Goal: Communication & Community: Answer question/provide support

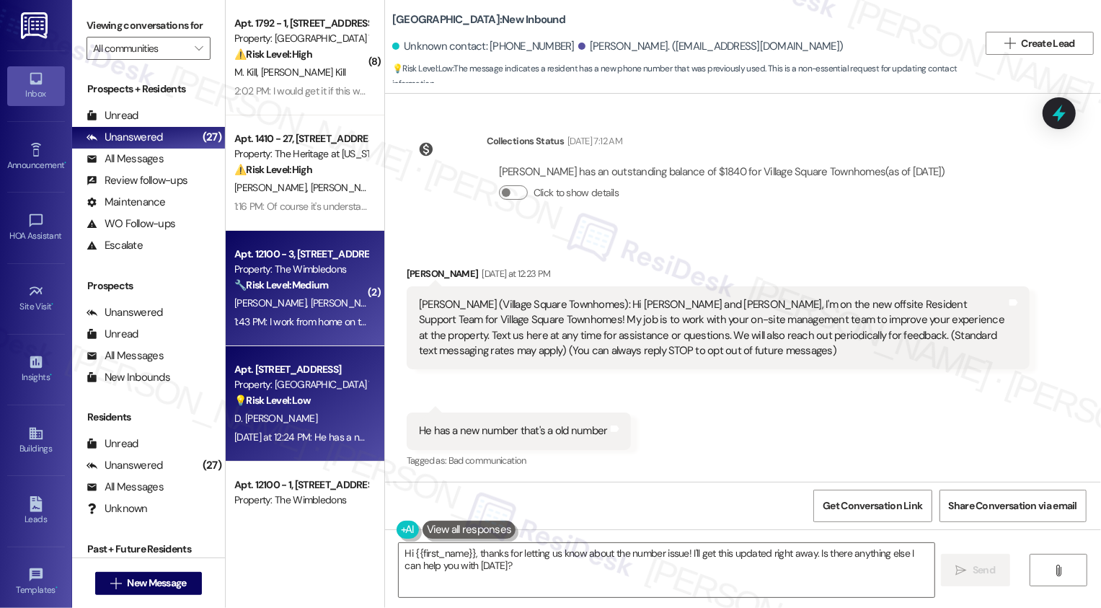
scroll to position [137, 0]
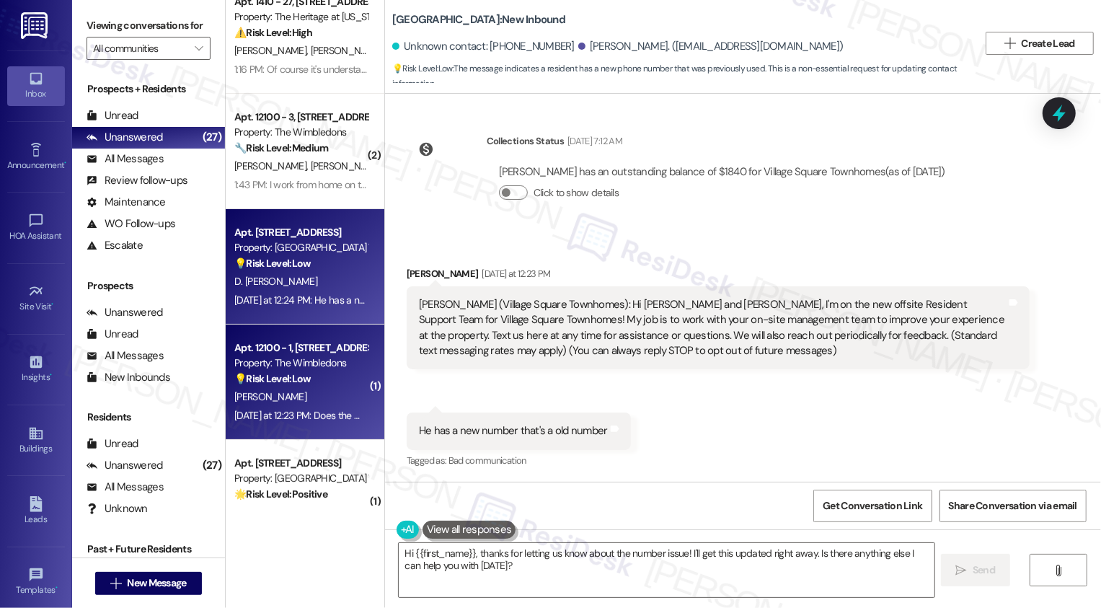
click at [306, 389] on div "S. Marsh-Hunter" at bounding box center [301, 397] width 136 height 18
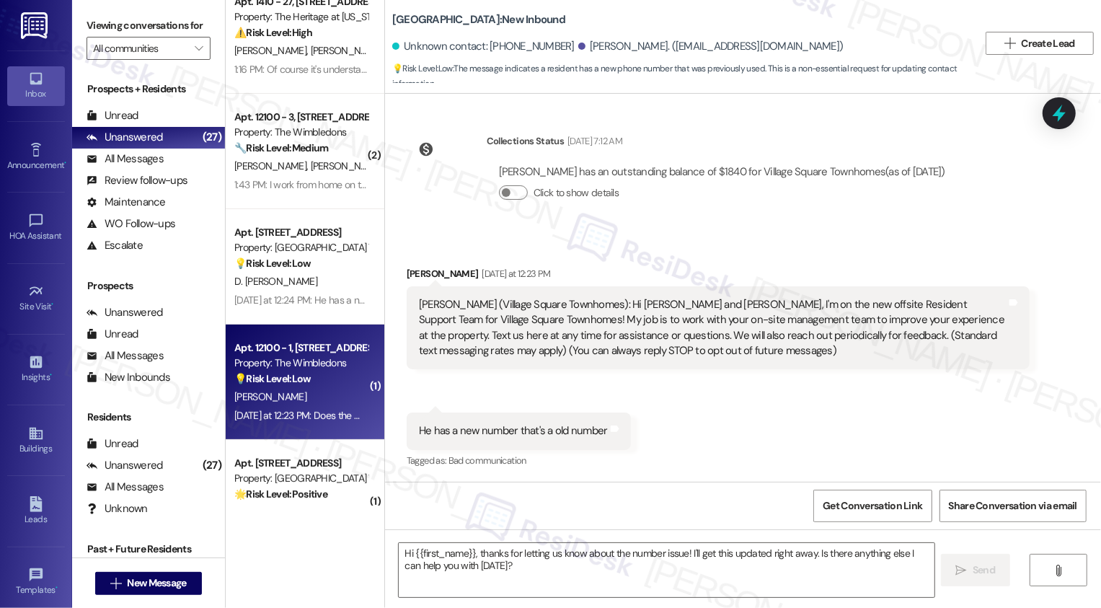
click at [306, 389] on div "S. Marsh-Hunter" at bounding box center [301, 397] width 136 height 18
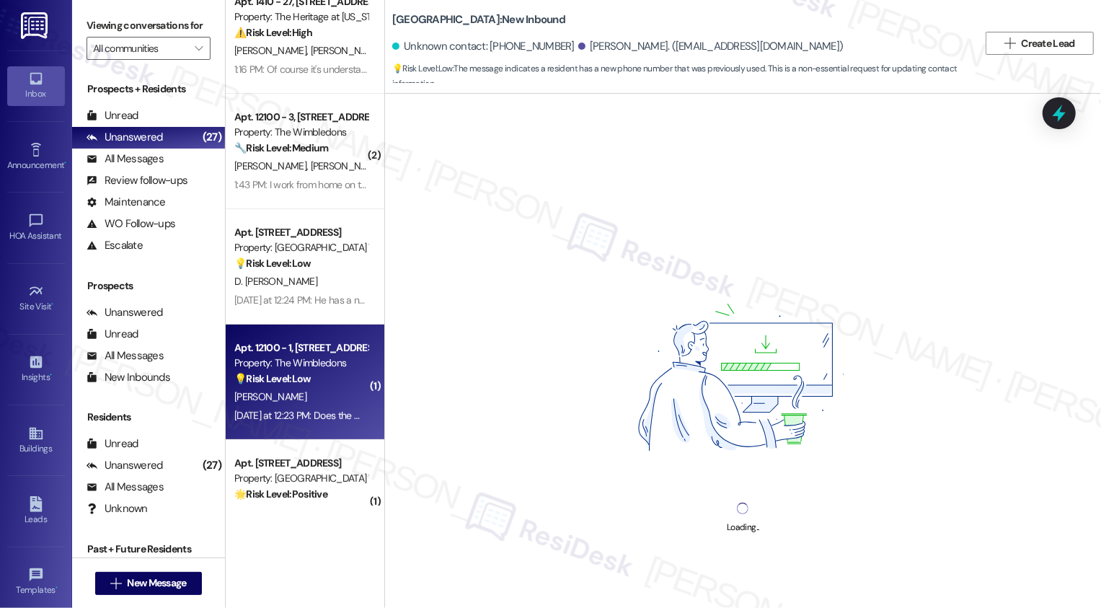
click at [306, 389] on div "S. Marsh-Hunter" at bounding box center [301, 397] width 136 height 18
click at [291, 361] on div "Property: The Wimbledons" at bounding box center [300, 363] width 133 height 15
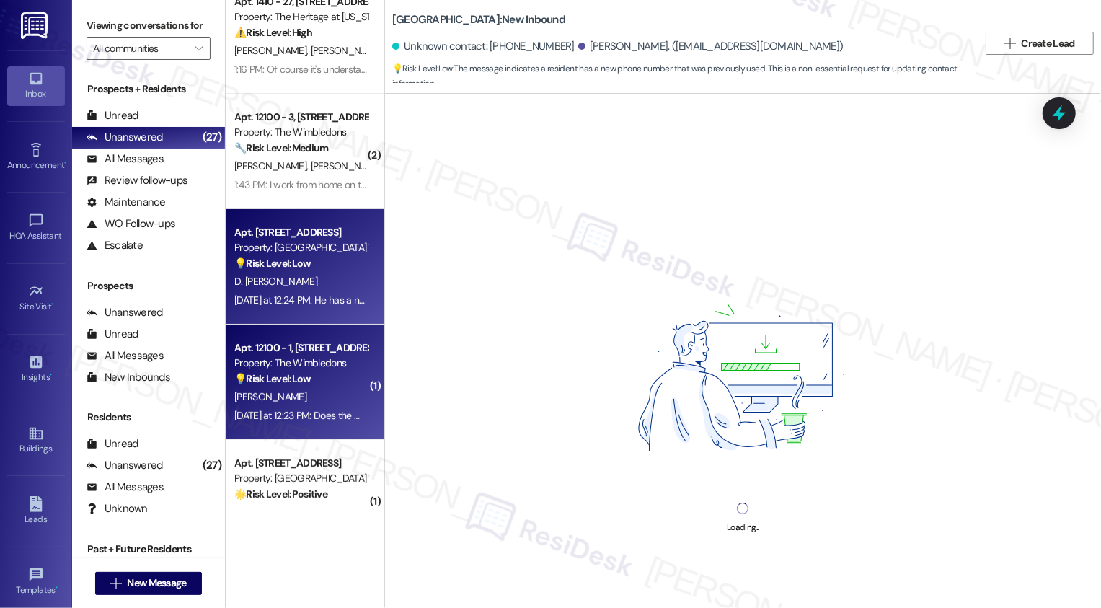
click at [275, 261] on strong "💡 Risk Level: Low" at bounding box center [272, 263] width 76 height 13
click at [301, 352] on div "Apt. 12100 - 1, 12000 - 12160 Lawnview Avenue" at bounding box center [300, 347] width 133 height 15
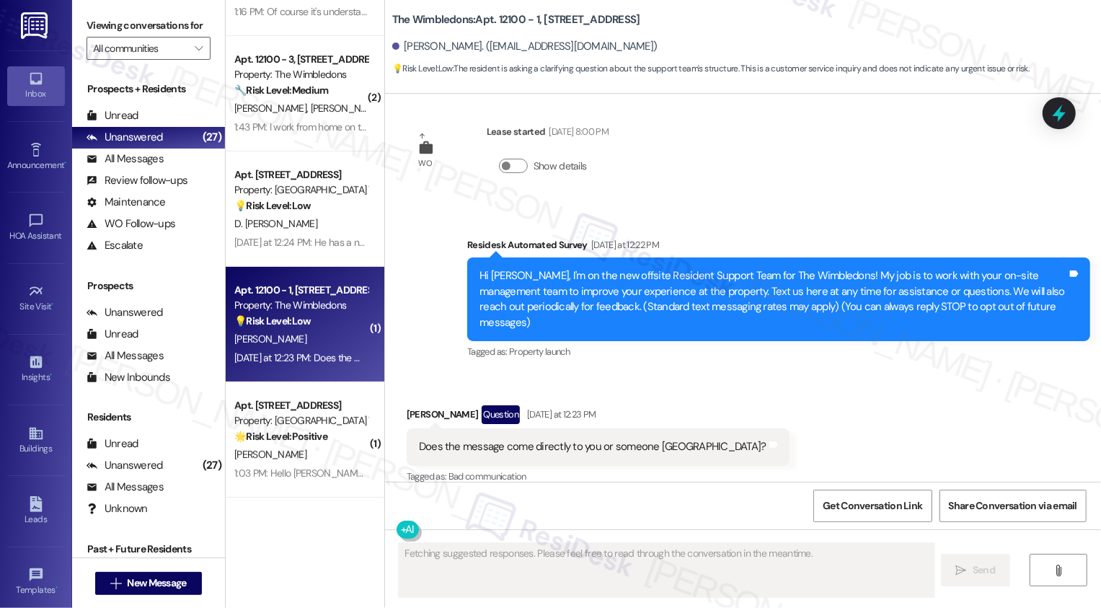
scroll to position [14, 0]
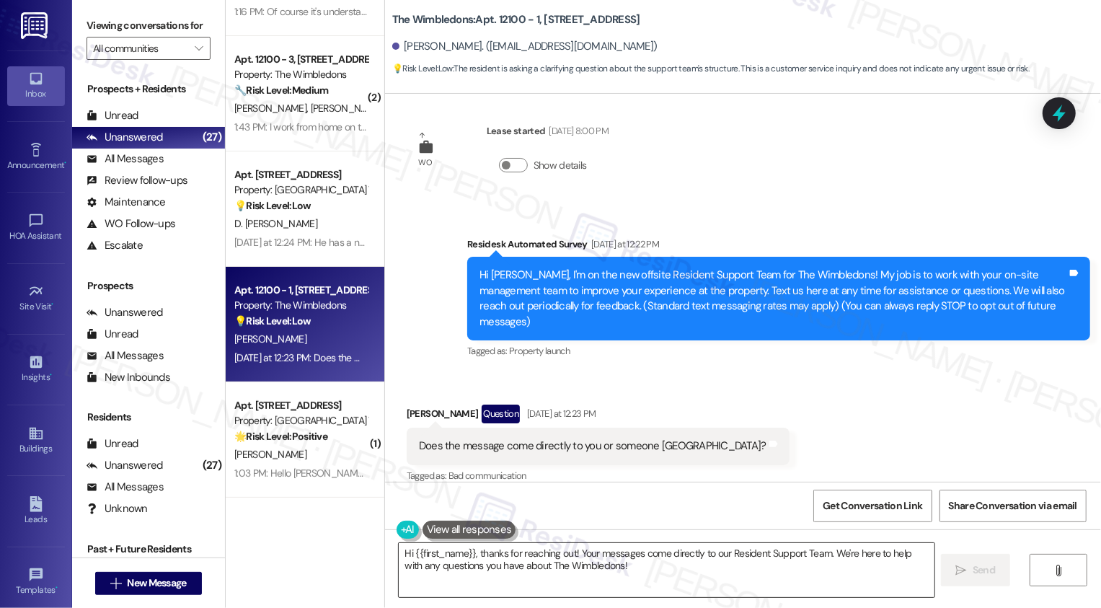
click at [459, 557] on textarea "Hi {{first_name}}, thanks for reaching out! Your messages come directly to our …" at bounding box center [667, 570] width 536 height 54
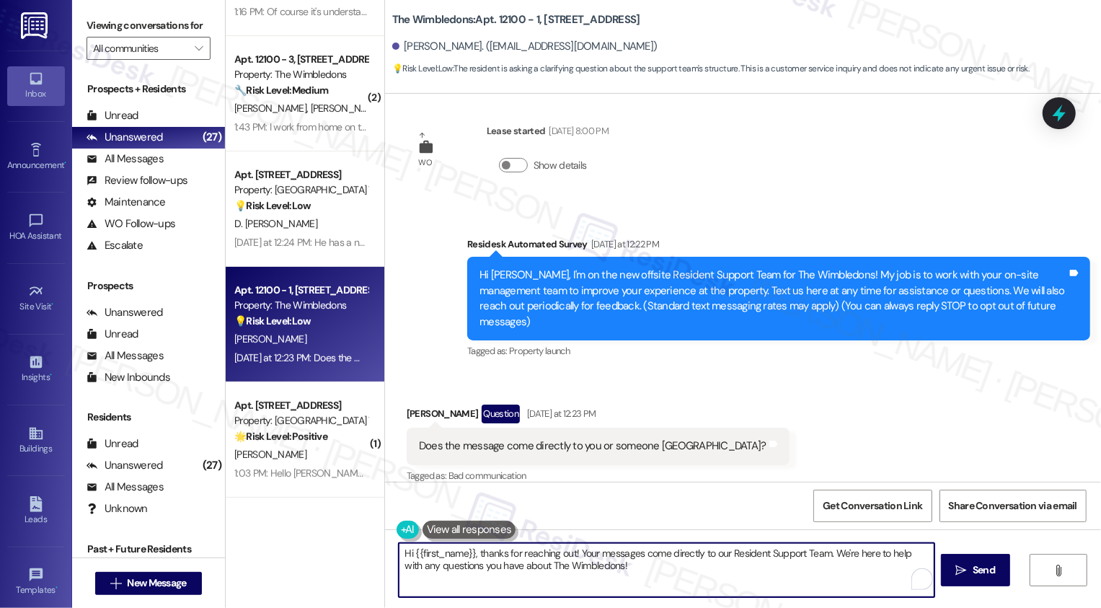
click at [459, 557] on textarea "Hi {{first_name}}, thanks for reaching out! Your messages come directly to our …" at bounding box center [667, 570] width 536 height 54
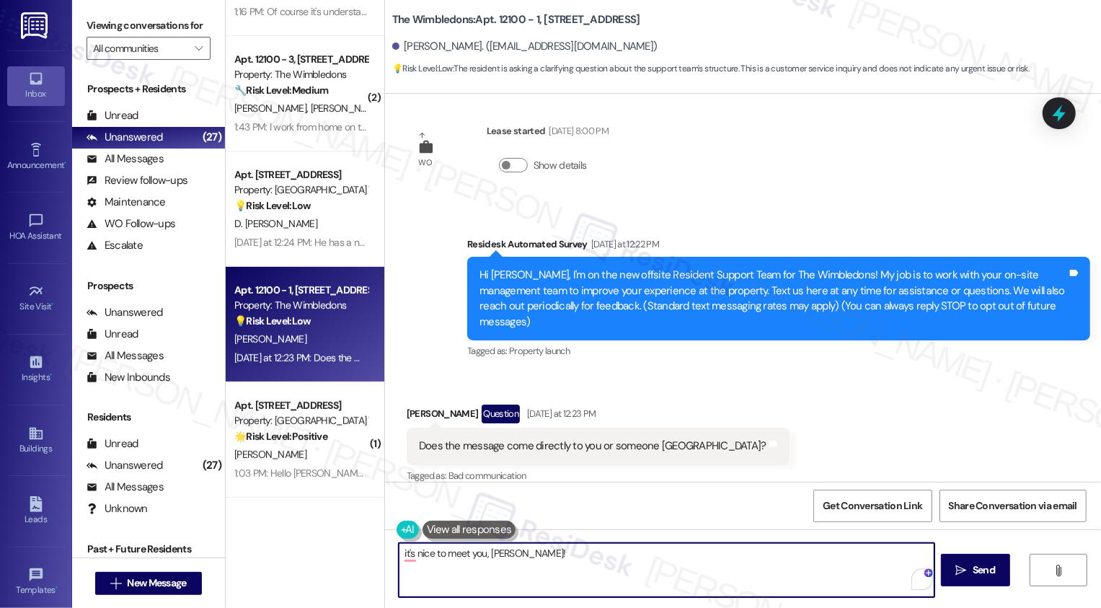
click at [399, 552] on textarea "it's nice to meet you, Stacie!" at bounding box center [667, 570] width 536 height 54
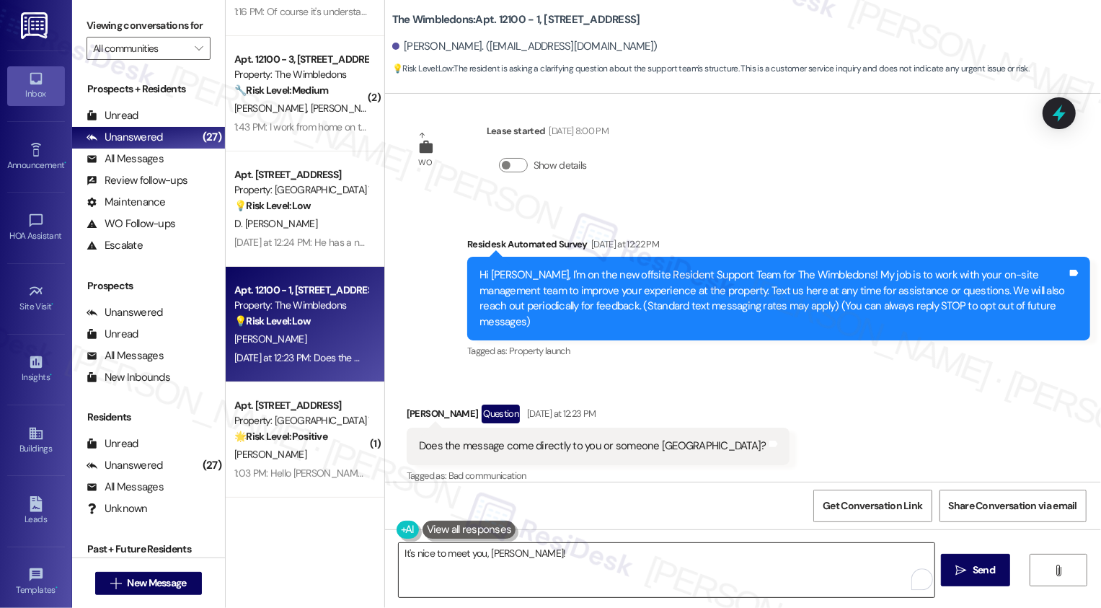
click at [541, 575] on textarea "It's nice to meet you, Stacie!" at bounding box center [667, 570] width 536 height 54
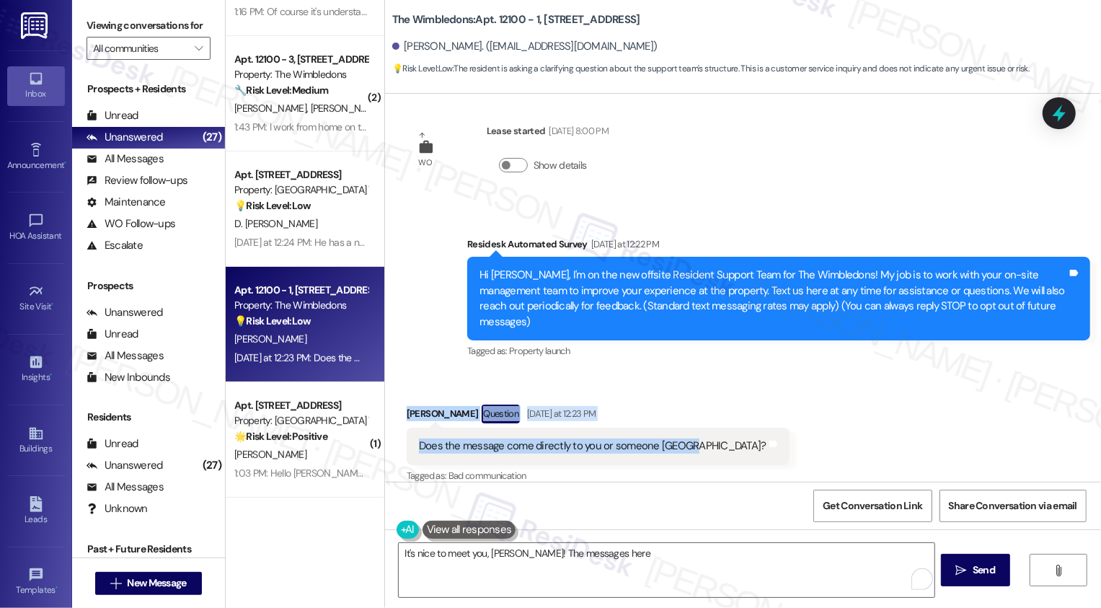
drag, startPoint x: 398, startPoint y: 400, endPoint x: 672, endPoint y: 433, distance: 276.0
click at [672, 433] on div "Stacie Marsh-Hunter Question Yesterday at 12:23 PM Does the message come direct…" at bounding box center [598, 445] width 383 height 81
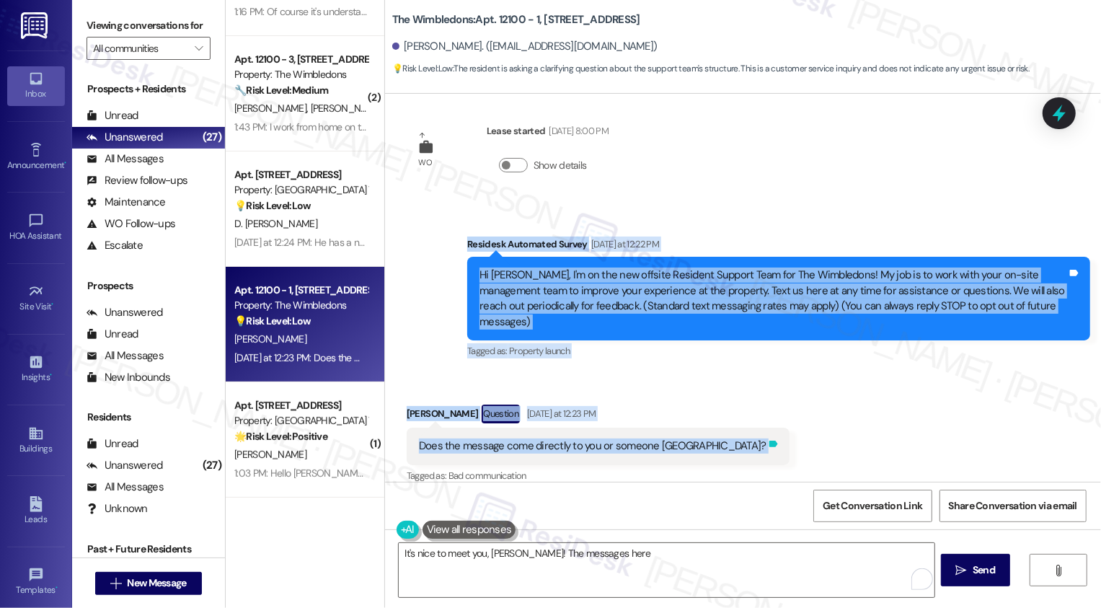
drag, startPoint x: 456, startPoint y: 242, endPoint x: 678, endPoint y: 436, distance: 294.4
click at [678, 436] on div "WO Lease started Aug 15, 2024 at 8:00 PM Show details Survey, sent via SMS Resi…" at bounding box center [743, 288] width 716 height 388
copy div "Residesk Automated Survey Yesterday at 12:22 PM Hi Stacie, I'm on the new offsi…"
click at [591, 562] on textarea "It's nice to meet you, Stacie! The messages here" at bounding box center [667, 570] width 536 height 54
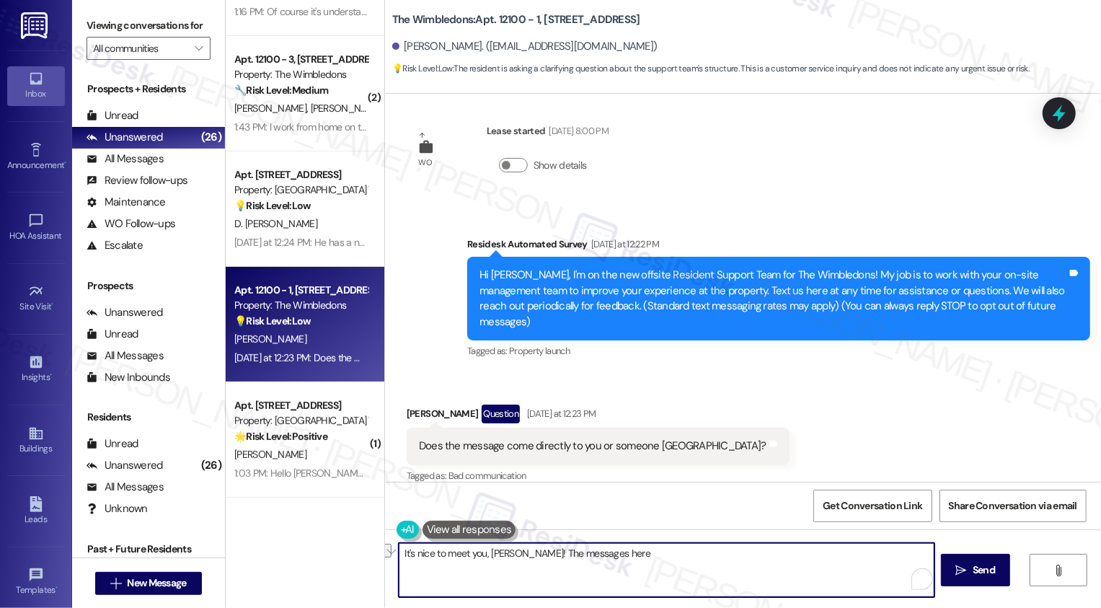
paste textarea "Hi Stacie! Thanks for asking 🙂 I’m part of the offsite Resident Support Team, s…"
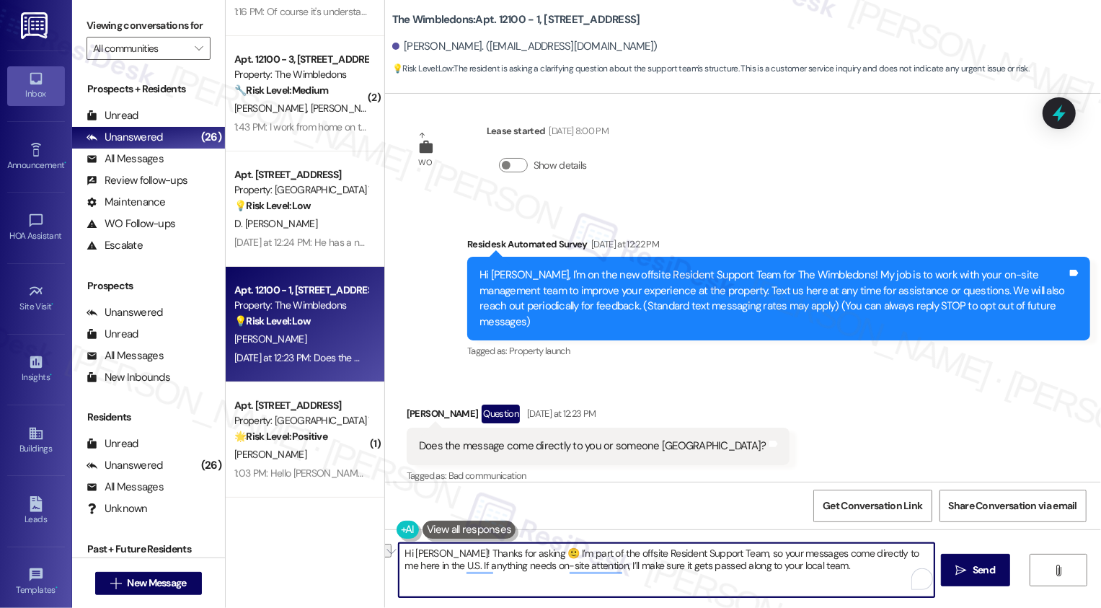
drag, startPoint x: 726, startPoint y: 552, endPoint x: 433, endPoint y: 557, distance: 293.6
click at [432, 557] on textarea "Hi Stacie! Thanks for asking 🙂 I’m part of the offsite Resident Support Team, s…" at bounding box center [667, 570] width 536 height 54
drag, startPoint x: 698, startPoint y: 554, endPoint x: 734, endPoint y: 555, distance: 36.1
click at [734, 555] on textarea "Hi Stacie, it's nice to meet you! Your messages come directly to me here in the…" at bounding box center [667, 570] width 536 height 54
click at [775, 556] on textarea "Hi Stacie, it's nice to meet you! Your messages come directly to me here. If an…" at bounding box center [667, 570] width 536 height 54
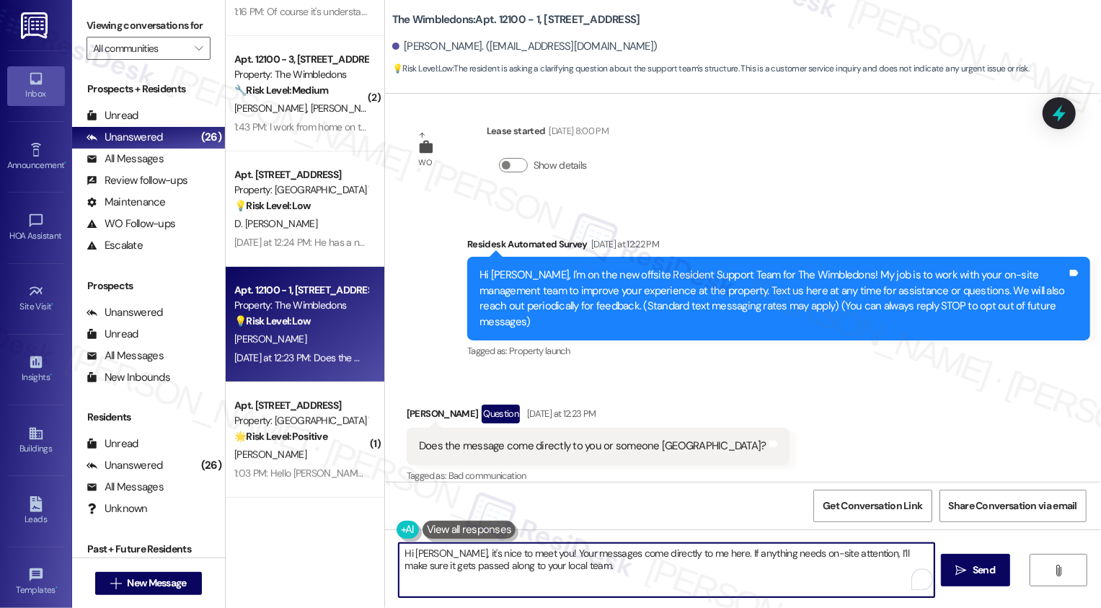
scroll to position [0, 0]
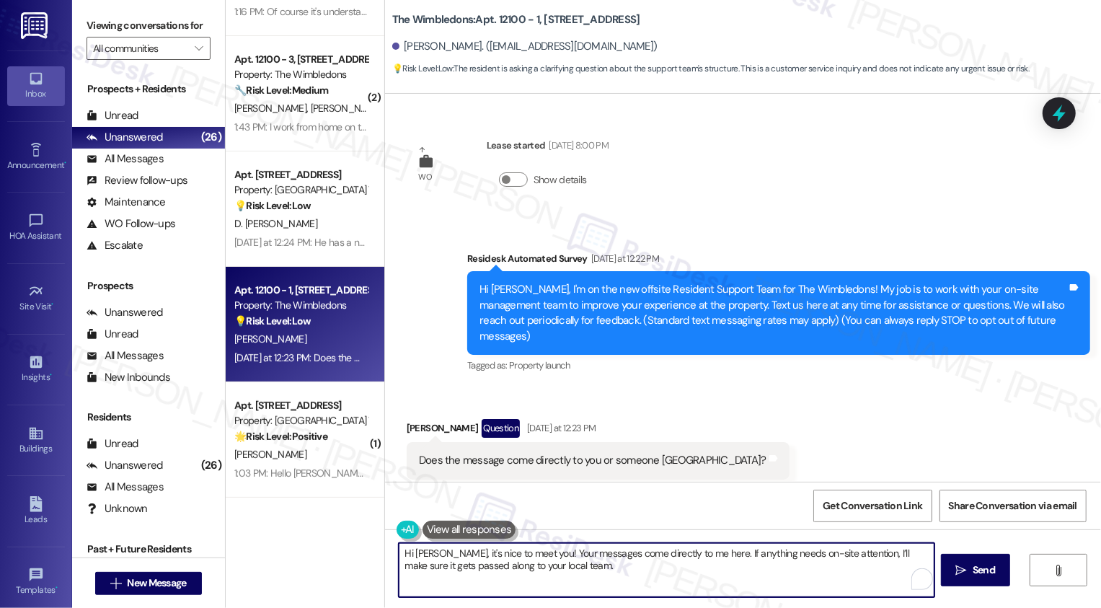
click at [806, 566] on textarea "Hi Stacie, it's nice to meet you! Your messages come directly to me here. If an…" at bounding box center [667, 570] width 536 height 54
drag, startPoint x: 472, startPoint y: 567, endPoint x: 565, endPoint y: 571, distance: 92.4
click at [565, 571] on textarea "Hi Stacie, it's nice to meet you! Your messages come directly to me here. If an…" at bounding box center [667, 570] width 536 height 54
type textarea "Hi Stacie, it's nice to meet you! Your messages come directly to me here. If an…"
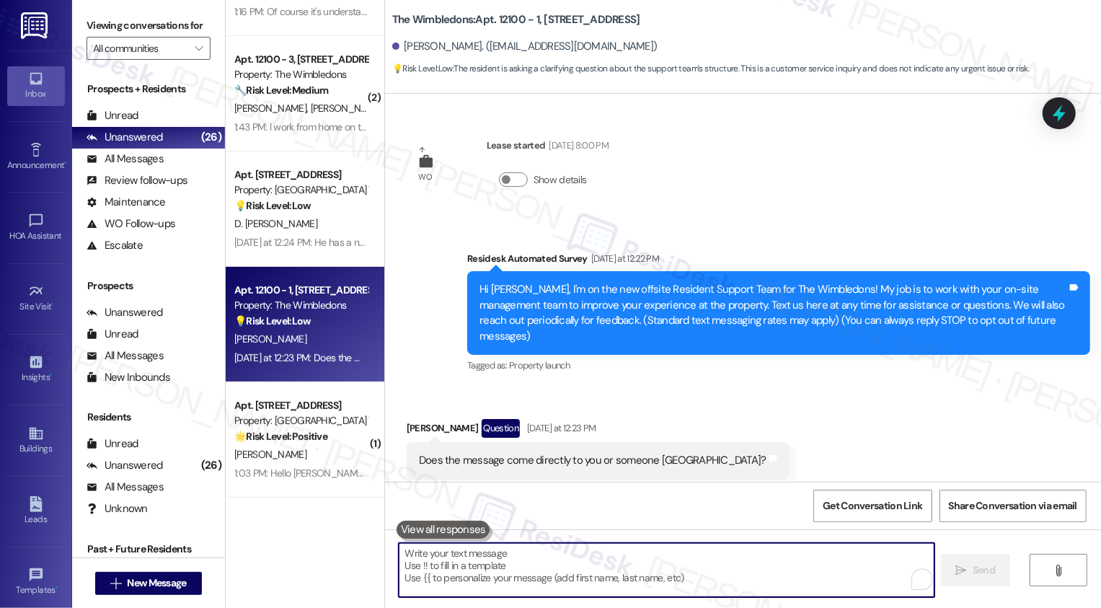
scroll to position [14, 0]
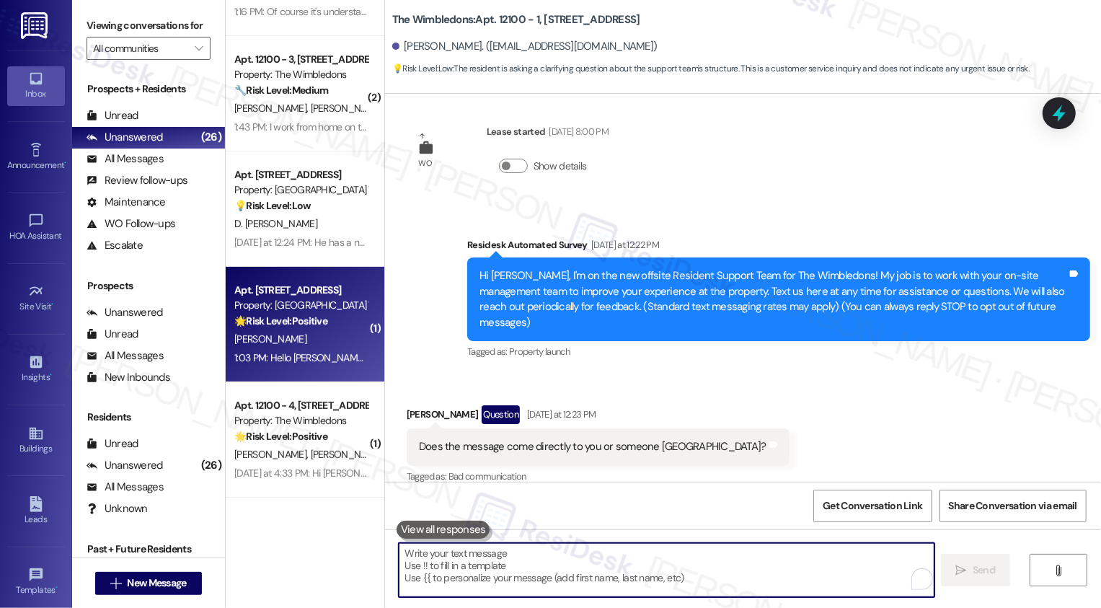
click at [316, 324] on strong "🌟 Risk Level: Positive" at bounding box center [280, 320] width 93 height 13
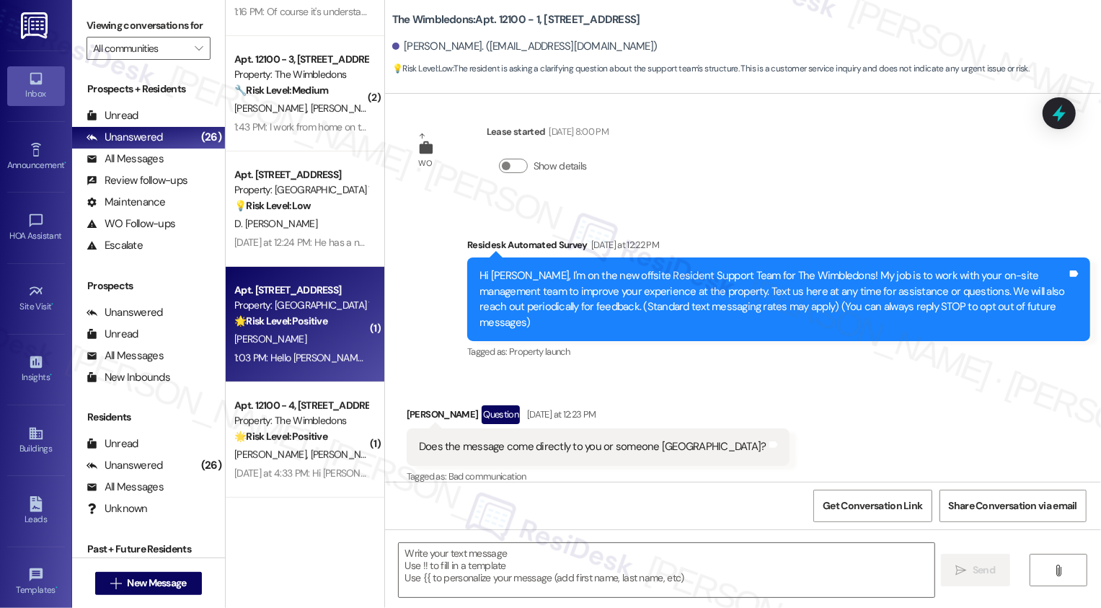
type textarea "Fetching suggested responses. Please feel free to read through the conversation…"
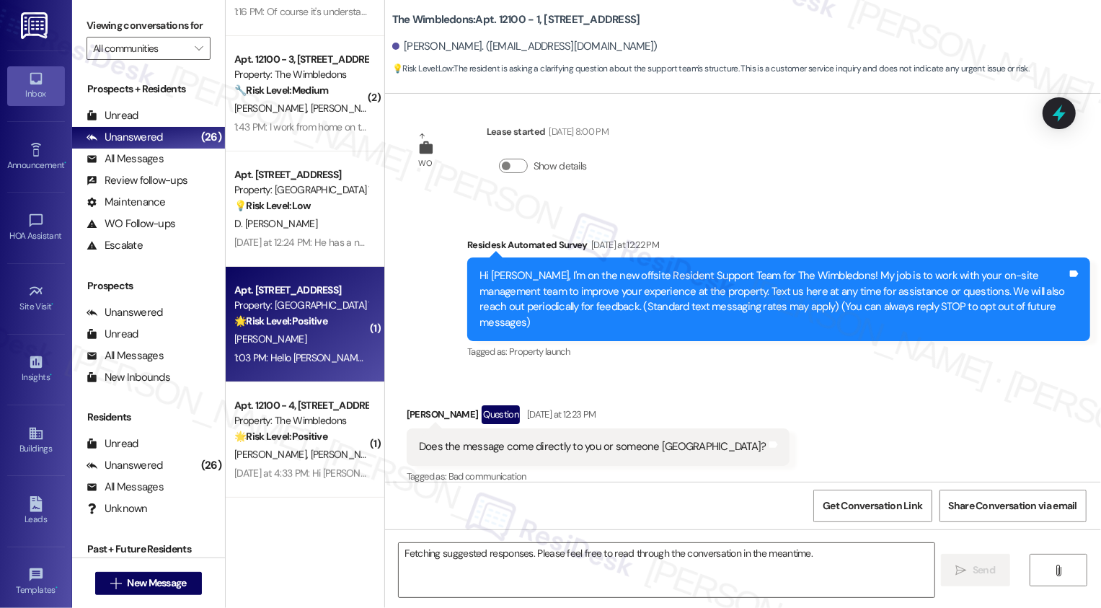
click at [316, 324] on strong "🌟 Risk Level: Positive" at bounding box center [280, 320] width 93 height 13
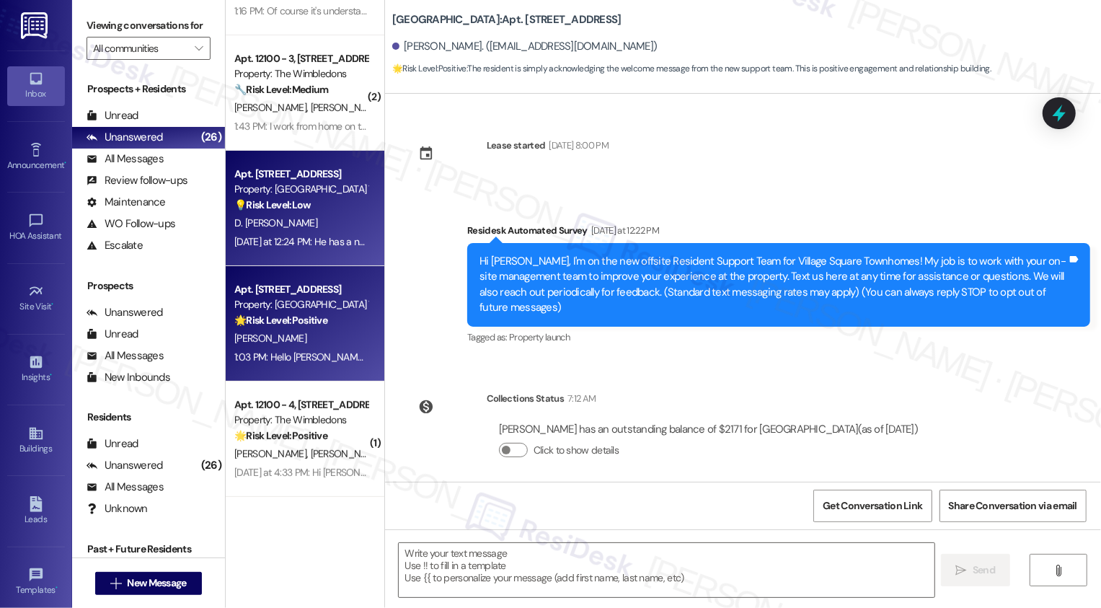
scroll to position [211, 0]
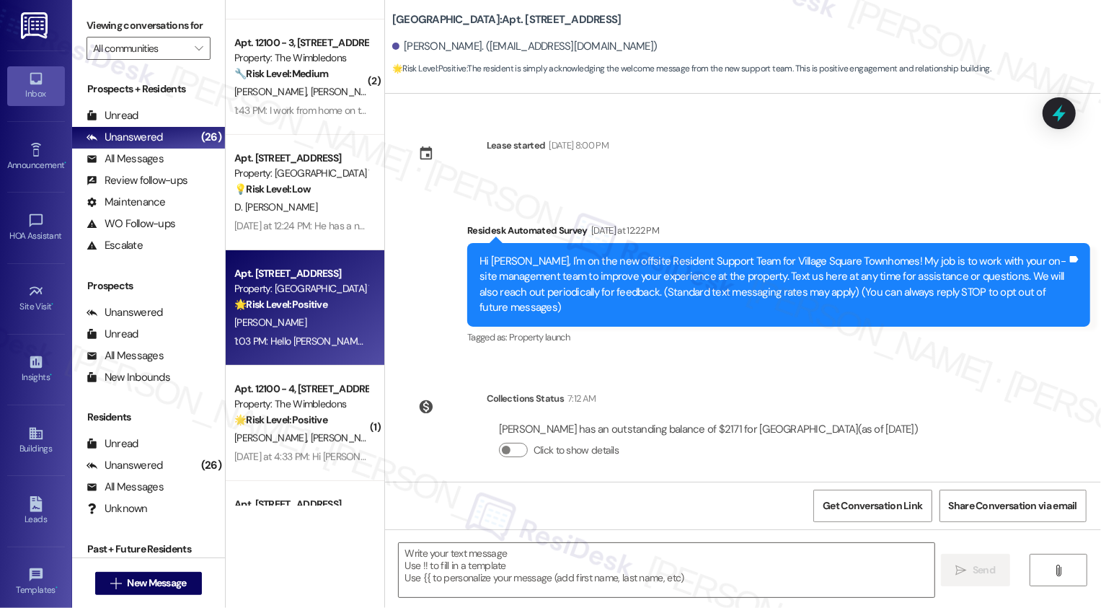
click at [318, 311] on strong "🌟 Risk Level: Positive" at bounding box center [280, 304] width 93 height 13
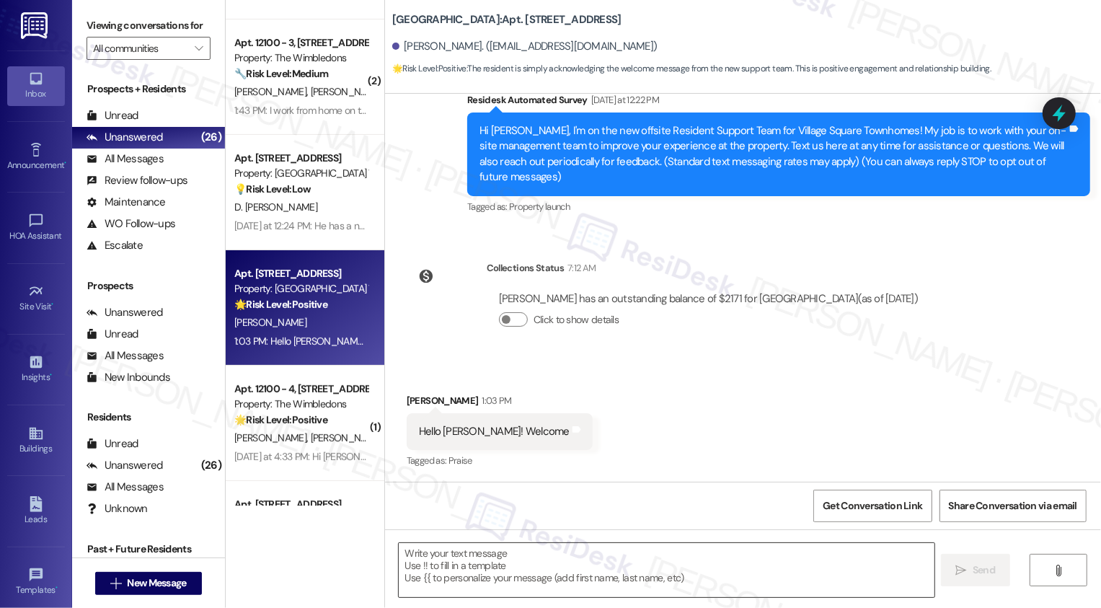
click at [477, 565] on textarea at bounding box center [667, 570] width 536 height 54
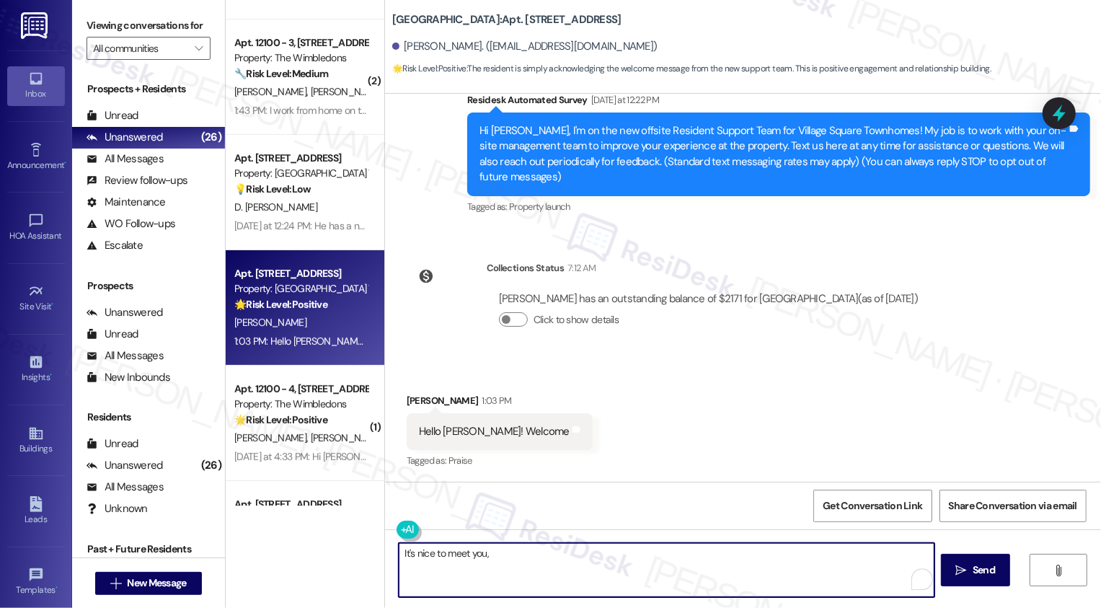
click at [407, 395] on div "Latolya Penman 1:03 PM" at bounding box center [500, 403] width 186 height 20
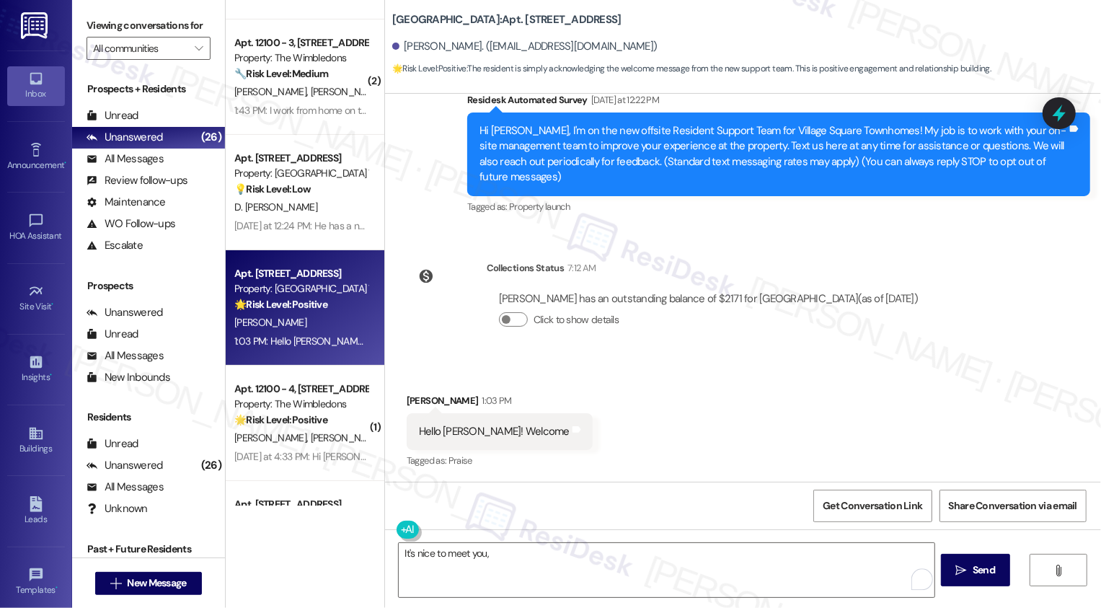
click at [407, 395] on div "Latolya Penman 1:03 PM" at bounding box center [500, 403] width 186 height 20
copy div "Latolya"
click at [525, 588] on textarea "It's nice to meet you," at bounding box center [667, 570] width 536 height 54
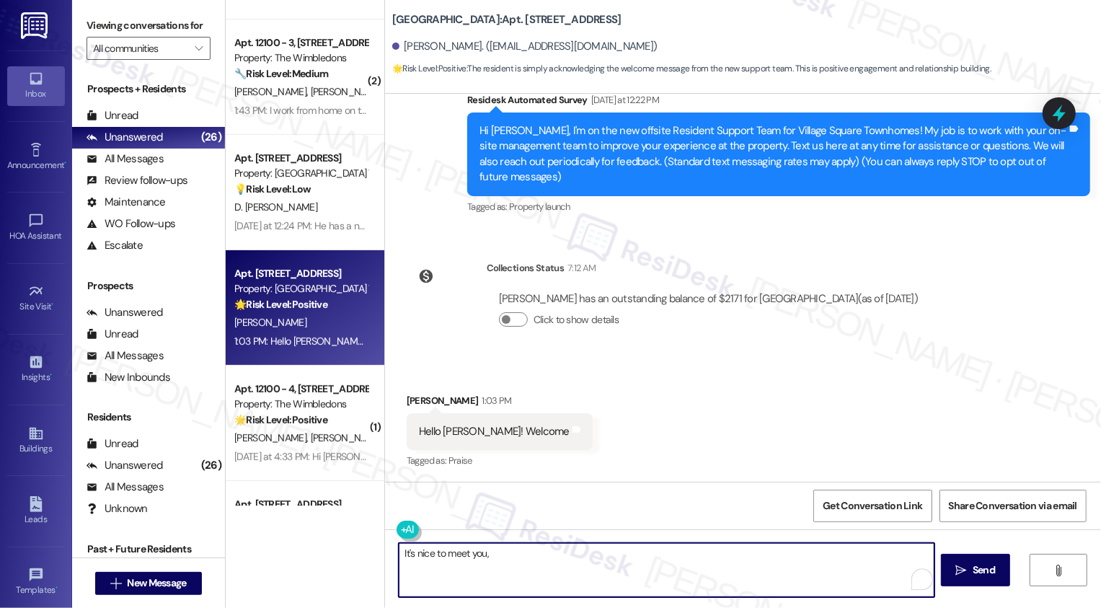
paste textarea "Latolya"
type textarea "It's nice to meet you, Latolya! Let me know if there's anything you need!"
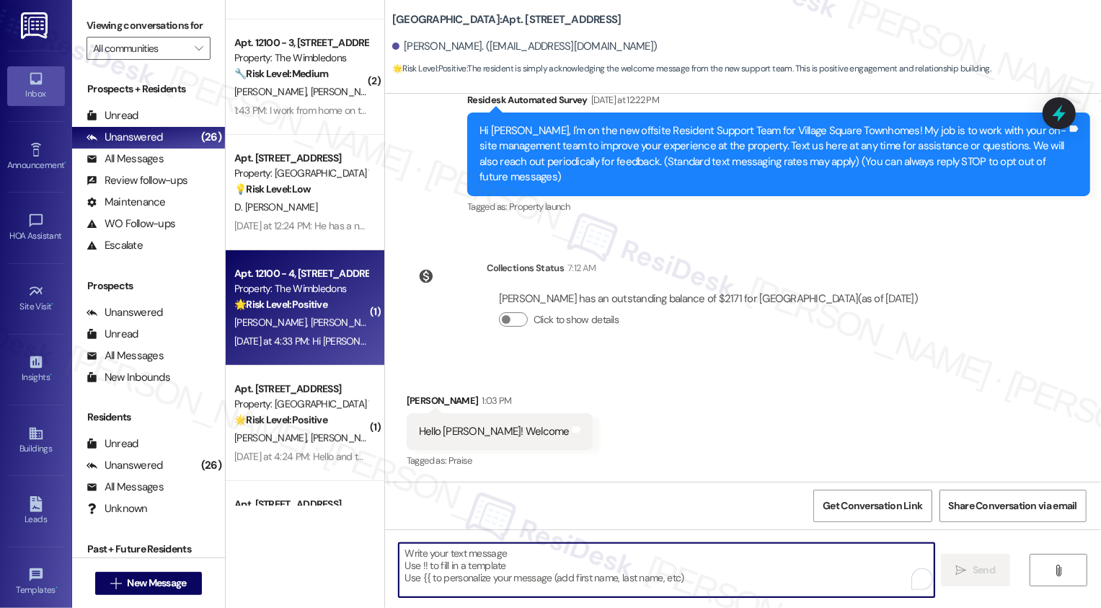
click at [310, 320] on span "J. Brooks" at bounding box center [346, 322] width 72 height 13
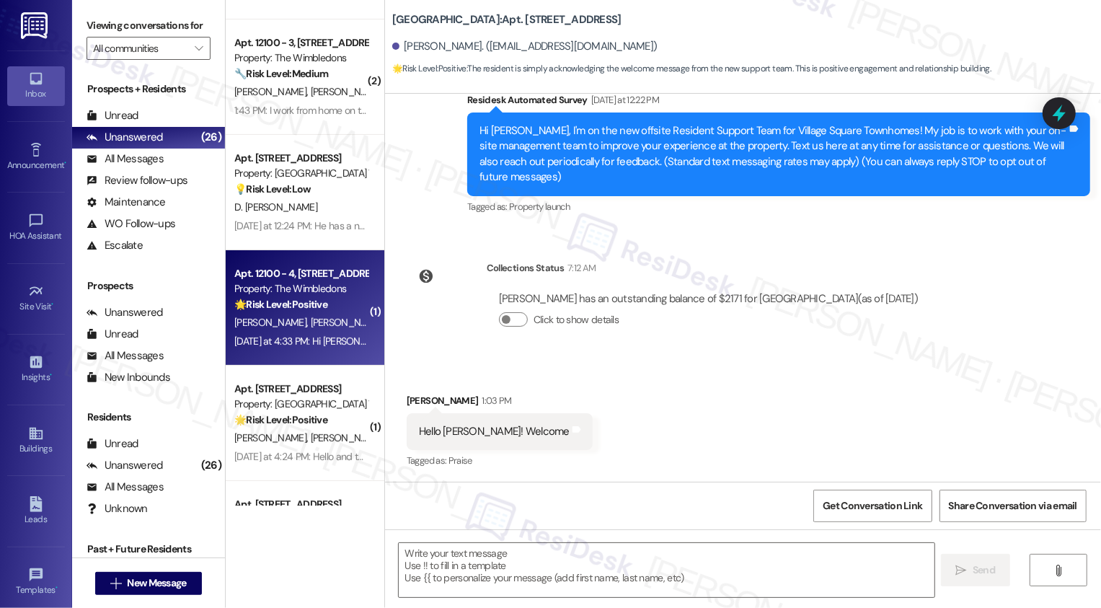
type textarea "Fetching suggested responses. Please feel free to read through the conversation…"
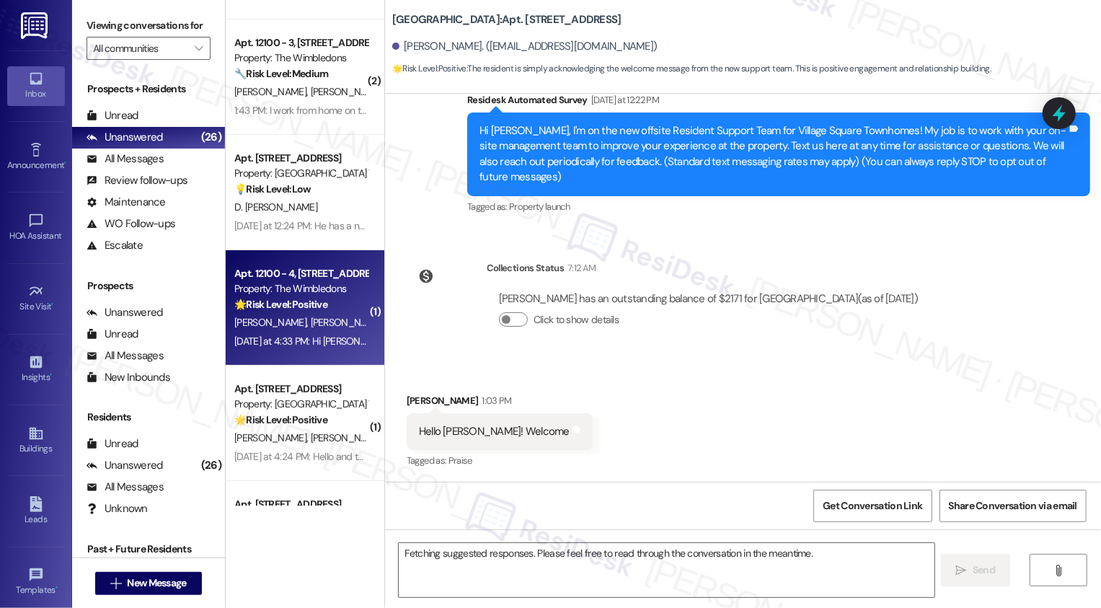
click at [310, 320] on span "J. Brooks" at bounding box center [346, 322] width 72 height 13
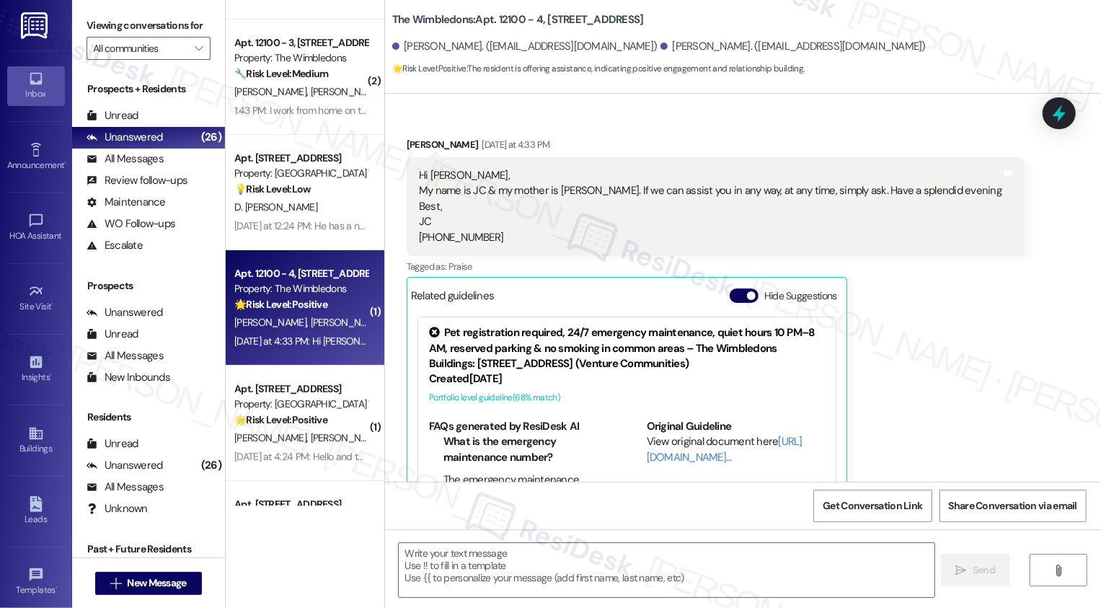
type textarea "Fetching suggested responses. Please feel free to read through the conversation…"
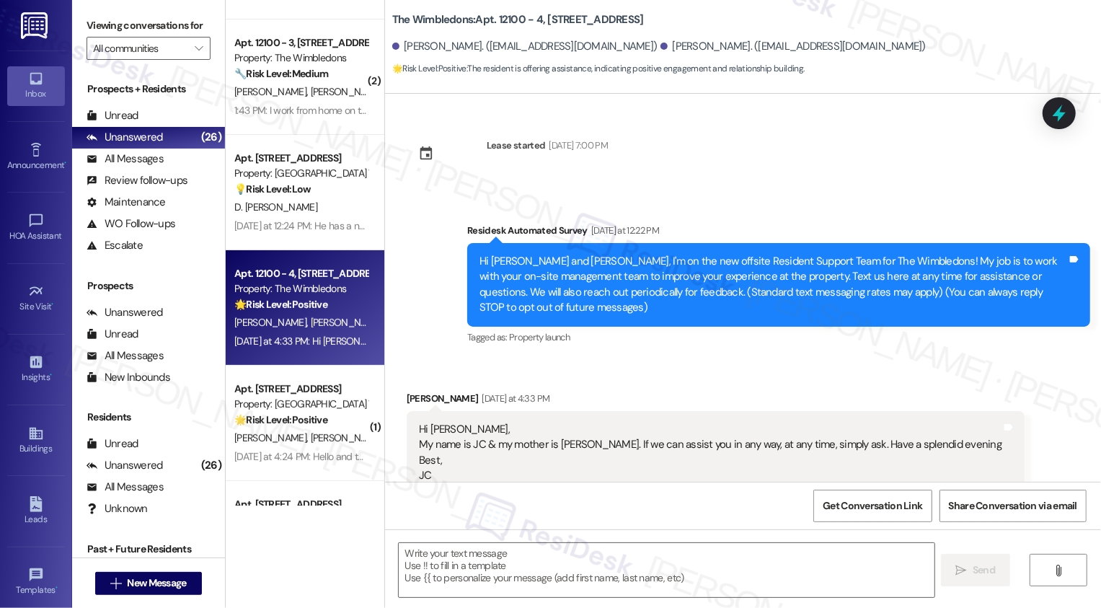
scroll to position [41, 0]
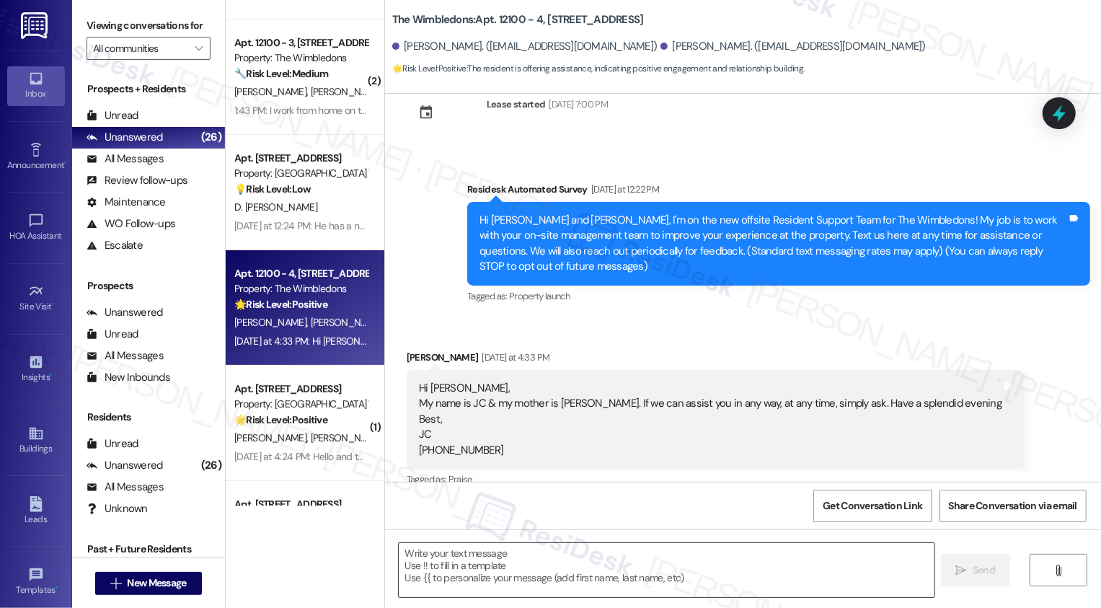
click at [463, 571] on textarea at bounding box center [667, 570] width 536 height 54
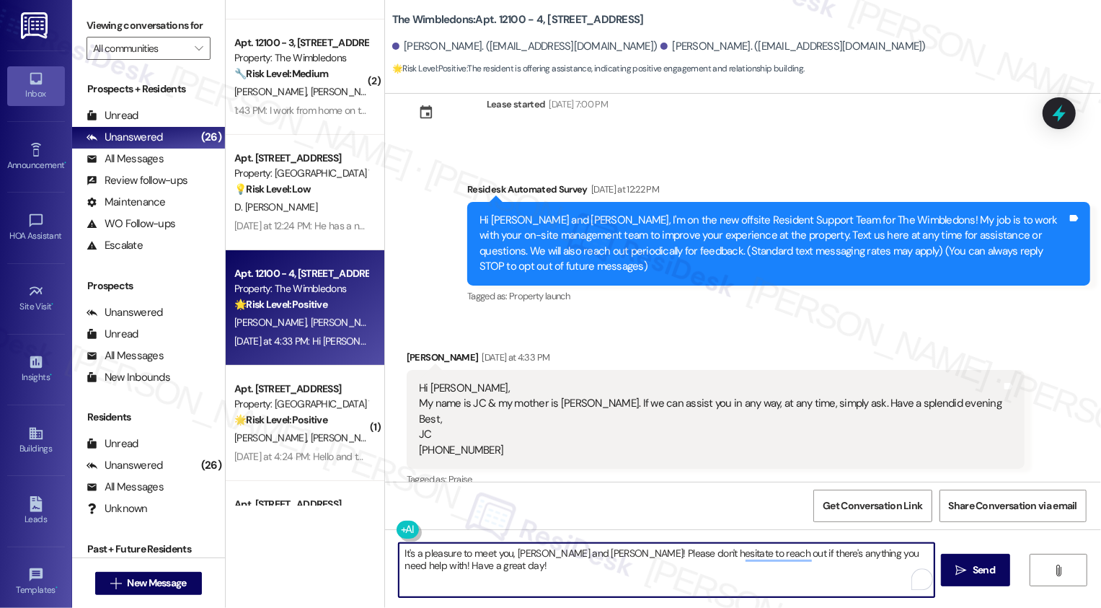
click at [888, 555] on textarea "It's a pleasure to meet you, James and Emma! Please don't hesitate to reach out…" at bounding box center [667, 570] width 536 height 54
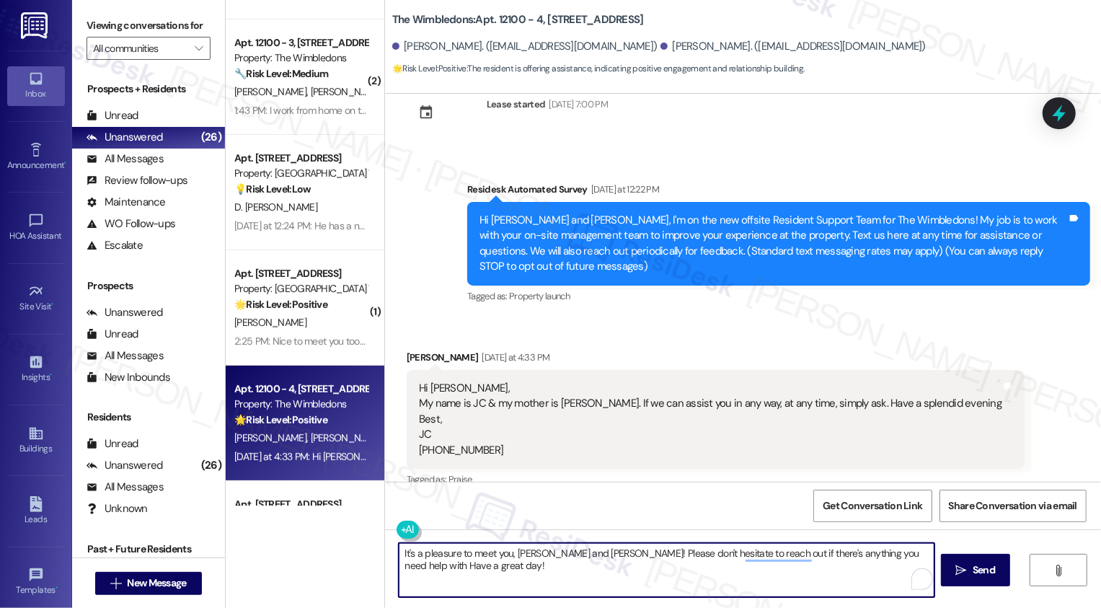
type textarea "It's a pleasure to meet you, James and Emma! Please don't hesitate to reach out…"
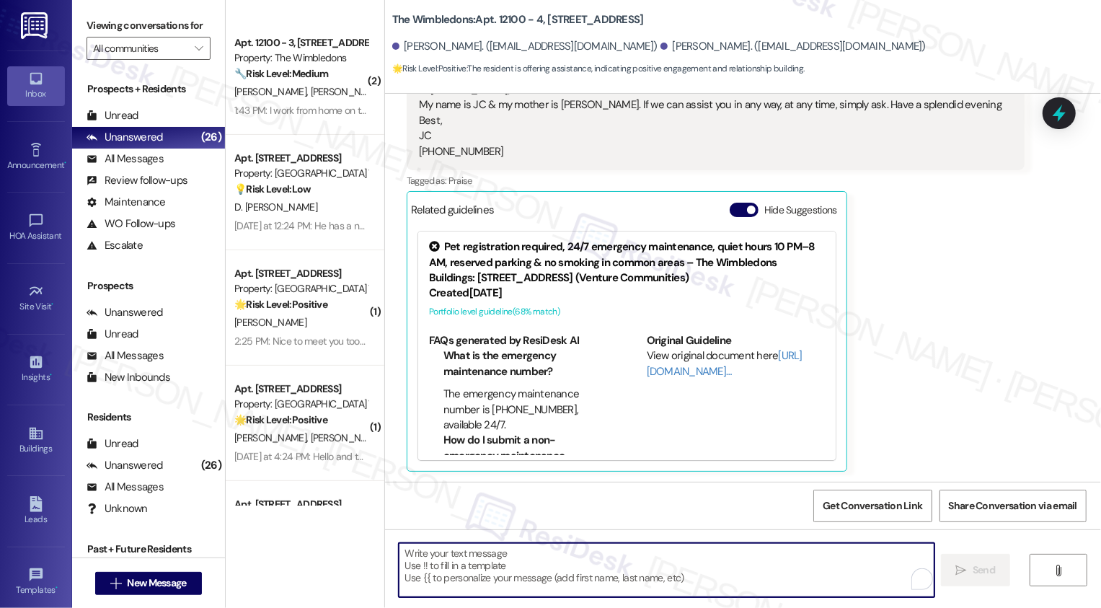
scroll to position [384, 0]
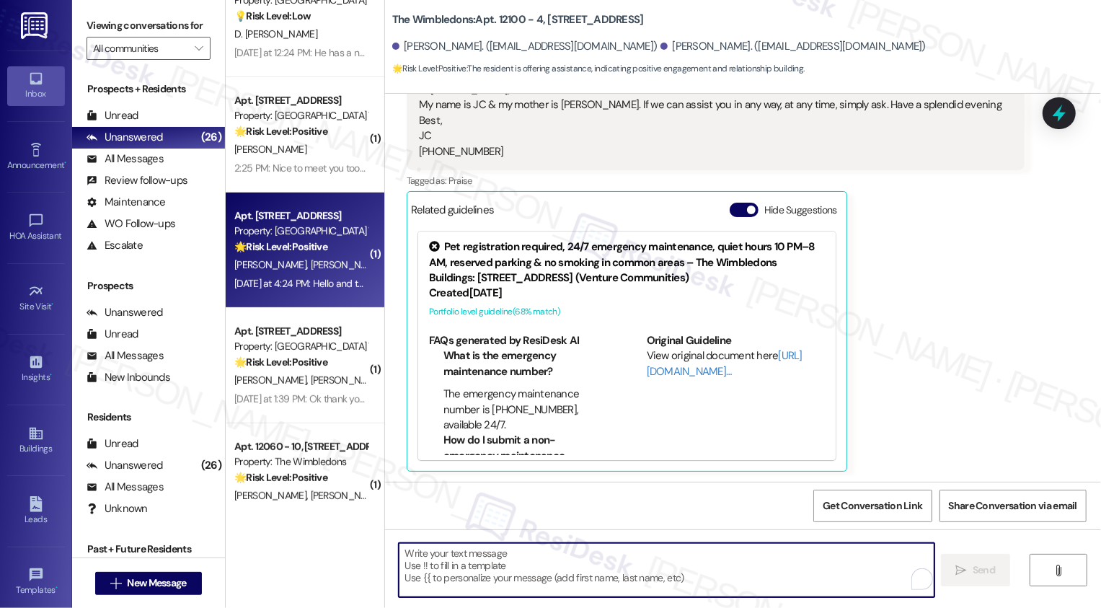
click at [301, 271] on div "D. Cruz E. Cruz" at bounding box center [301, 265] width 136 height 18
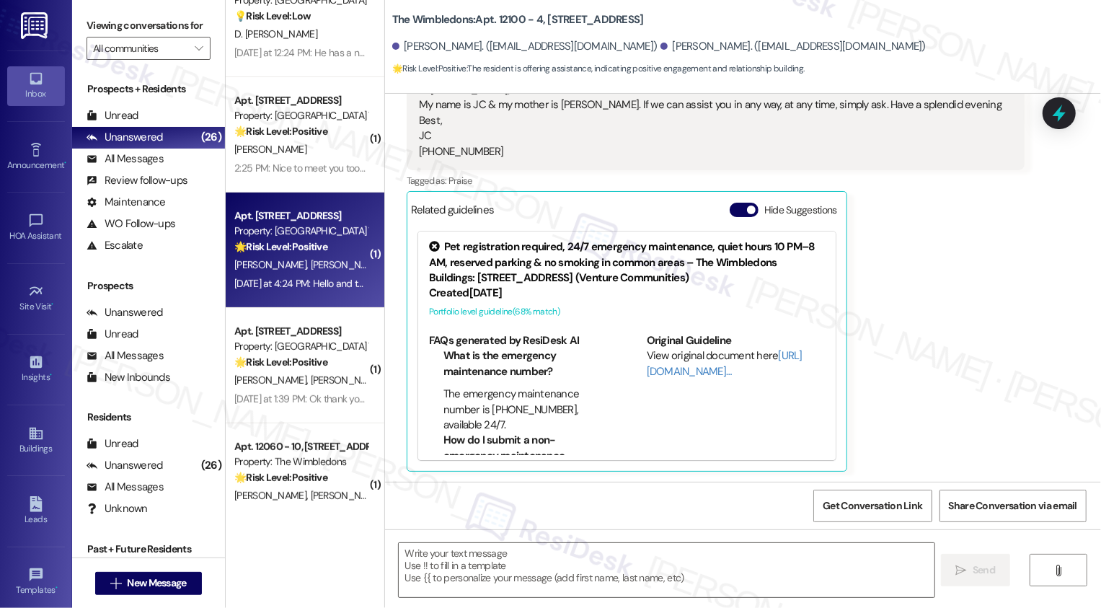
click at [301, 271] on div "D. Cruz E. Cruz" at bounding box center [301, 265] width 136 height 18
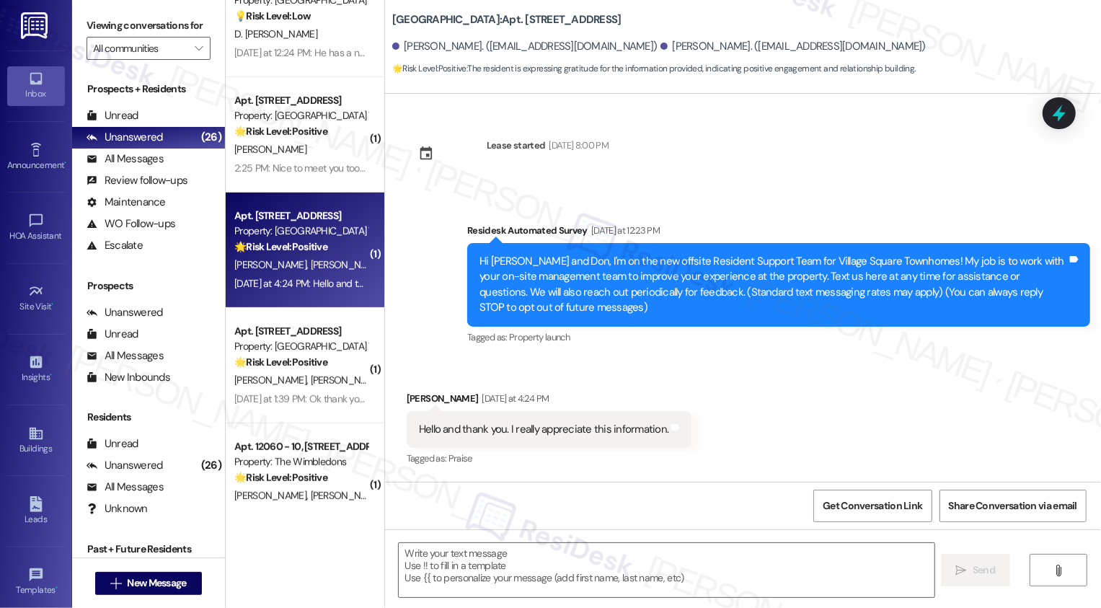
type textarea "Fetching suggested responses. Please feel free to read through the conversation…"
click at [495, 552] on textarea at bounding box center [667, 570] width 536 height 54
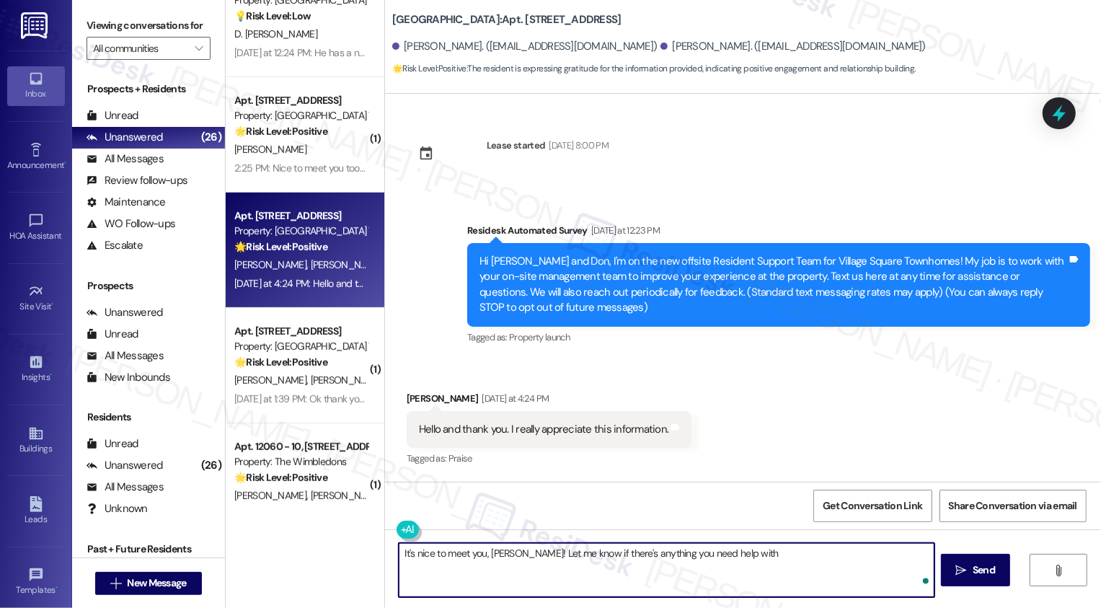
type textarea "It's nice to meet you, Don! Let me know if there's anything you need help with!"
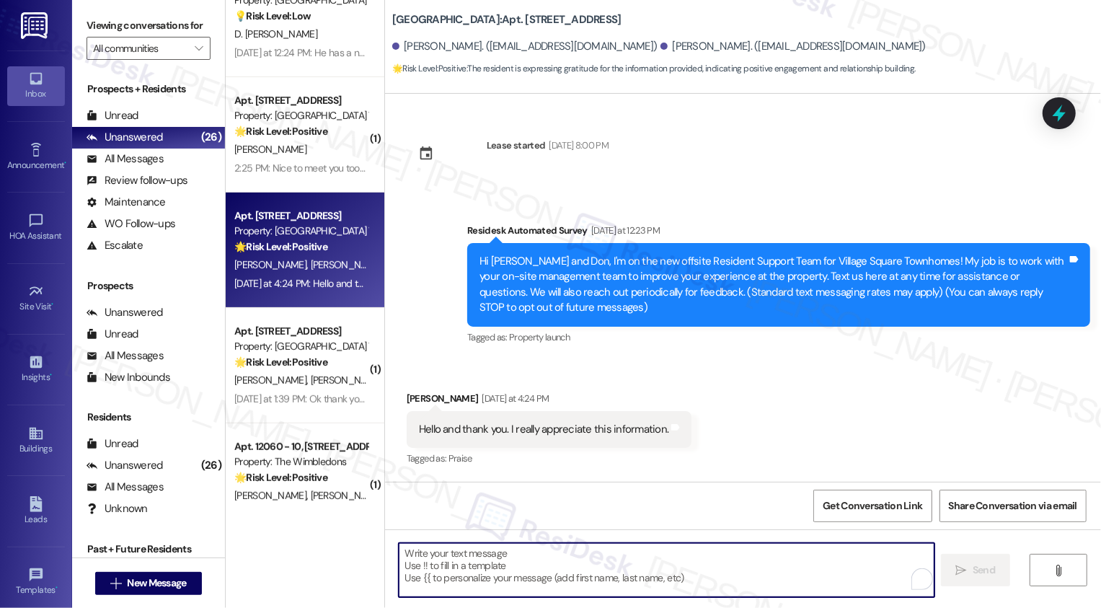
scroll to position [99, 0]
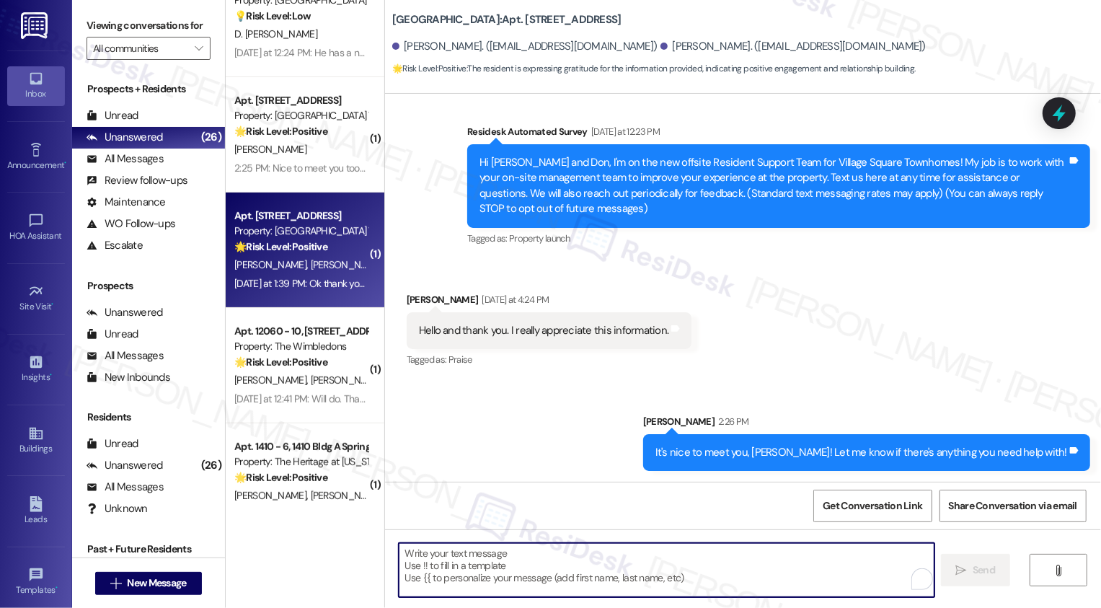
click at [268, 253] on div "🌟 Risk Level: Positive The resident is acknowledging the introductory message f…" at bounding box center [300, 246] width 133 height 15
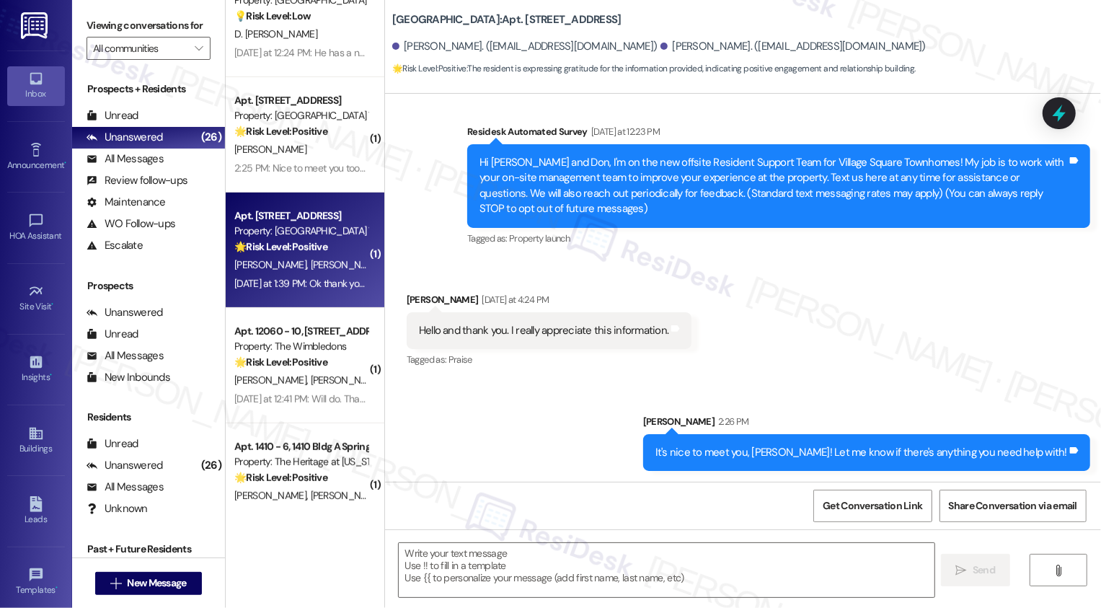
type textarea "Fetching suggested responses. Please feel free to read through the conversation…"
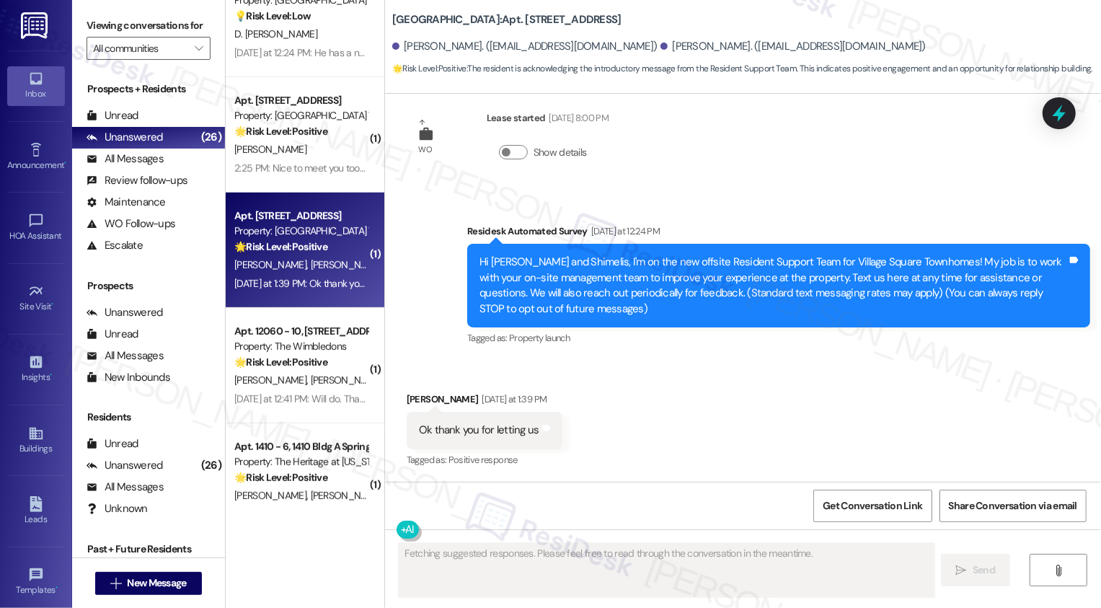
click at [268, 253] on div "🌟 Risk Level: Positive The resident is acknowledging the introductory message f…" at bounding box center [300, 246] width 133 height 15
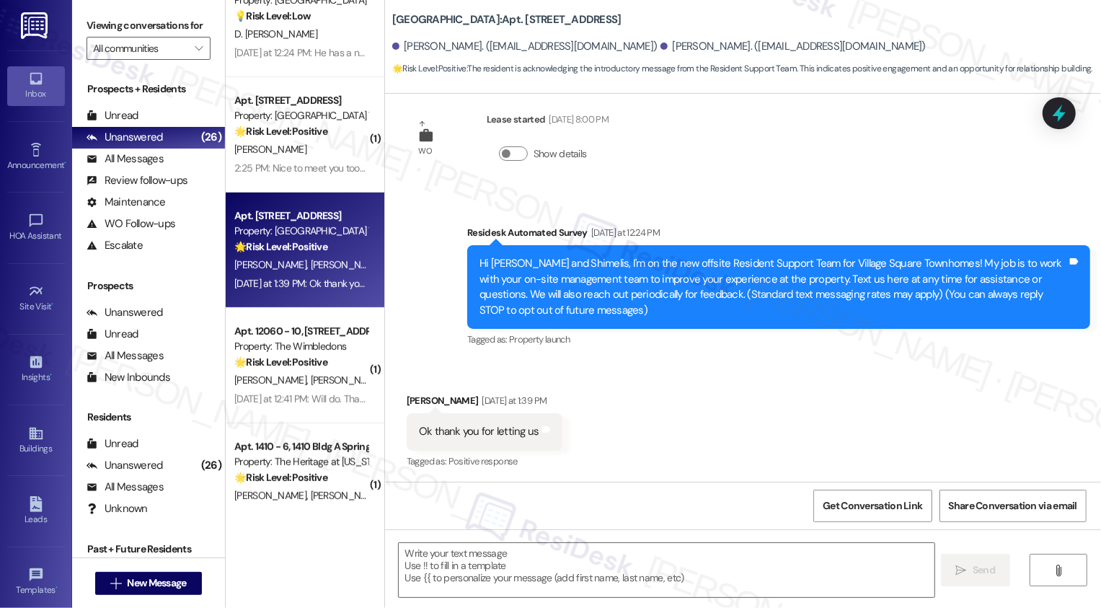
scroll to position [27, 0]
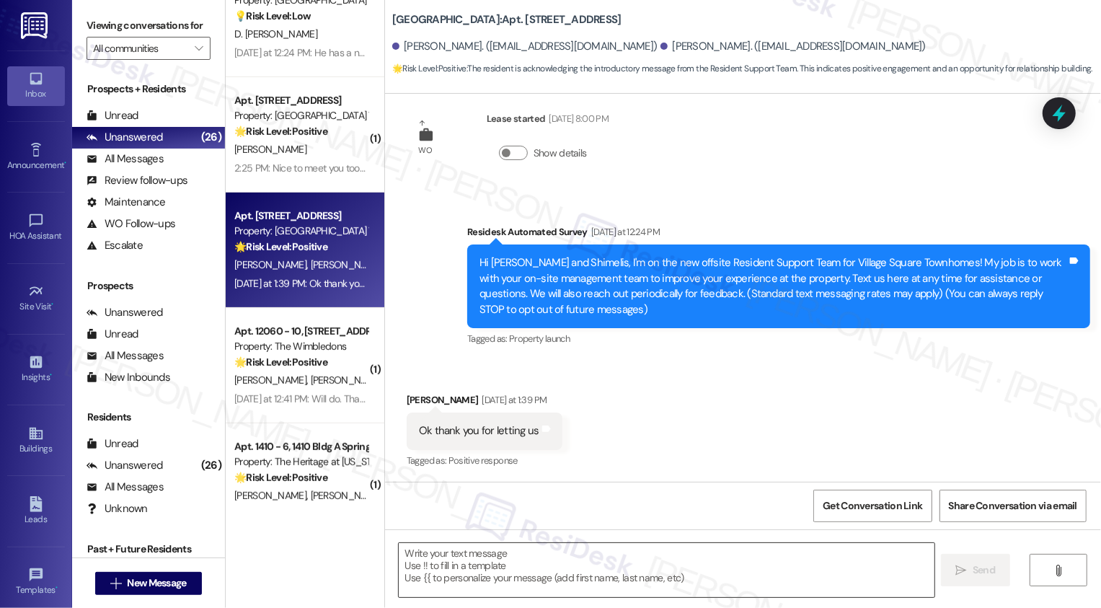
click at [467, 561] on textarea at bounding box center [667, 570] width 536 height 54
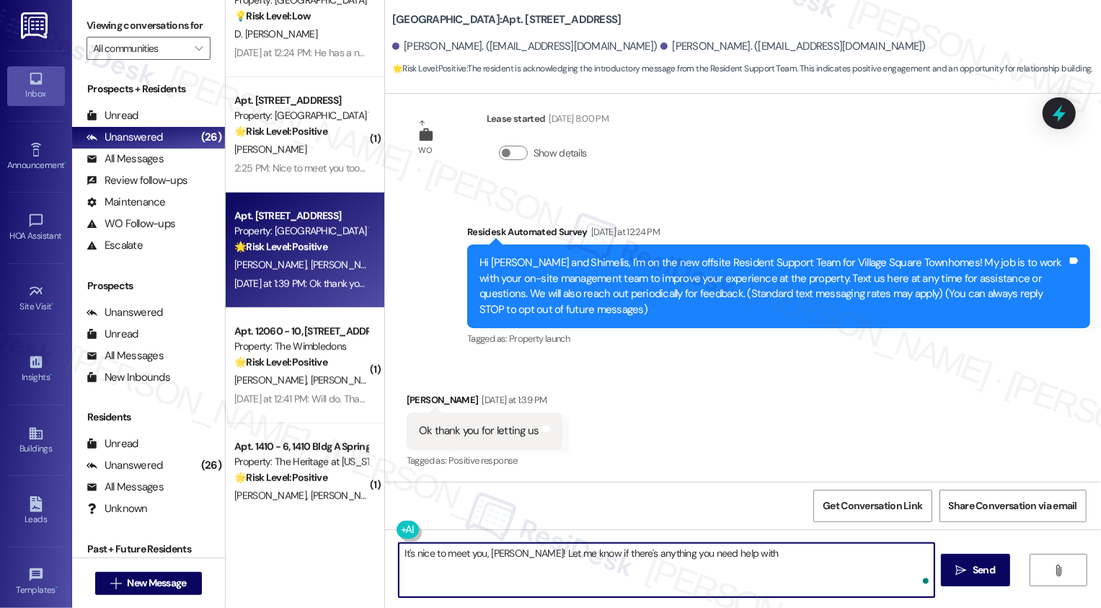
type textarea "It's nice to meet you, Shimelis! Let me know if there's anything you need help …"
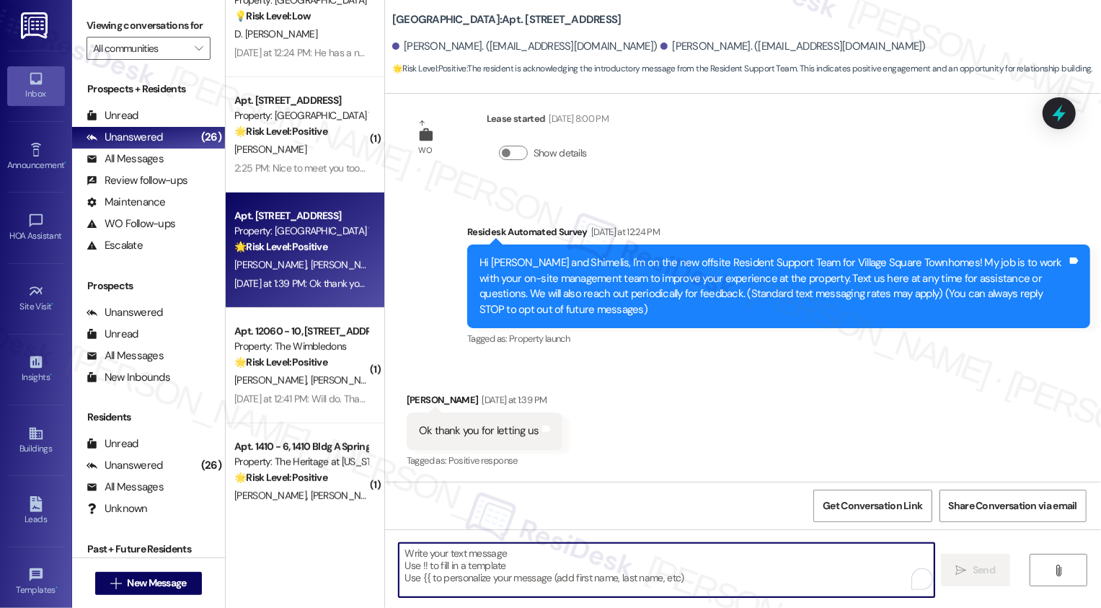
scroll to position [26, 0]
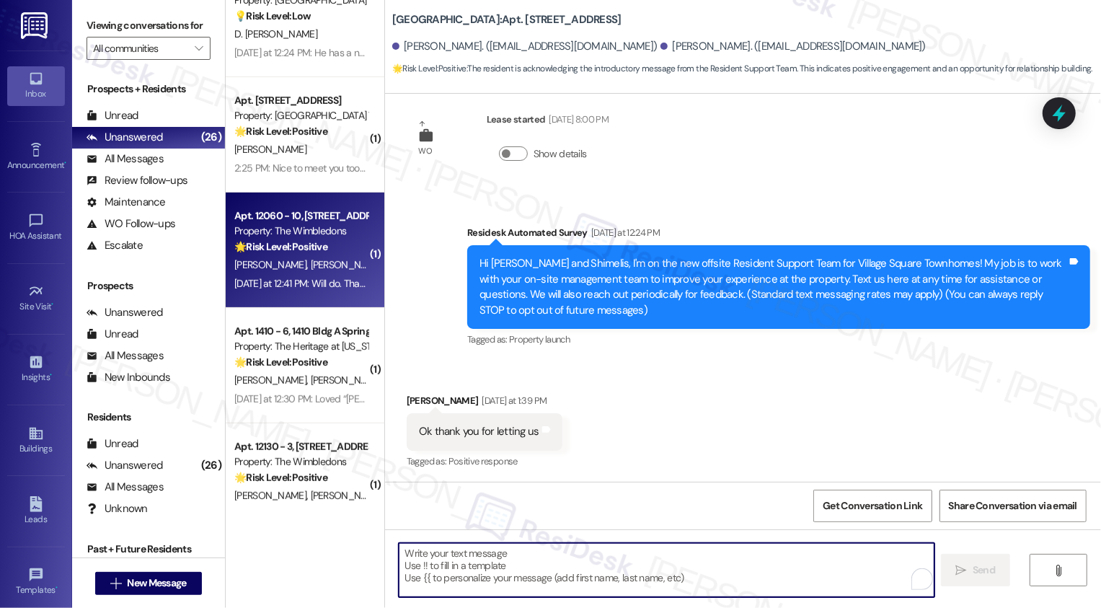
click at [268, 253] on strong "🌟 Risk Level: Positive" at bounding box center [280, 246] width 93 height 13
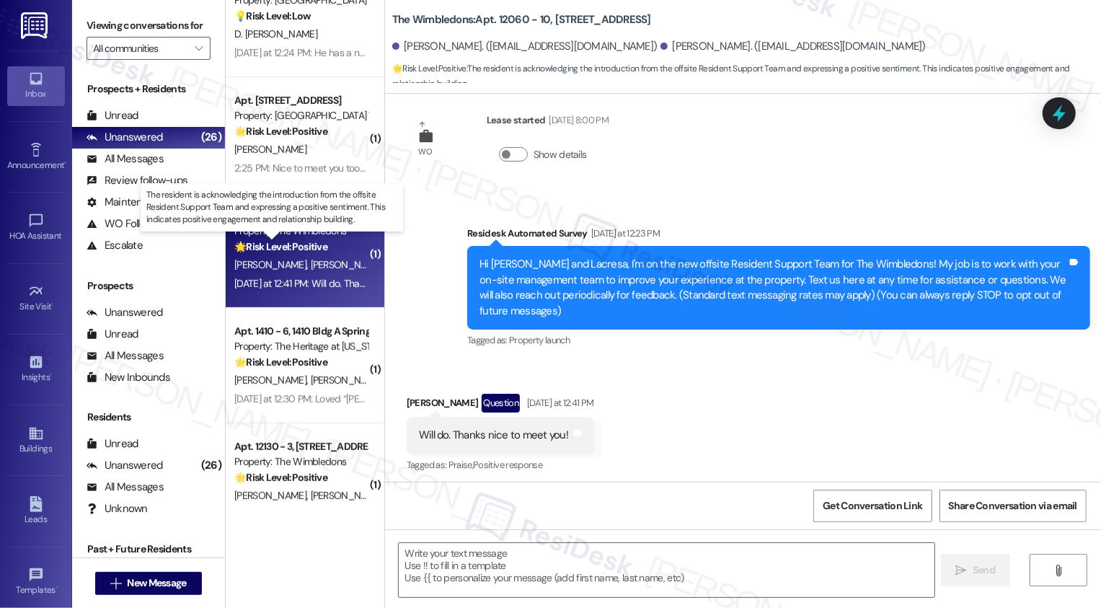
click at [268, 253] on strong "🌟 Risk Level: Positive" at bounding box center [280, 246] width 93 height 13
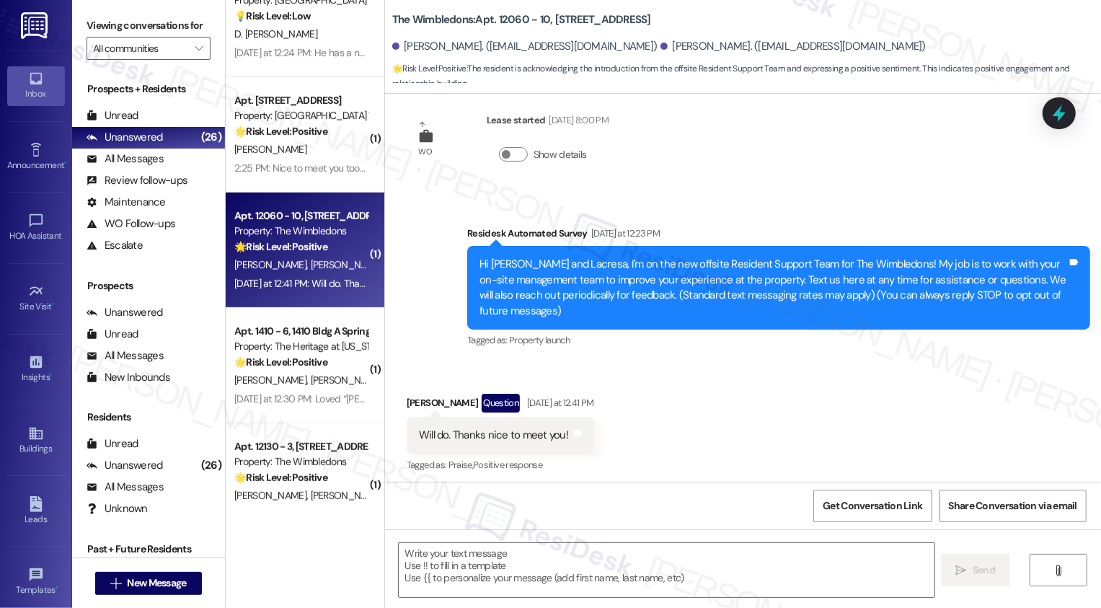
scroll to position [29, 0]
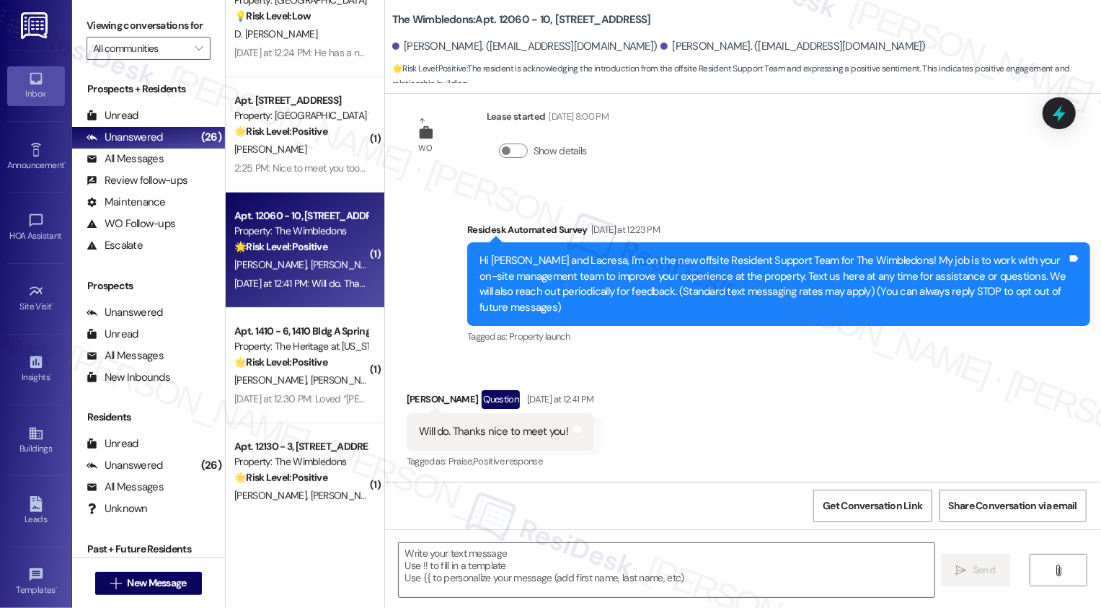
type textarea "Fetching suggested responses. Please feel free to read through the conversation…"
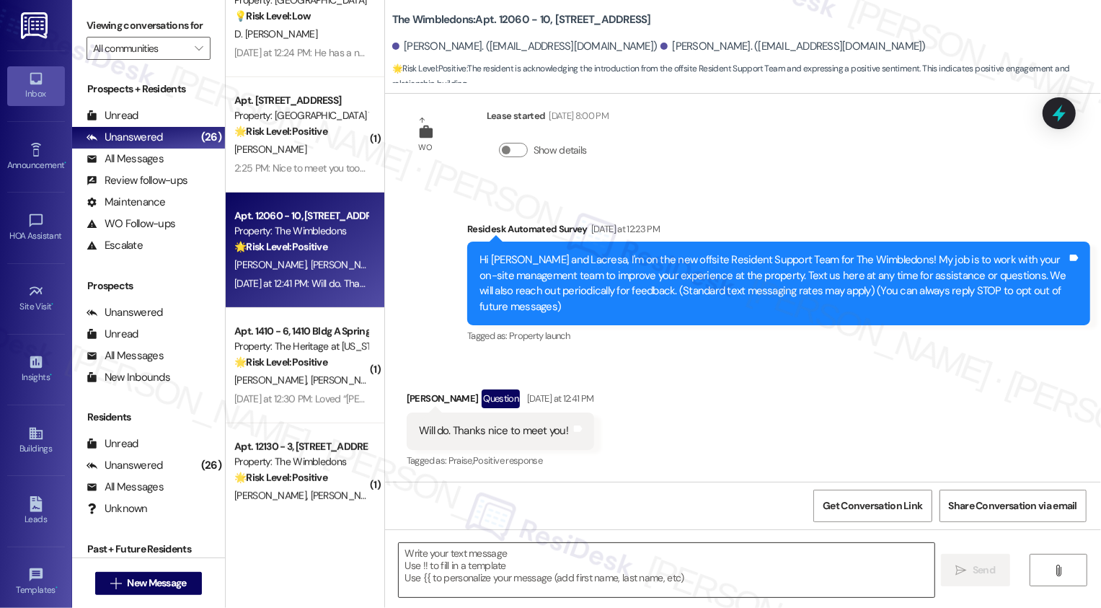
click at [472, 568] on textarea at bounding box center [667, 570] width 536 height 54
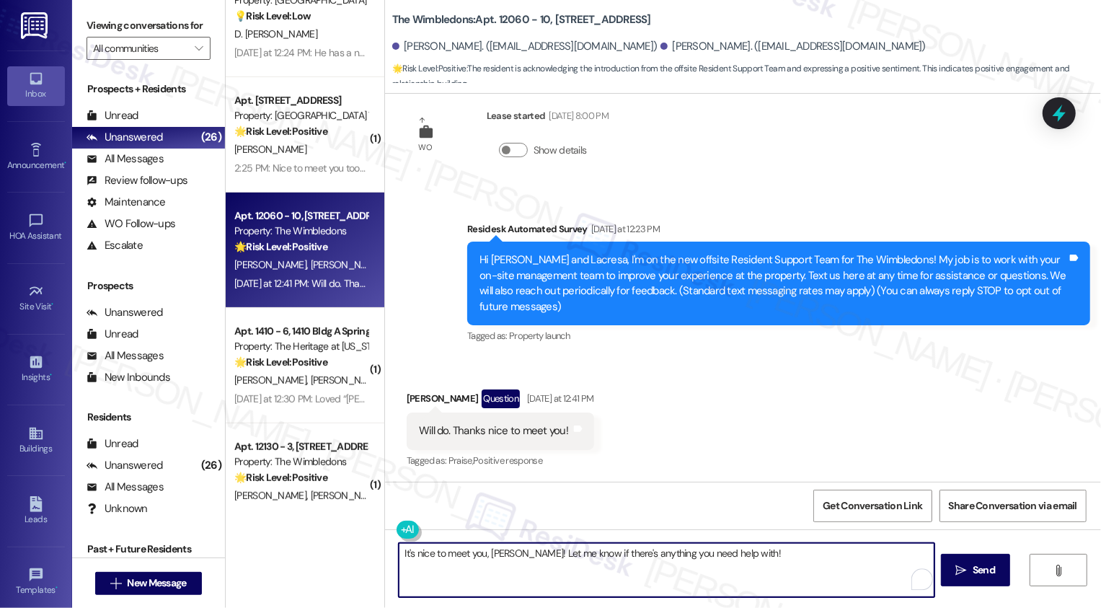
click at [520, 553] on textarea "It's nice to meet you, Chanel! Let me know if there's anything you need help wi…" at bounding box center [667, 570] width 536 height 54
click at [537, 554] on textarea "It's nice to meet you, Chanel! Just et me know if there's anything you need hel…" at bounding box center [667, 570] width 536 height 54
type textarea "It's nice to meet you, Chanel! Just let me know if there's anything you need he…"
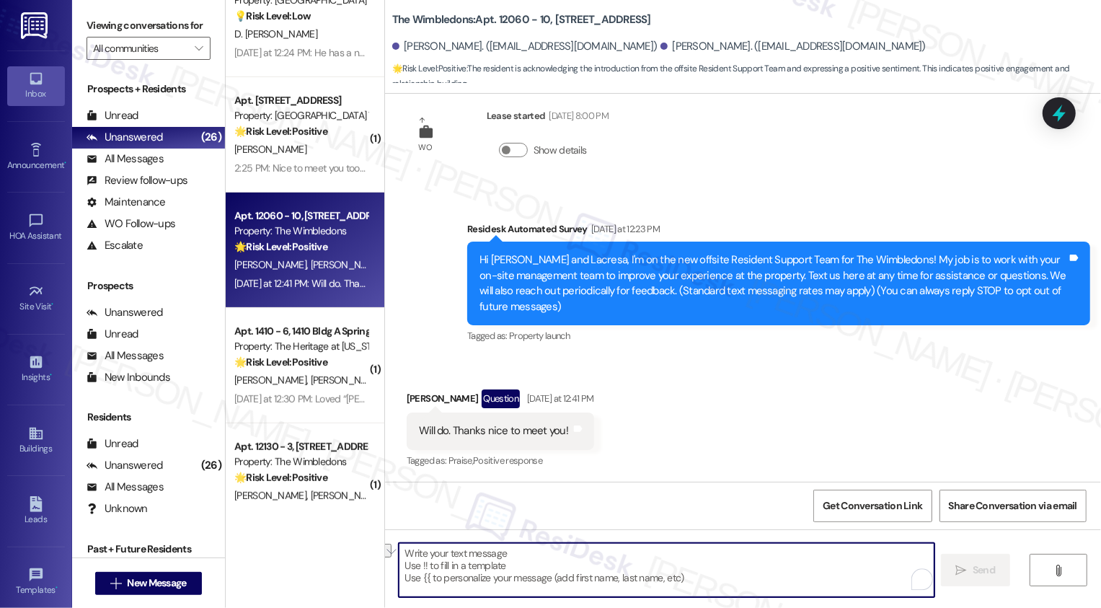
scroll to position [29, 0]
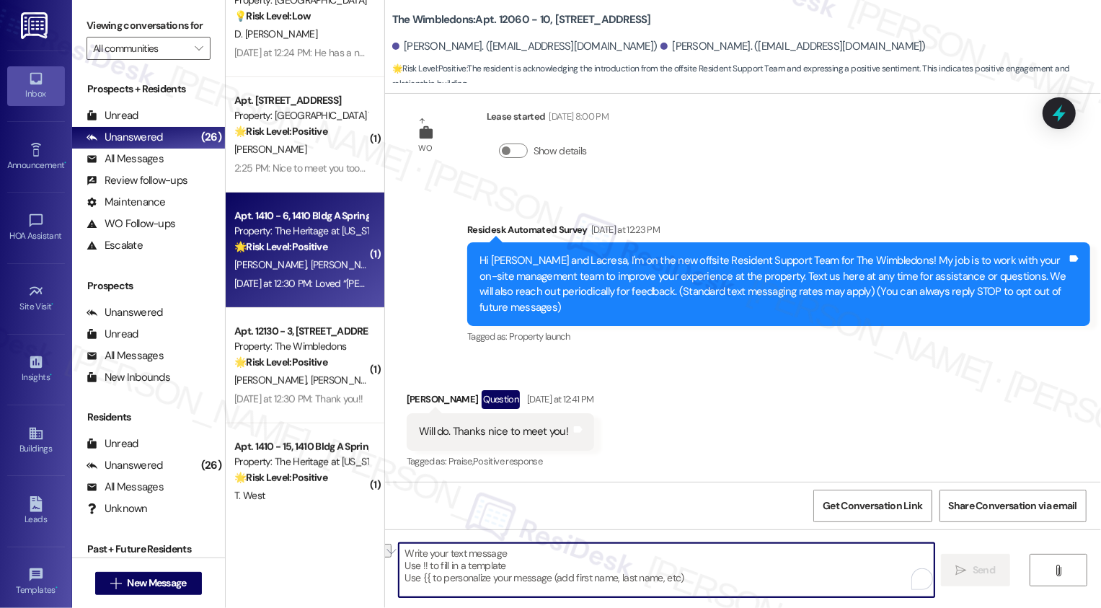
click at [325, 258] on div "R. Nagy A. Tubbs" at bounding box center [301, 265] width 136 height 18
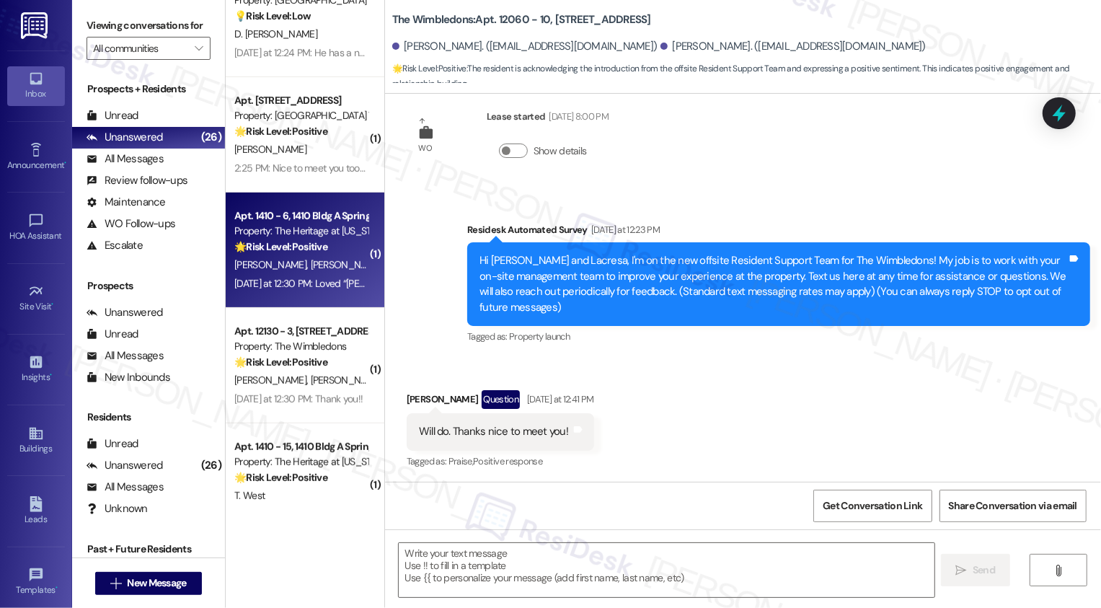
type textarea "Fetching suggested responses. Please feel free to read through the conversation…"
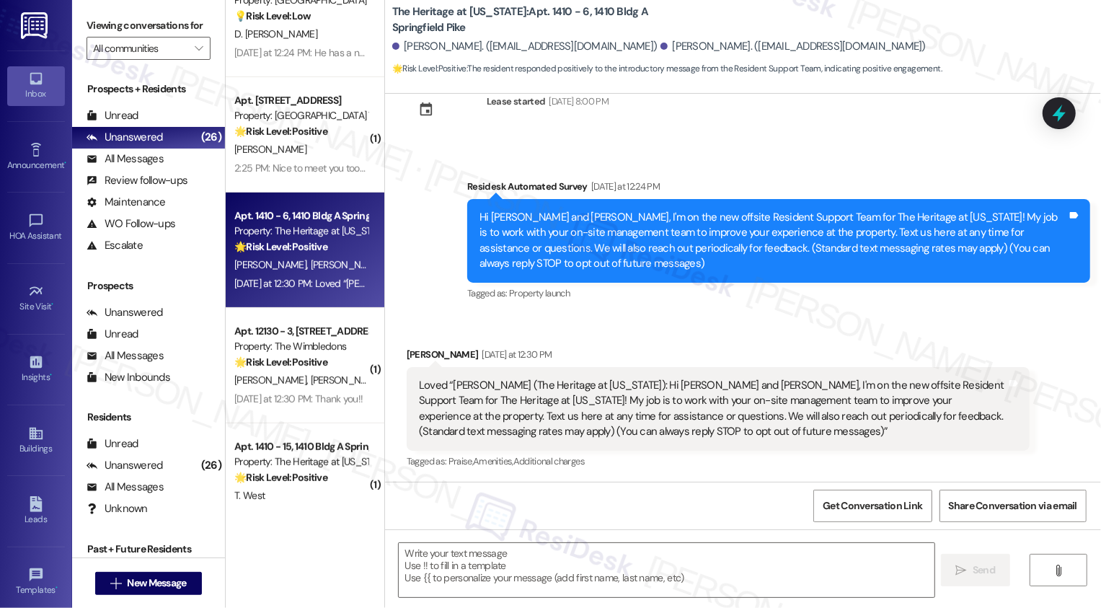
scroll to position [45, 0]
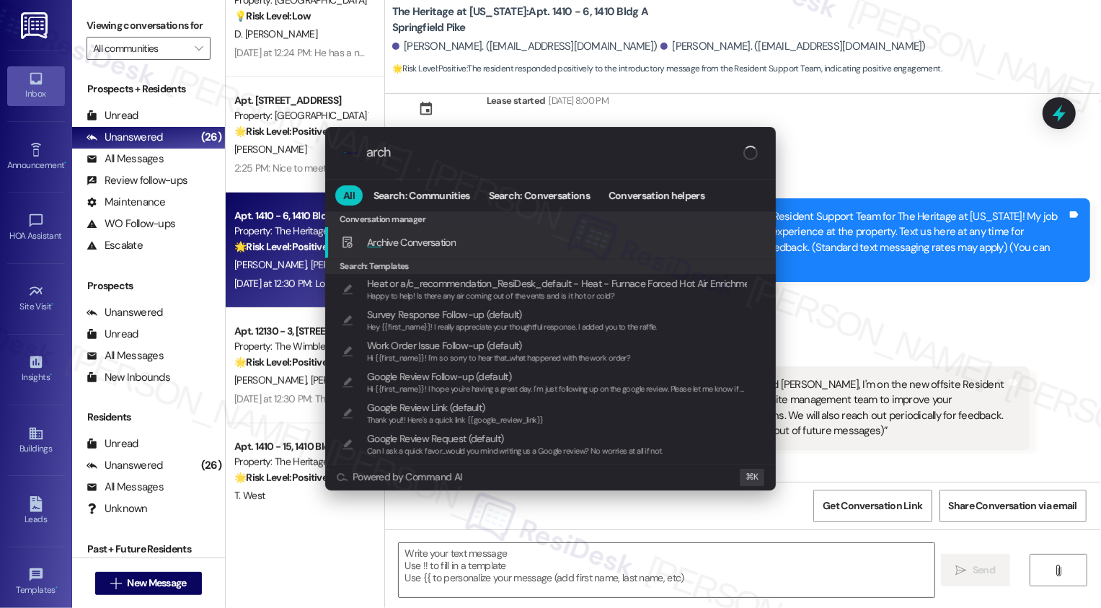
type input "archi"
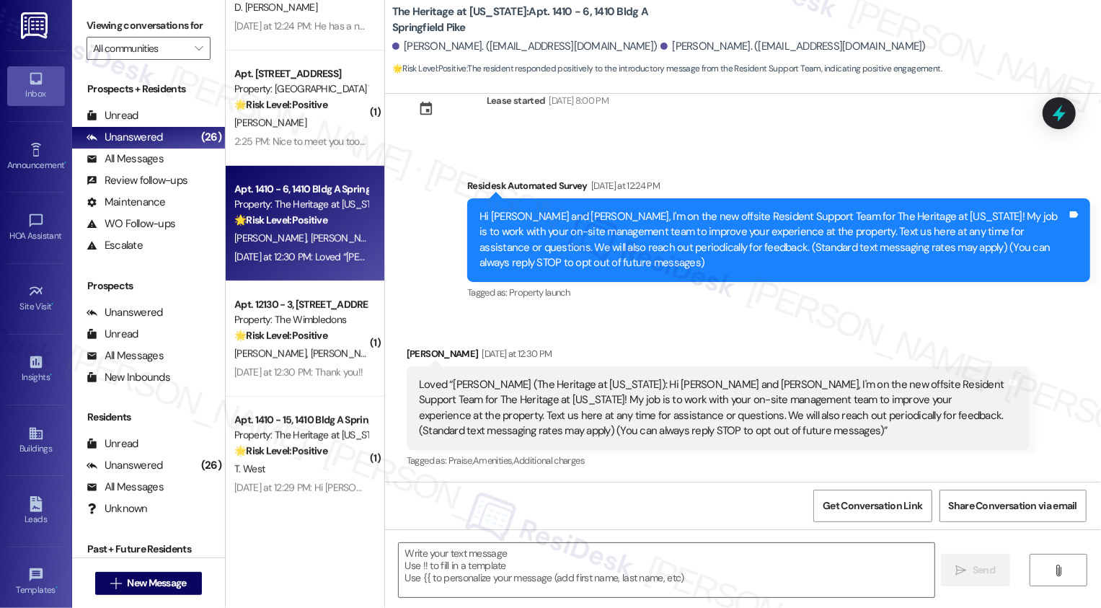
scroll to position [430, 0]
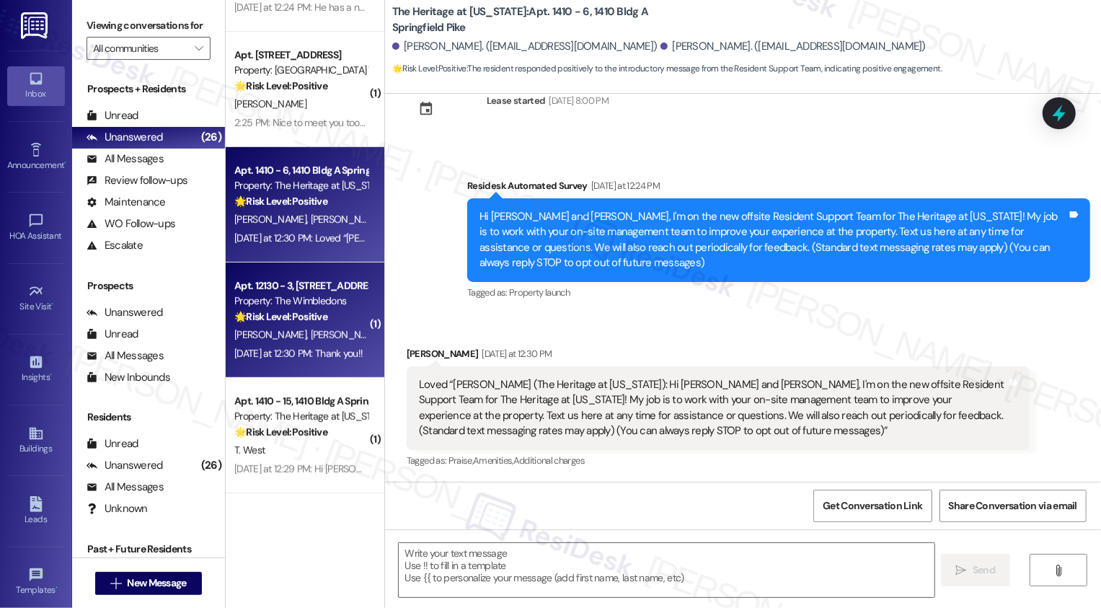
click at [309, 296] on div "Property: The Wimbledons" at bounding box center [300, 301] width 133 height 15
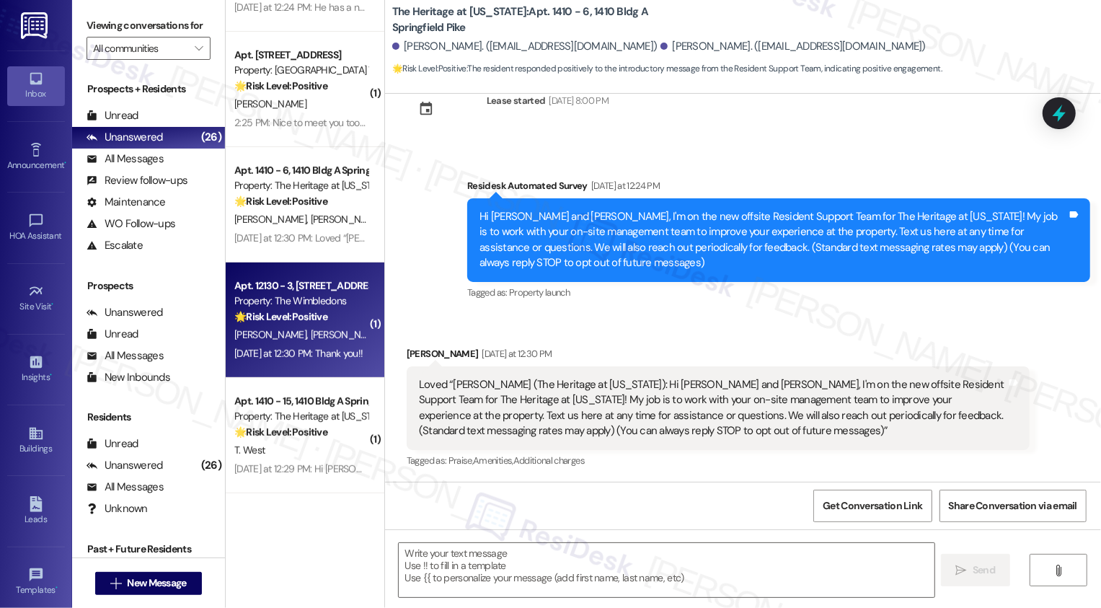
type textarea "Fetching suggested responses. Please feel free to read through the conversation…"
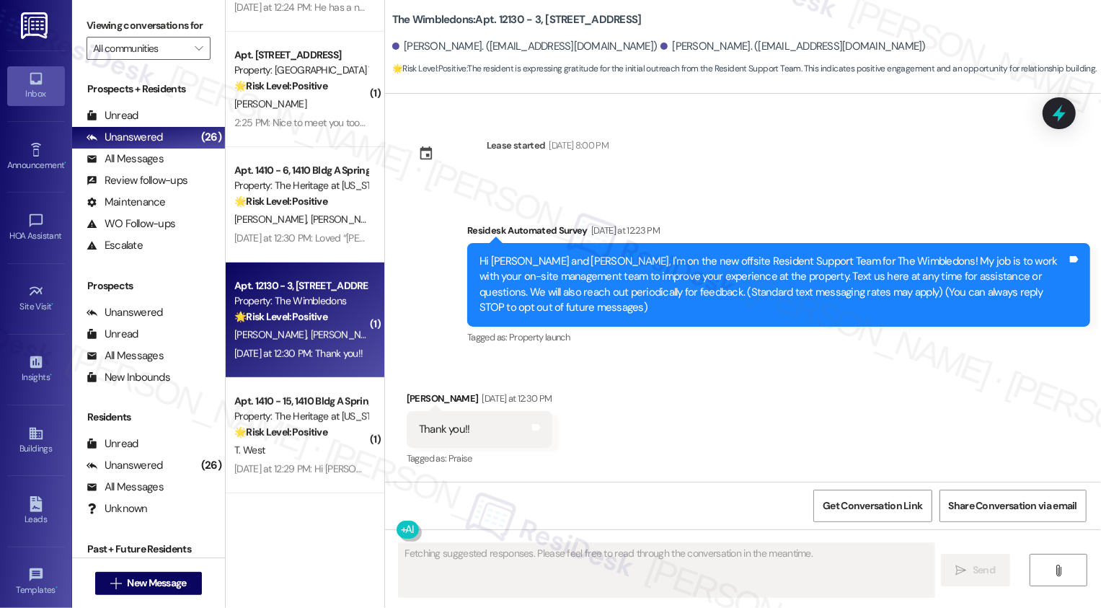
click at [309, 296] on div "Property: The Wimbledons" at bounding box center [300, 301] width 133 height 15
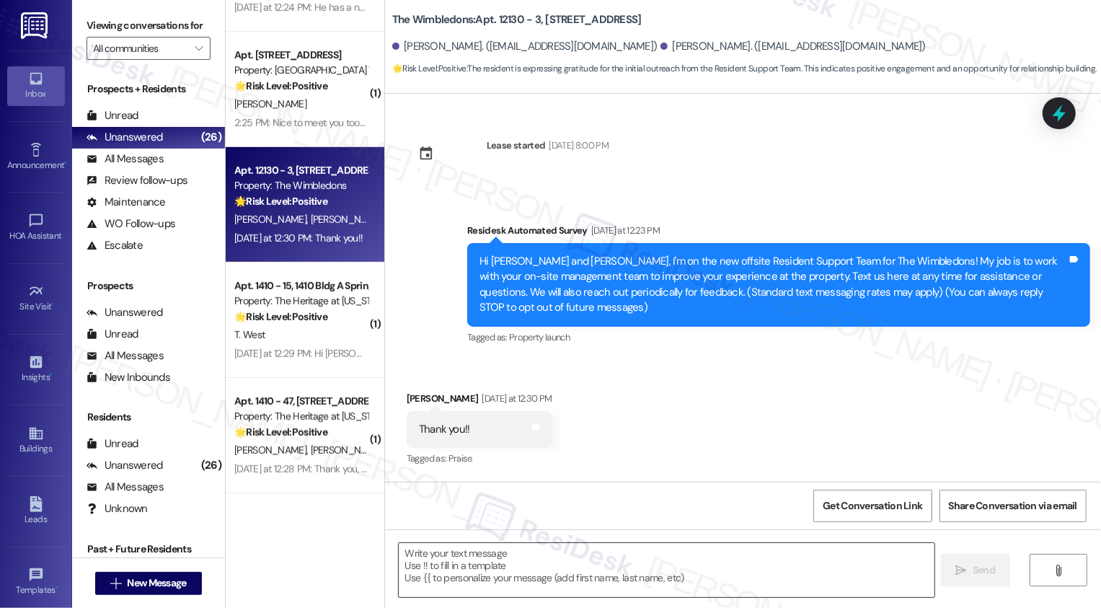
click at [500, 566] on textarea at bounding box center [667, 570] width 536 height 54
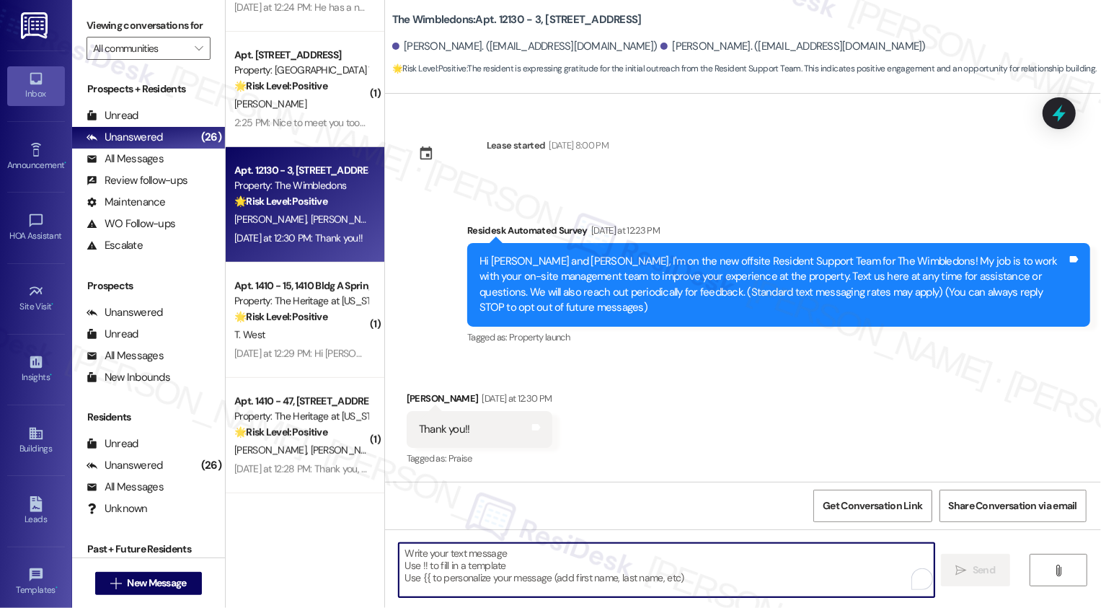
paste textarea "It's nice to meet you, Chanel! Just let me know if there's anything you need he…"
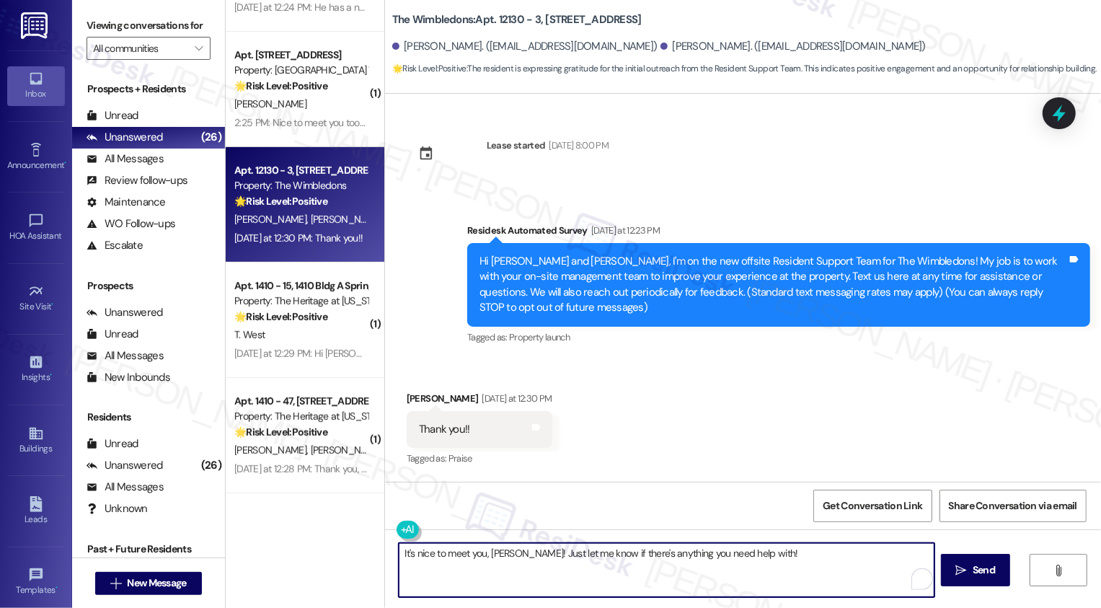
click at [493, 555] on textarea "It's nice to meet you, Chanel! Just let me know if there's anything you need he…" at bounding box center [667, 570] width 536 height 54
type textarea "It's nice to meet you, Wesley! Just let me know if there's anything you need he…"
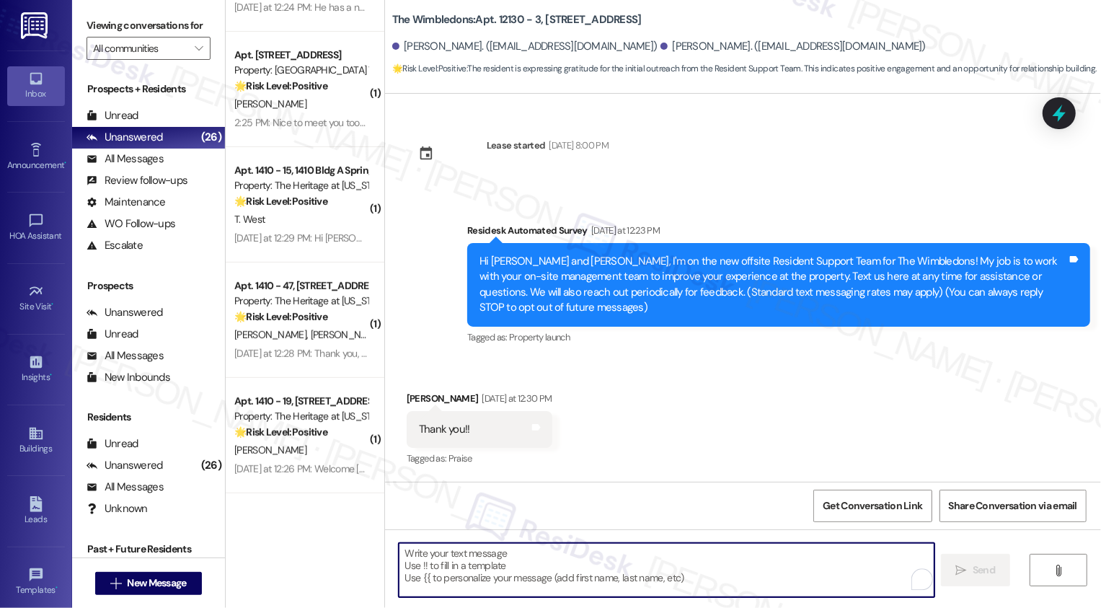
scroll to position [99, 0]
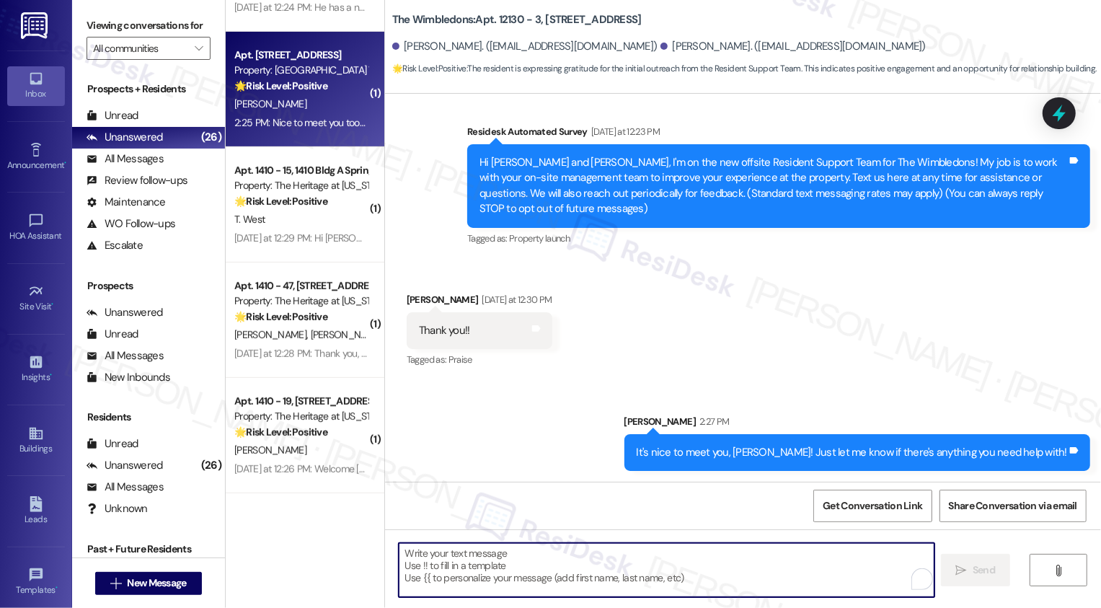
click at [275, 106] on div "L. Penman" at bounding box center [301, 104] width 136 height 18
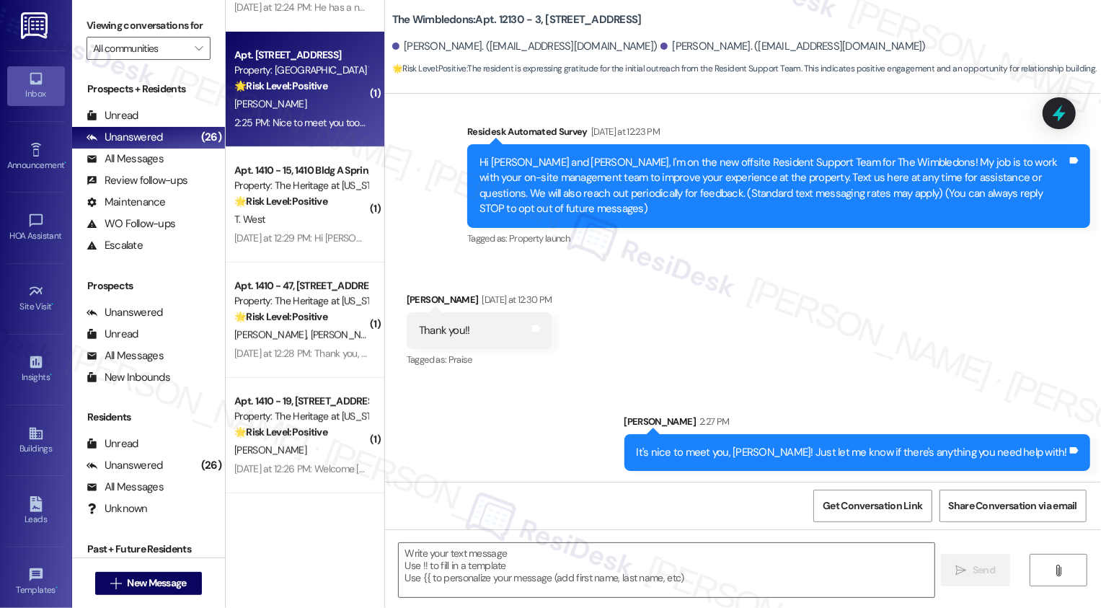
type textarea "Fetching suggested responses. Please feel free to read through the conversation…"
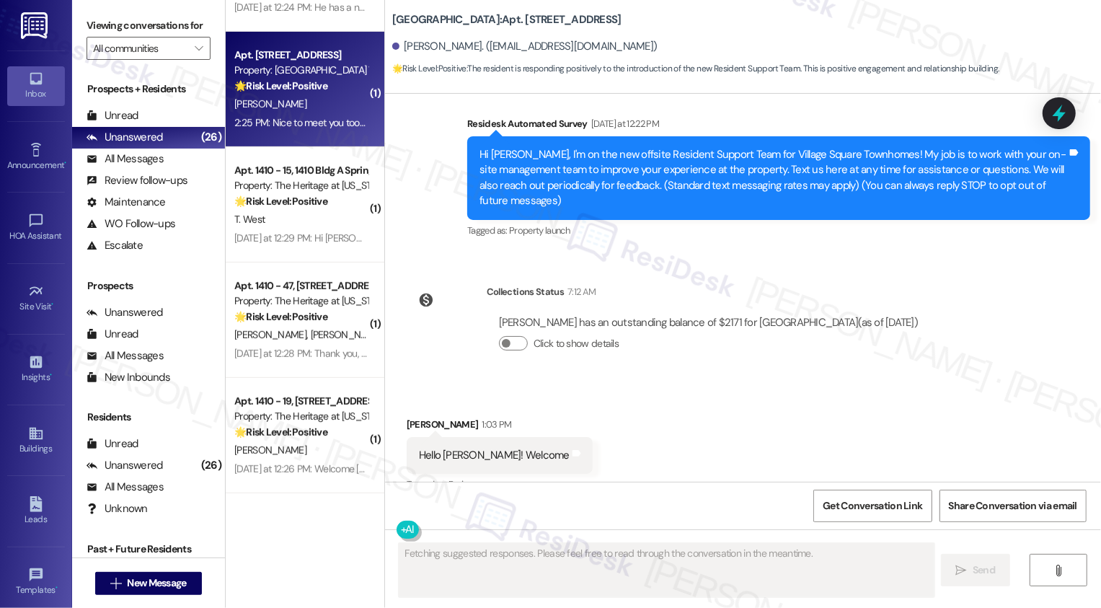
click at [275, 106] on div "L. Penman" at bounding box center [301, 104] width 136 height 18
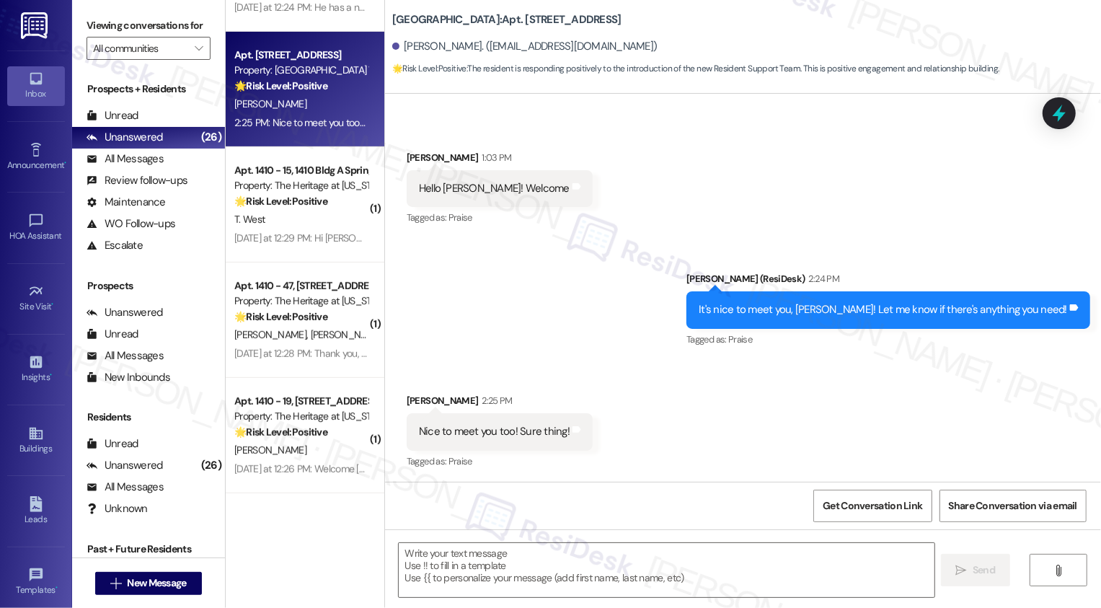
scroll to position [374, 0]
click at [551, 558] on textarea at bounding box center [667, 570] width 536 height 54
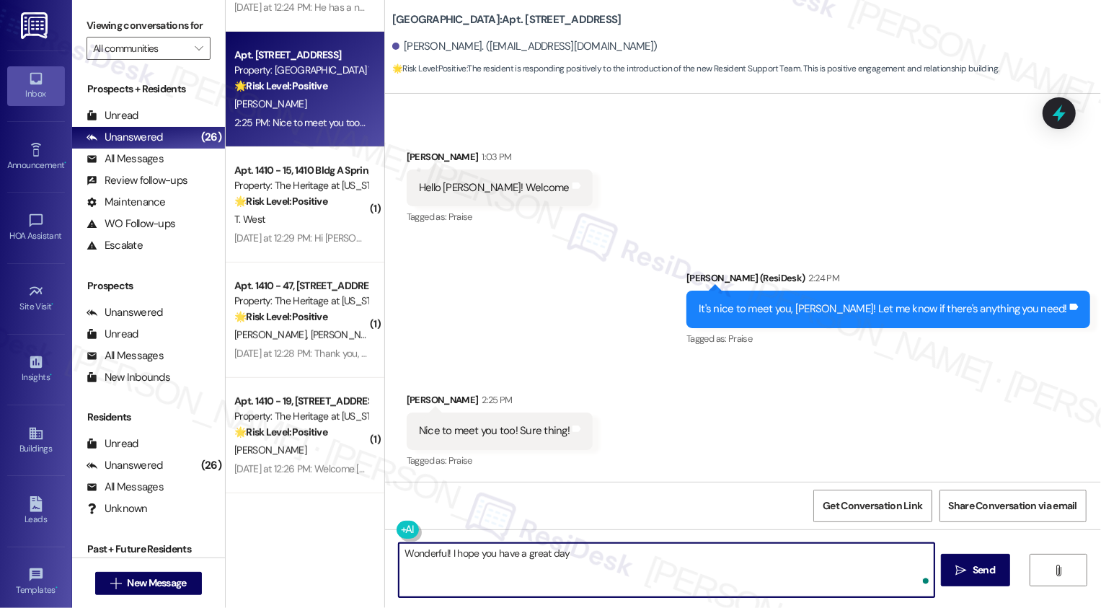
type textarea "Wonderful! I hope you have a great day1"
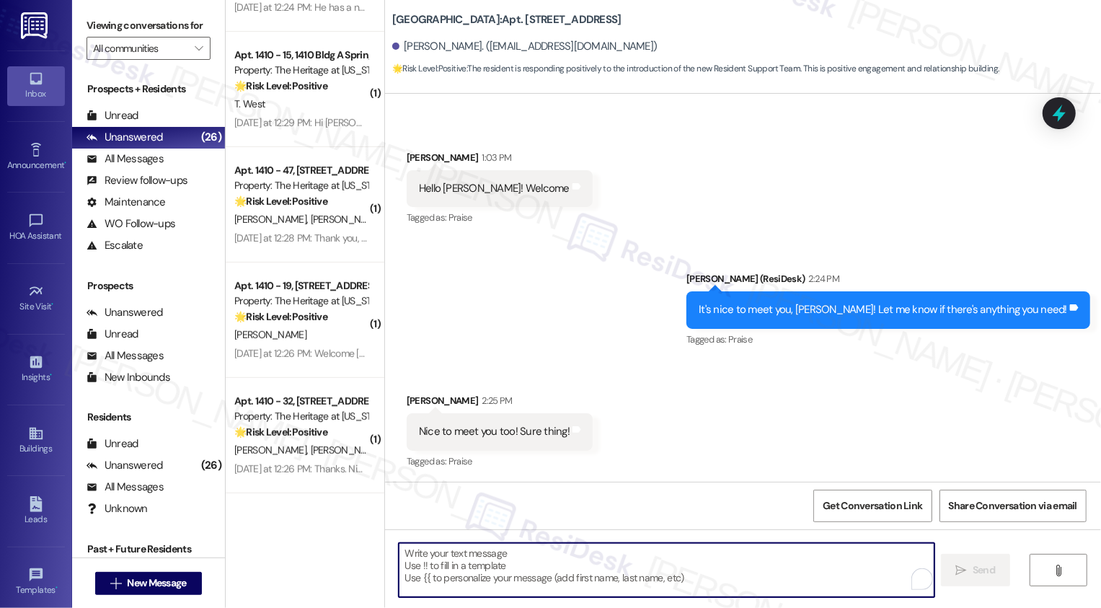
scroll to position [475, 0]
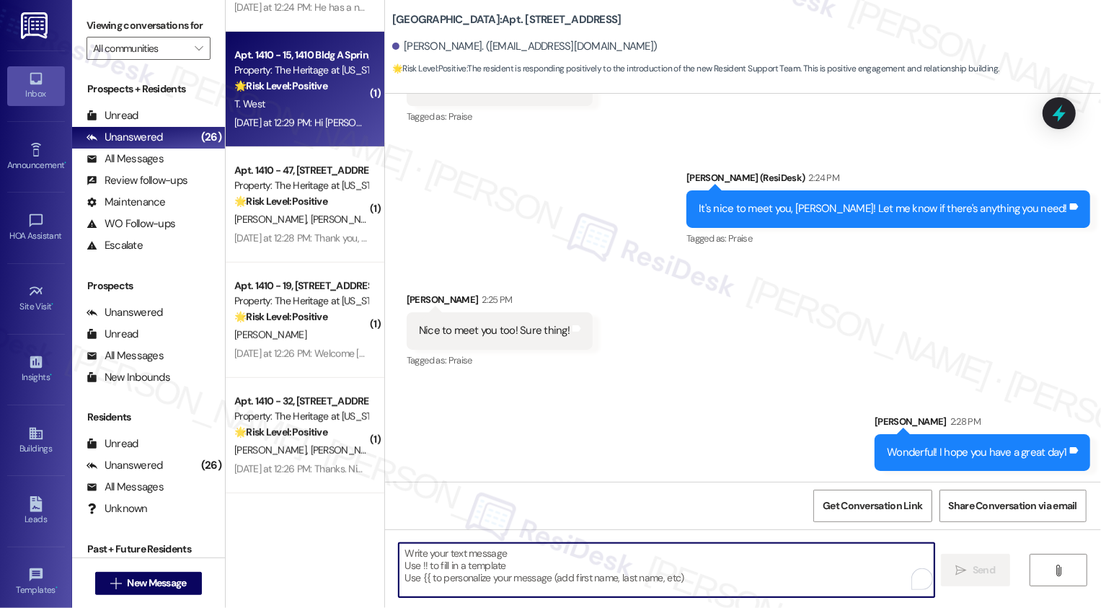
click at [283, 115] on div "Yesterday at 12:29 PM: Hi Sarah, Thank you for reaching out and Welcome!!🤗 Yest…" at bounding box center [301, 123] width 136 height 18
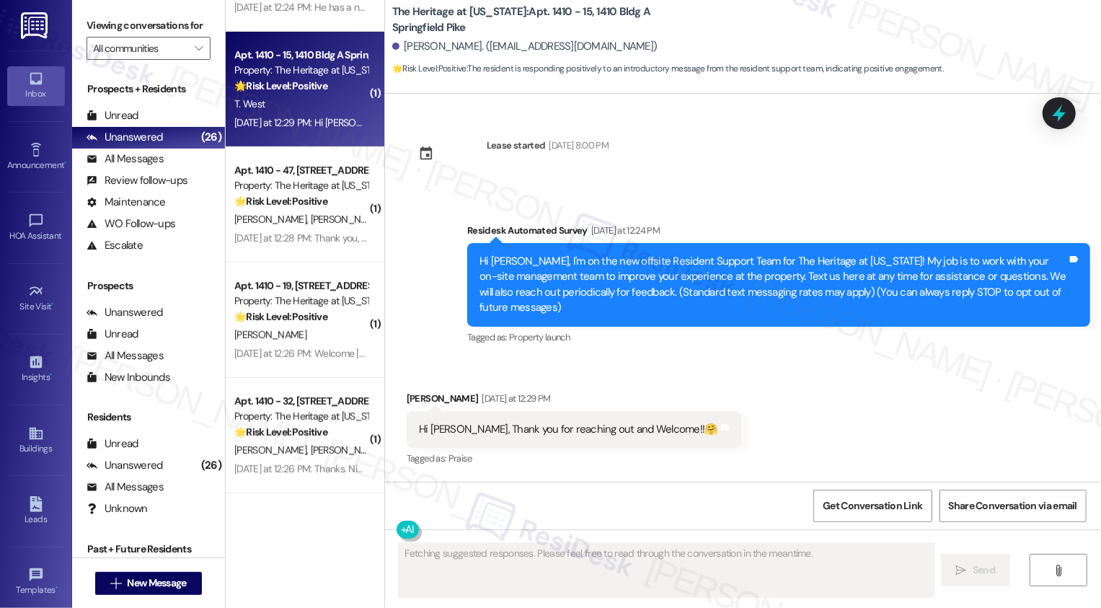
click at [283, 115] on div "Yesterday at 12:29 PM: Hi Sarah, Thank you for reaching out and Welcome!!🤗 Yest…" at bounding box center [301, 123] width 136 height 18
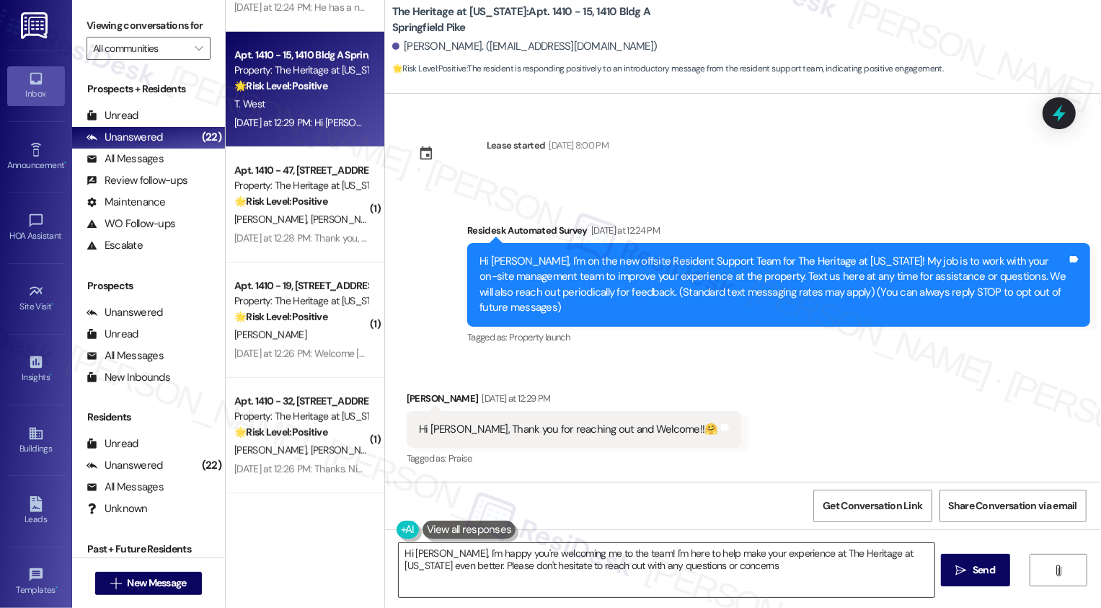
type textarea "Hi Tiffany, I'm happy you're welcoming me to the team! I'm here to help make yo…"
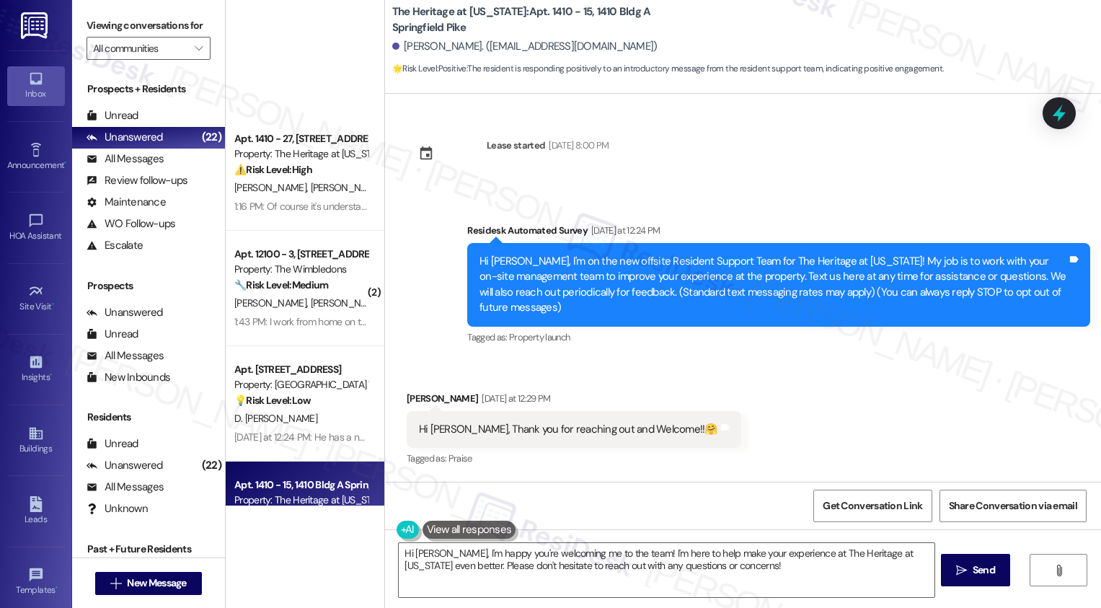
click at [482, 562] on textarea "Hi [PERSON_NAME], I'm happy you're welcoming me to the team! I'm here to help m…" at bounding box center [667, 570] width 536 height 54
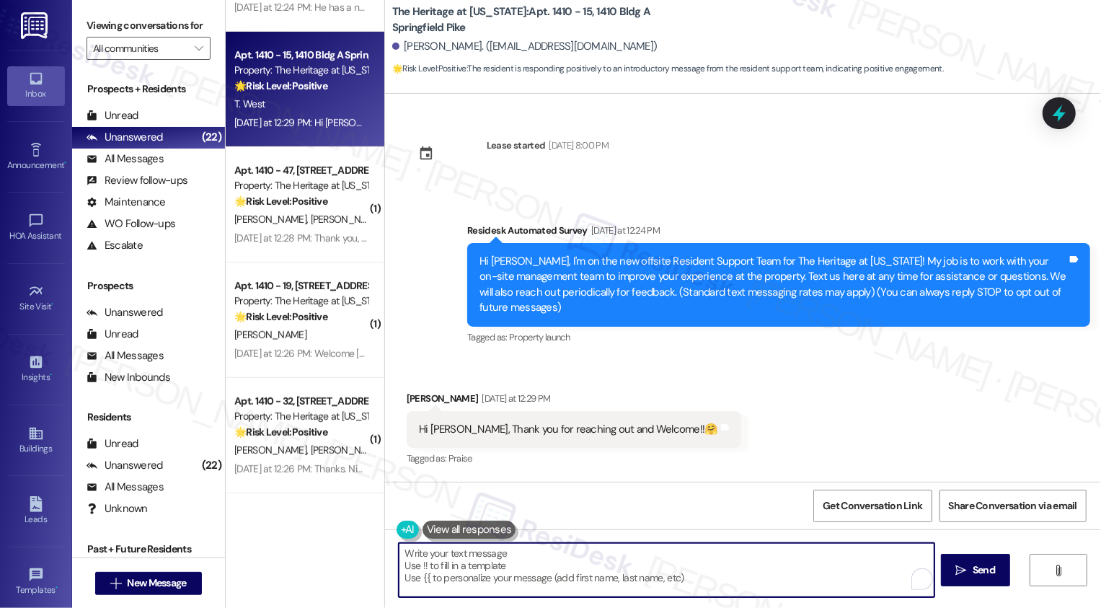
paste textarea "It's nice to meet you, Chanel! Just let me know if there's anything you need he…"
click at [492, 550] on textarea "It's nice to meet you, Chanel! Just let me know if there's anything you need he…" at bounding box center [667, 570] width 536 height 54
type textarea "It's nice to meet you, Tiffany! Just let me know if there's anything you need h…"
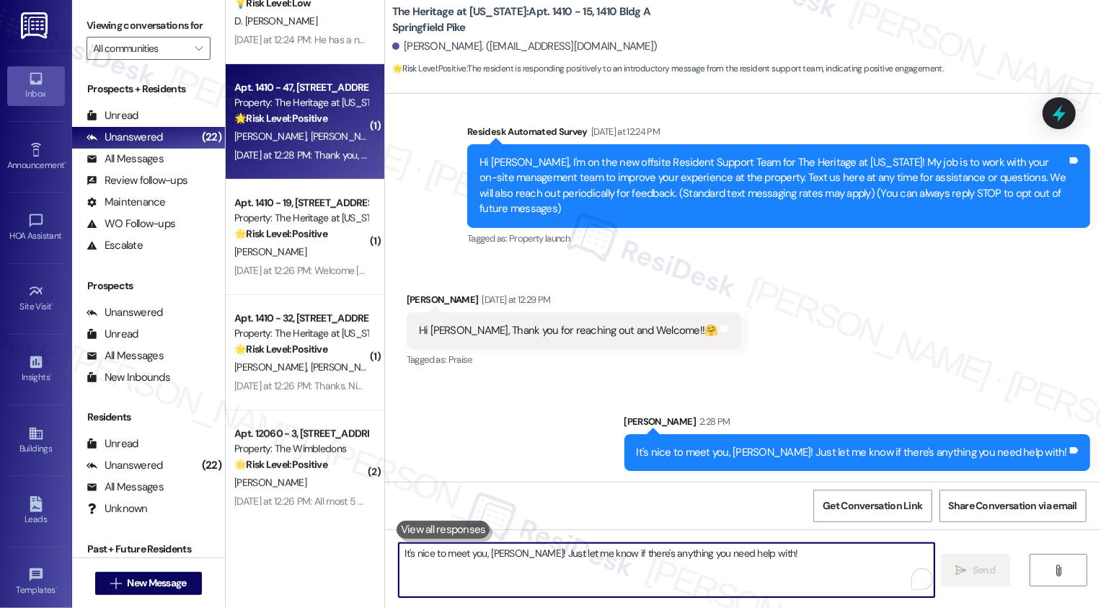
scroll to position [365, 0]
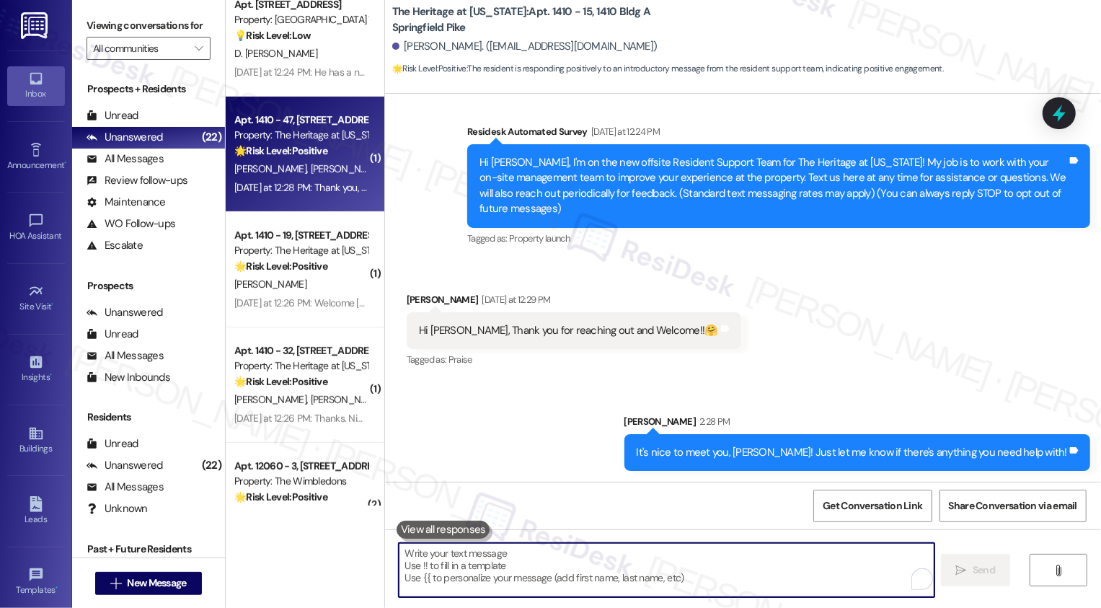
click at [310, 168] on span "A. Swigart" at bounding box center [346, 168] width 72 height 13
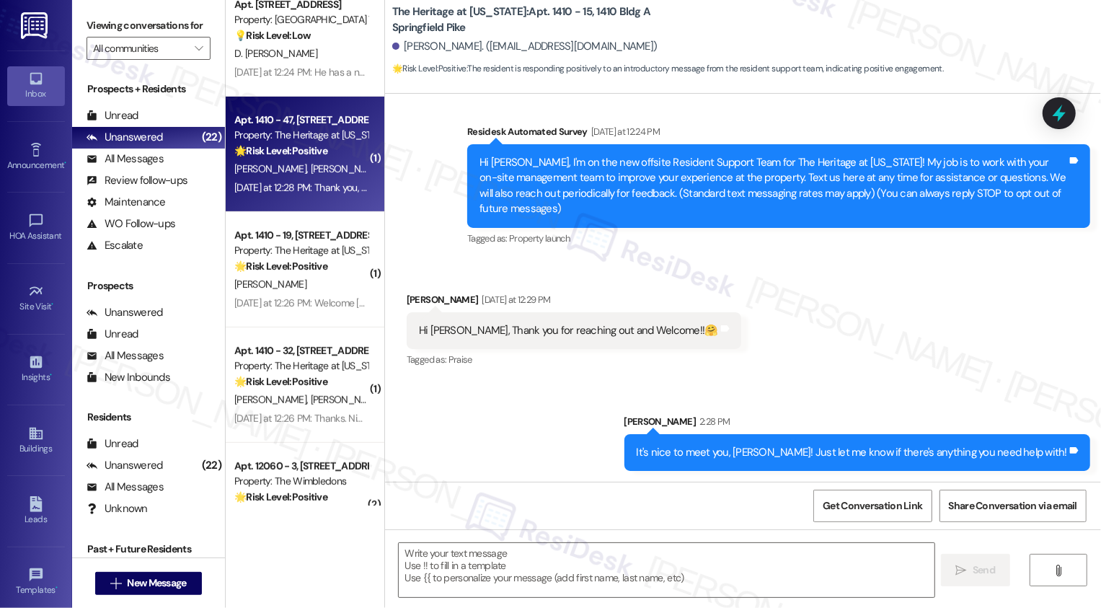
type textarea "Fetching suggested responses. Please feel free to read through the conversation…"
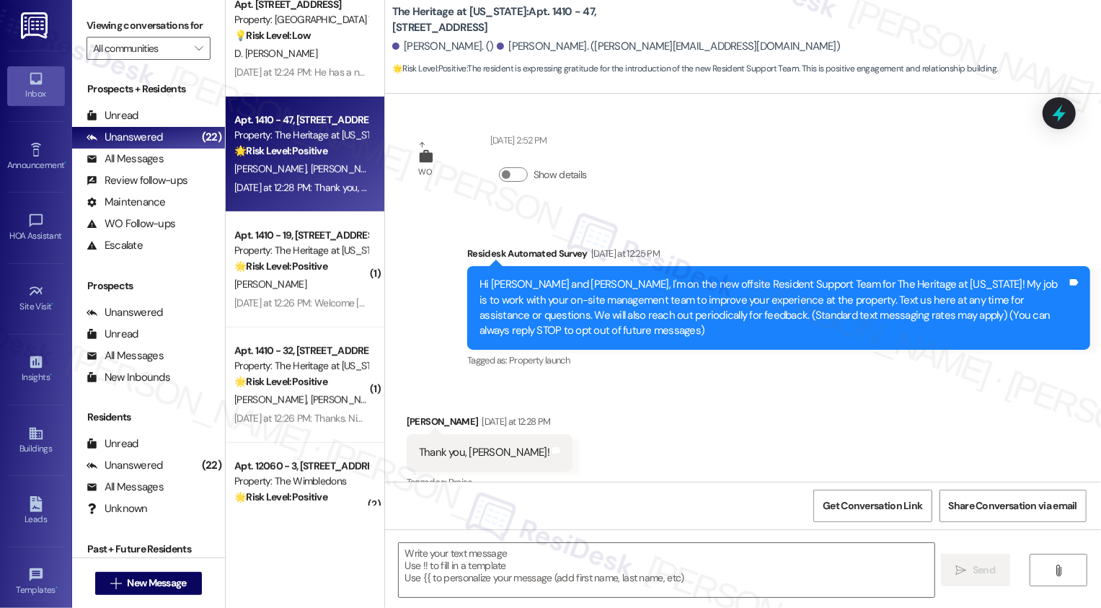
scroll to position [112, 0]
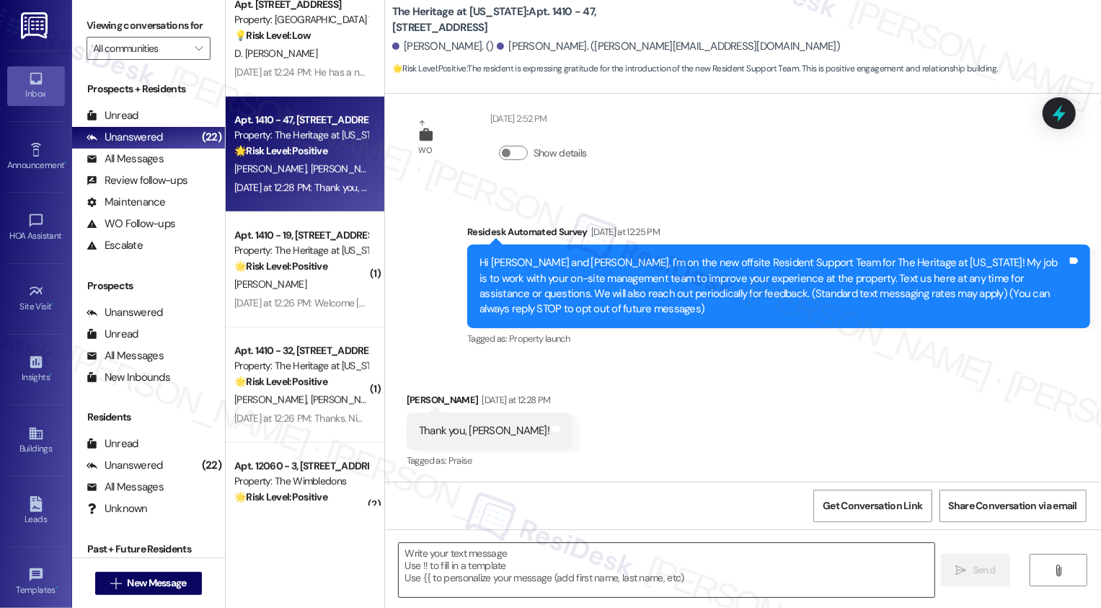
click at [446, 565] on textarea at bounding box center [667, 570] width 536 height 54
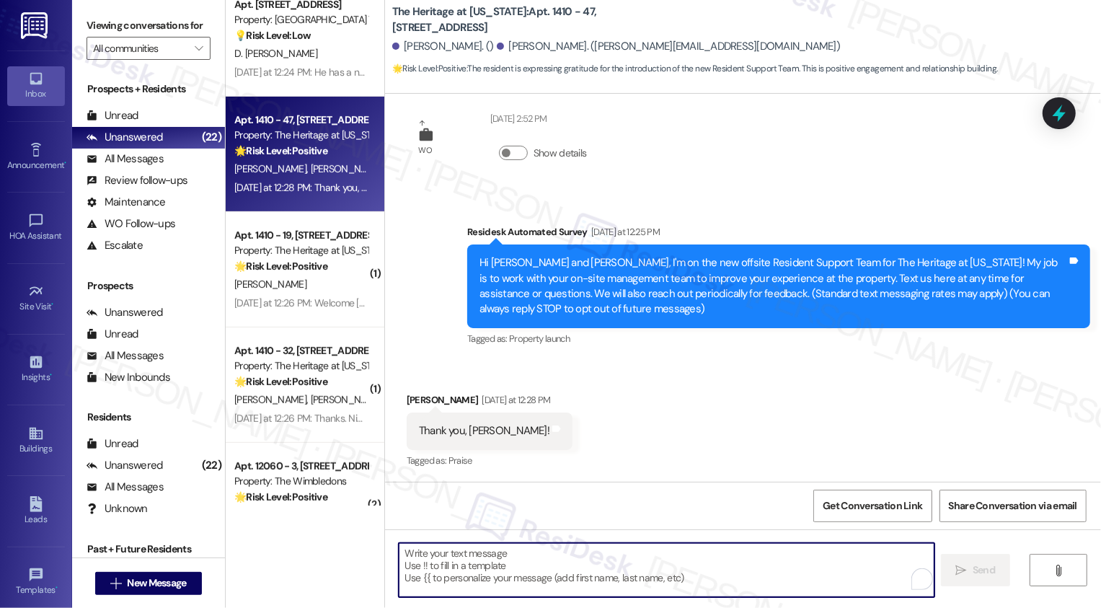
paste textarea "It's nice to meet you, Chanel! Just let me know if there's anything you need he…"
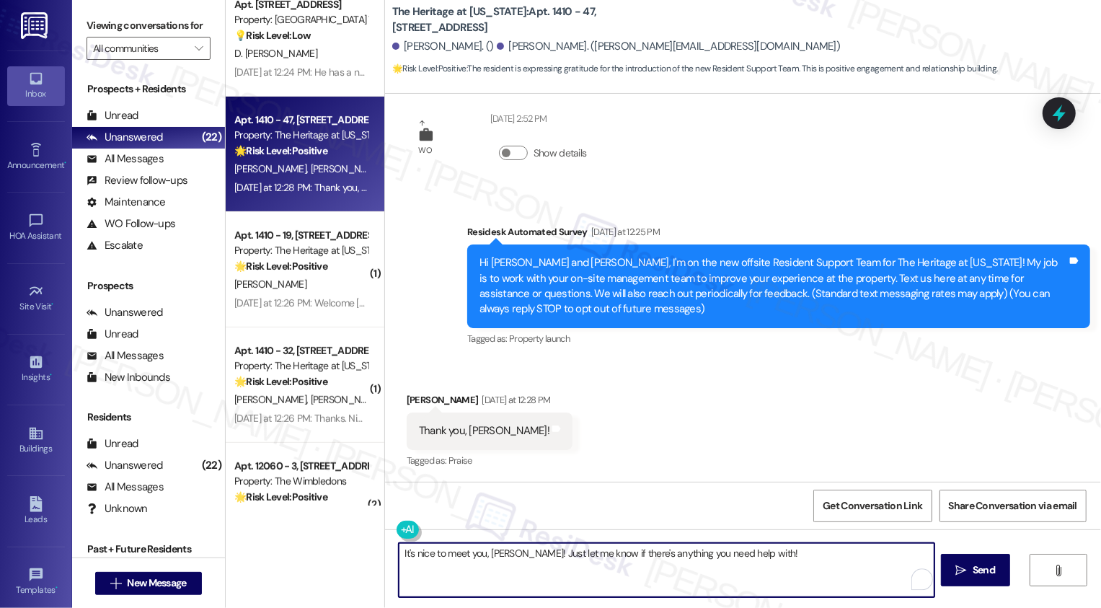
click at [497, 549] on textarea "It's nice to meet you, Chanel! Just let me know if there's anything you need he…" at bounding box center [667, 570] width 536 height 54
type textarea "It's nice to meet you, Christina! Just let me know if there's anything you need…"
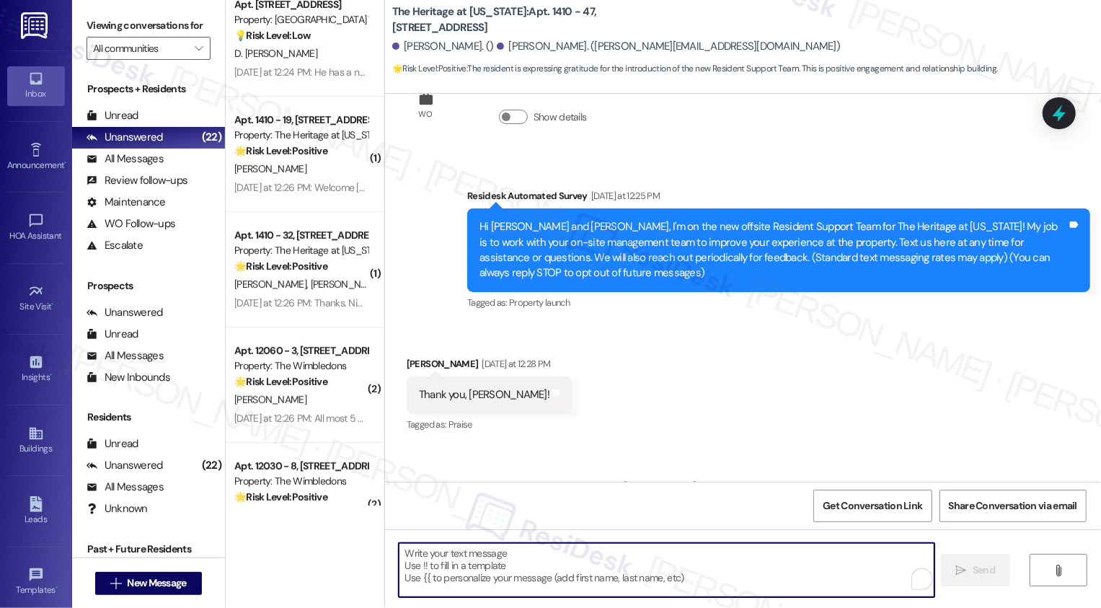
scroll to position [173, 0]
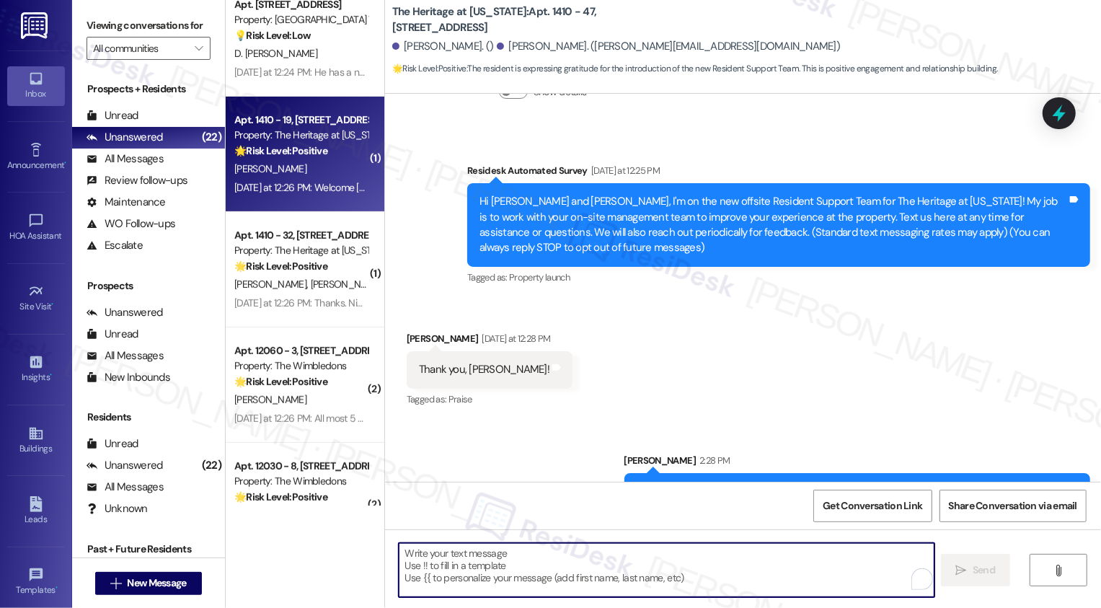
click at [286, 182] on div "Yesterday at 12:26 PM: Welcome Sarah. Your presence is badly needed here. I loo…" at bounding box center [586, 187] width 705 height 13
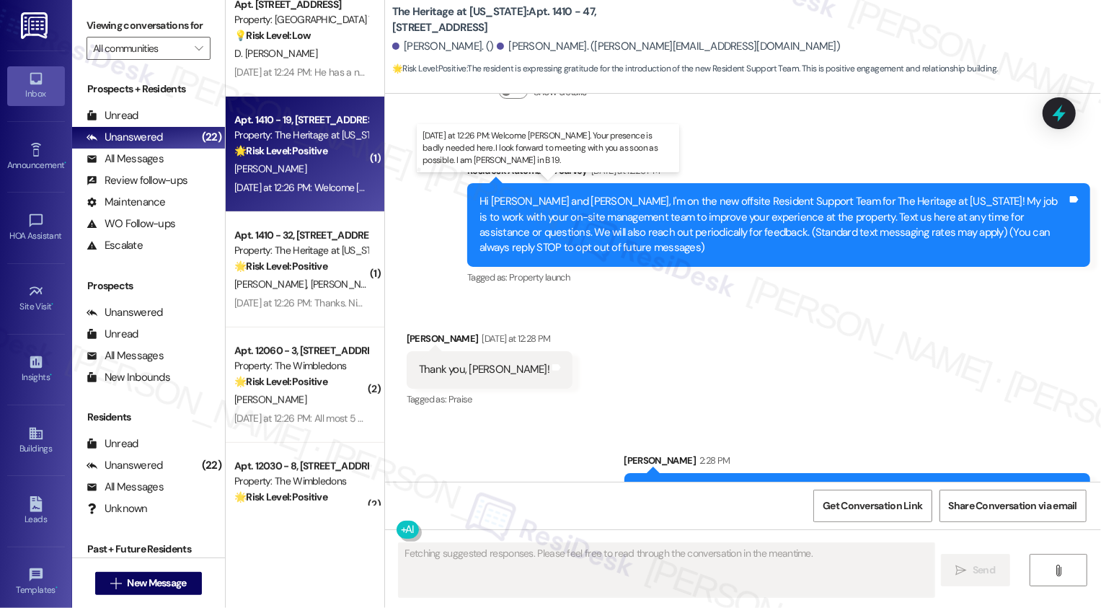
click at [286, 182] on div "Yesterday at 12:26 PM: Welcome Sarah. Your presence is badly needed here. I loo…" at bounding box center [586, 187] width 705 height 13
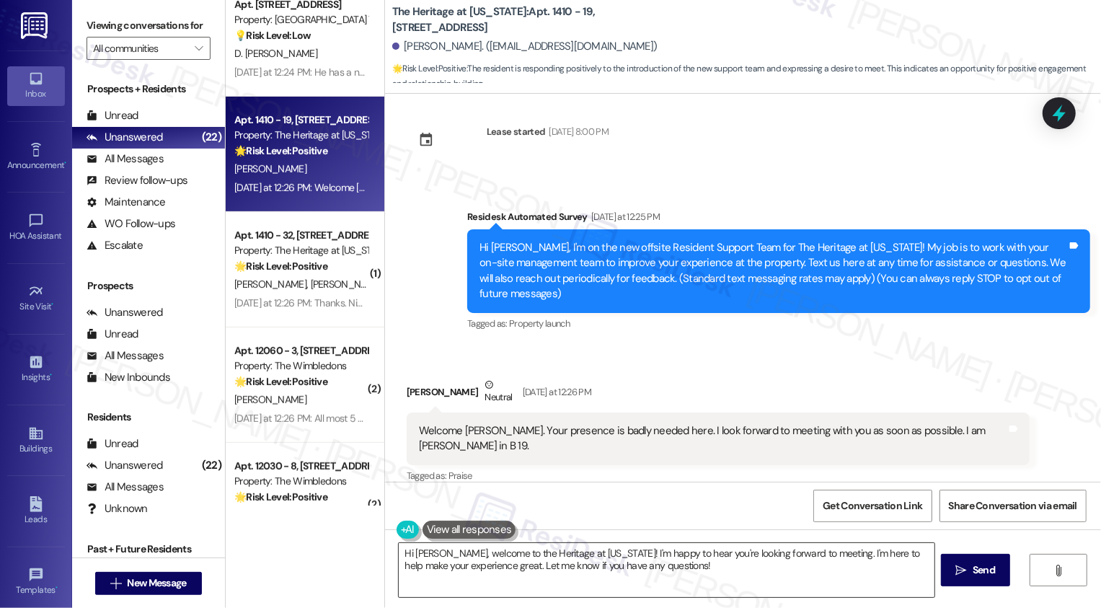
click at [588, 552] on textarea "Hi Jim, welcome to the Heritage at Wyoming! I'm happy to hear you're looking fo…" at bounding box center [667, 570] width 536 height 54
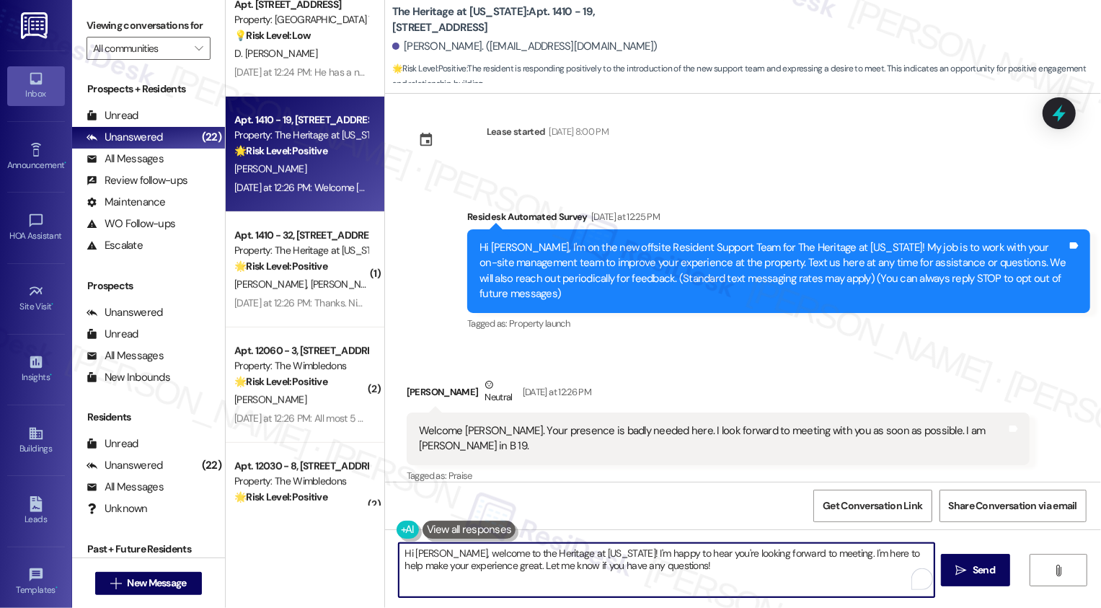
paste textarea "It's nice to meet you, Chanel! Just let me know if there's anything you need he…"
click at [505, 551] on textarea "It's nice to meet you, Chanel! Just let me know if there's anything you need he…" at bounding box center [667, 570] width 536 height 54
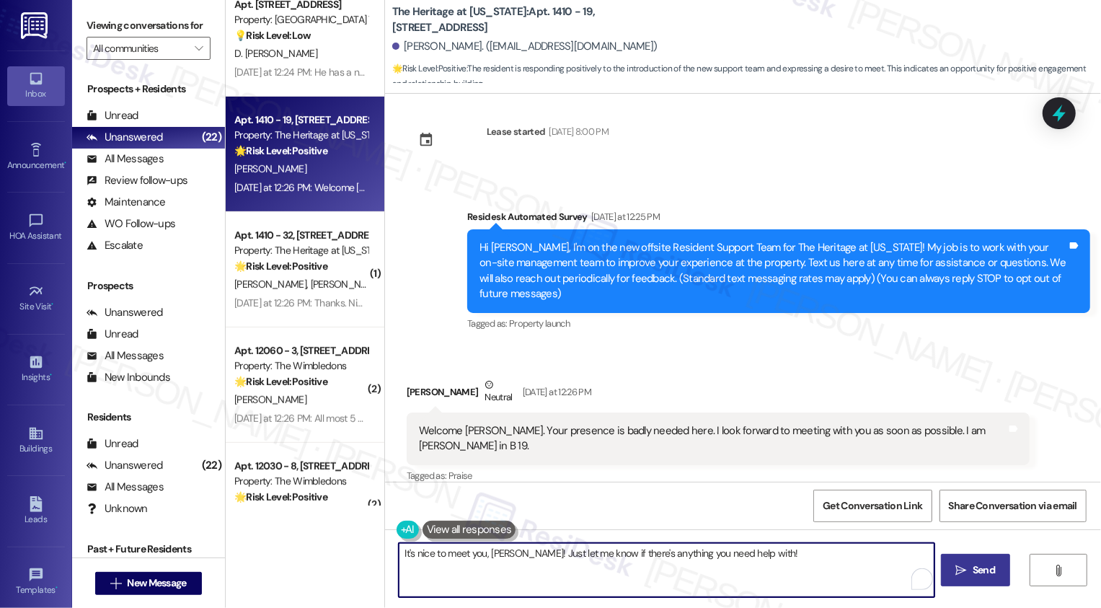
type textarea "It's nice to meet you, [PERSON_NAME]! Just let me know if there's anything you …"
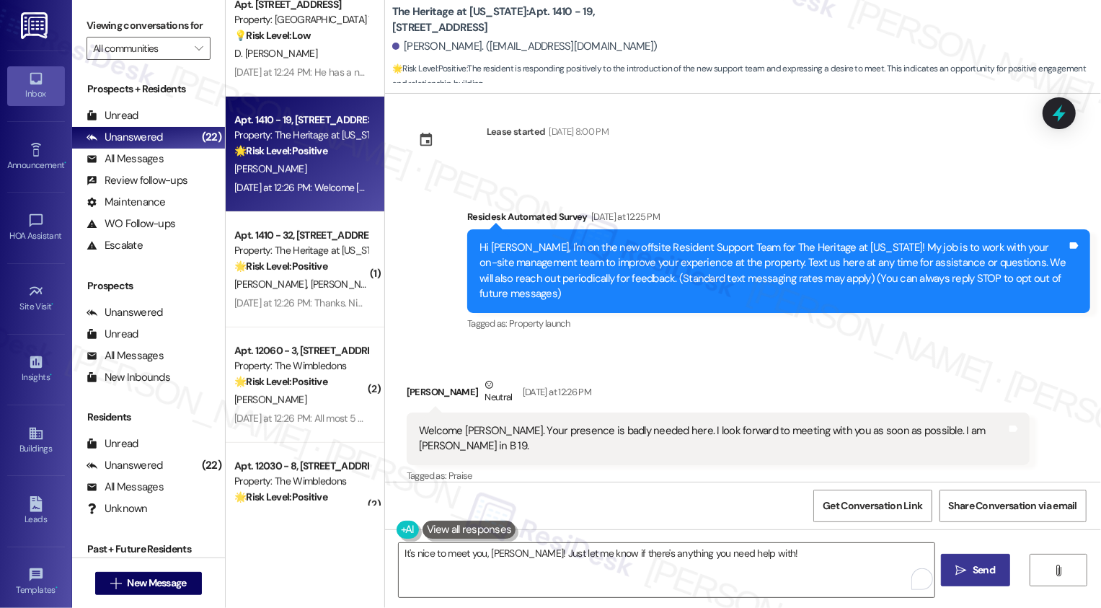
click at [964, 563] on span " Send" at bounding box center [975, 569] width 45 height 15
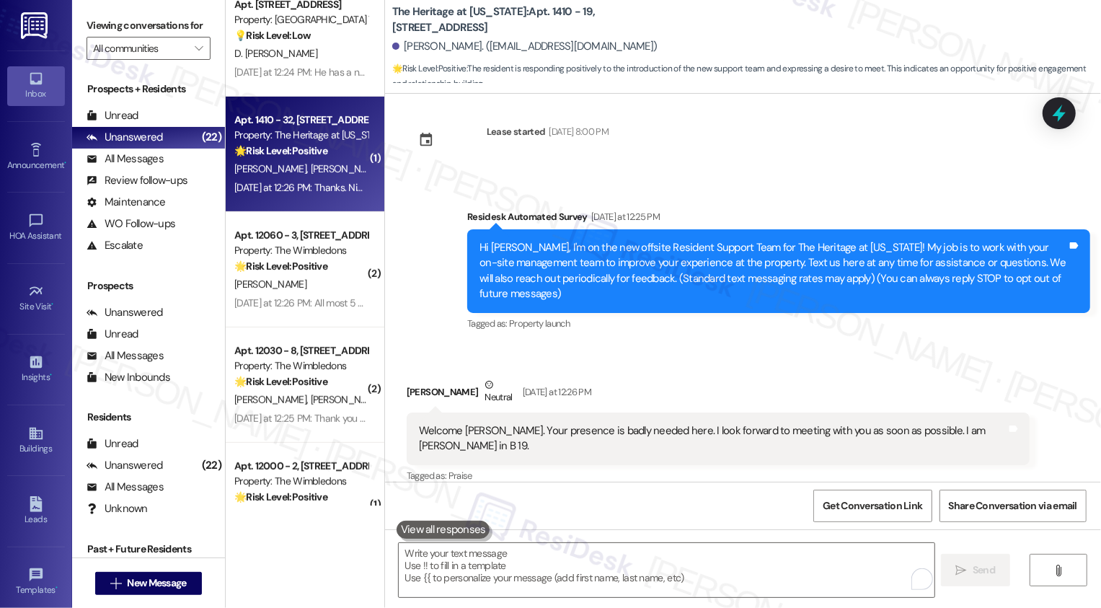
click at [337, 170] on div "F. Walker D. Smith" at bounding box center [301, 169] width 136 height 18
type textarea "Fetching suggested responses. Please feel free to read through the conversation…"
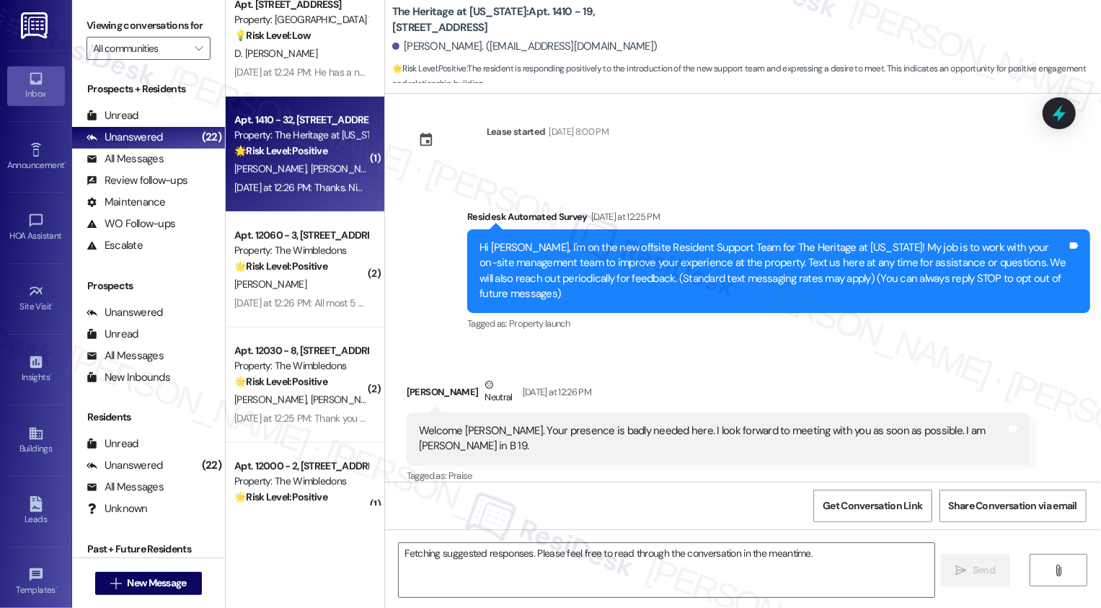
click at [337, 170] on div "F. Walker D. Smith" at bounding box center [301, 169] width 136 height 18
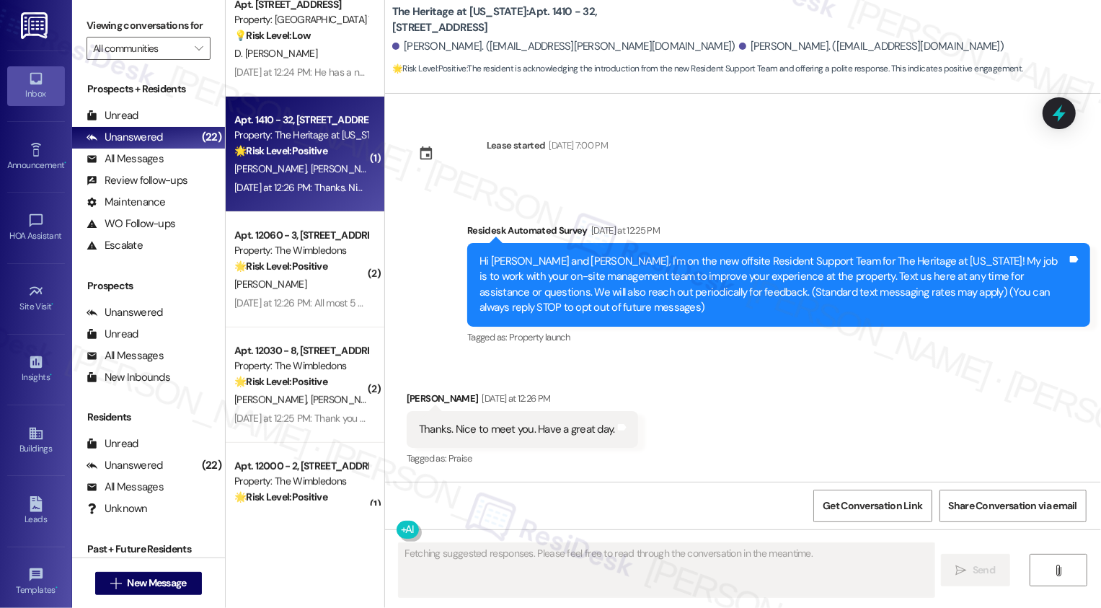
scroll to position [0, 0]
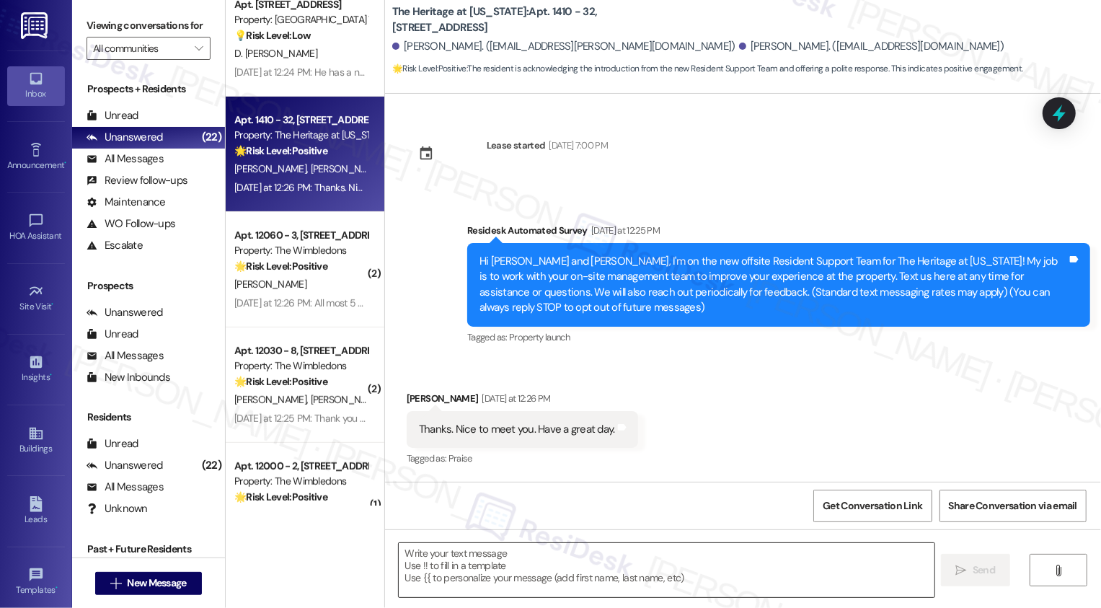
click at [490, 596] on textarea at bounding box center [667, 570] width 536 height 54
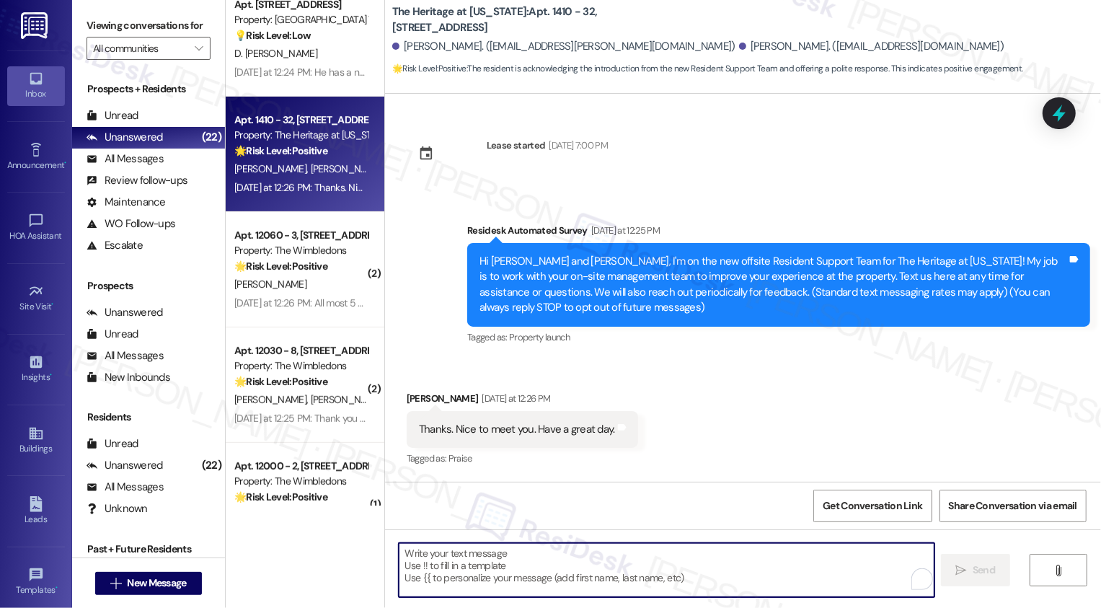
paste textarea "It's nice to meet you, Chanel! Just let me know if there's anything you need he…"
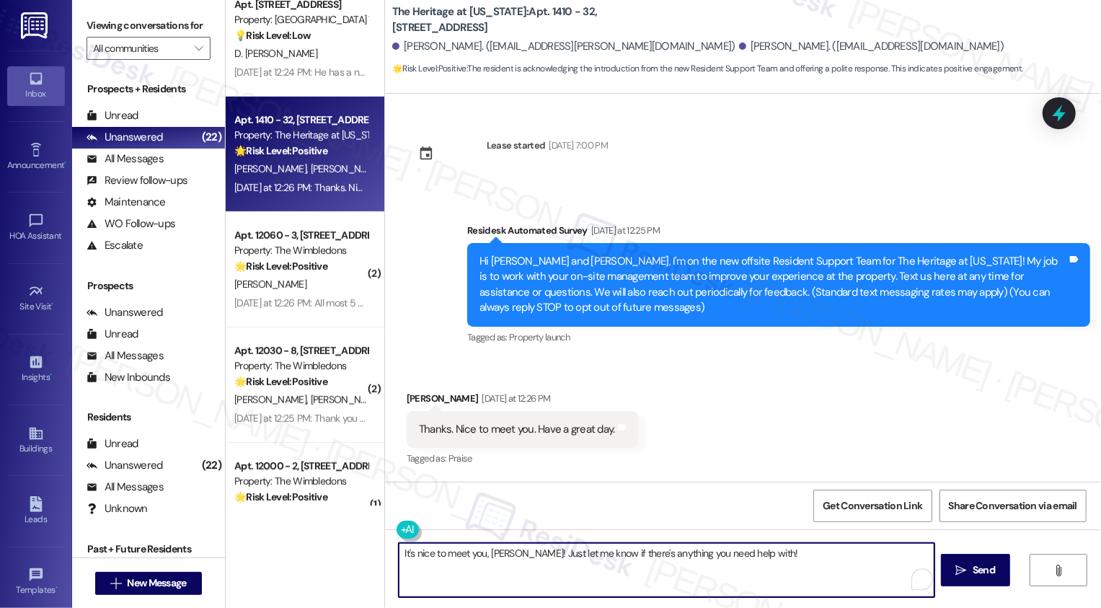
click at [503, 554] on textarea "It's nice to meet you, Chanel! Just let me know if there's anything you need he…" at bounding box center [667, 570] width 536 height 54
type textarea "It's nice to meet you, [PERSON_NAME]! Just let me know if there's anything you …"
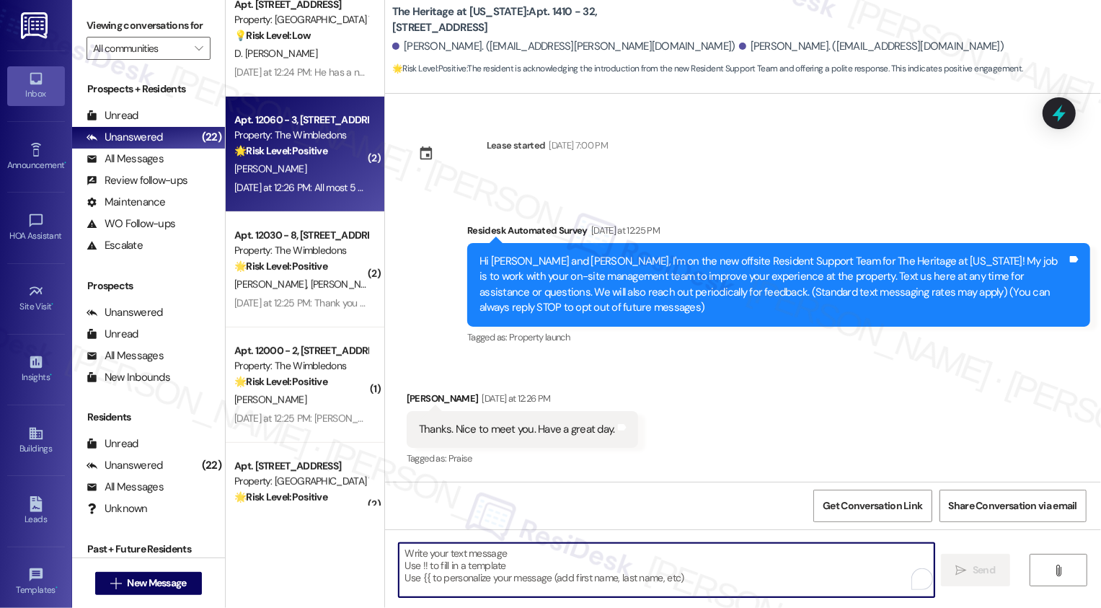
click at [318, 192] on div "Yesterday at 12:26 PM: All most 5 years now Yesterday at 12:26 PM: All most 5 y…" at bounding box center [317, 187] width 167 height 13
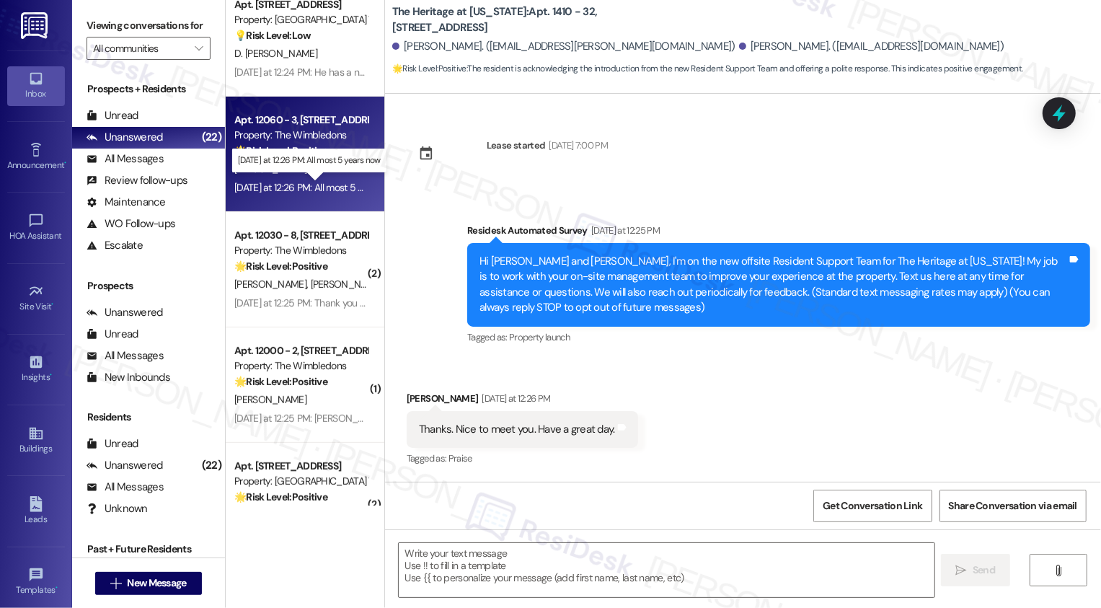
type textarea "Fetching suggested responses. Please feel free to read through the conversation…"
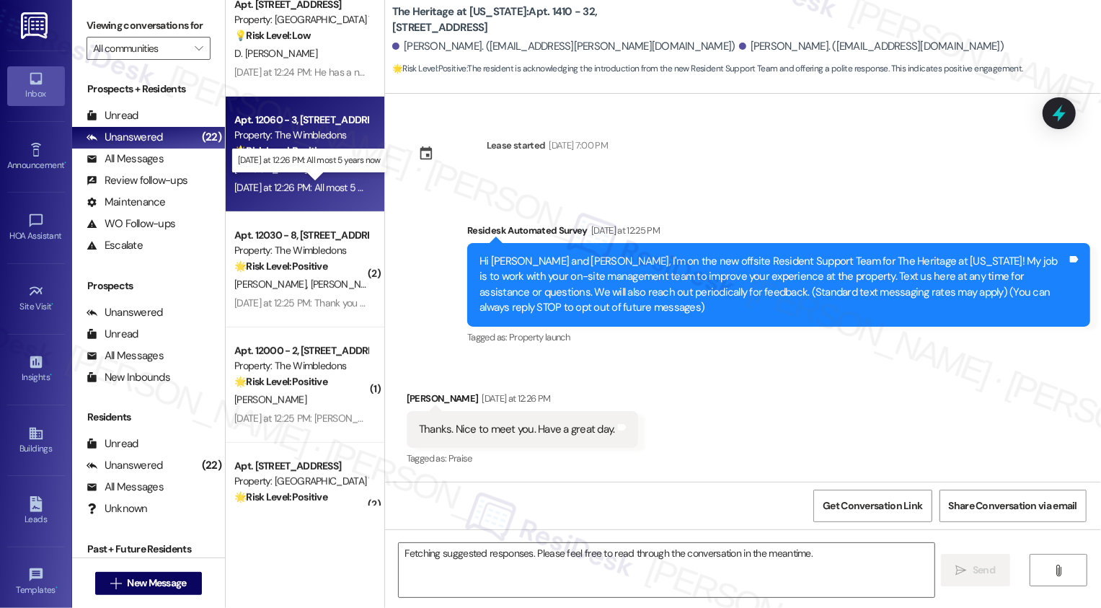
click at [318, 192] on div "Yesterday at 12:26 PM: All most 5 years now Yesterday at 12:26 PM: All most 5 y…" at bounding box center [317, 187] width 167 height 13
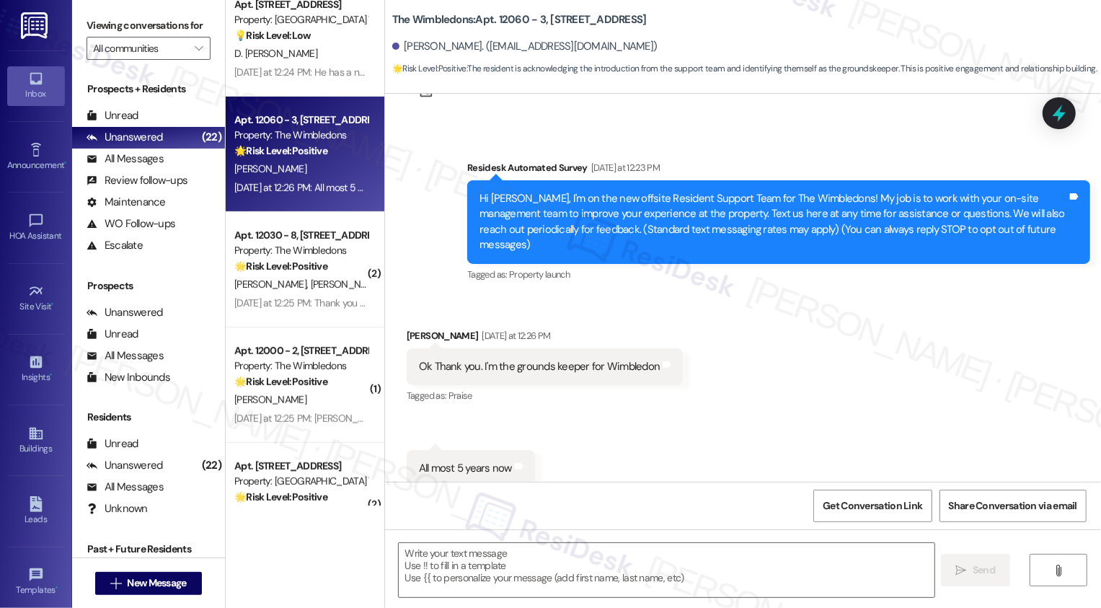
scroll to position [63, 0]
click at [499, 557] on textarea at bounding box center [667, 570] width 536 height 54
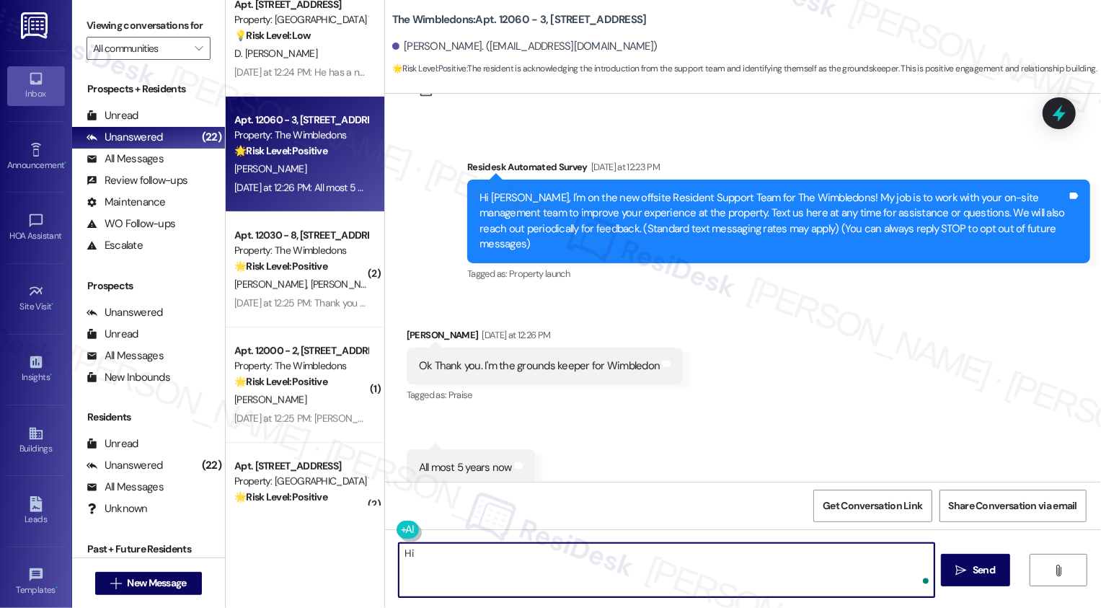
type textarea "H"
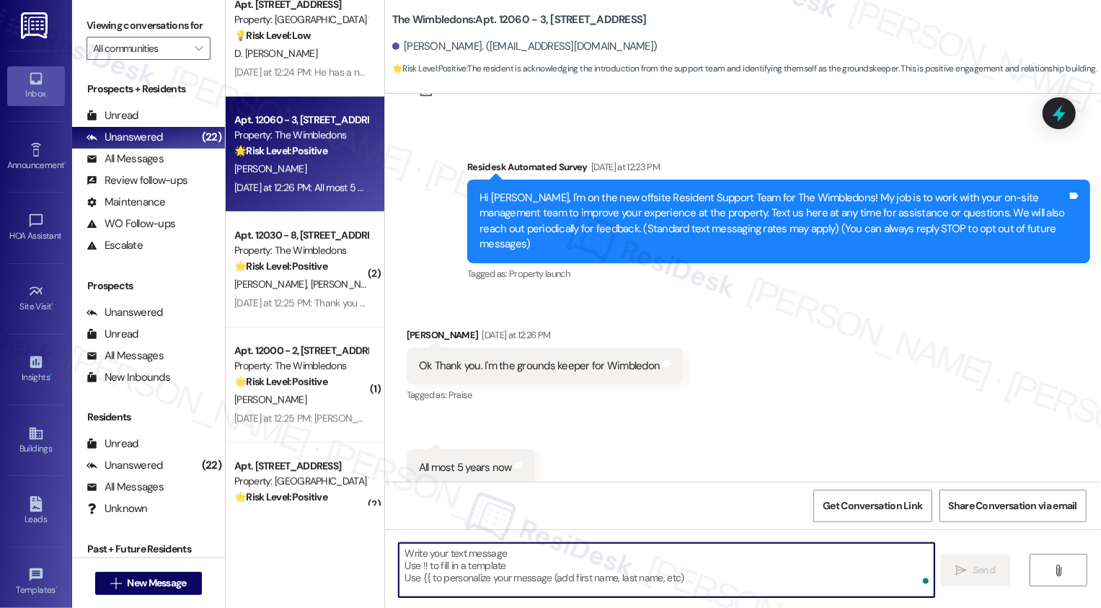
paste textarea "It's nice to meet you, Chanel! Just let me know if there's anything you need he…"
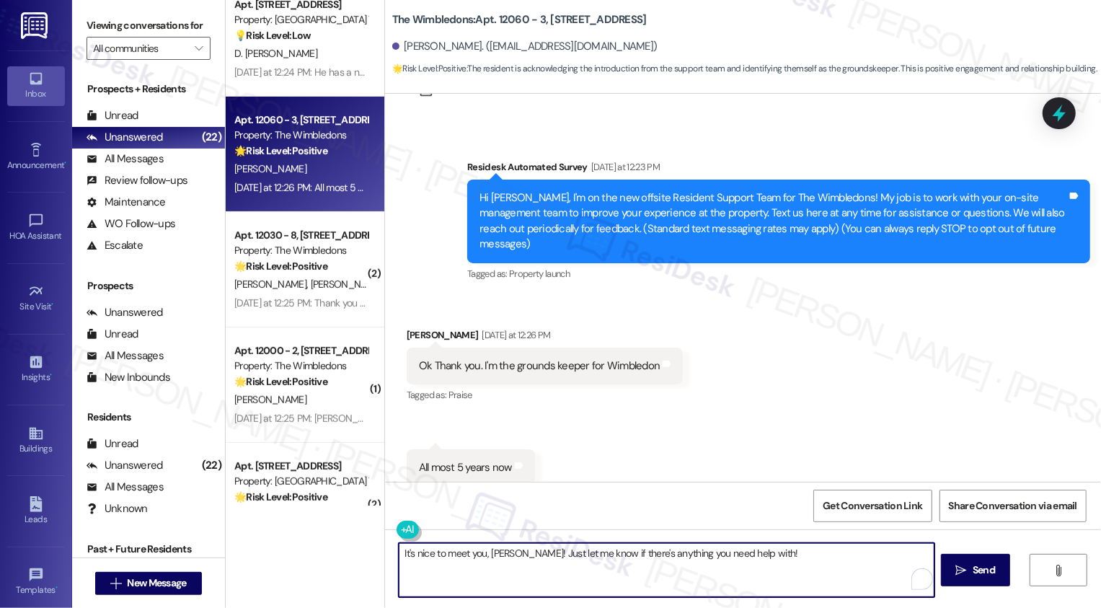
click at [499, 550] on textarea "It's nice to meet you, Chanel! Just let me know if there's anything you need he…" at bounding box center [667, 570] width 536 height 54
click at [407, 553] on textarea "It's nice to meet you, Philip! Just let me know if there's anything you need he…" at bounding box center [667, 570] width 536 height 54
type textarea "It's so nice to meet you, Philip! Just let me know if there's anything you need…"
click at [782, 560] on textarea "It's so nice to meet you, Philip! Just let me know if there's anything you need…" at bounding box center [667, 570] width 536 height 54
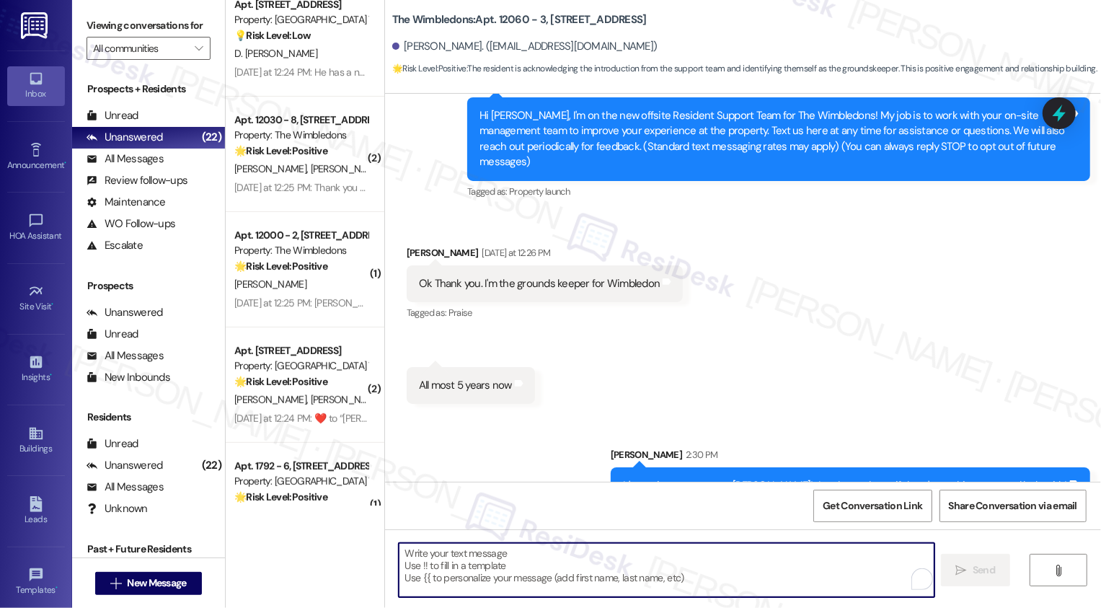
scroll to position [164, 0]
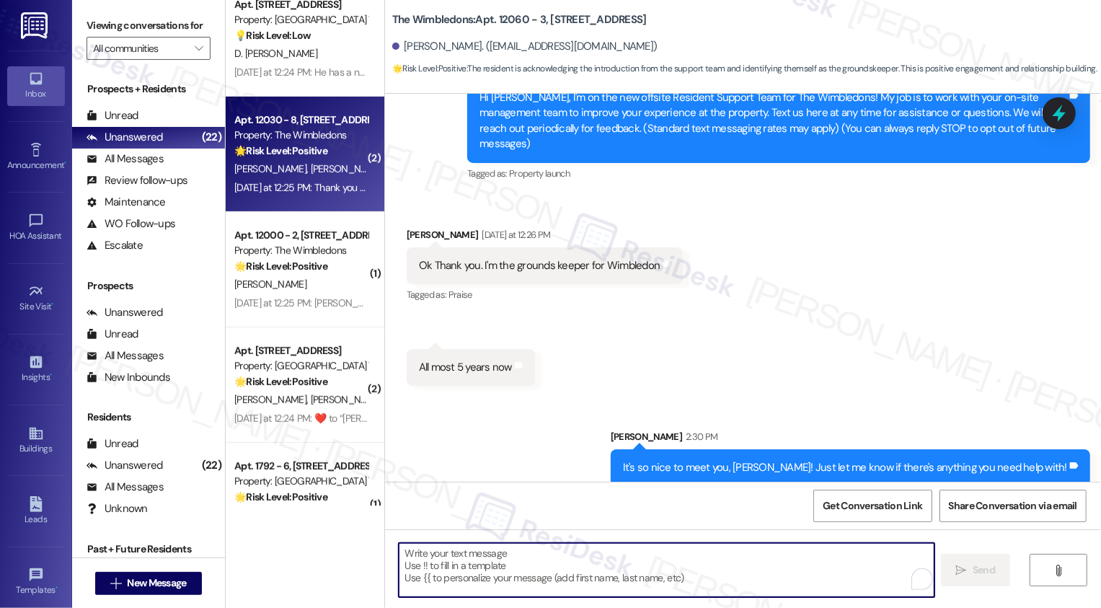
click at [282, 156] on strong "🌟 Risk Level: Positive" at bounding box center [280, 150] width 93 height 13
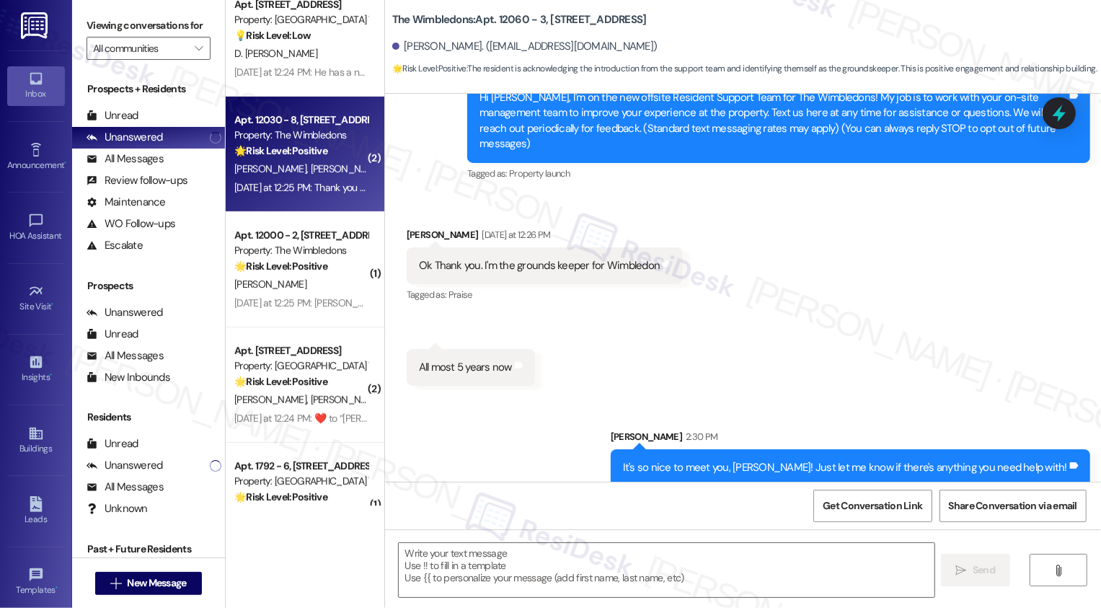
type textarea "Fetching suggested responses. Please feel free to read through the conversation…"
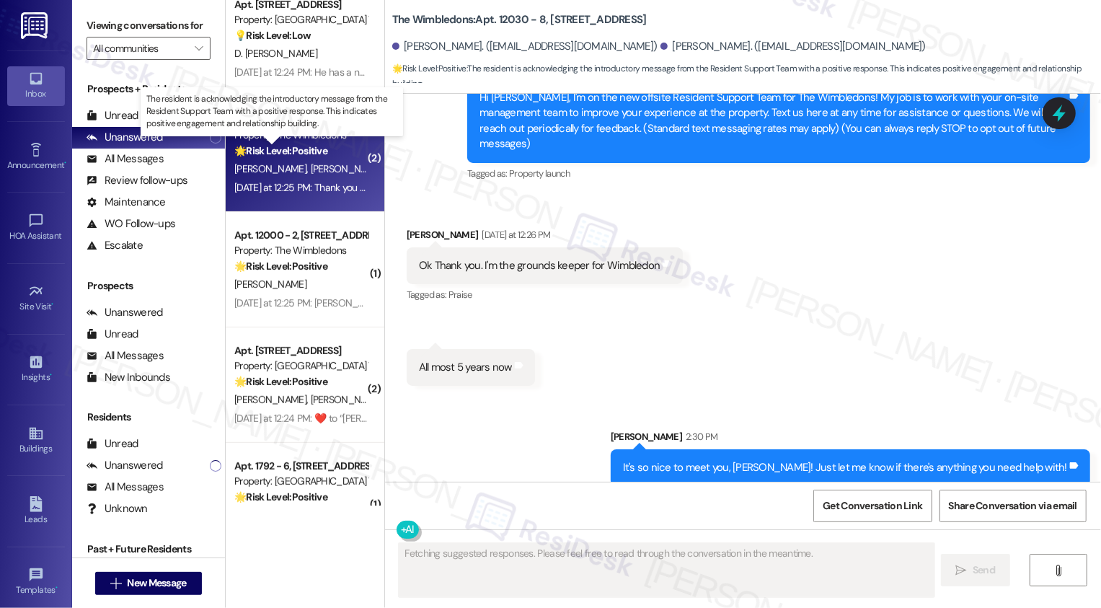
click at [282, 156] on strong "🌟 Risk Level: Positive" at bounding box center [280, 150] width 93 height 13
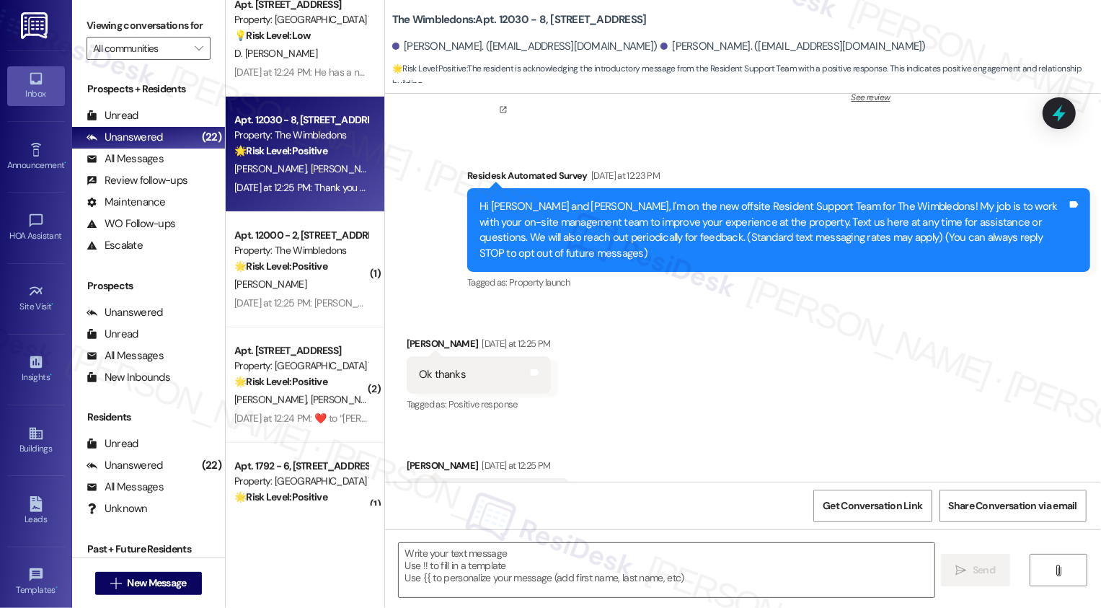
scroll to position [368, 0]
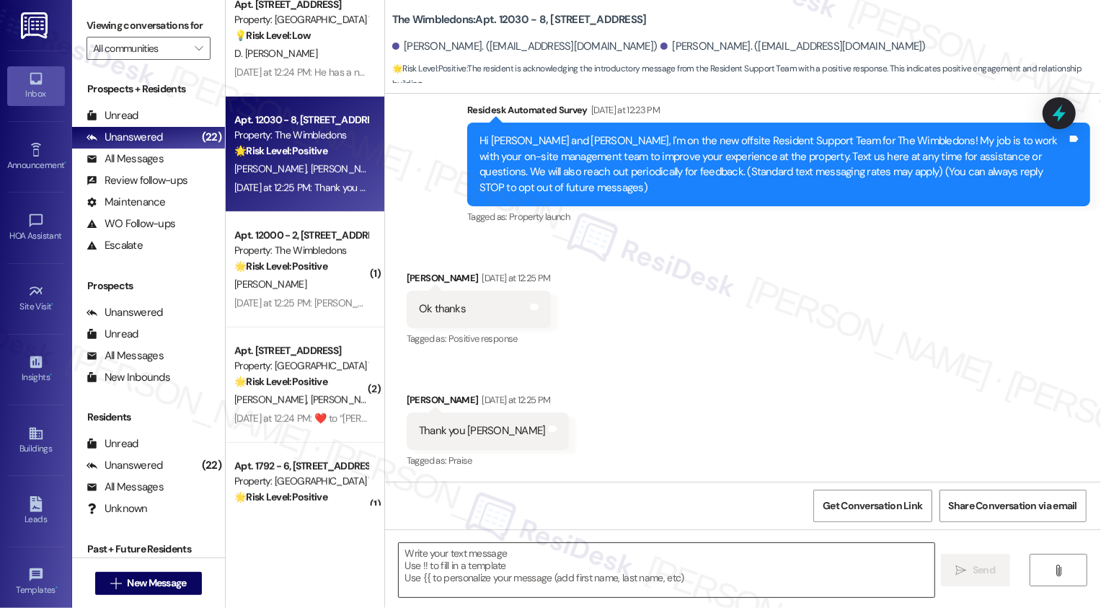
click at [453, 563] on textarea at bounding box center [667, 570] width 536 height 54
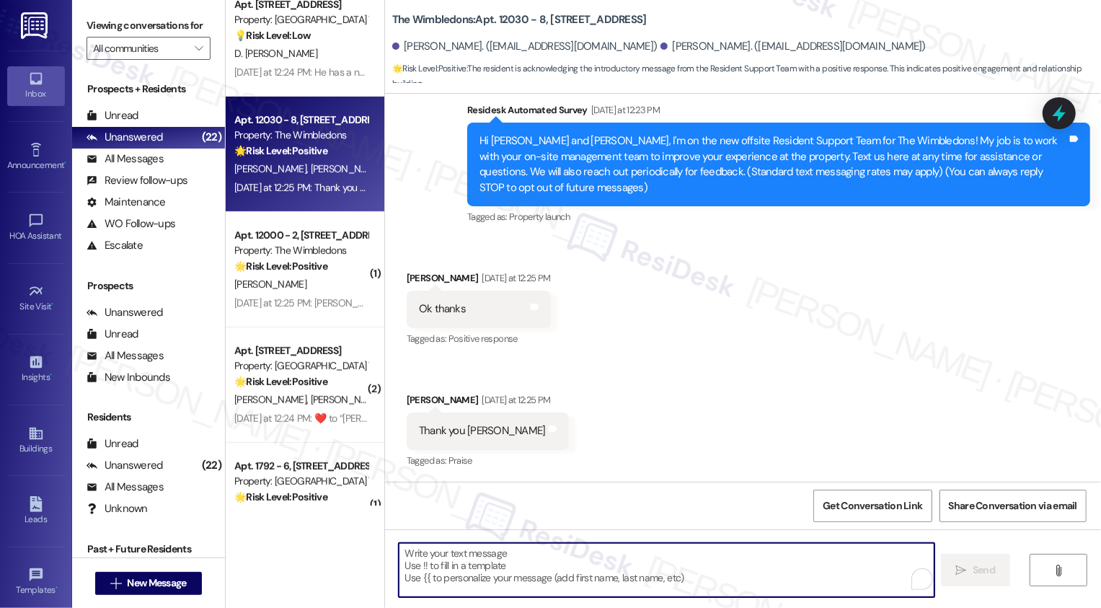
paste textarea "It's nice to meet you, Chanel! Just let me know if there's anything you need he…"
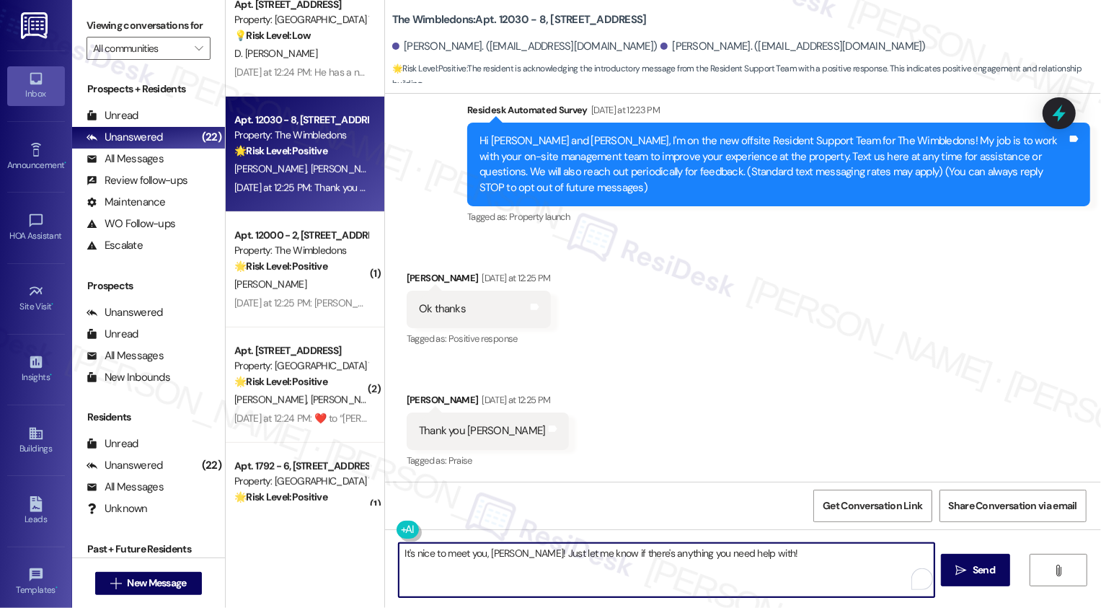
click at [502, 553] on textarea "It's nice to meet you, Chanel! Just let me know if there's anything you need he…" at bounding box center [667, 570] width 536 height 54
click at [503, 555] on textarea "It's nice to meet you, ChaDan and Constance! Just let me know if there's anythi…" at bounding box center [667, 570] width 536 height 54
type textarea "It's nice to meet you, [PERSON_NAME] and [PERSON_NAME]! Just let me know if the…"
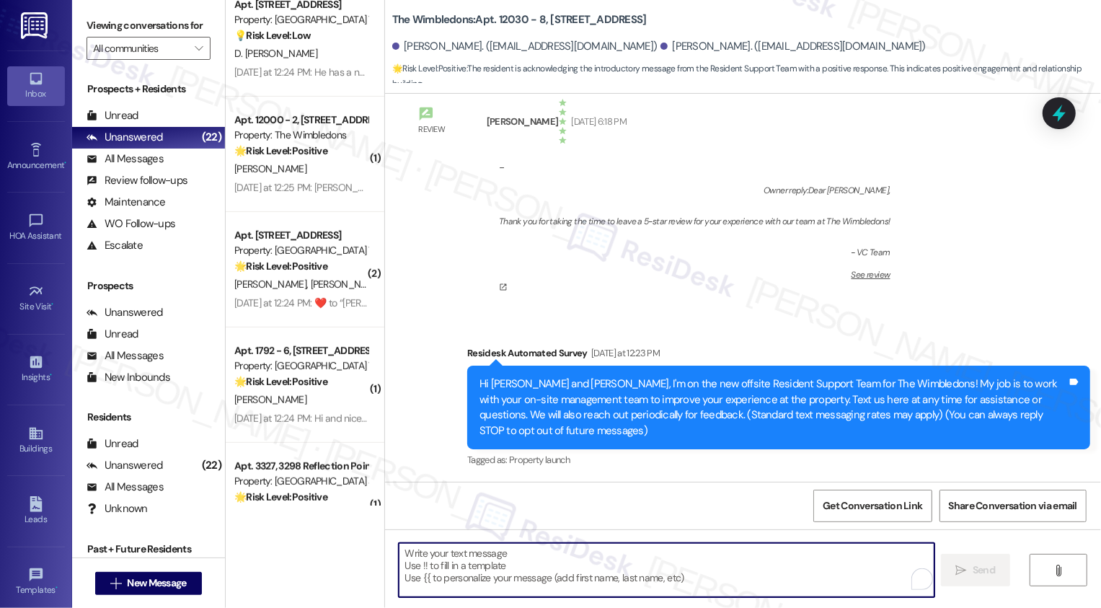
scroll to position [123, 0]
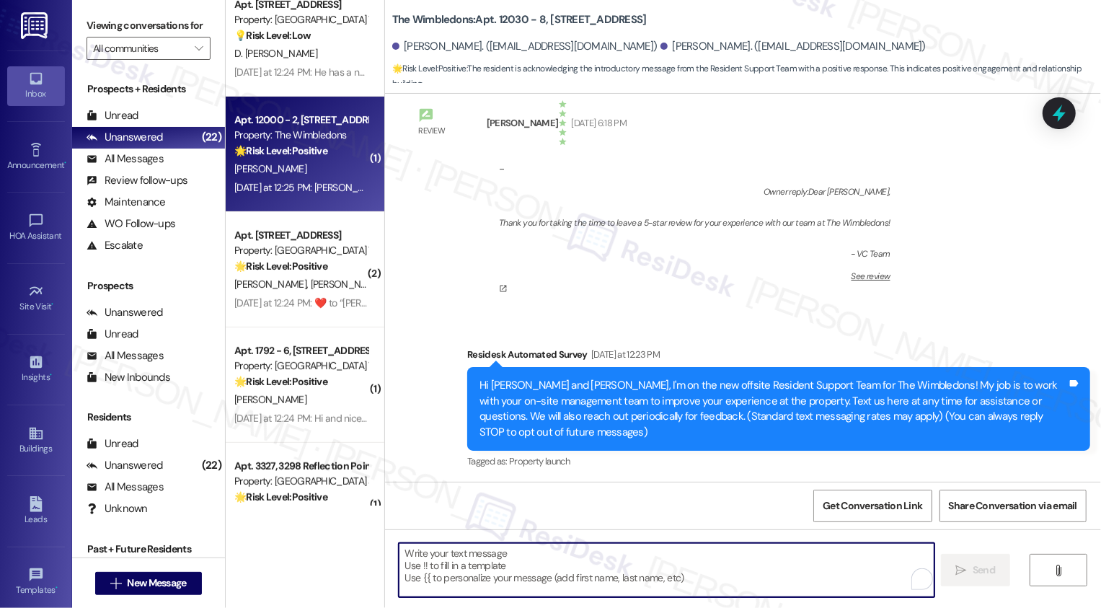
click at [324, 200] on div "Apt. 12000 - 2, 12000 - 12160 Lawnview Avenue Property: The Wimbledons 🌟 Risk L…" at bounding box center [305, 154] width 159 height 115
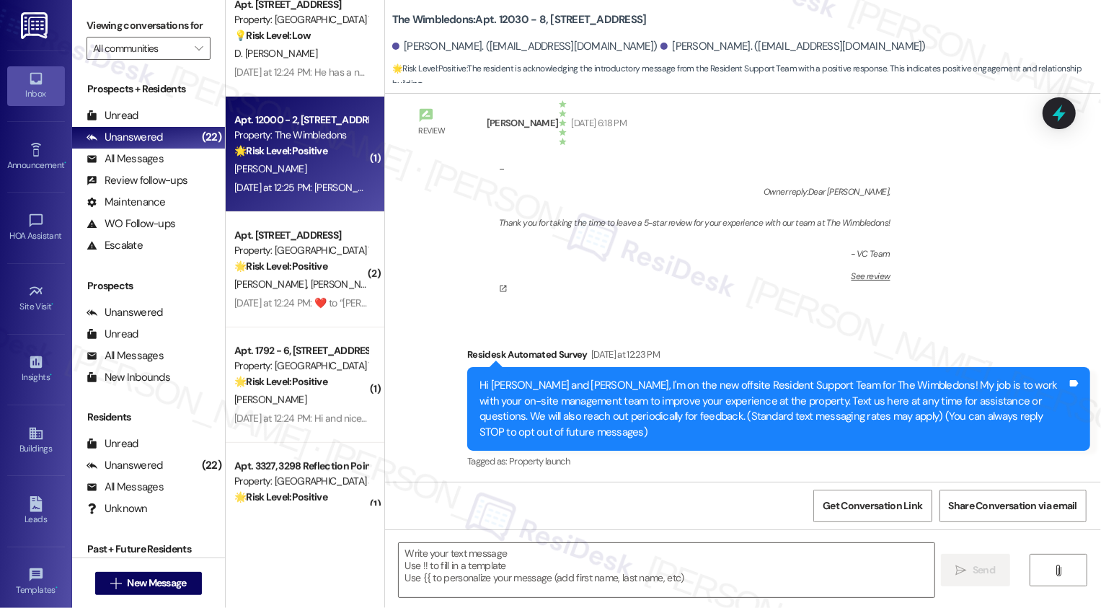
type textarea "Fetching suggested responses. Please feel free to read through the conversation…"
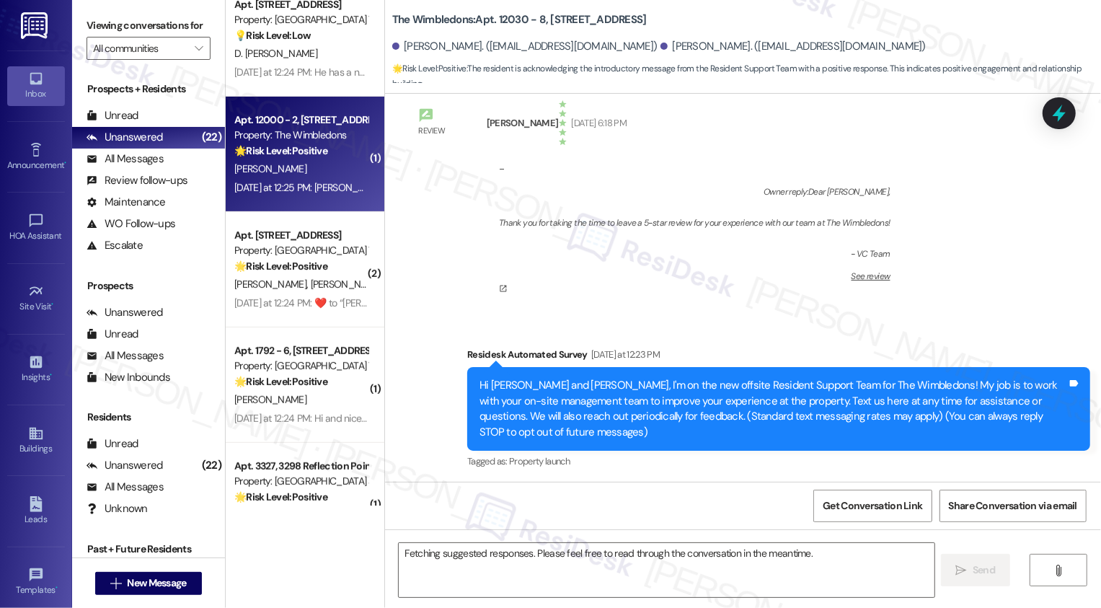
click at [324, 200] on div "Apt. 12000 - 2, 12000 - 12160 Lawnview Avenue Property: The Wimbledons 🌟 Risk L…" at bounding box center [305, 154] width 159 height 115
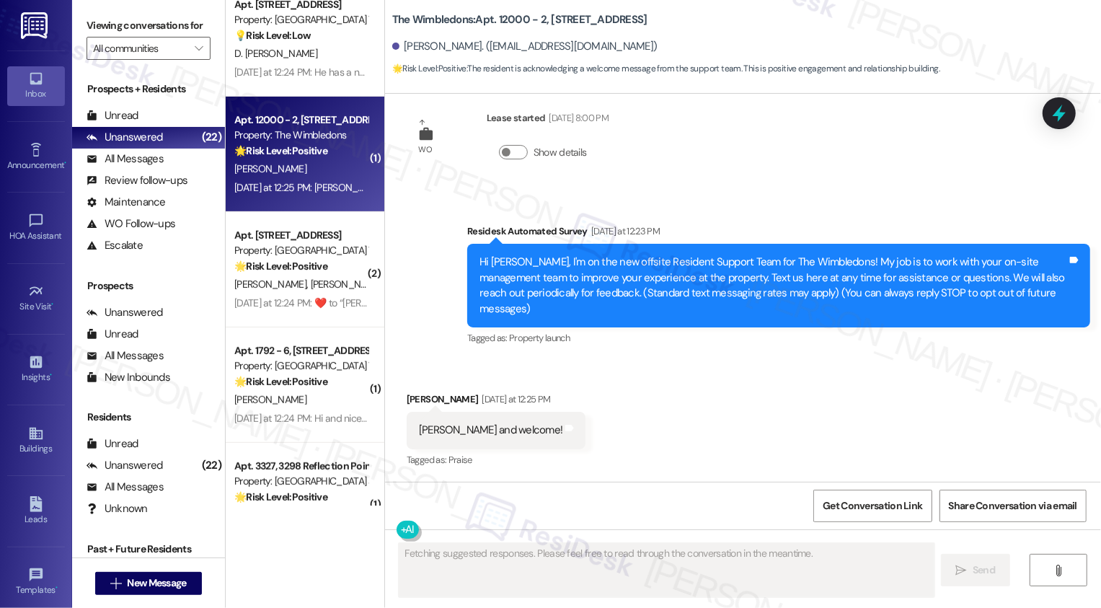
scroll to position [11, 0]
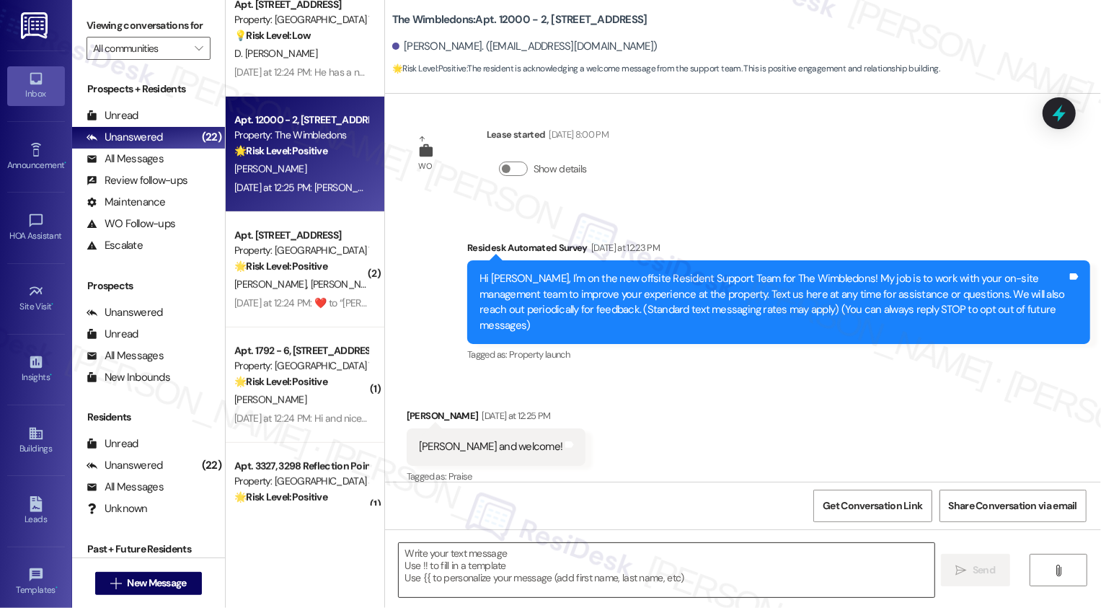
click at [472, 570] on textarea at bounding box center [667, 570] width 536 height 54
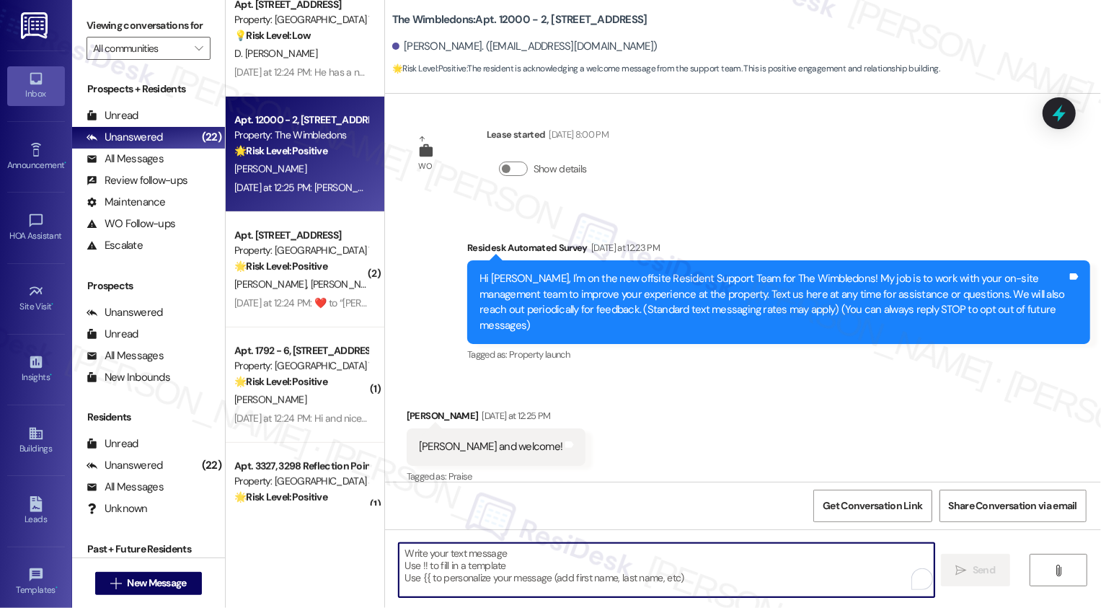
paste textarea "It's nice to meet you, Chanel! Just let me know if there's anything you need he…"
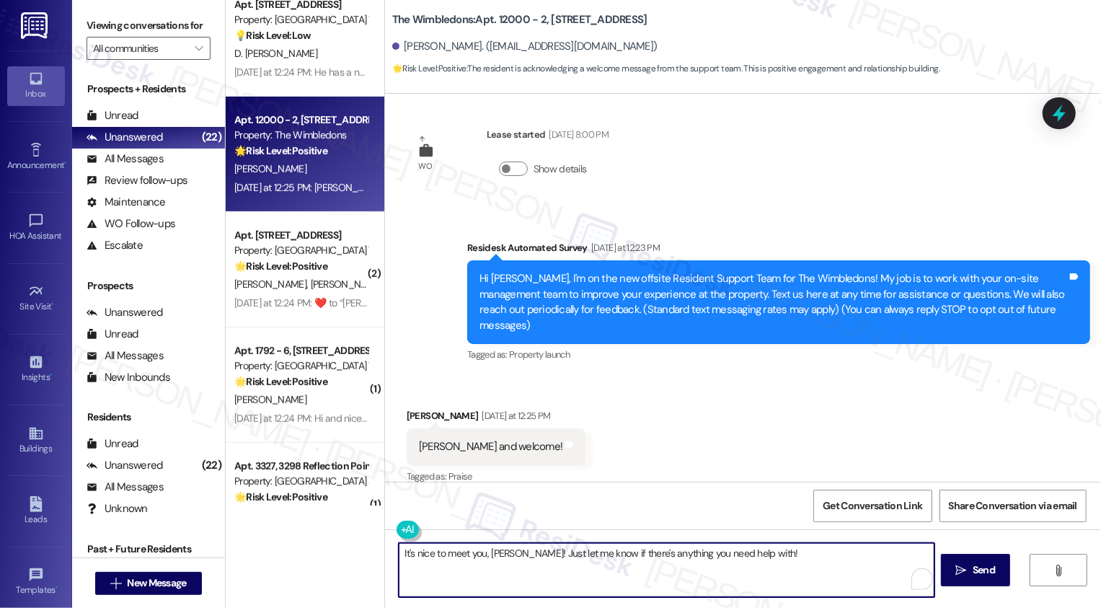
click at [503, 555] on textarea "It's nice to meet you, Chanel! Just let me know if there's anything you need he…" at bounding box center [667, 570] width 536 height 54
type textarea "It's nice to meet you, {{first_name}}! Just let me know if there's anything you…"
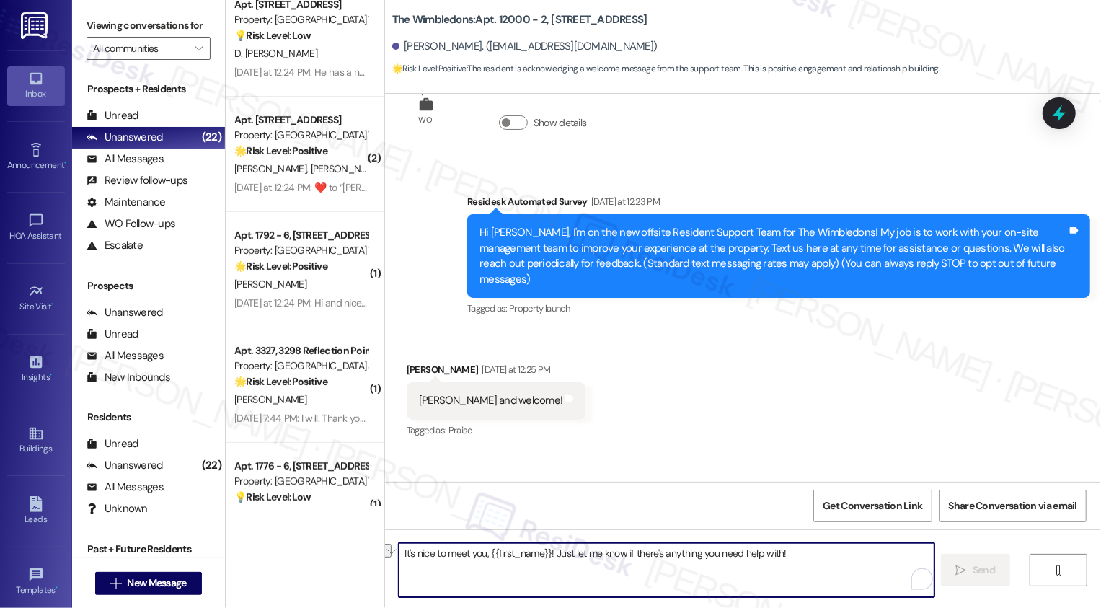
scroll to position [112, 0]
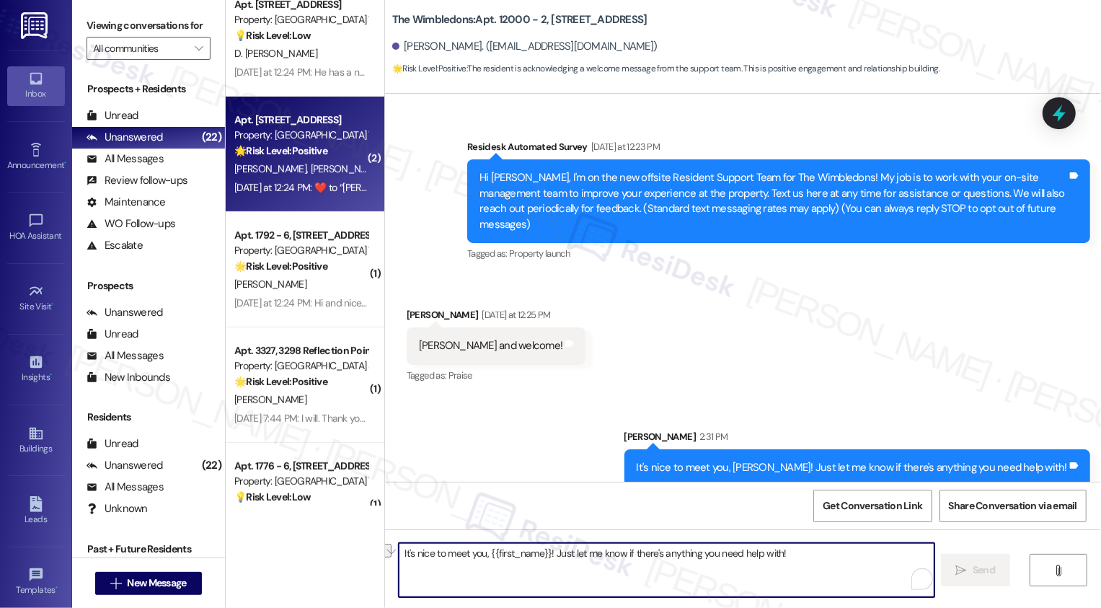
click at [387, 175] on span "[PERSON_NAME]" at bounding box center [423, 168] width 72 height 13
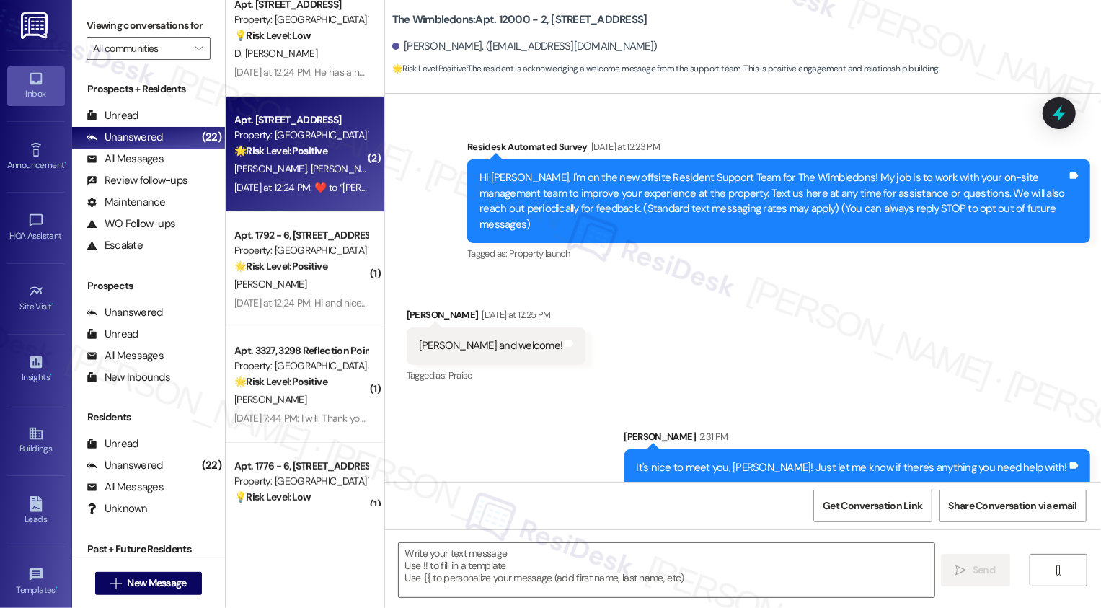
type textarea "Fetching suggested responses. Please feel free to read through the conversation…"
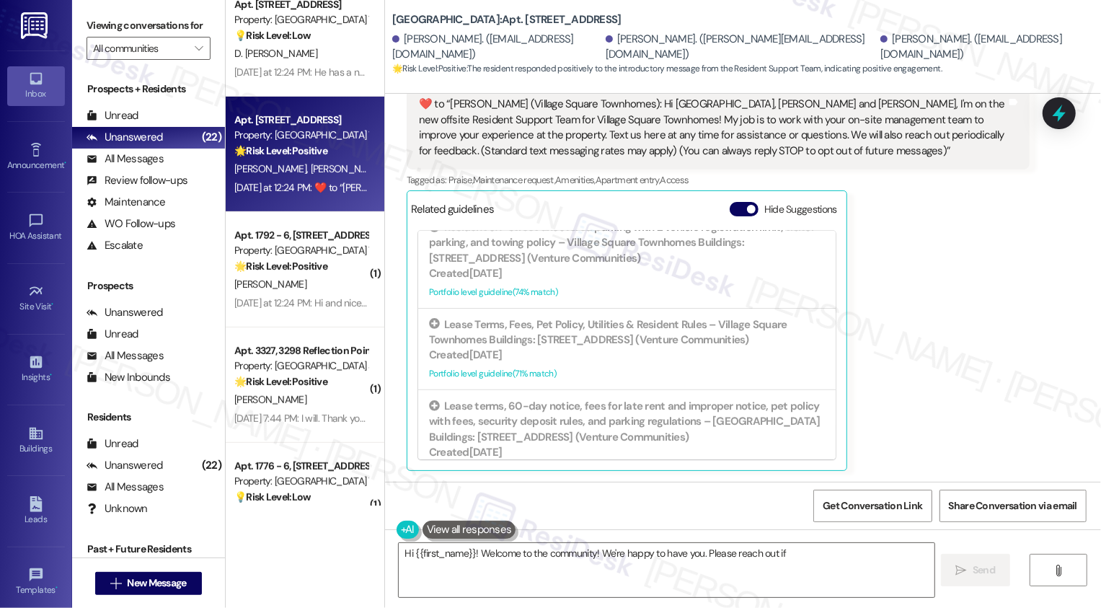
scroll to position [361, 0]
type textarea "Hi {{first_name}}! Welcome to the community! We're happy to have you. Please re…"
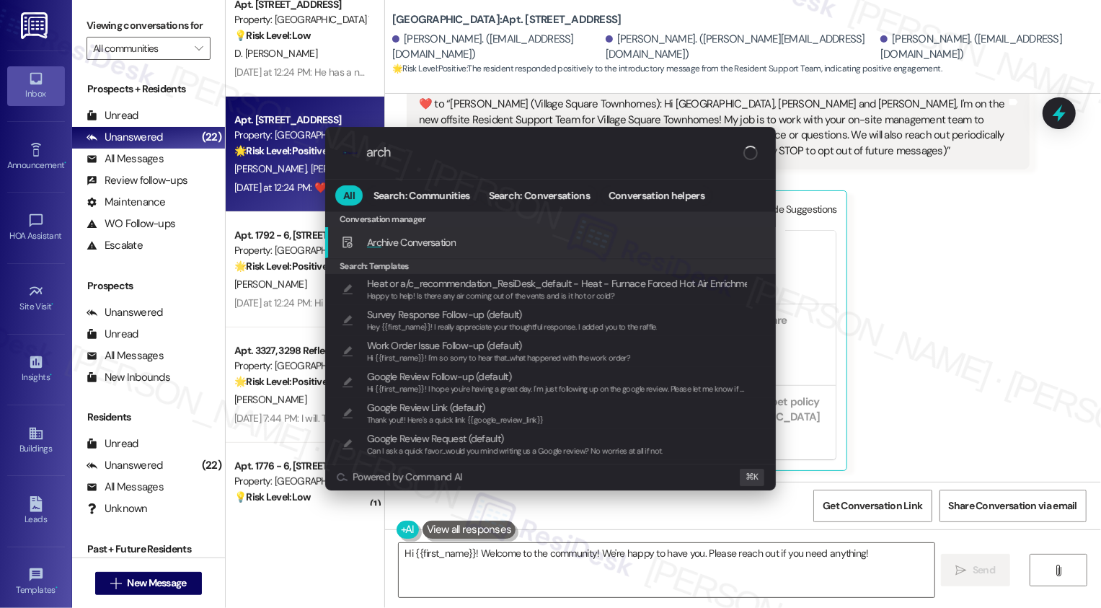
type input "archi"
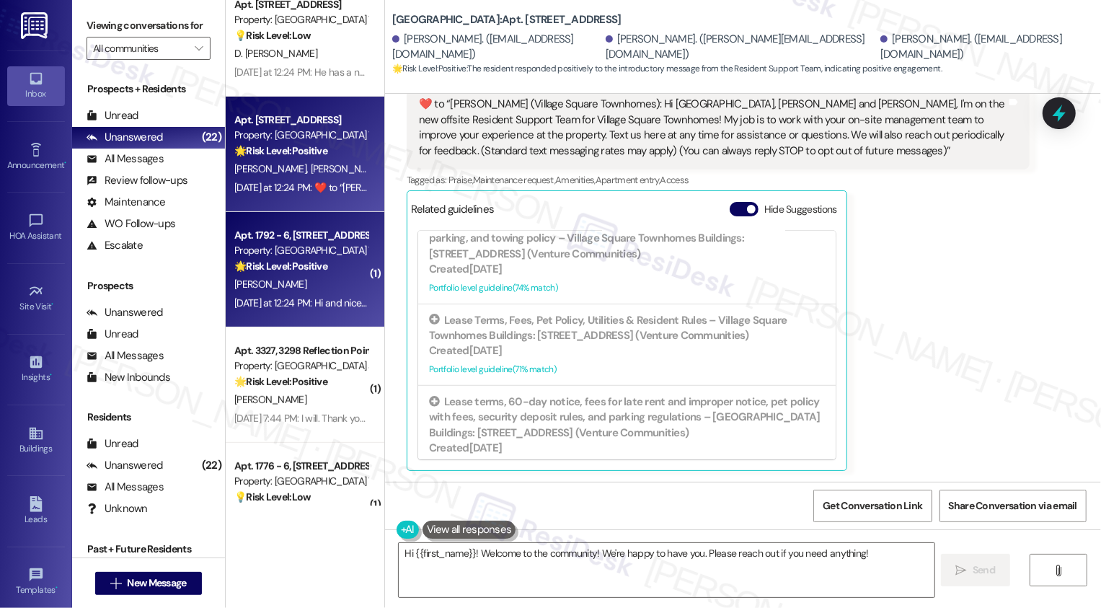
click at [328, 294] on div "[DATE] at 12:24 PM: Hi and nice to meet you. [DATE] at 12:24 PM: Hi and nice to…" at bounding box center [301, 303] width 136 height 18
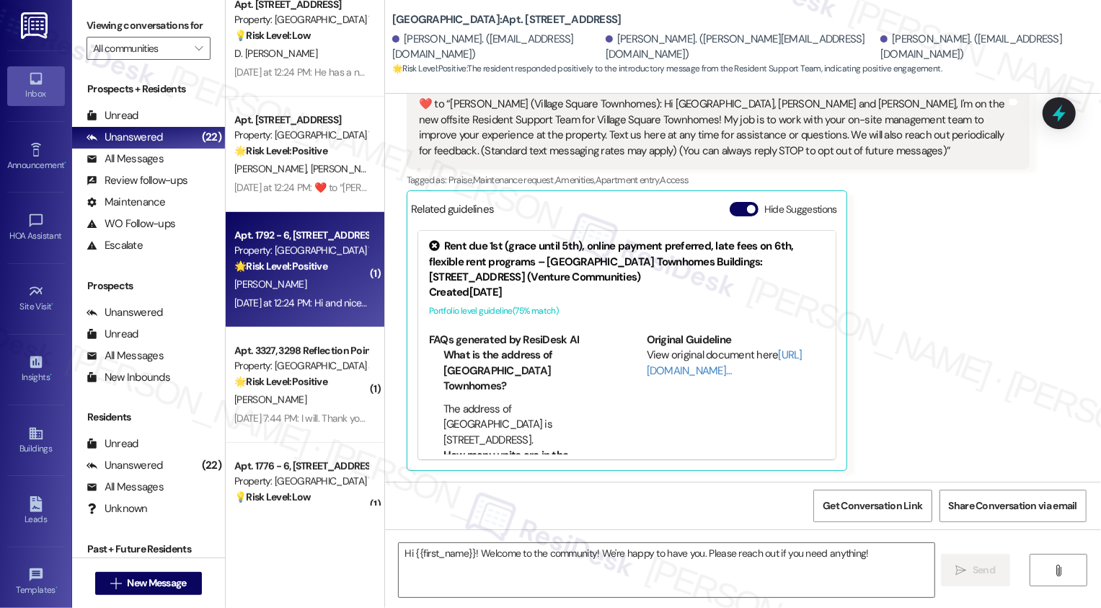
type textarea "Fetching suggested responses. Please feel free to read through the conversation…"
click at [328, 294] on div "[DATE] at 12:24 PM: Hi and nice to meet you. [DATE] at 12:24 PM: Hi and nice to…" at bounding box center [301, 303] width 136 height 18
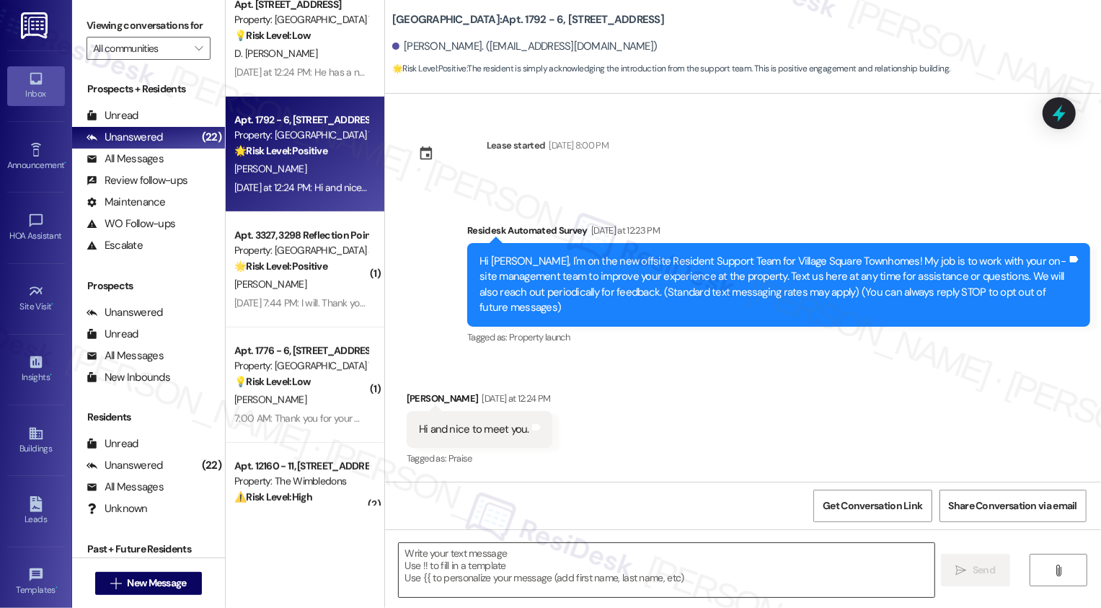
click at [456, 571] on textarea at bounding box center [667, 570] width 536 height 54
paste textarea "It's nice to meet you, {{first_name}}! Just let me know if there's anything you…"
type textarea "It's nice to meet you, {{first_name}}! Just let me know if there's anything you…"
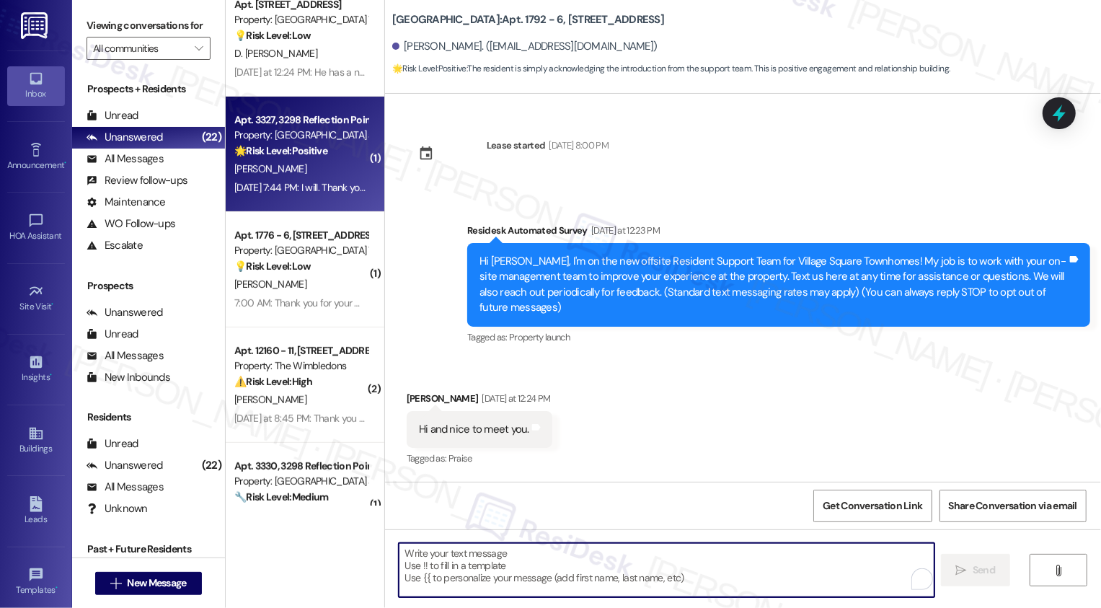
click at [337, 203] on div "Apt. 3327, 3298 Reflection Pointe Property: The Heights at Bridgewater 🌟 Risk L…" at bounding box center [305, 154] width 159 height 115
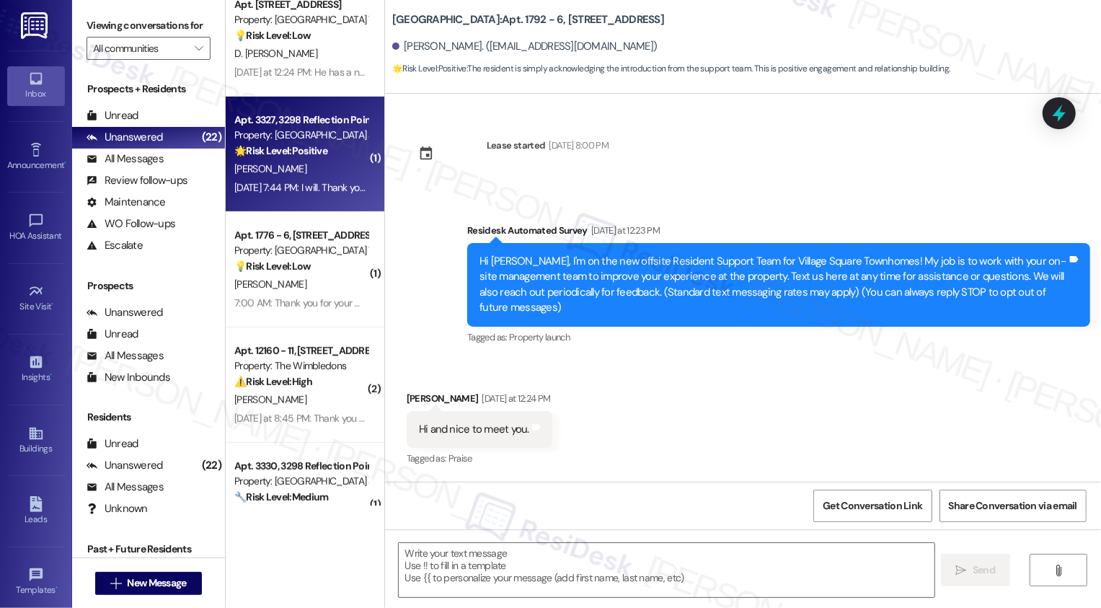
type textarea "Fetching suggested responses. Please feel free to read through the conversation…"
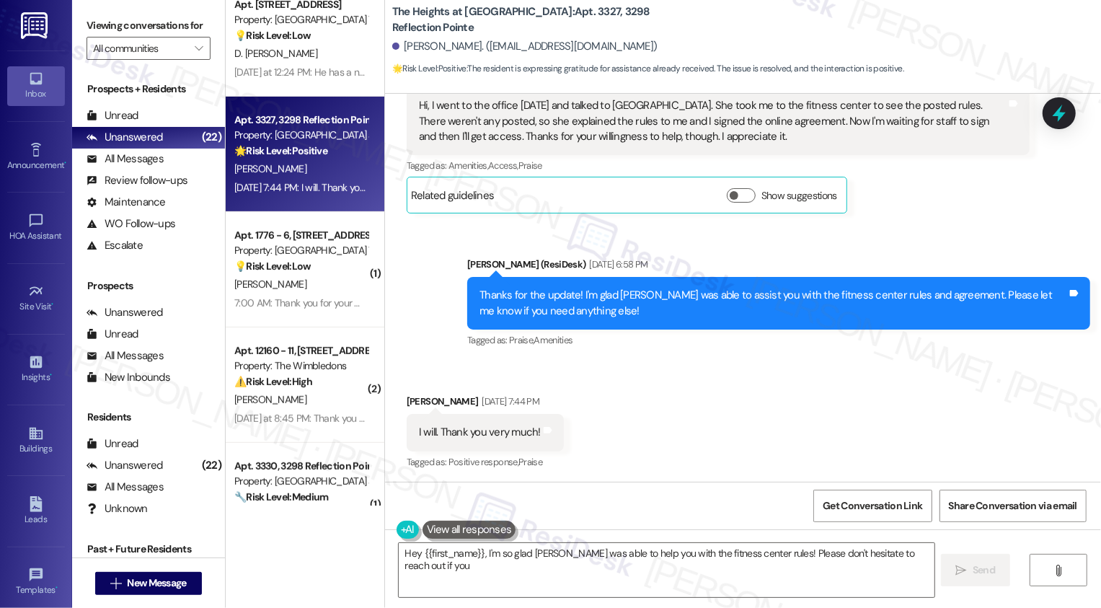
scroll to position [2806, 0]
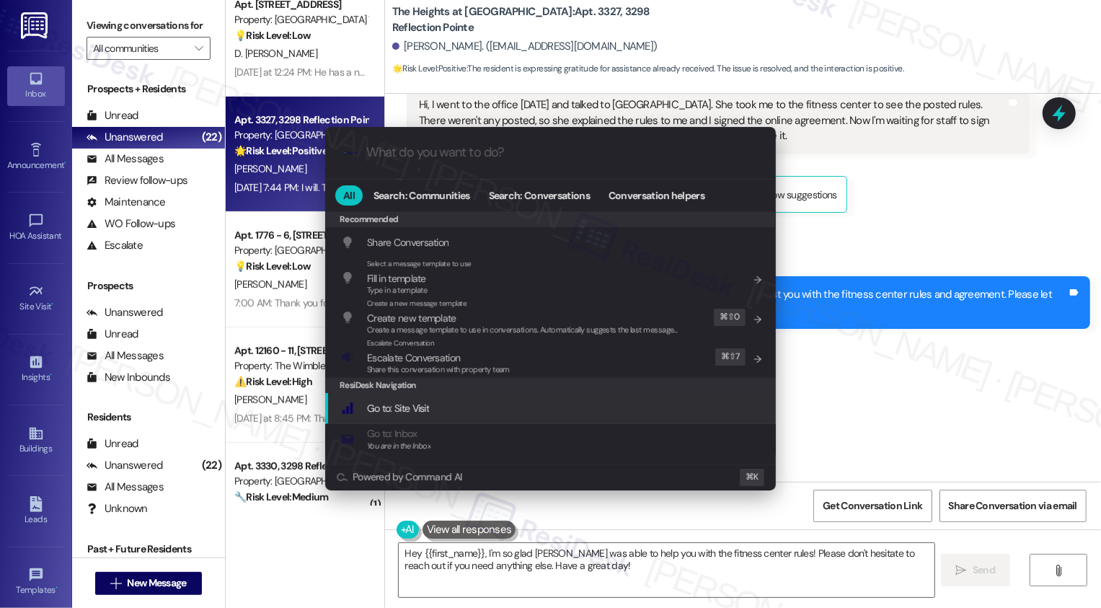
click at [901, 384] on div ".cls-1{fill:#0a055f;}.cls-2{fill:#0cc4c4;} resideskLogoBlueOrange All Search: C…" at bounding box center [550, 304] width 1101 height 608
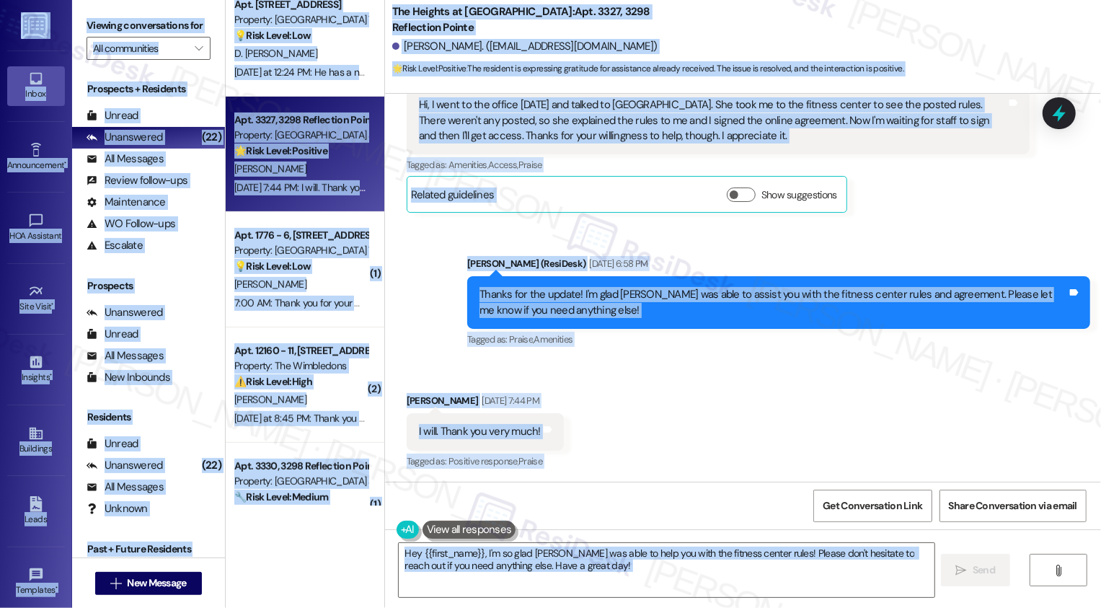
click at [649, 575] on textarea "Hey {{first_name}}, I'm so glad Domina was able to help you with the fitness ce…" at bounding box center [667, 570] width 536 height 54
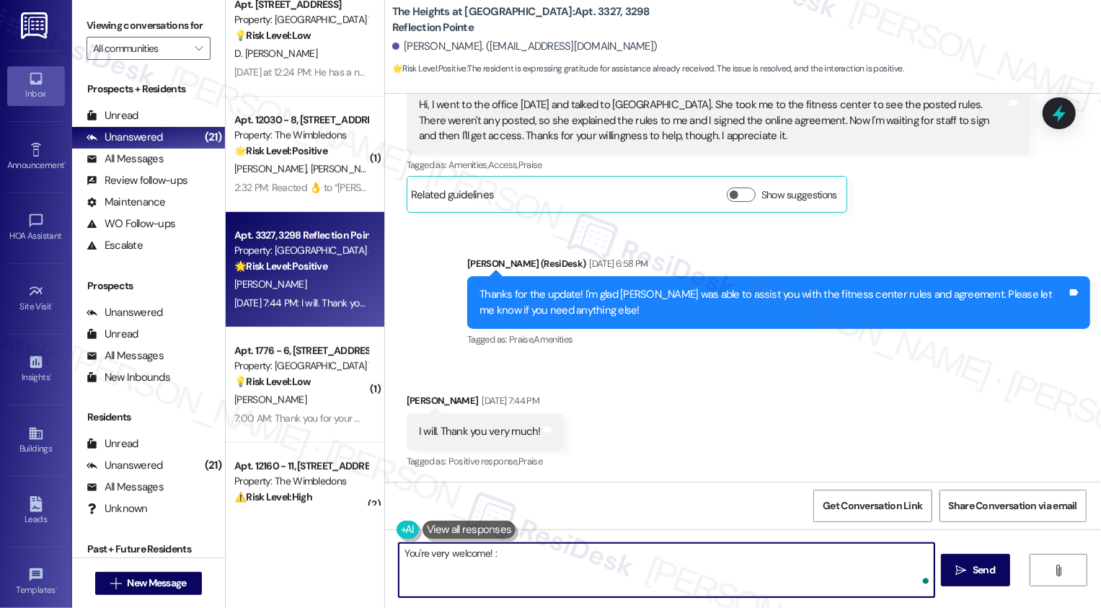
type textarea "You're very welcome! :)"
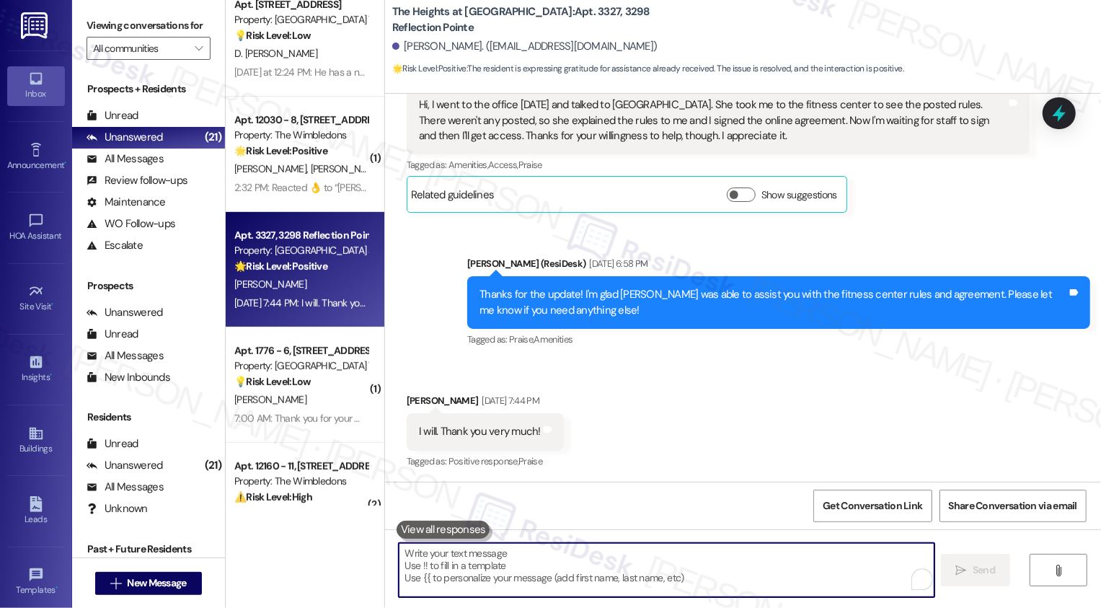
scroll to position [2805, 0]
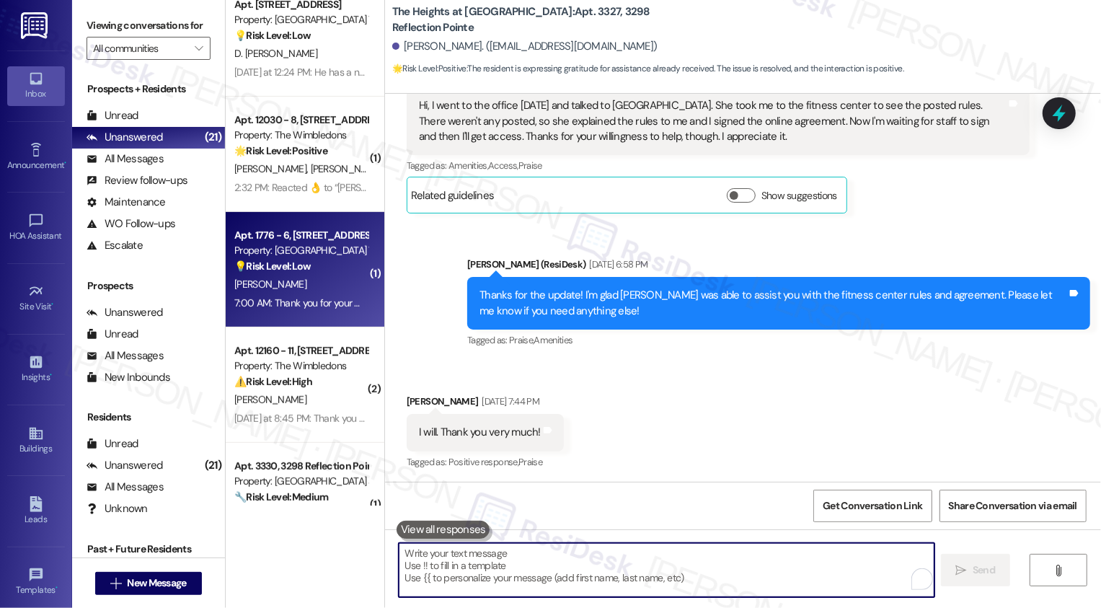
click at [291, 265] on strong "💡 Risk Level: Low" at bounding box center [272, 266] width 76 height 13
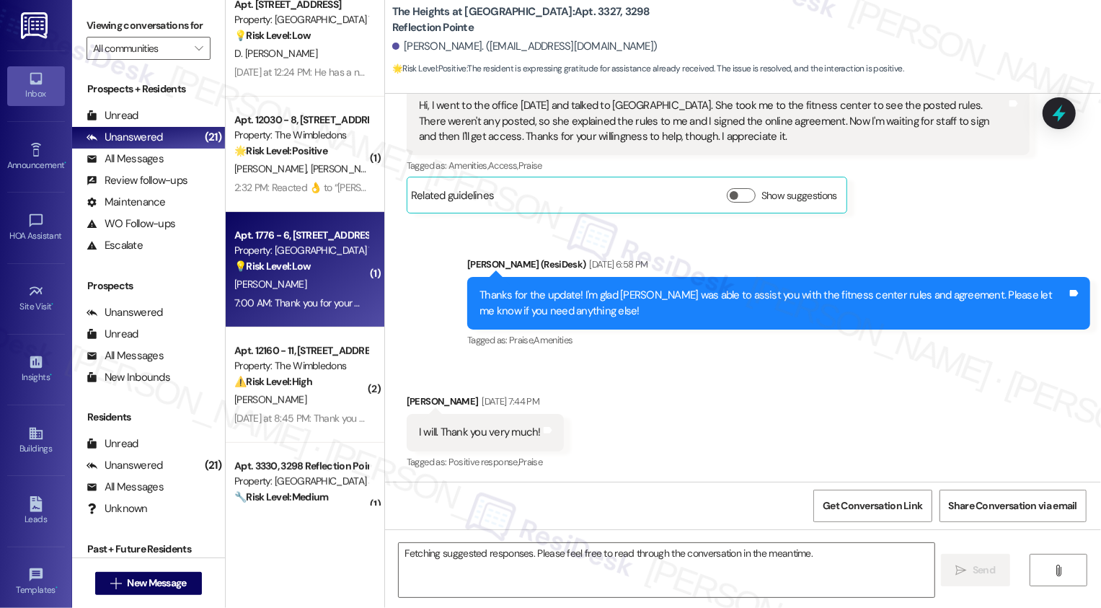
click at [291, 265] on strong "💡 Risk Level: Low" at bounding box center [272, 266] width 76 height 13
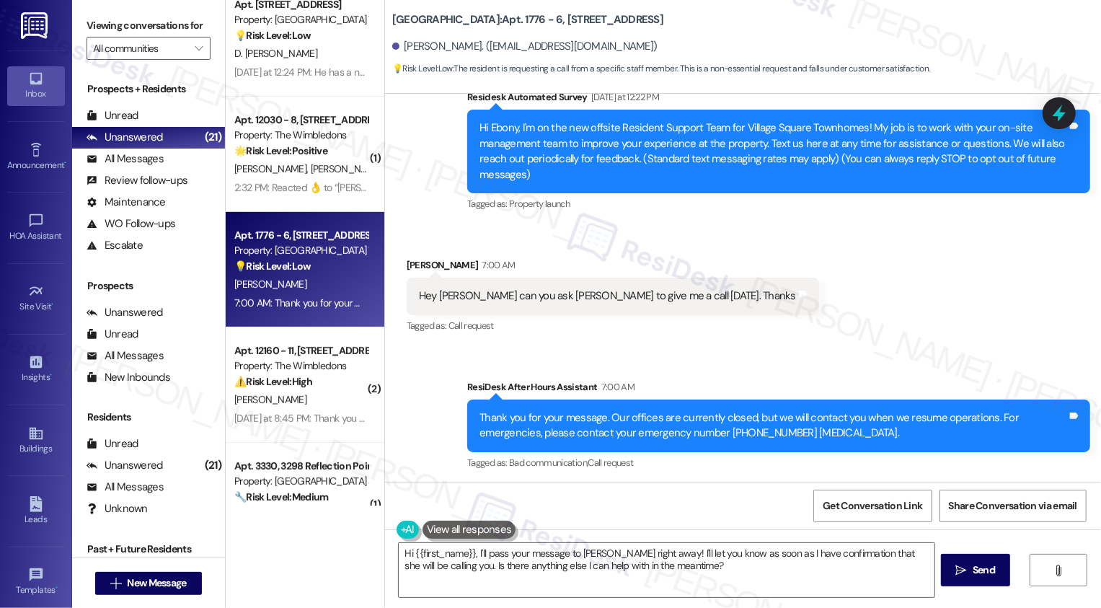
scroll to position [164, 0]
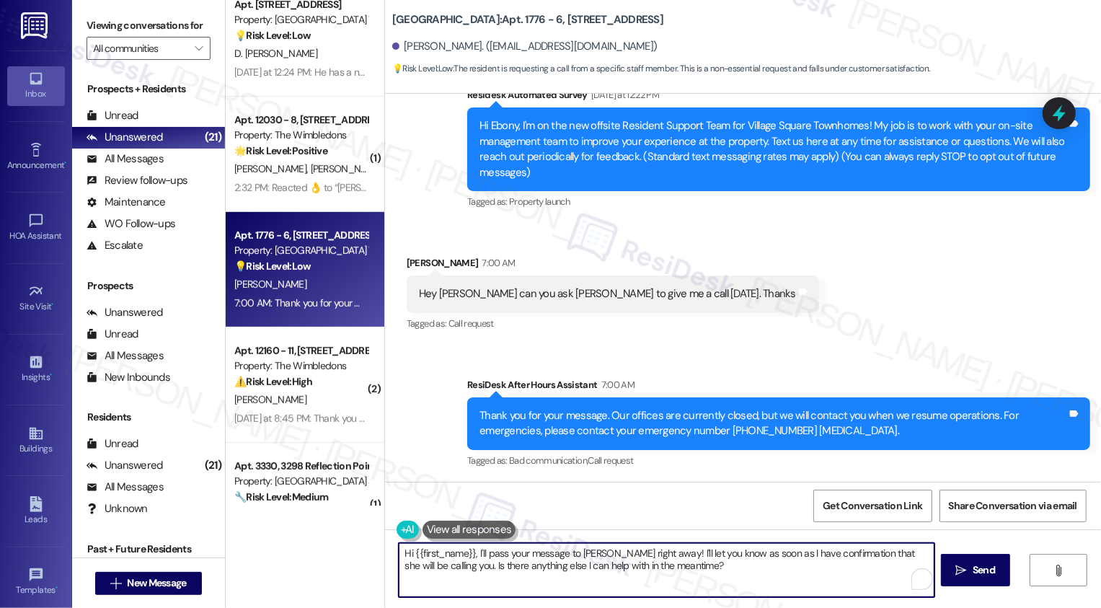
drag, startPoint x: 600, startPoint y: 553, endPoint x: 741, endPoint y: 576, distance: 142.5
click at [741, 576] on textarea "Hi {{first_name}}, I'll pass your message to Alexis right away! I'll let you kn…" at bounding box center [667, 570] width 536 height 54
drag, startPoint x: 602, startPoint y: 551, endPoint x: 803, endPoint y: 549, distance: 200.5
click at [803, 549] on textarea "Hi {{first_name}}, I'll pass your message to Alexis. When you have a chance," at bounding box center [667, 570] width 536 height 54
paste textarea "’ll be sure to pass your message along to Alexis. Could you let me know what it…"
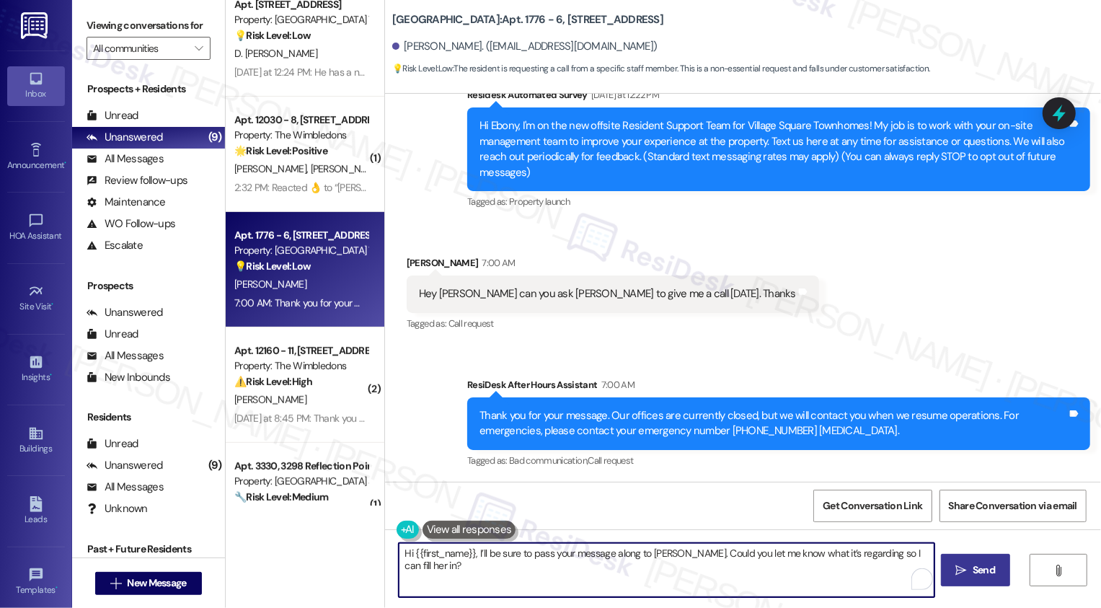
type textarea "Hi {{first_name}}, I’ll be sure to pass your message along to Alexis. Could you…"
click at [987, 581] on button " Send" at bounding box center [976, 570] width 70 height 32
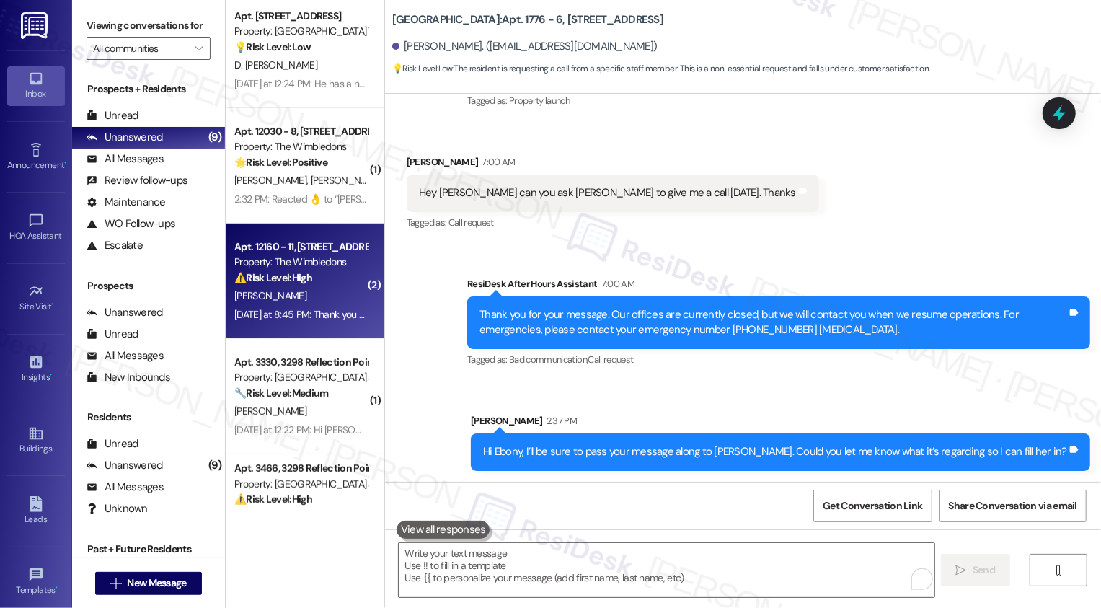
scroll to position [351, 0]
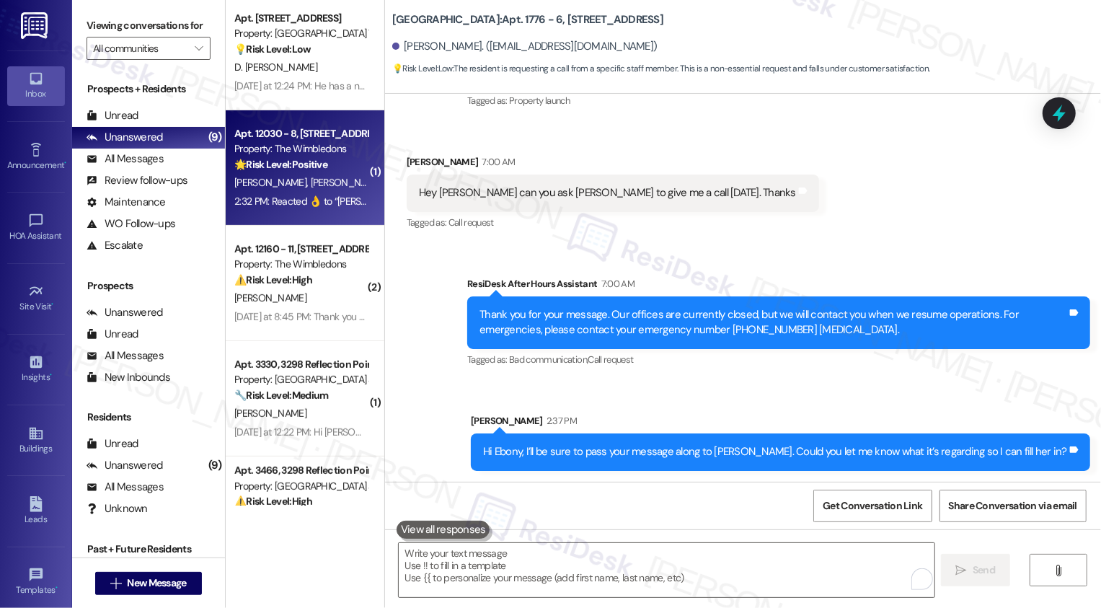
click at [310, 172] on div "🌟 Risk Level: Positive The resident is acknowledging the introduction from the …" at bounding box center [300, 164] width 133 height 15
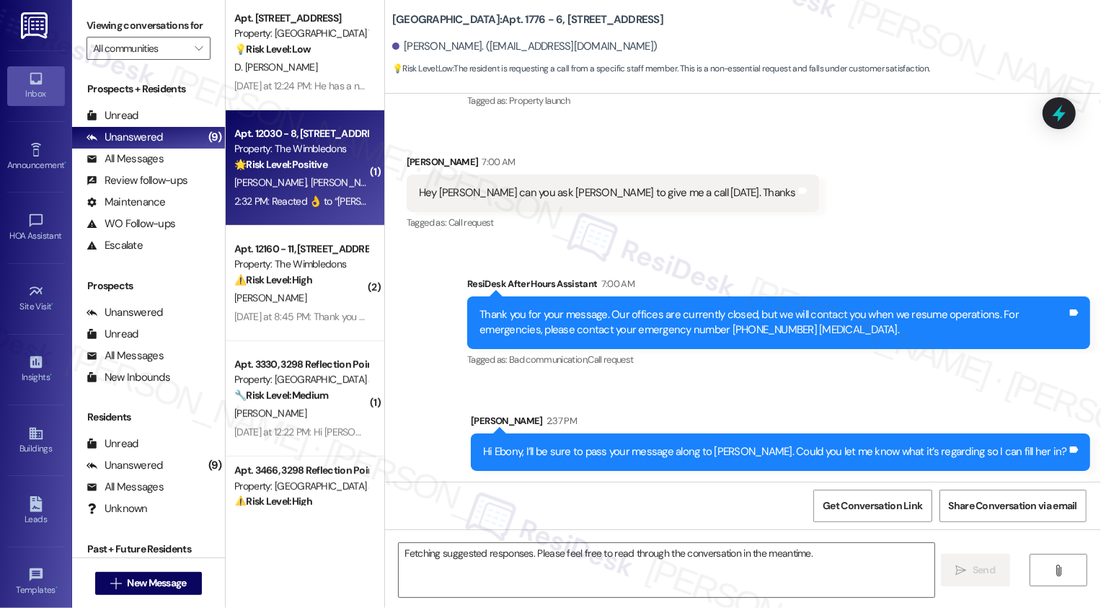
click at [310, 172] on div "🌟 Risk Level: Positive The resident is acknowledging the introduction from the …" at bounding box center [300, 164] width 133 height 15
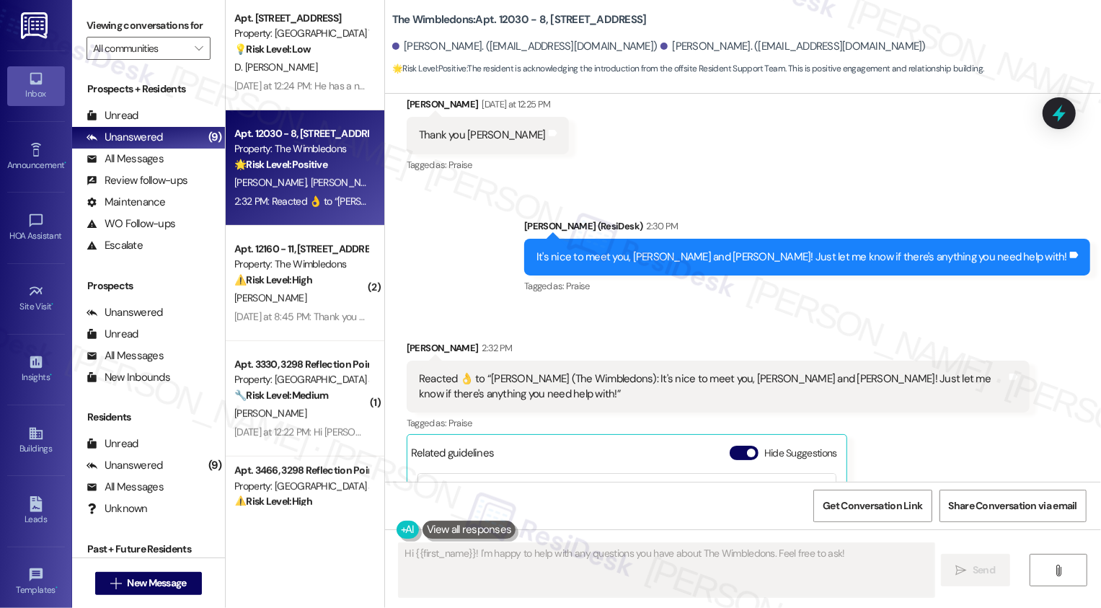
scroll to position [620, 0]
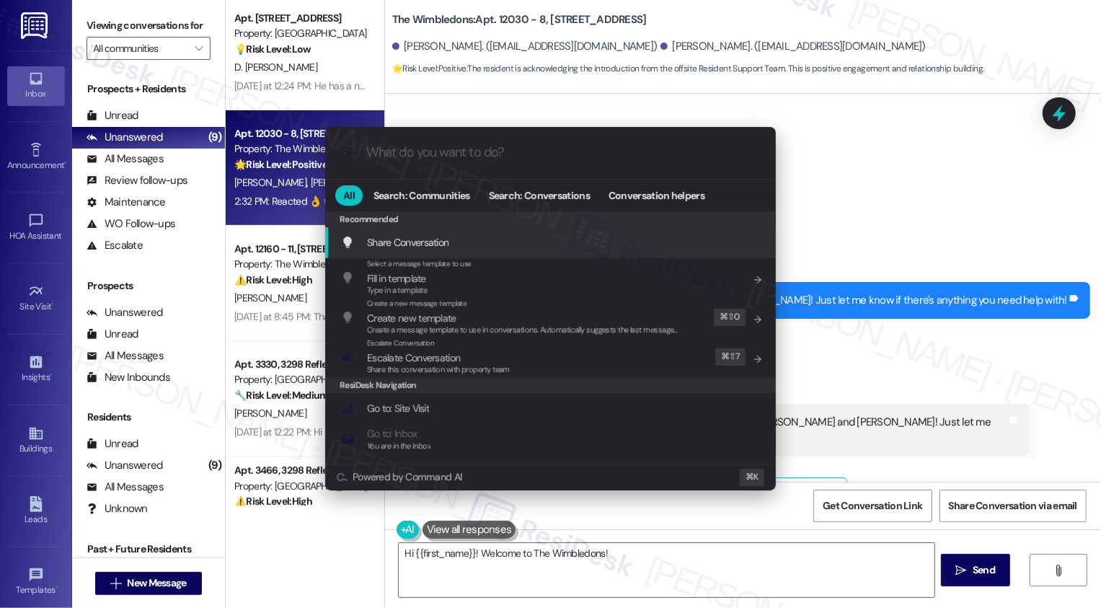
type textarea "Hi {{first_name}}! Welcome to The Wimbledons! I'm"
type input "a"
type textarea "Hi {{first_name}}! Welcome to The Wimbledons! I'm"
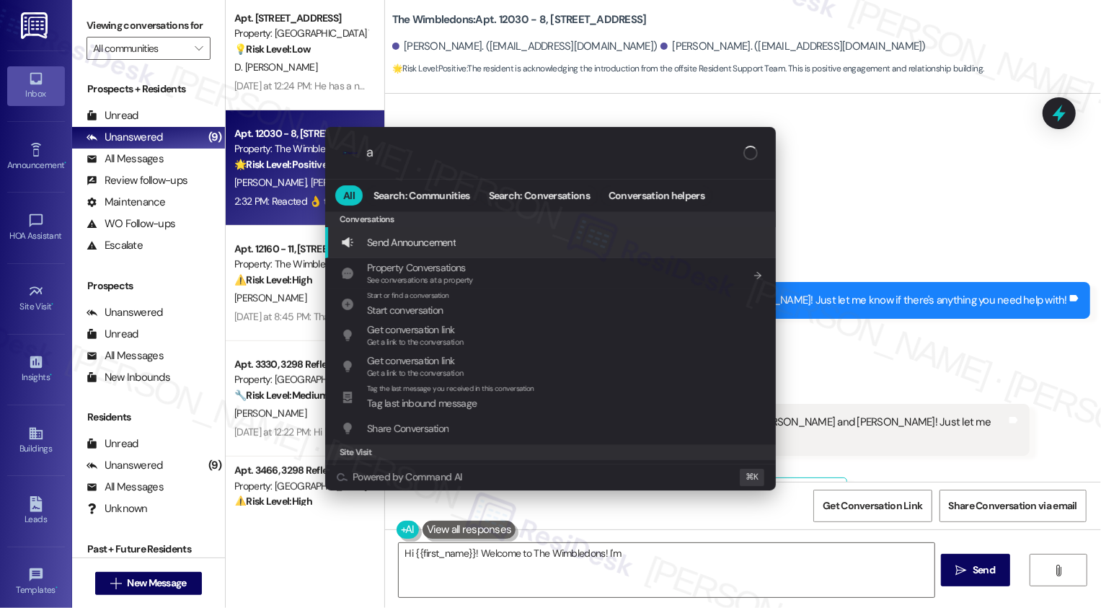
type input "ar"
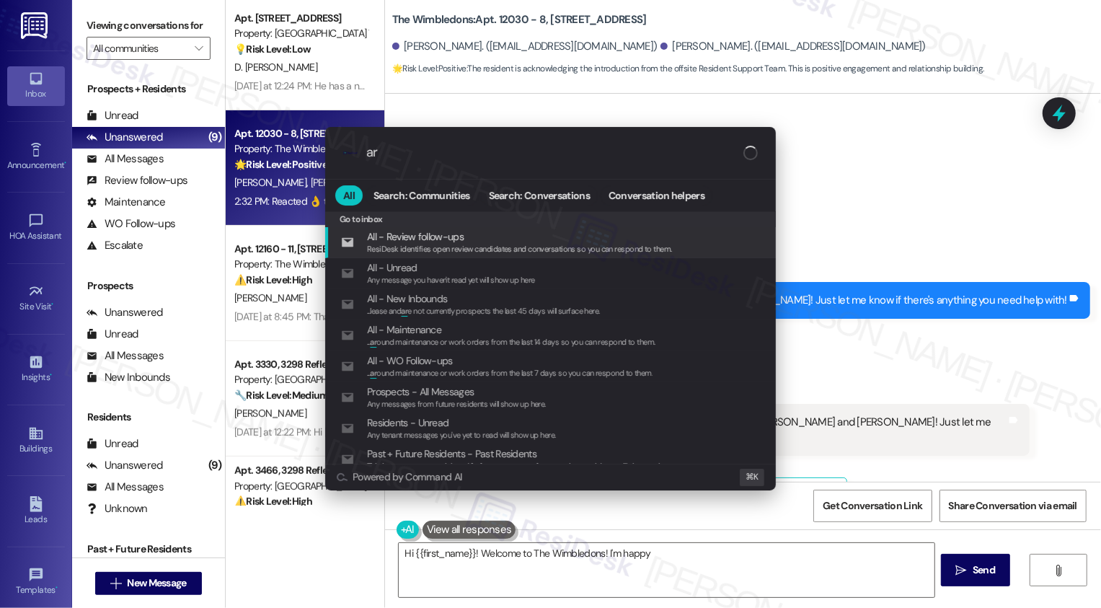
type textarea "Hi {{first_name}}! Welcome to The Wimbledons! I'm happy"
type input "arc"
type textarea "Hi {{first_name}}! Welcome to The Wimbledons! I'm happy to"
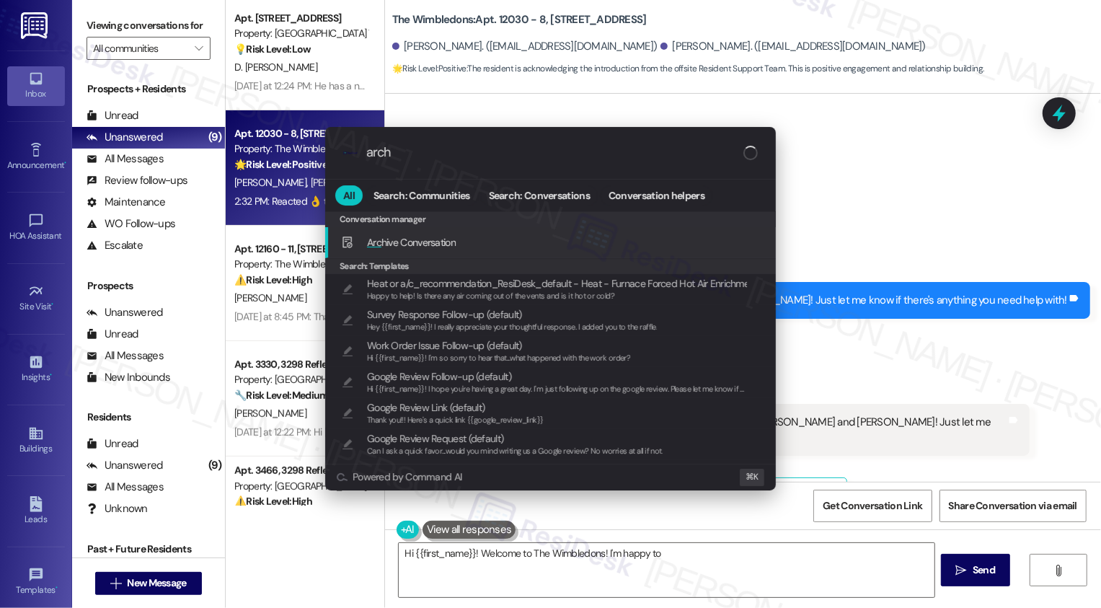
type input "archi"
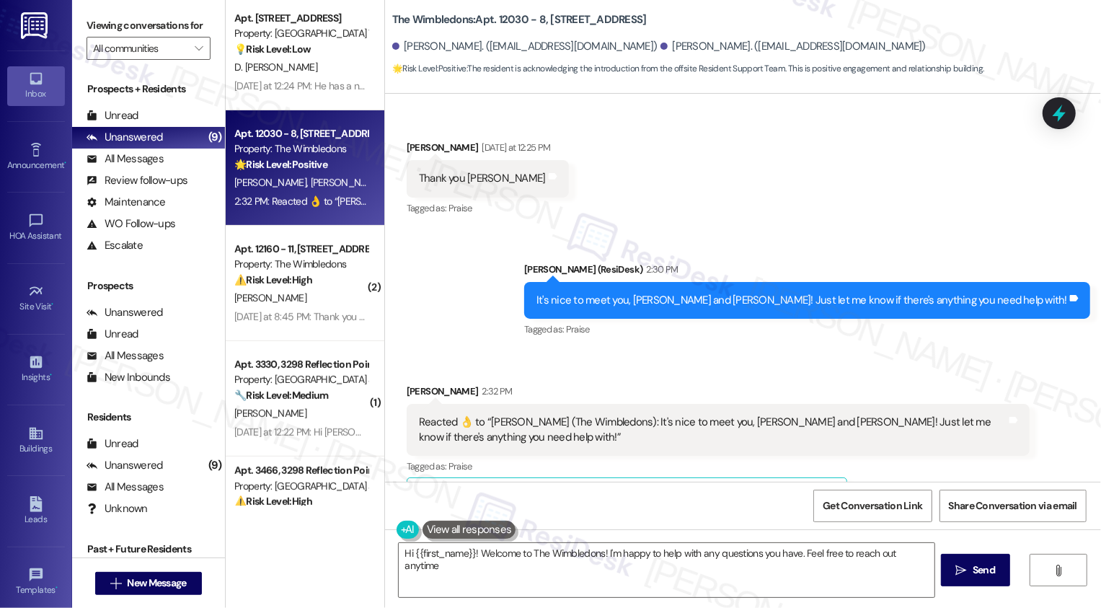
type textarea "Hi {{first_name}}! Welcome to The Wimbledons! I'm happy to help with any questi…"
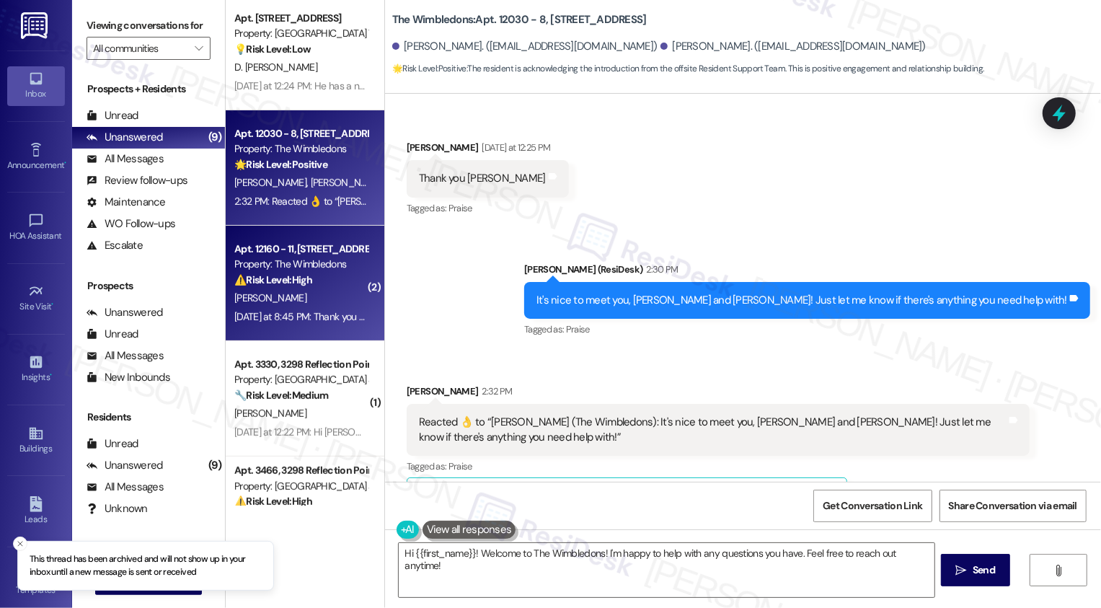
click at [315, 285] on div "⚠️ Risk Level: High The resident indicates they have not paid rent due to job l…" at bounding box center [300, 280] width 133 height 15
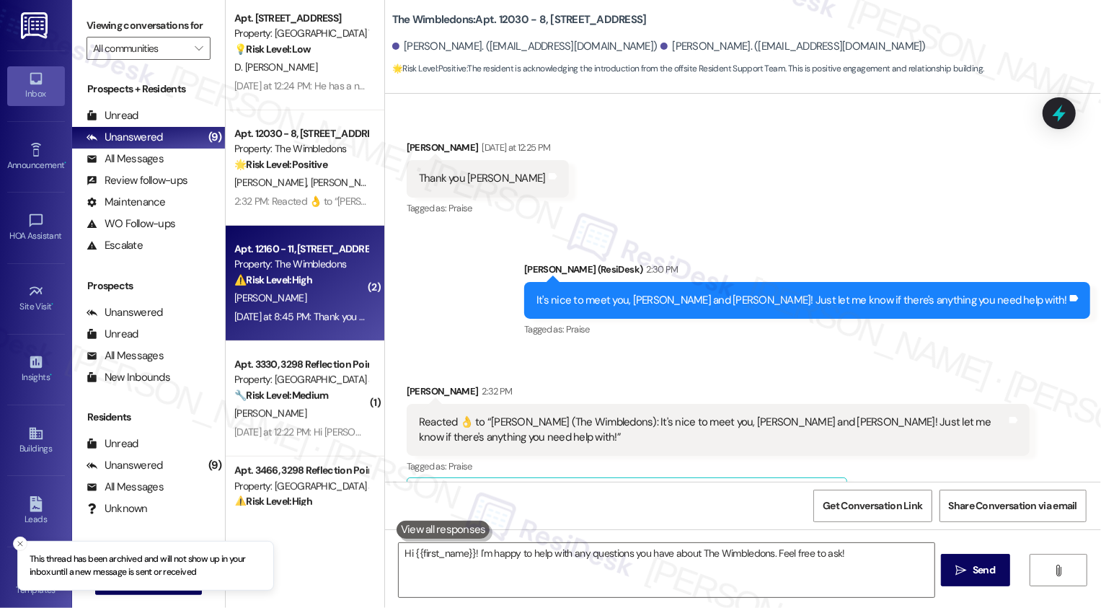
click at [315, 285] on div "⚠️ Risk Level: High The resident indicates they have not paid rent due to job l…" at bounding box center [300, 280] width 133 height 15
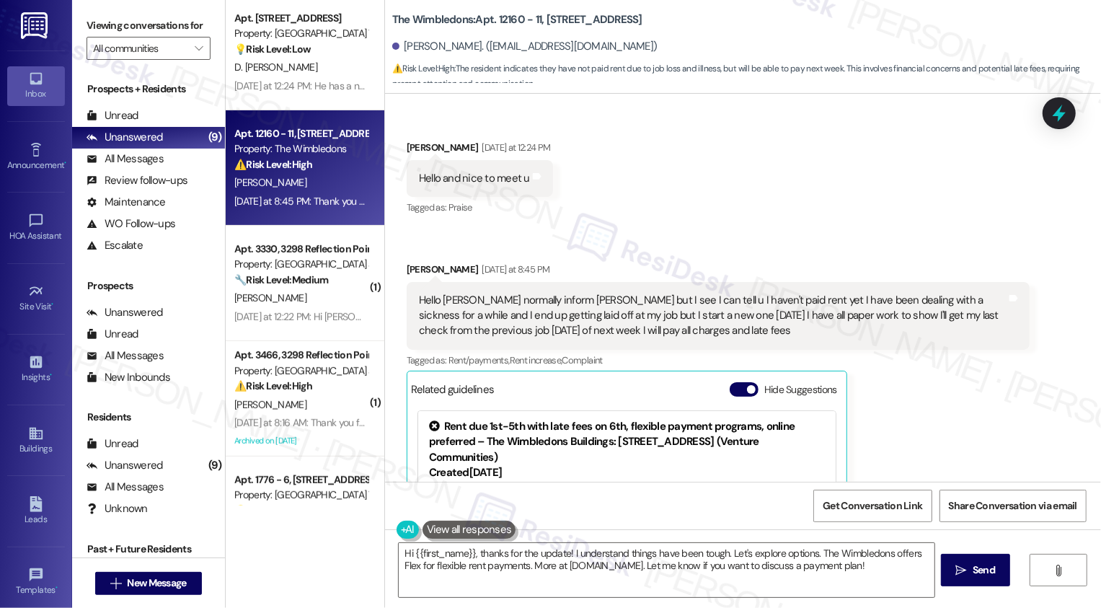
scroll to position [253, 0]
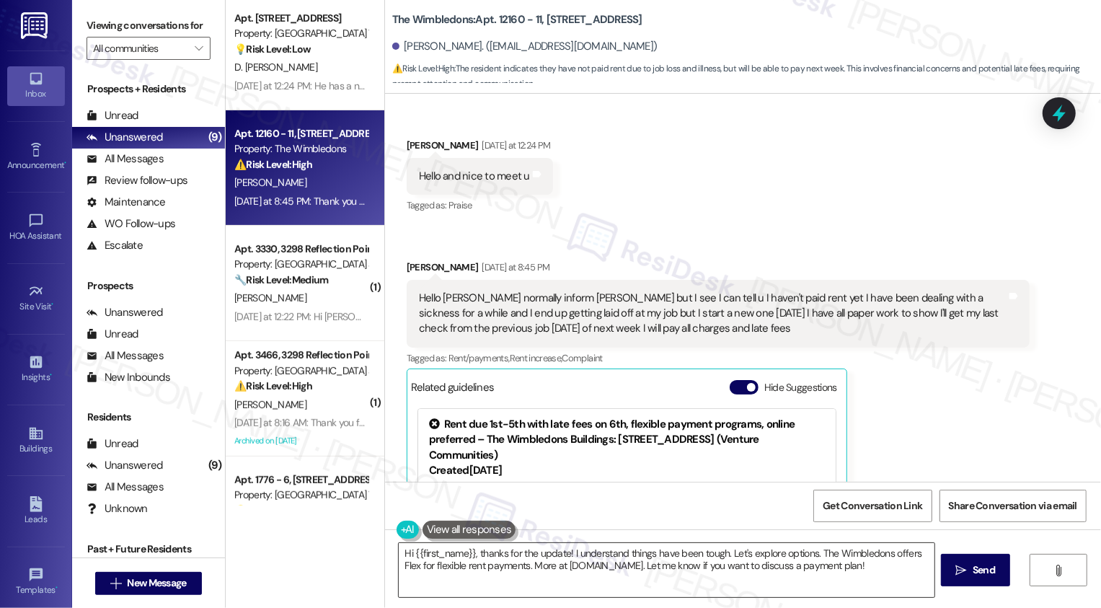
click at [467, 554] on textarea "Hi {{first_name}}, thanks for the update! I understand things have been tough. …" at bounding box center [667, 570] width 536 height 54
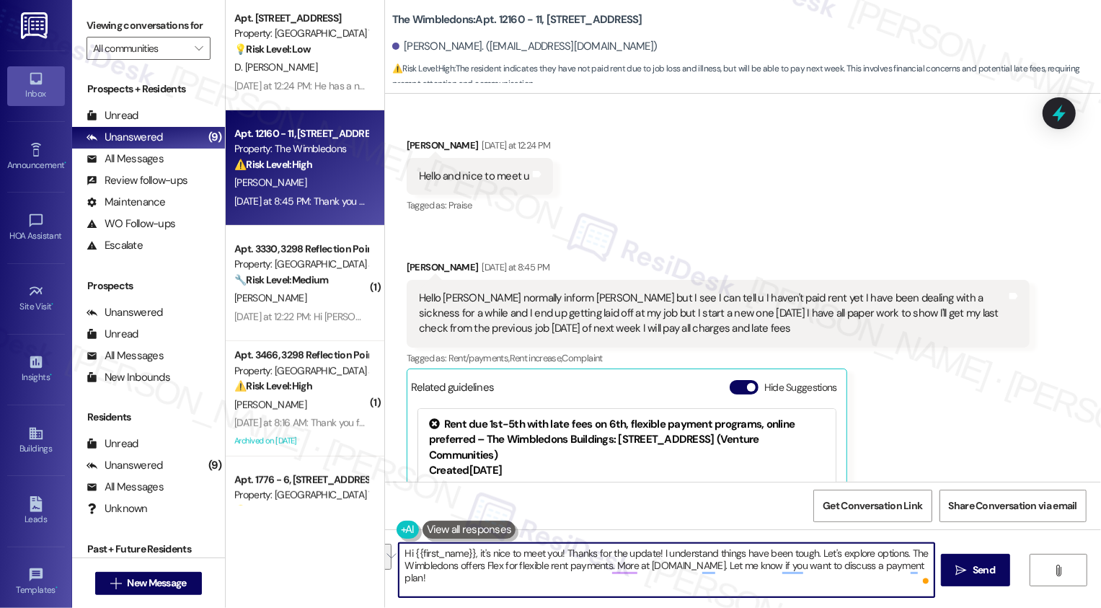
drag, startPoint x: 810, startPoint y: 549, endPoint x: 922, endPoint y: 575, distance: 114.8
click at [922, 575] on div "Hi {{first_name}}, it's nice to meet you! Thanks for the update! I understand t…" at bounding box center [666, 570] width 537 height 56
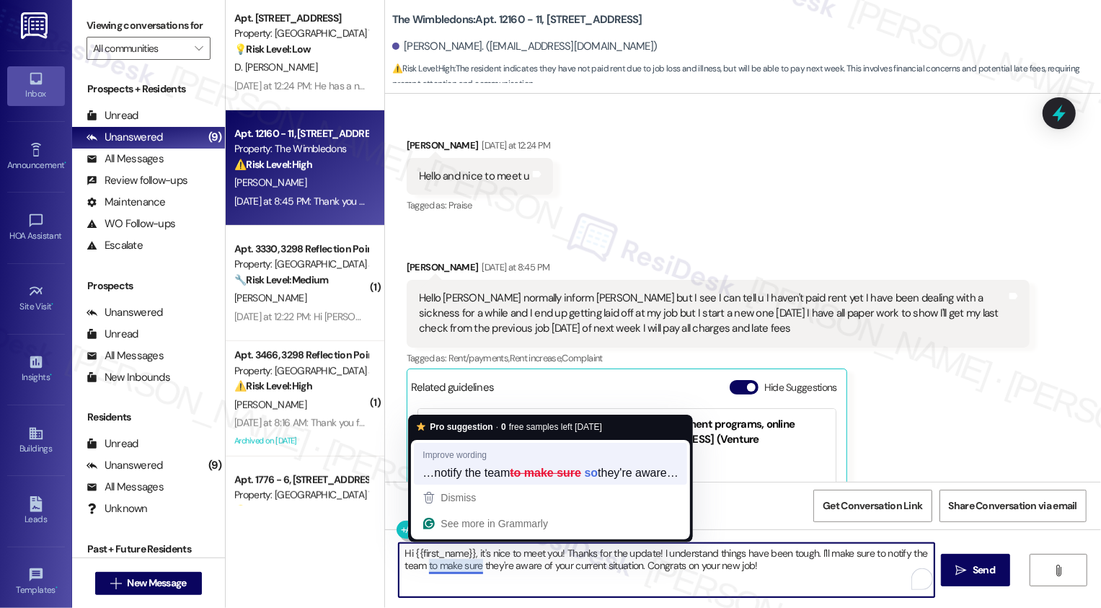
type textarea "Hi {{first_name}}, it's nice to meet you! Thanks for the update! I understand t…"
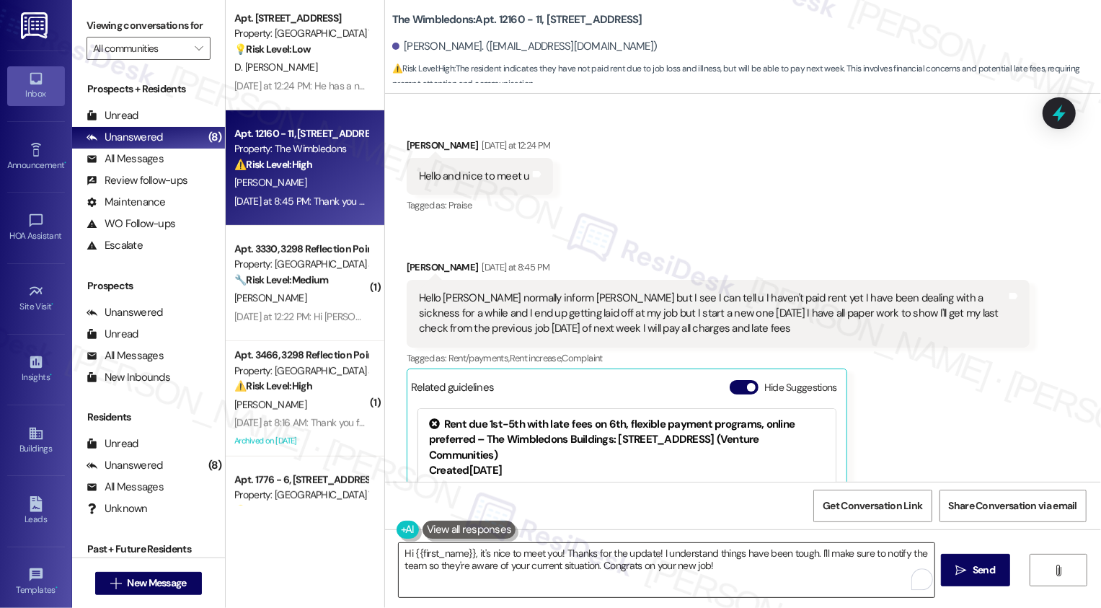
click at [596, 562] on textarea "Hi {{first_name}}, it's nice to meet you! Thanks for the update! I understand t…" at bounding box center [667, 570] width 536 height 54
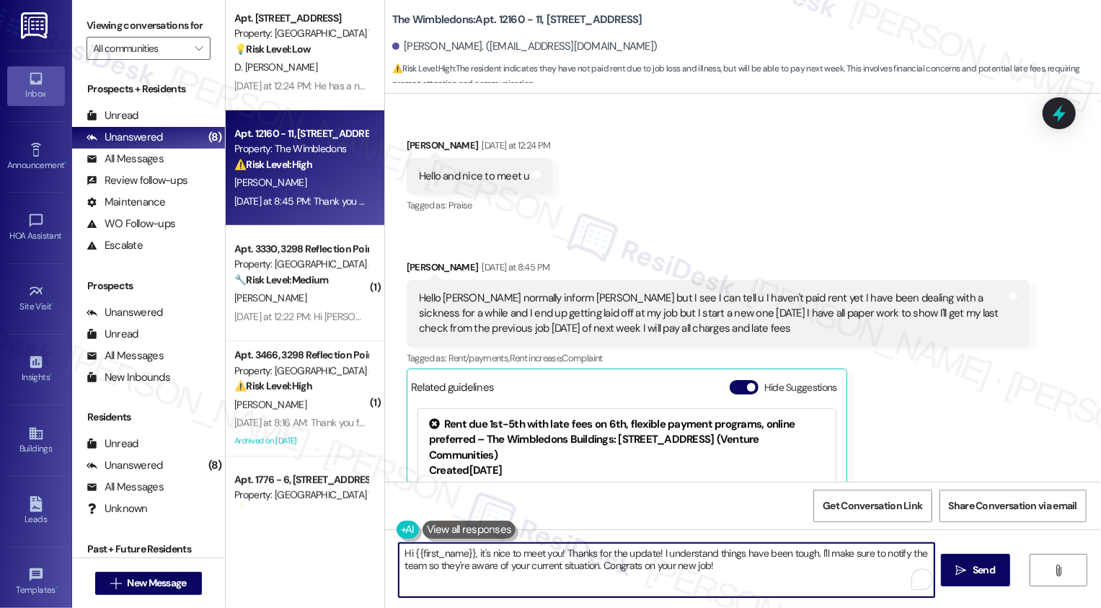
click at [640, 562] on textarea "Hi {{first_name}}, it's nice to meet you! Thanks for the update! I understand t…" at bounding box center [667, 570] width 536 height 54
click at [831, 570] on textarea "Hi {{first_name}}, it's nice to meet you! Thanks for the update! I understand t…" at bounding box center [667, 570] width 536 height 54
click at [959, 574] on icon "" at bounding box center [961, 571] width 11 height 12
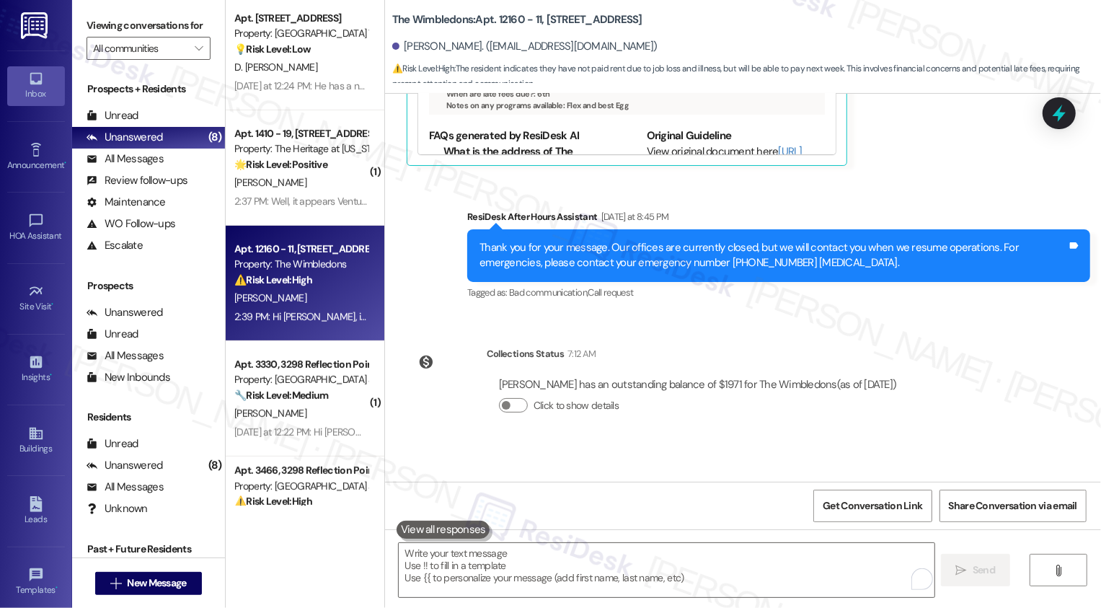
scroll to position [801, 0]
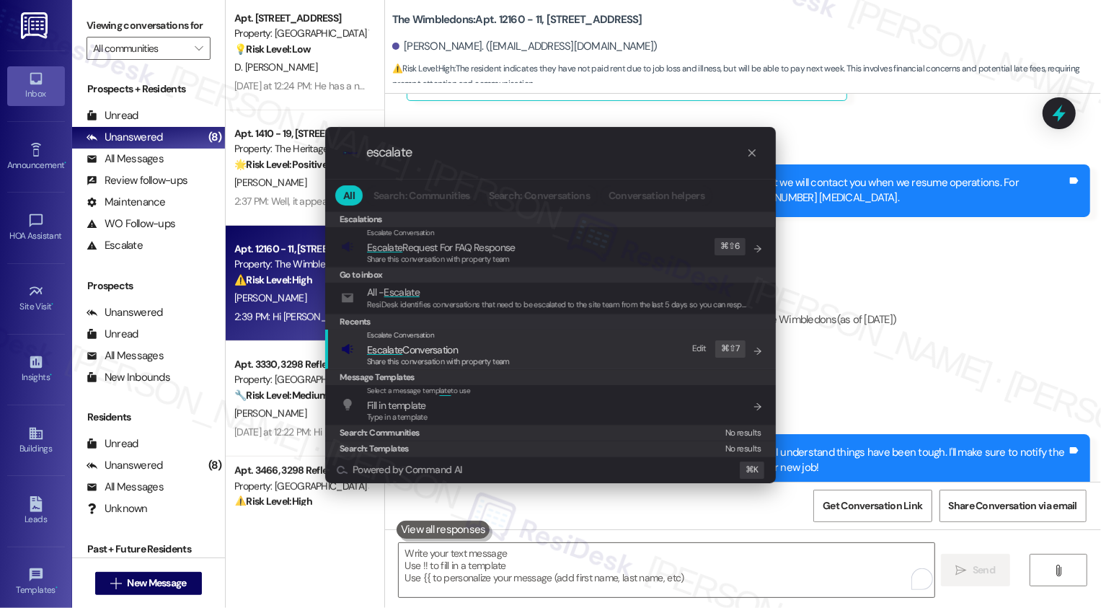
type input "escalate"
click at [447, 342] on span "Escalate Conversation" at bounding box center [412, 350] width 91 height 16
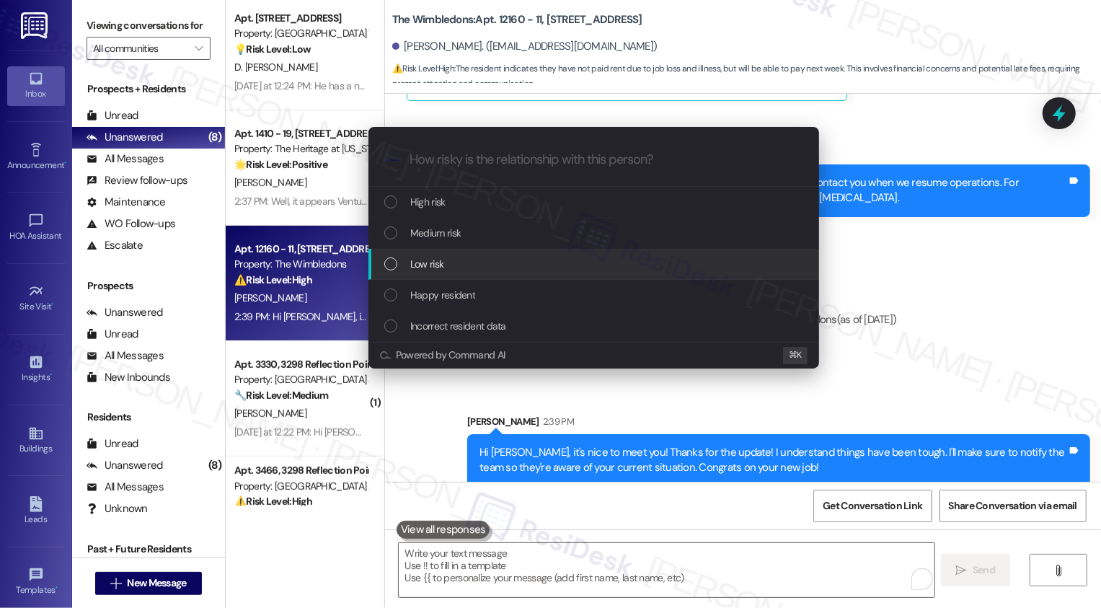
click at [425, 265] on span "Low risk" at bounding box center [426, 264] width 33 height 16
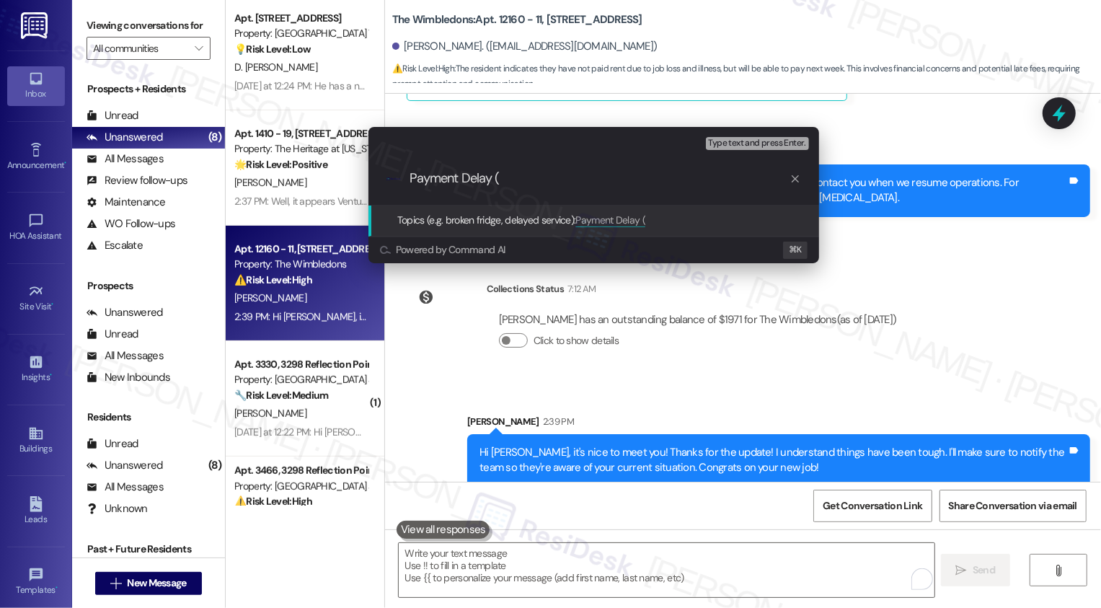
type input "Payment Delay"
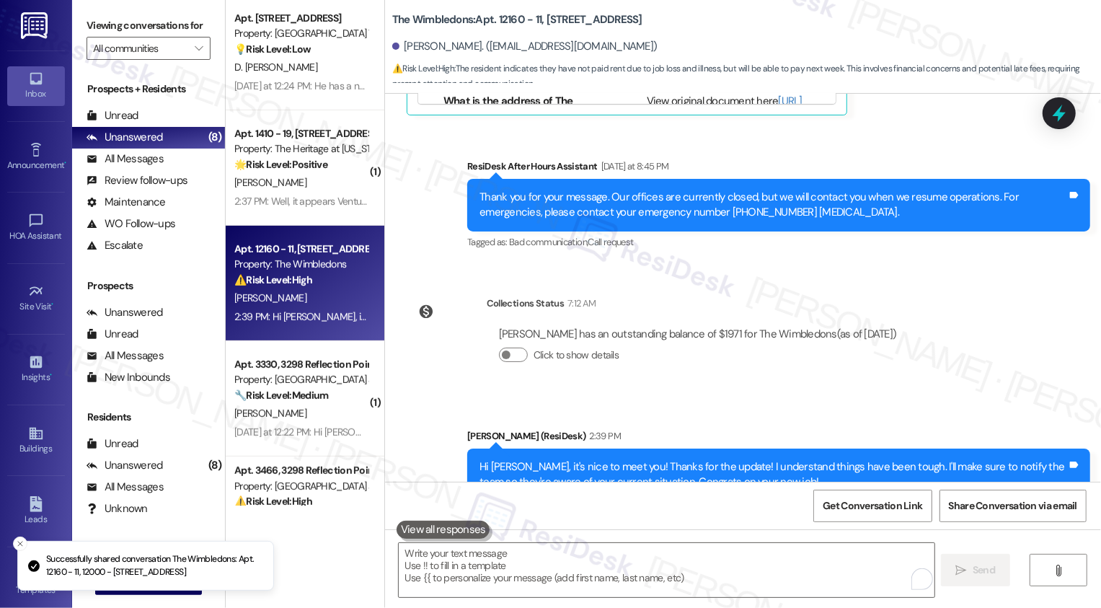
scroll to position [823, 0]
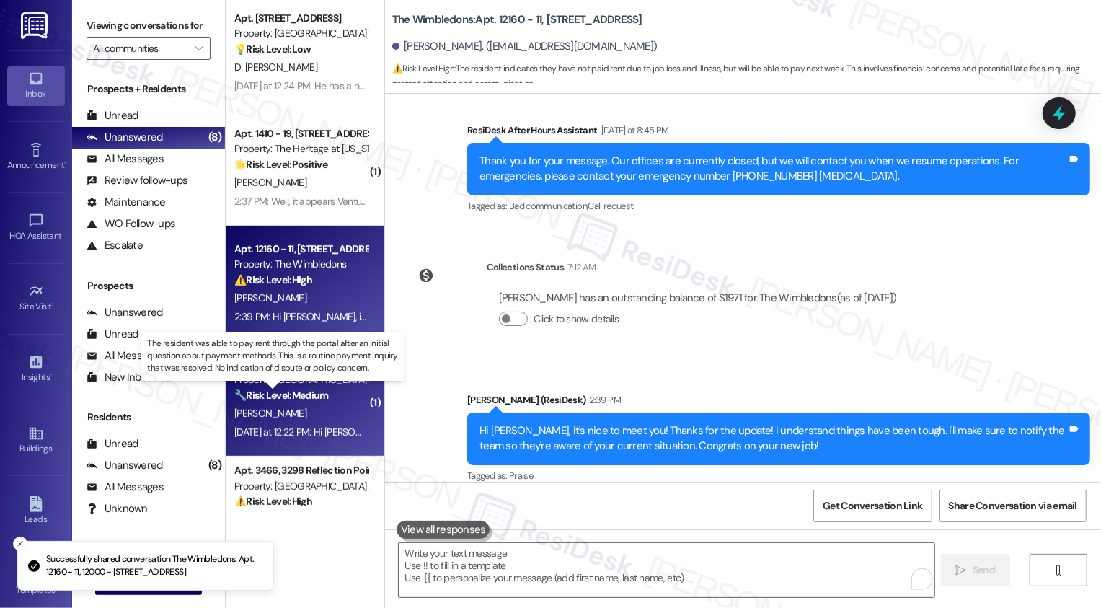
click at [286, 394] on strong "🔧 Risk Level: Medium" at bounding box center [281, 395] width 94 height 13
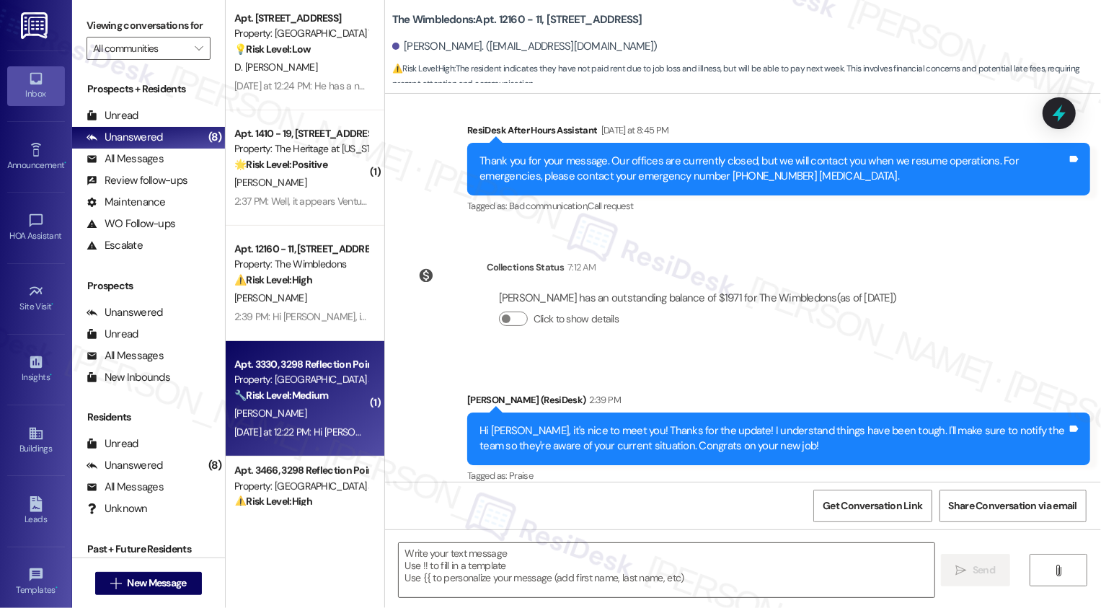
type textarea "Fetching suggested responses. Please feel free to read through the conversation…"
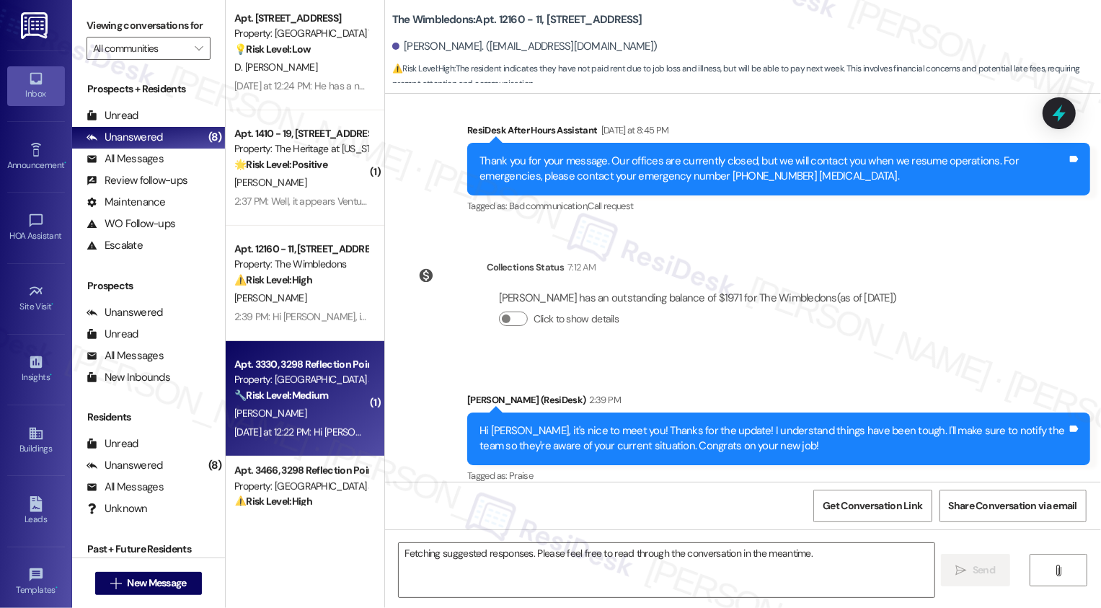
click at [286, 394] on strong "🔧 Risk Level: Medium" at bounding box center [281, 395] width 94 height 13
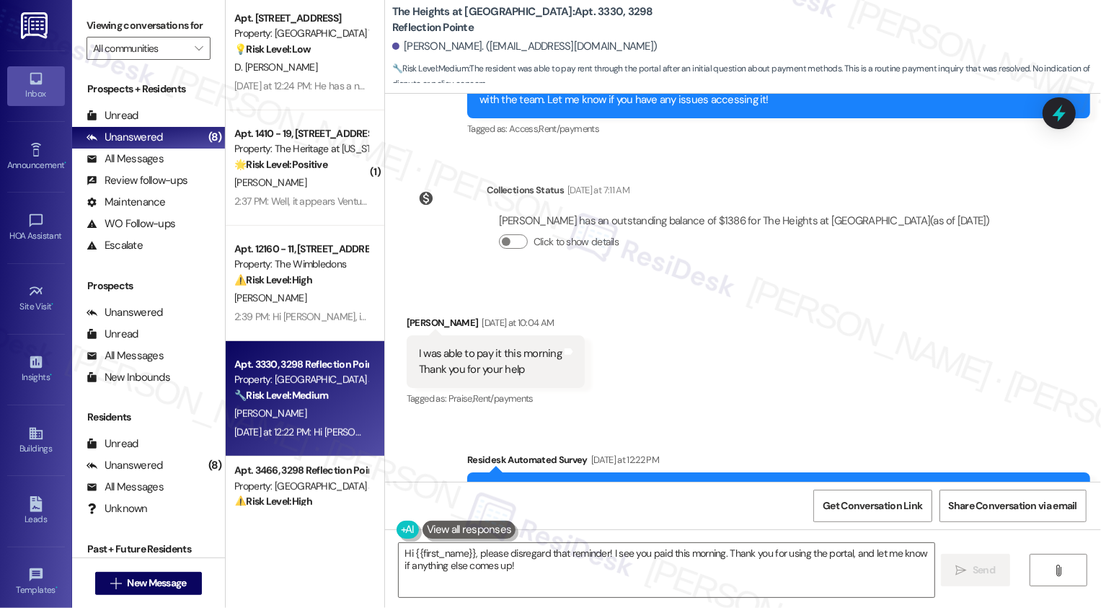
scroll to position [7994, 0]
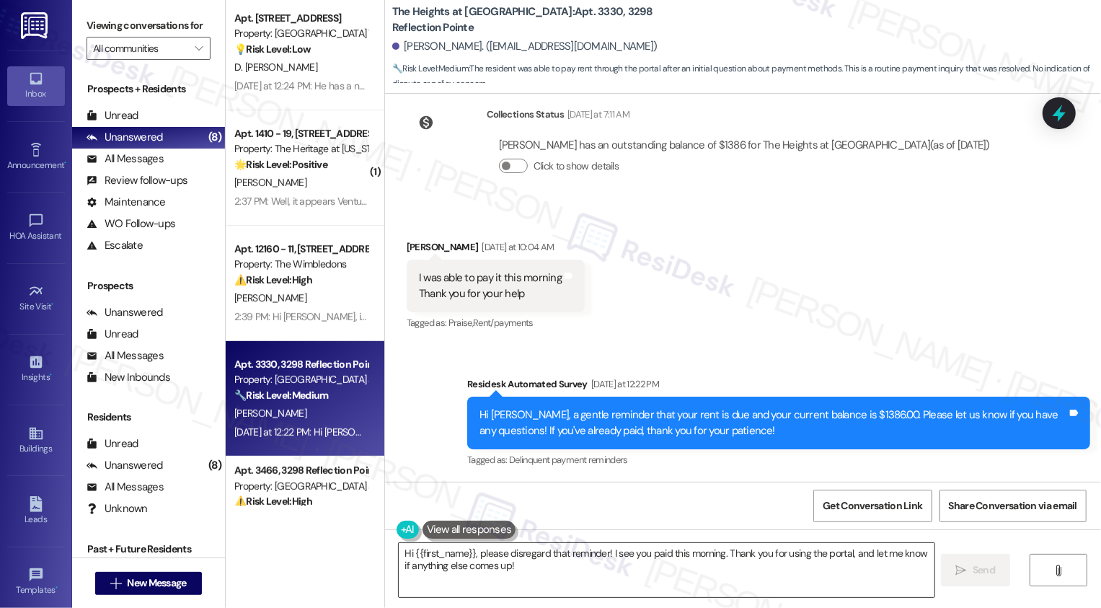
click at [518, 570] on textarea "Hi {{first_name}}, please disregard that reminder! I see you paid this morning.…" at bounding box center [667, 570] width 536 height 54
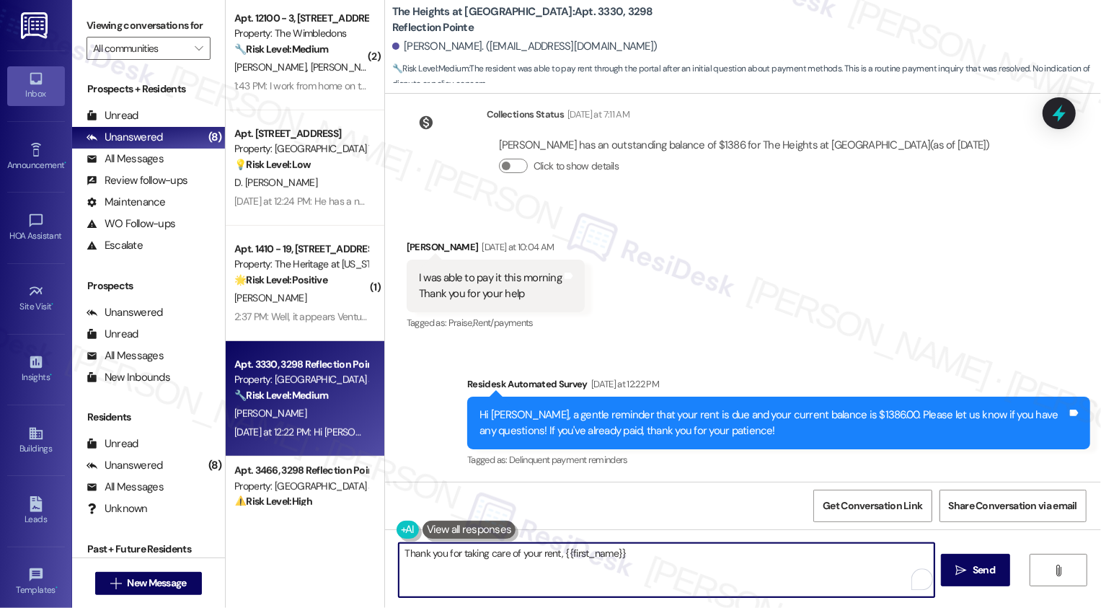
type textarea "Thank you for taking care of your rent, {{first_name}}!"
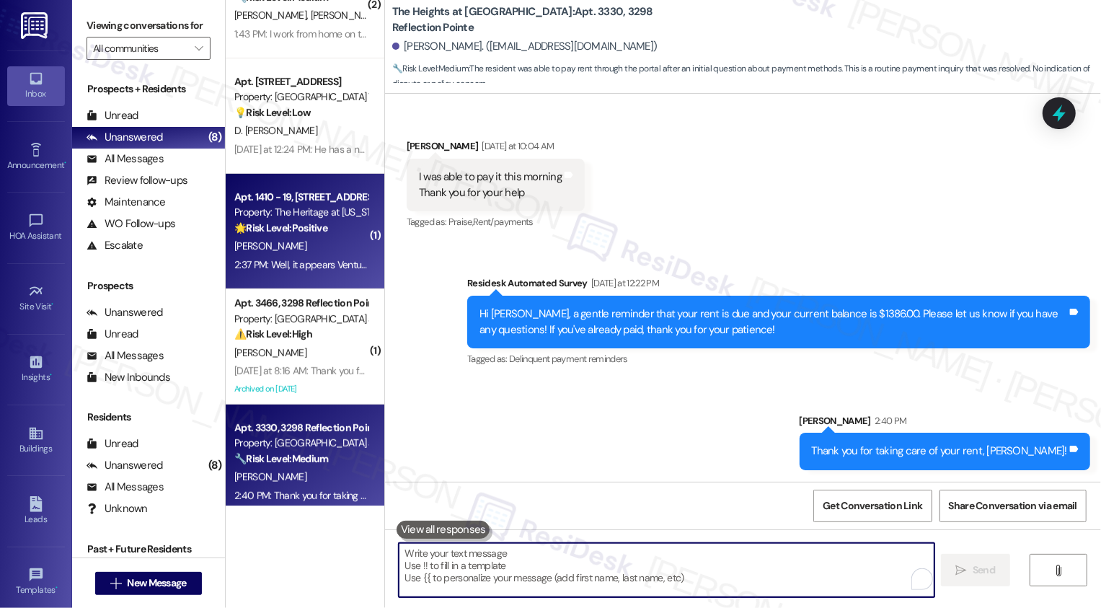
scroll to position [418, 0]
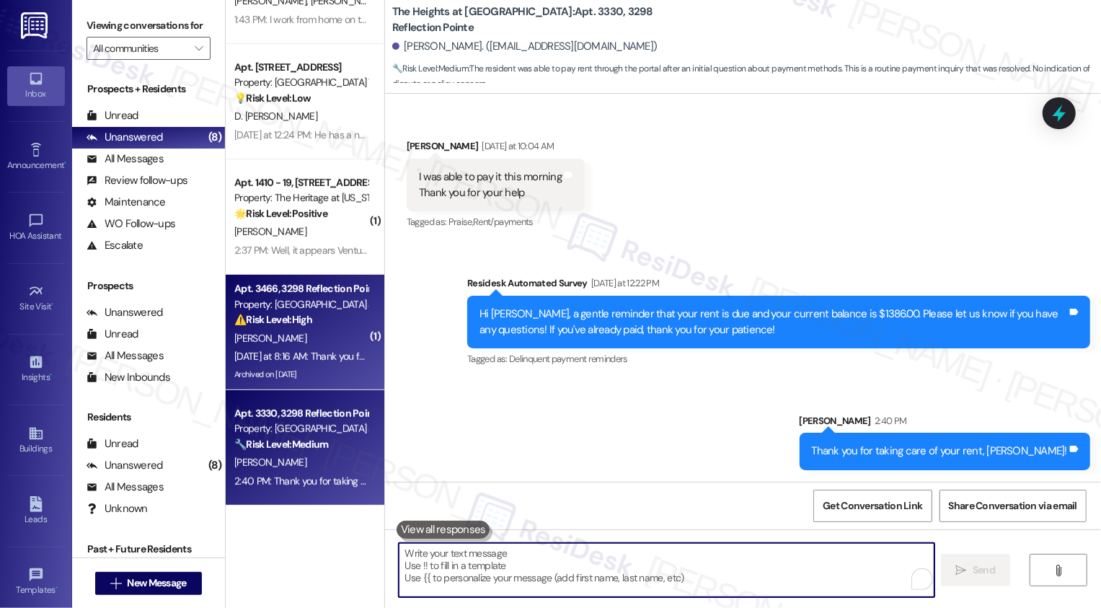
click at [314, 313] on div "⚠️ Risk Level: High The resident is requesting maintenance for a broken front d…" at bounding box center [300, 319] width 133 height 15
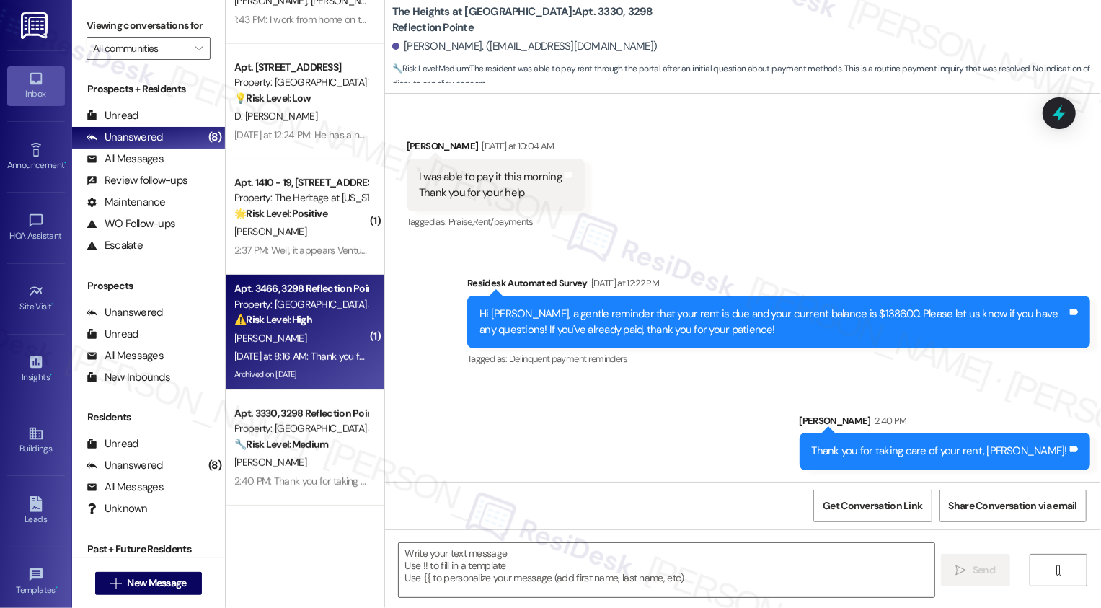
type textarea "Fetching suggested responses. Please feel free to read through the conversation…"
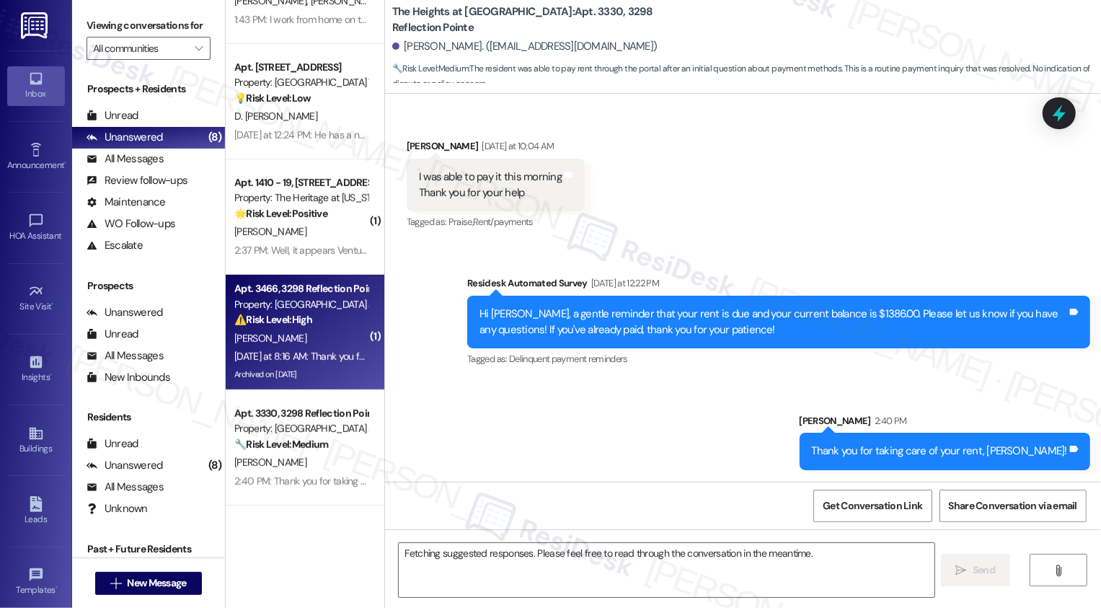
click at [314, 313] on div "⚠️ Risk Level: High The resident is requesting maintenance for a broken front d…" at bounding box center [300, 319] width 133 height 15
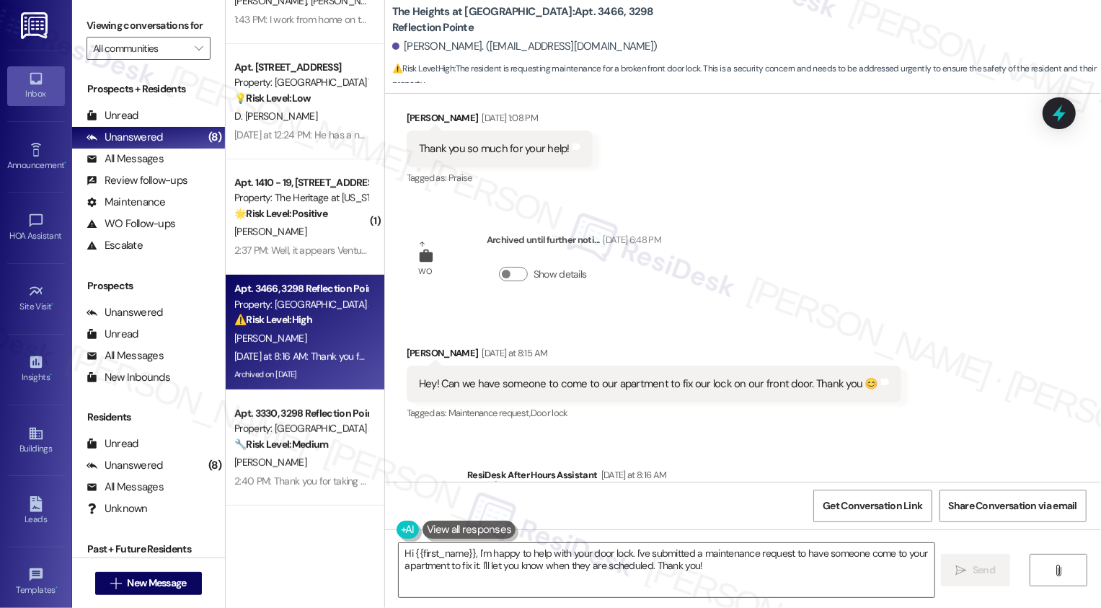
scroll to position [3822, 0]
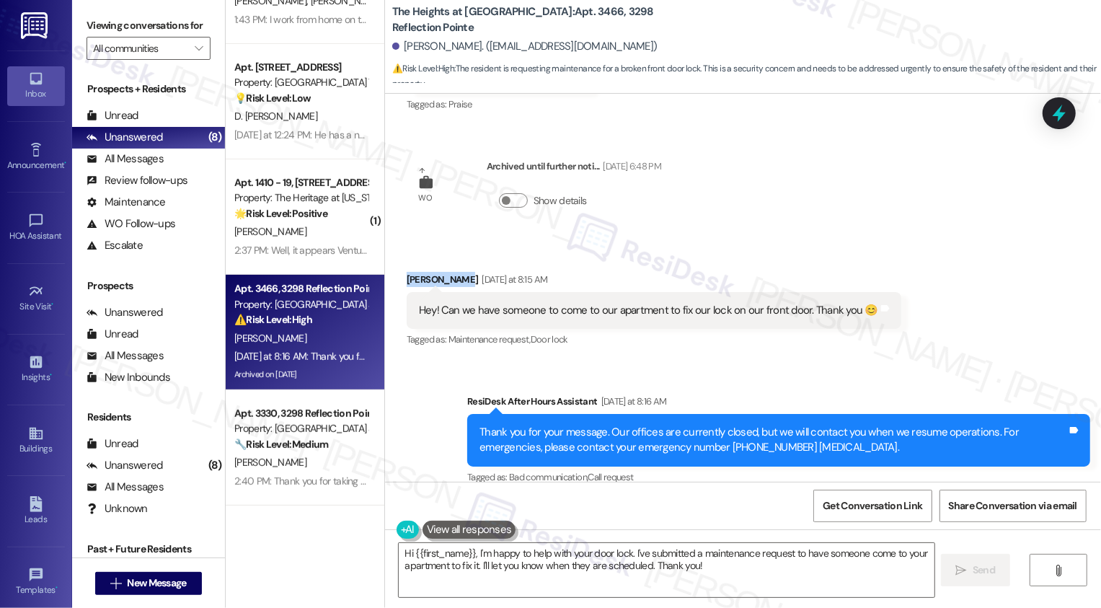
drag, startPoint x: 397, startPoint y: 262, endPoint x: 460, endPoint y: 262, distance: 62.7
click at [460, 272] on div "Donna Dingman Yesterday at 8:15 AM" at bounding box center [654, 282] width 495 height 20
copy div "Donna Dingma"
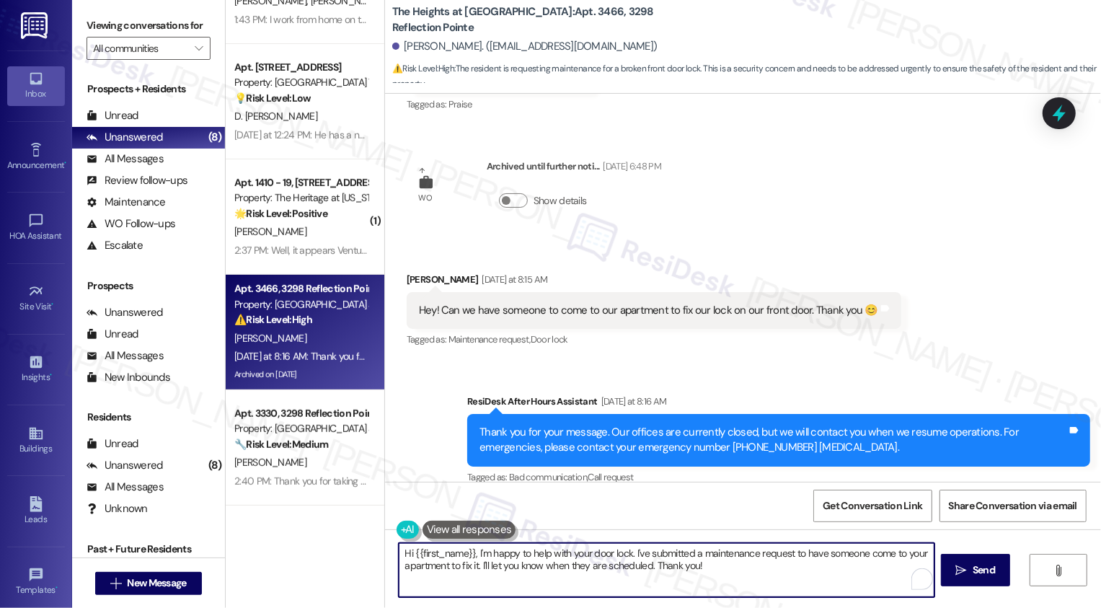
drag, startPoint x: 493, startPoint y: 553, endPoint x: 715, endPoint y: 588, distance: 224.2
click at [715, 589] on textarea "Hi {{first_name}}, I'm happy to help with your door lock. I've submitted a main…" at bounding box center [667, 570] width 536 height 54
type textarea "Hi {{first_name}}, just checking in to see if your front door lock has bee"
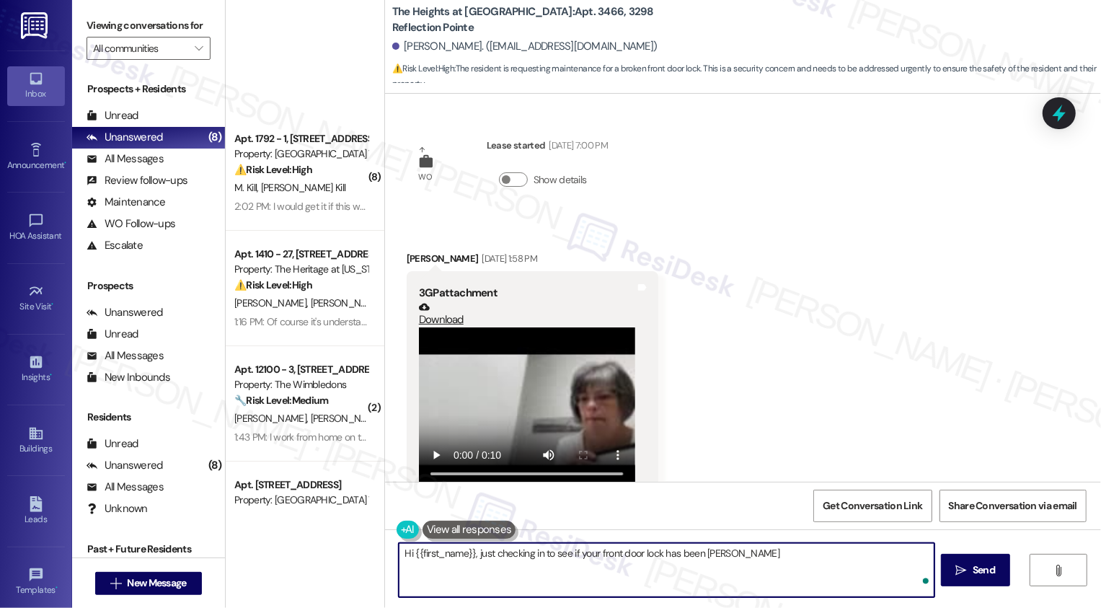
scroll to position [3822, 0]
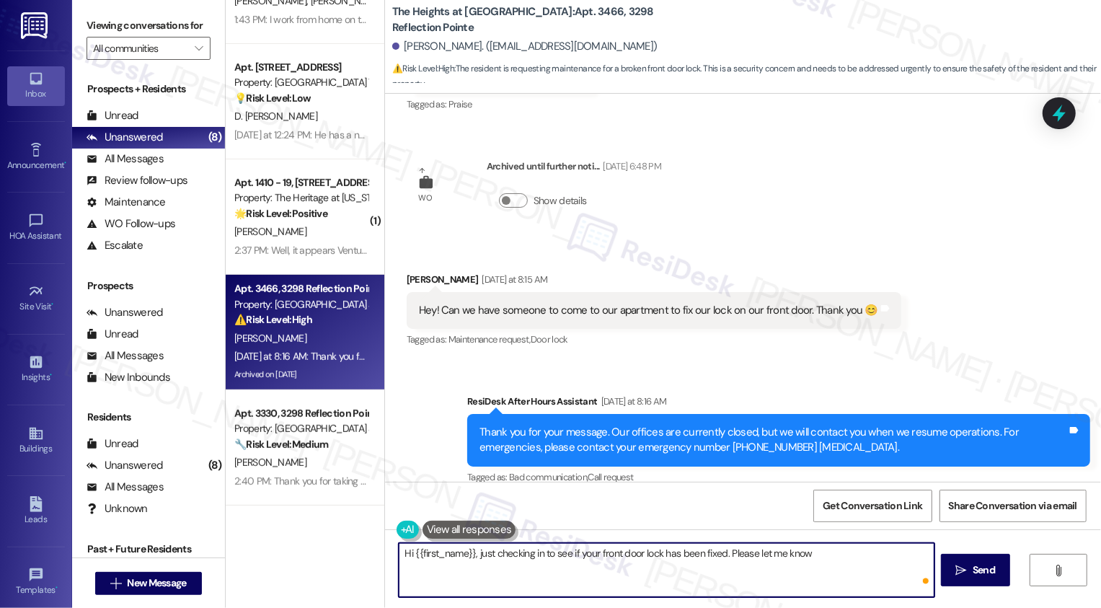
type textarea "Hi {{first_name}}, just checking in to see if your front door lock has been fix…"
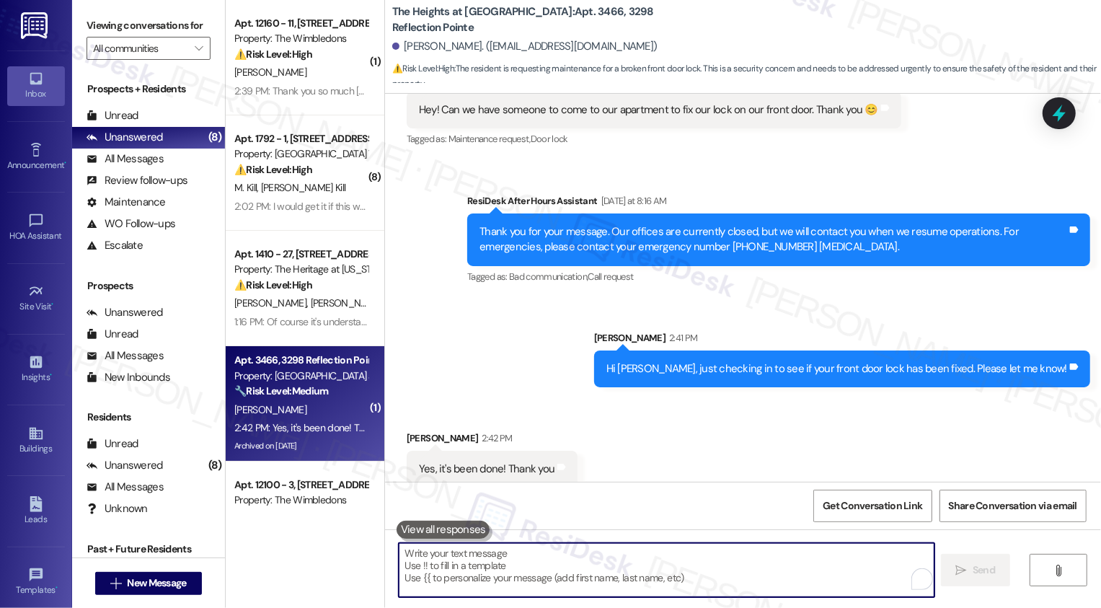
scroll to position [4023, 0]
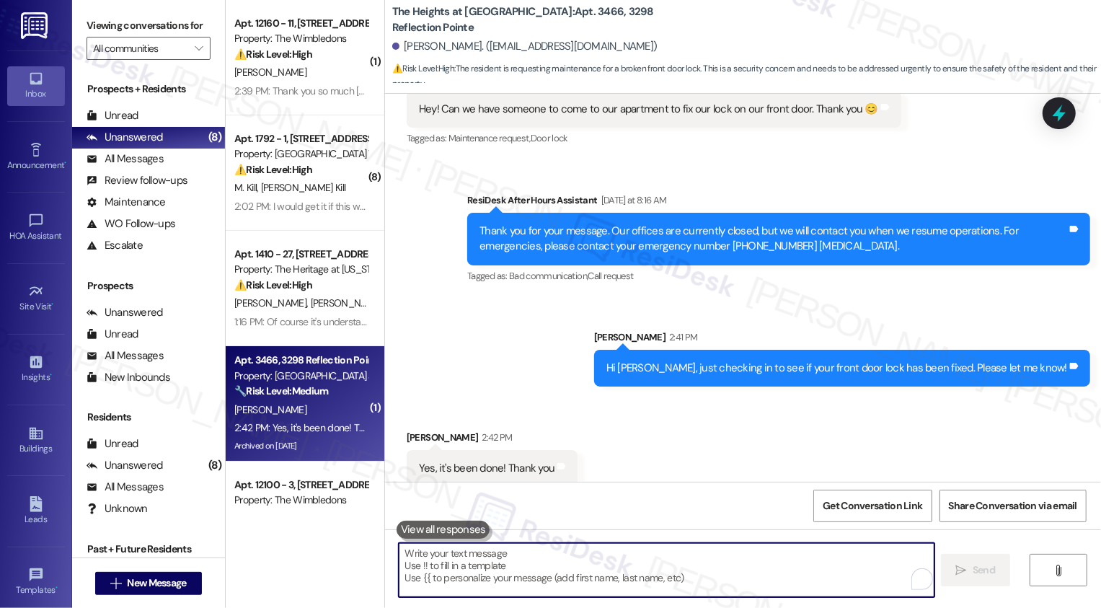
click at [518, 571] on textarea "To enrich screen reader interactions, please activate Accessibility in Grammarl…" at bounding box center [667, 570] width 536 height 54
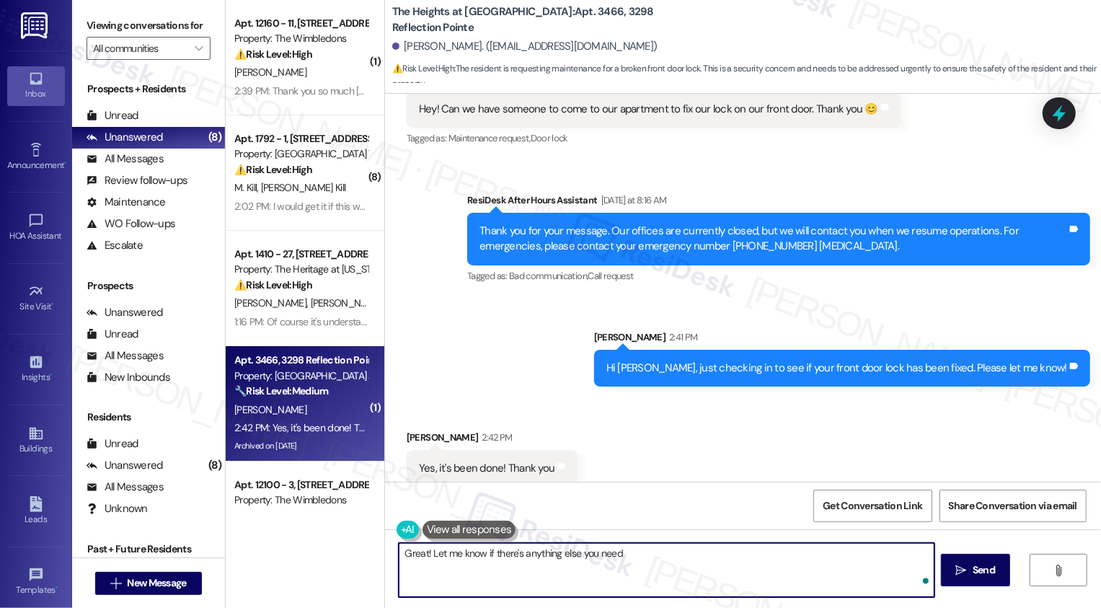
type textarea "Great! Let me know if there's anything else you need!"
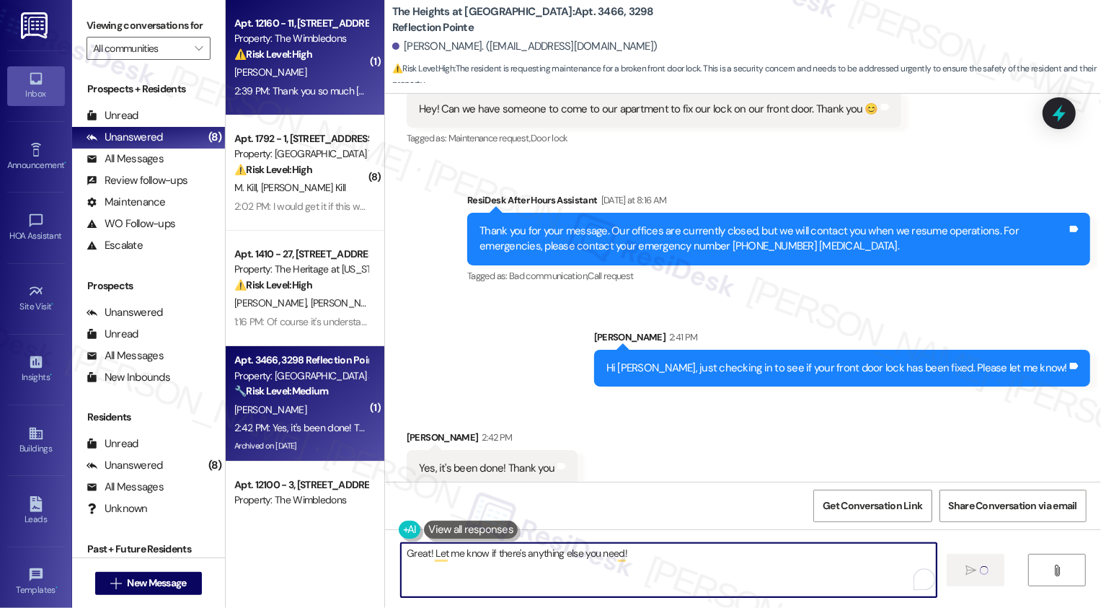
click at [300, 89] on div "2:39 PM: Thank you so much Sarah 2:39 PM: Thank you so much Sarah" at bounding box center [331, 90] width 194 height 13
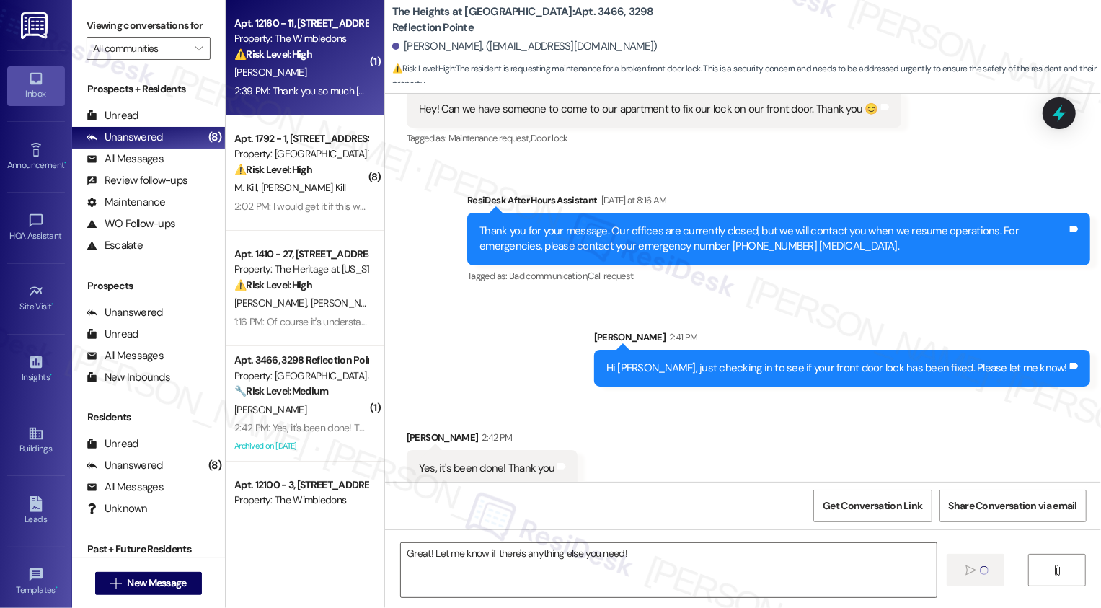
click at [300, 89] on div "2:39 PM: Thank you so much Sarah 2:39 PM: Thank you so much Sarah" at bounding box center [331, 90] width 194 height 13
type textarea "Fetching suggested responses. Please feel free to read through the conversation…"
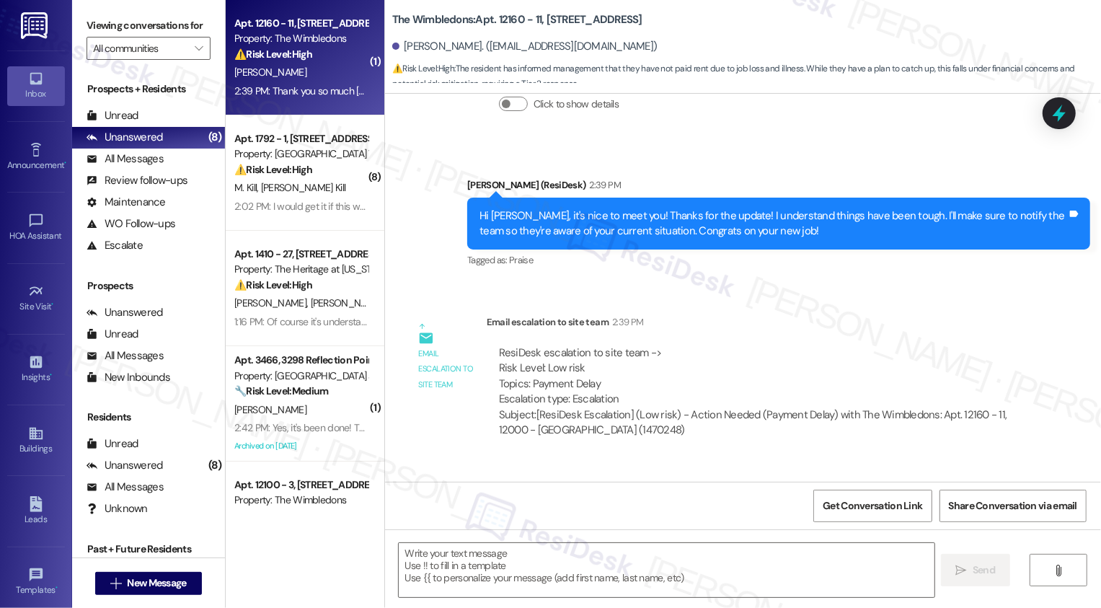
type textarea "Fetching suggested responses. Please feel free to read through the conversation…"
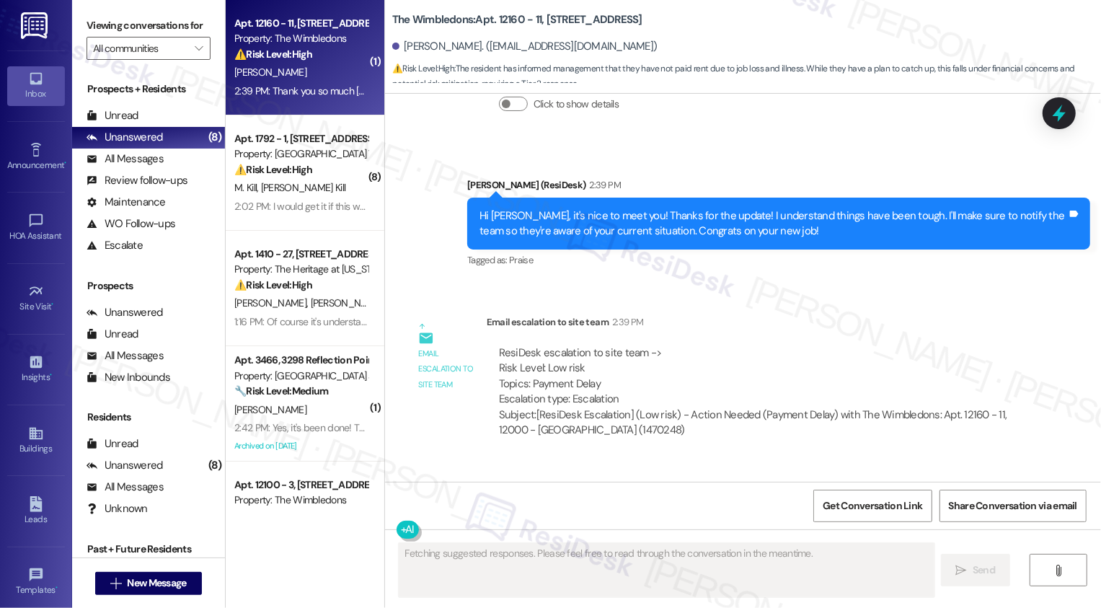
scroll to position [878, 0]
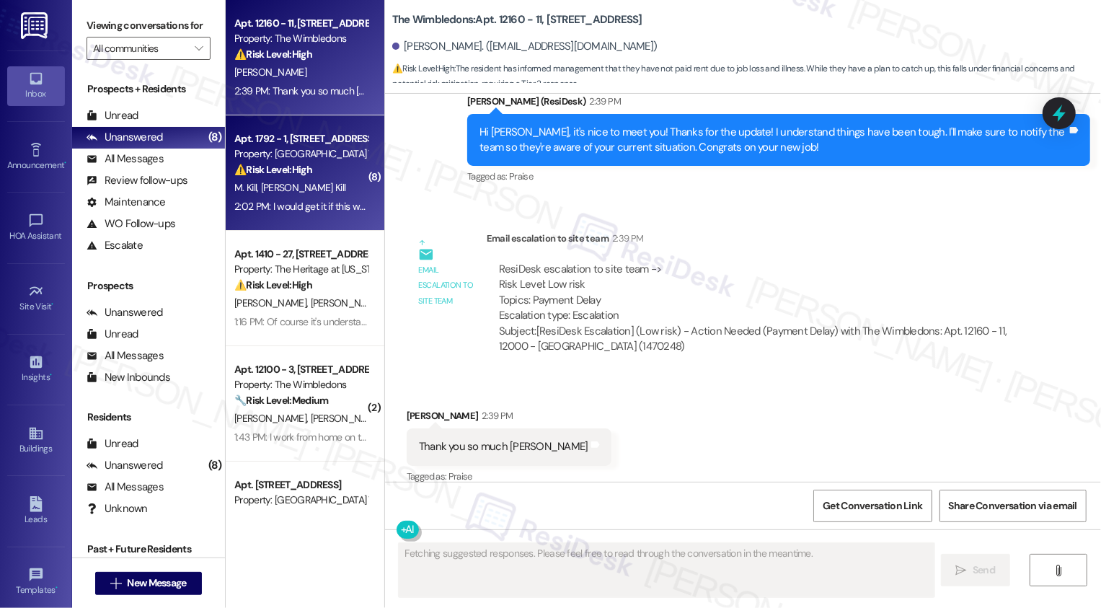
click at [294, 147] on div "Property: [GEOGRAPHIC_DATA] Townhomes" at bounding box center [300, 153] width 133 height 15
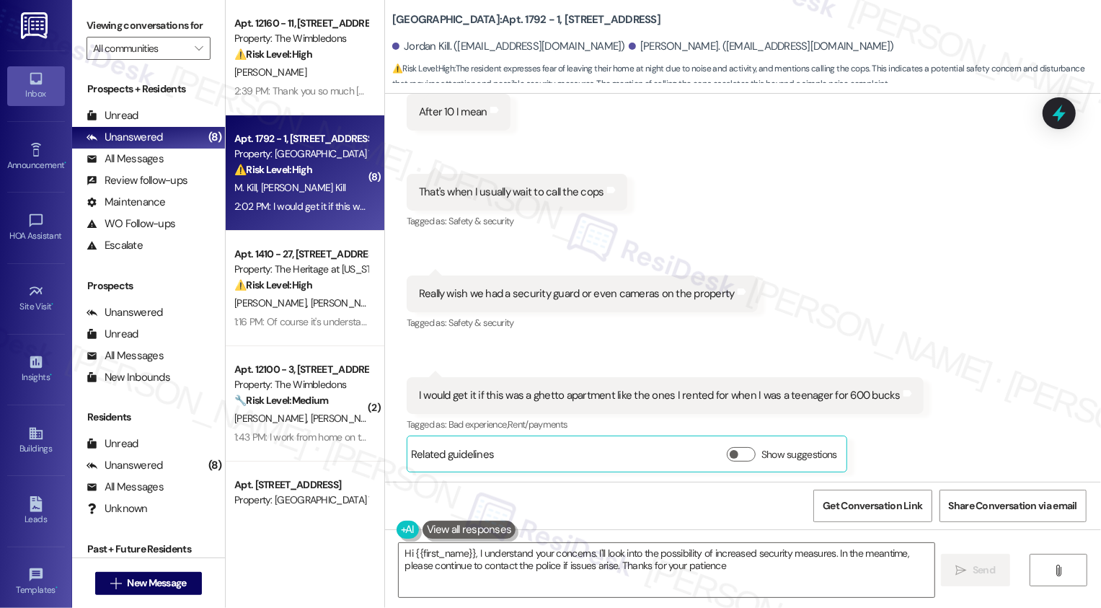
type textarea "Hi {{first_name}}, I understand your concerns. I'll look into the possibility o…"
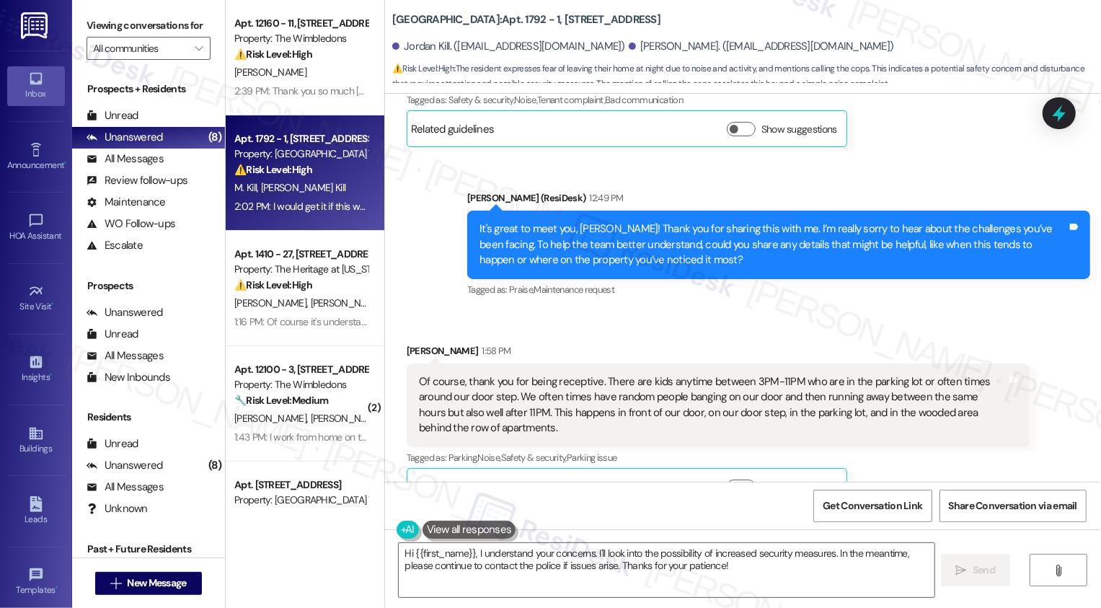
scroll to position [334, 0]
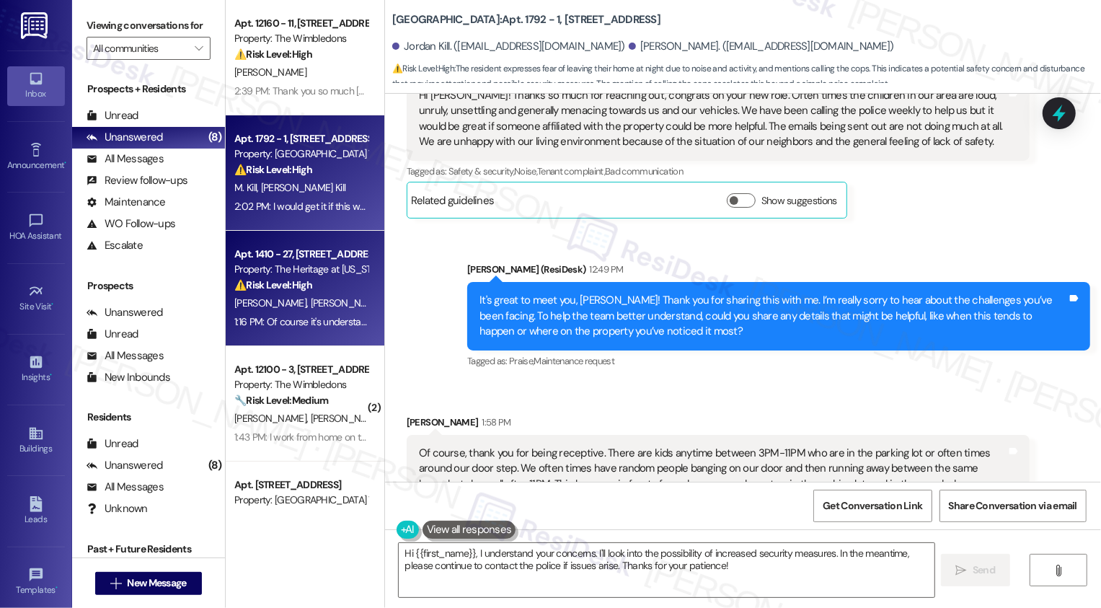
click at [243, 301] on span "[PERSON_NAME]" at bounding box center [272, 302] width 76 height 13
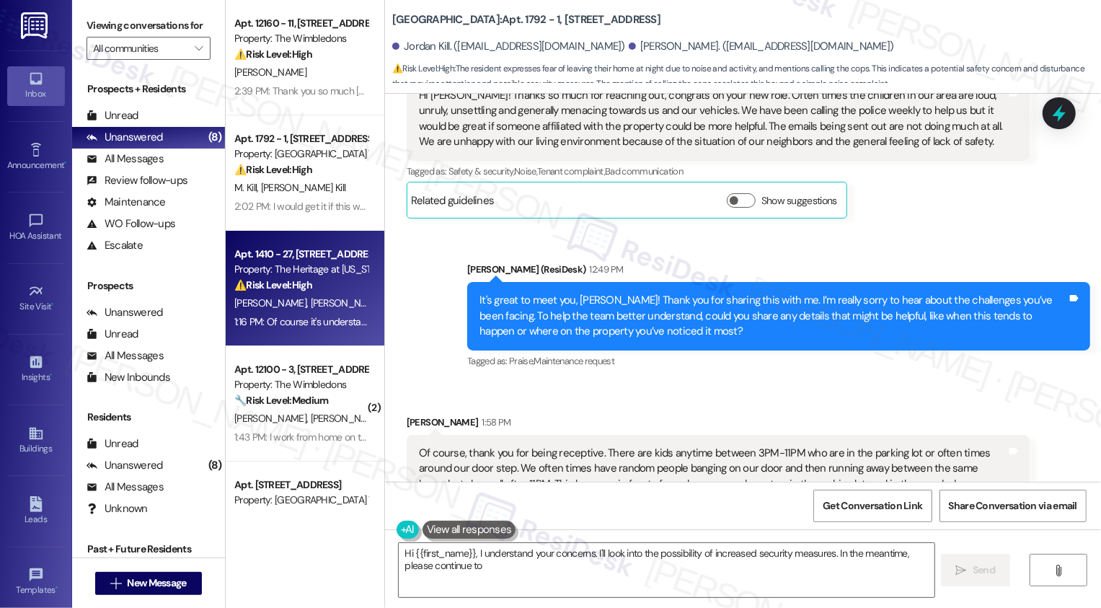
type textarea "Hi {{first_name}}, I understand your concerns. I'll look into the possibility o…"
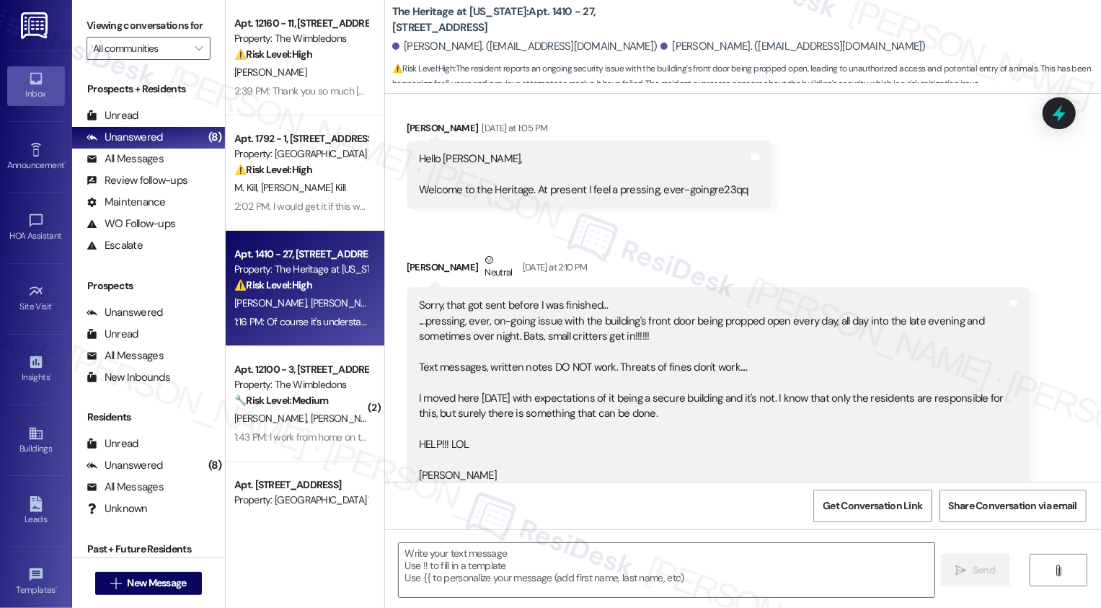
type textarea "Fetching suggested responses. Please feel free to read through the conversation…"
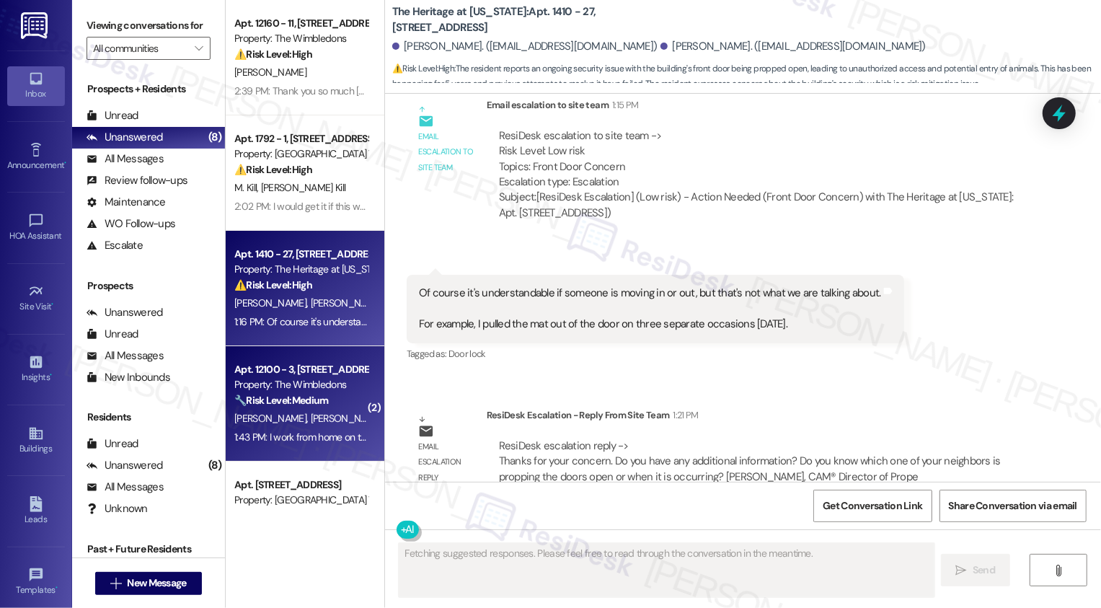
scroll to position [1411, 0]
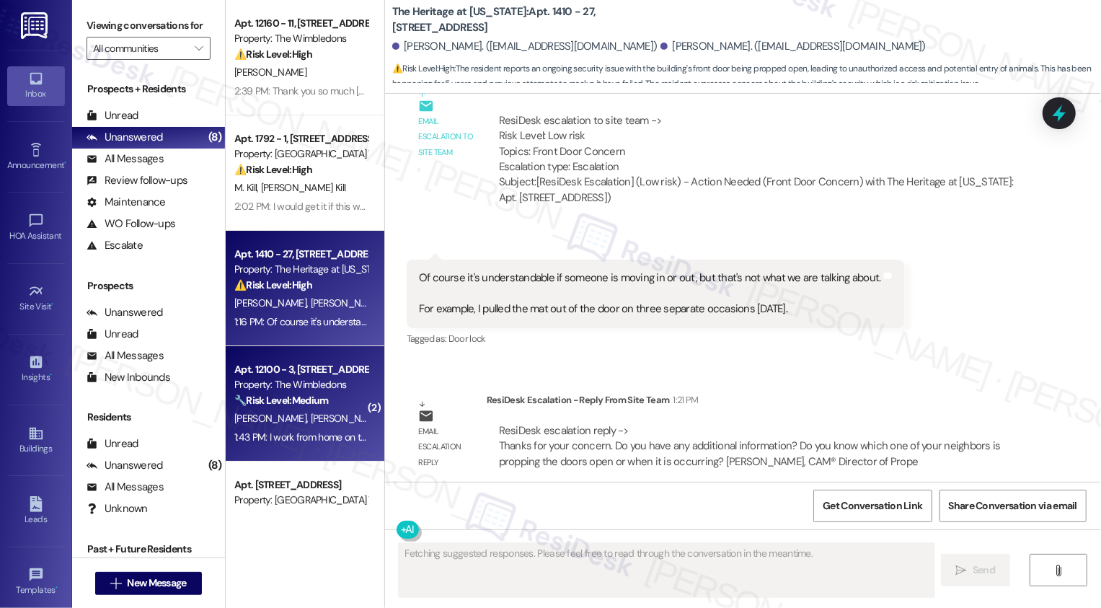
click at [336, 391] on div "Property: The Wimbledons" at bounding box center [300, 384] width 133 height 15
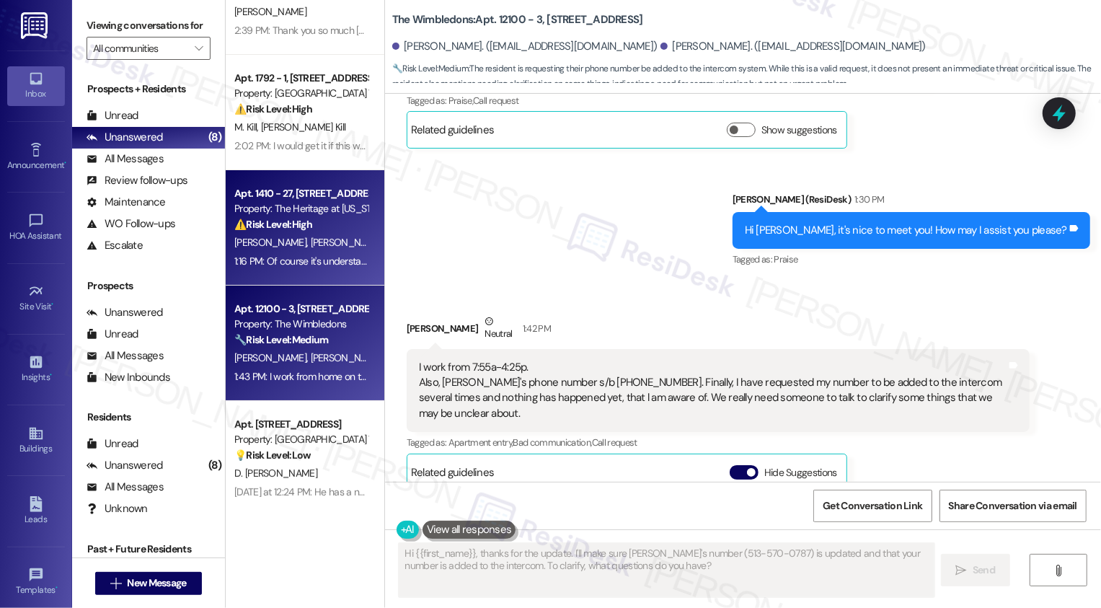
scroll to position [106, 0]
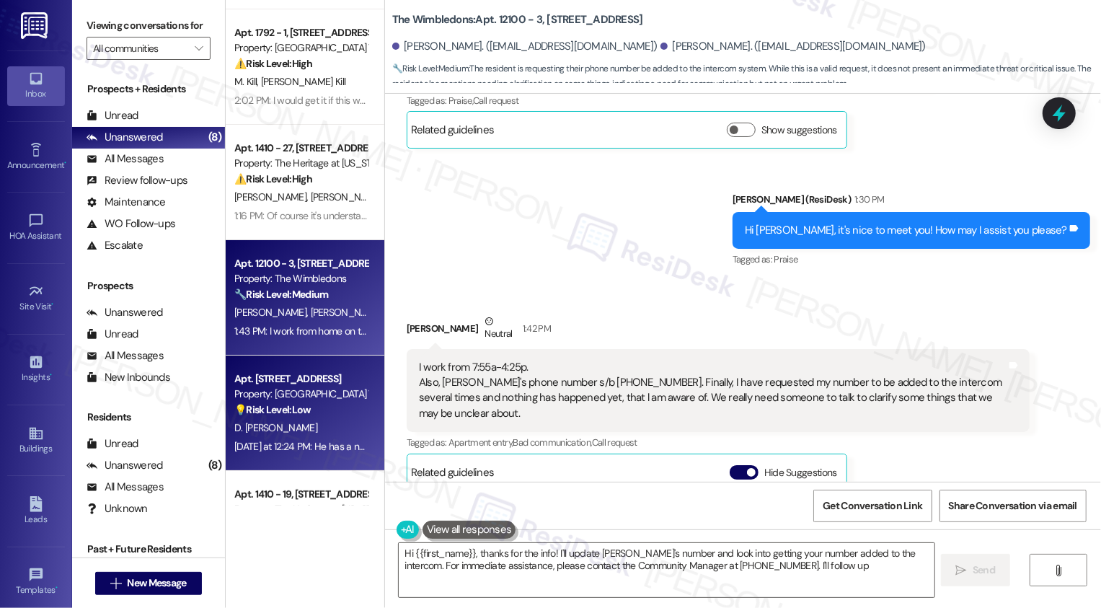
type textarea "Hi {{first_name}}, thanks for the info! I'll update Tatyana's number and look i…"
click at [326, 393] on div "Property: [GEOGRAPHIC_DATA] Townhomes" at bounding box center [300, 394] width 133 height 15
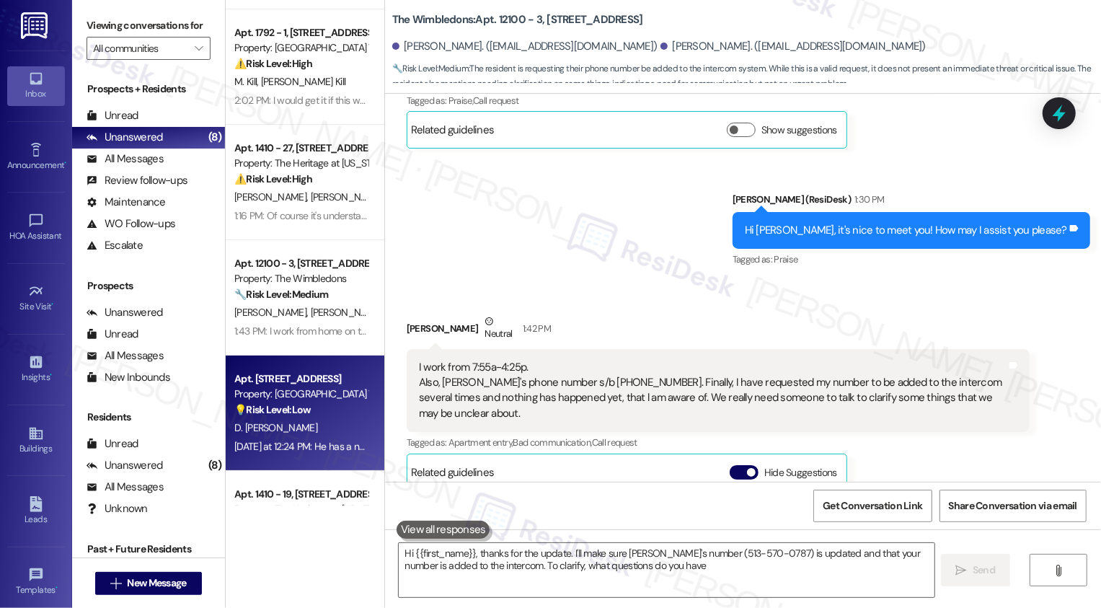
type textarea "Hi {{first_name}}, thanks for the update. I'll make sure Tatyana's number (513-…"
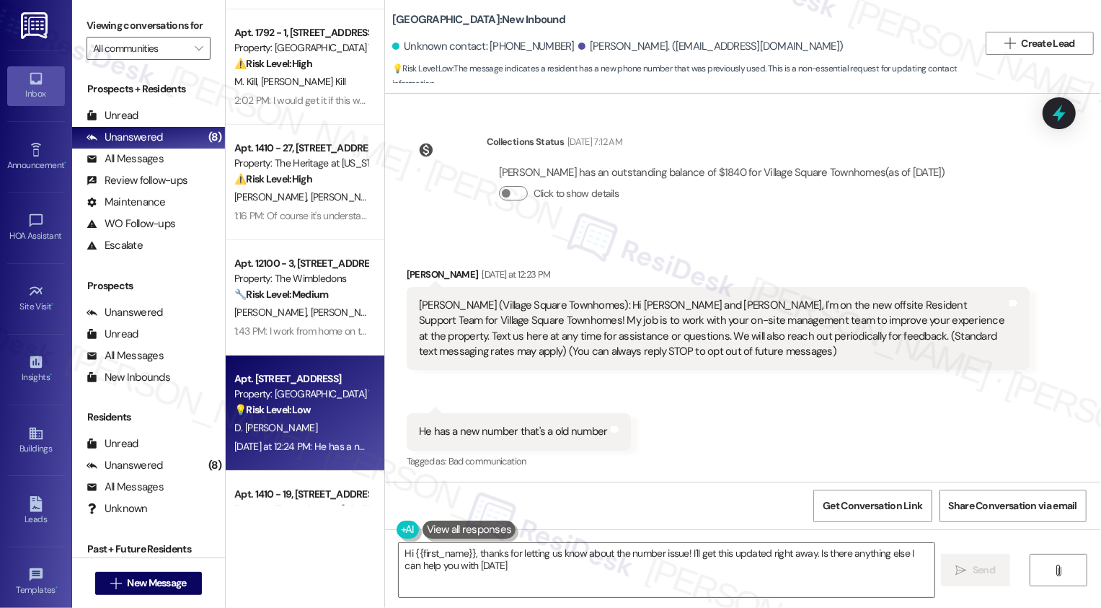
type textarea "Hi {{first_name}}, thanks for letting us know about the number issue! I'll get …"
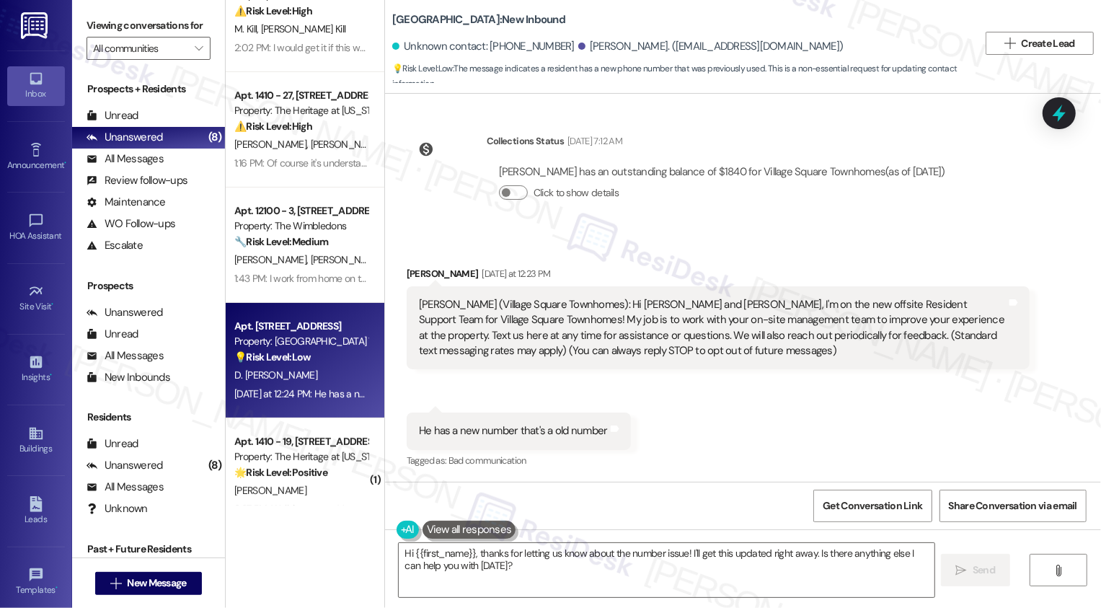
scroll to position [200, 0]
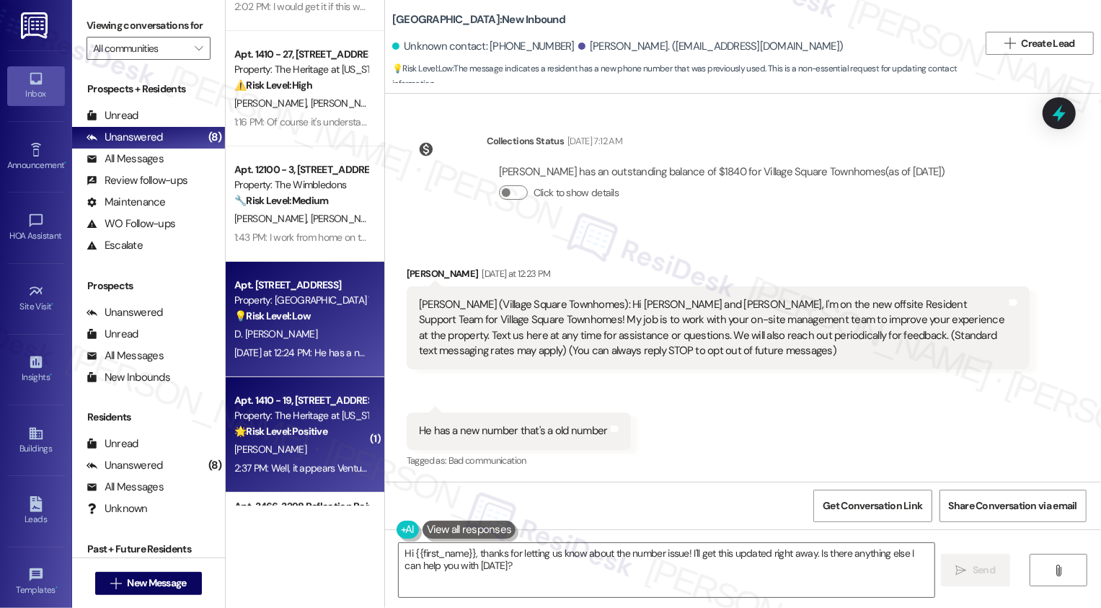
click at [273, 407] on div "Apt. 1410 - 19, [STREET_ADDRESS]" at bounding box center [300, 400] width 133 height 15
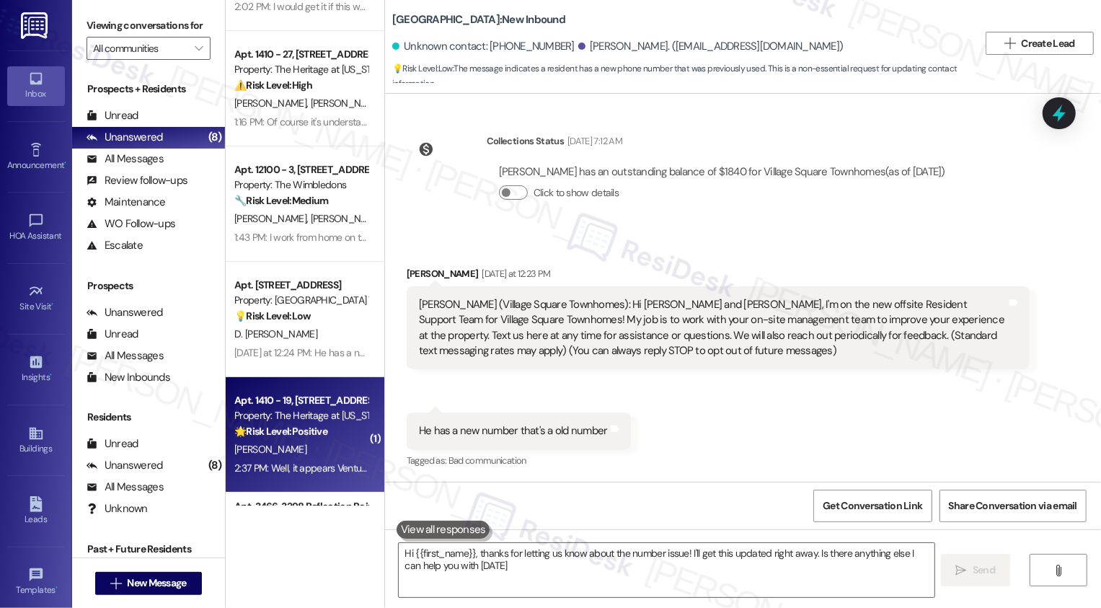
type textarea "Hi {{first_name}}, thanks for letting us know about the number issue! I'll get …"
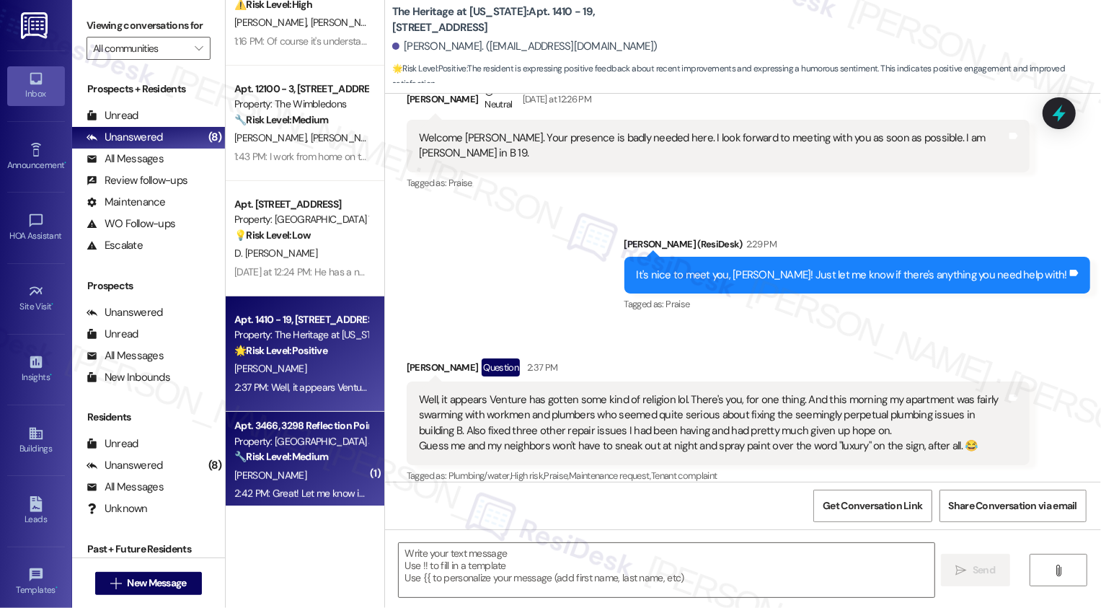
scroll to position [294, 0]
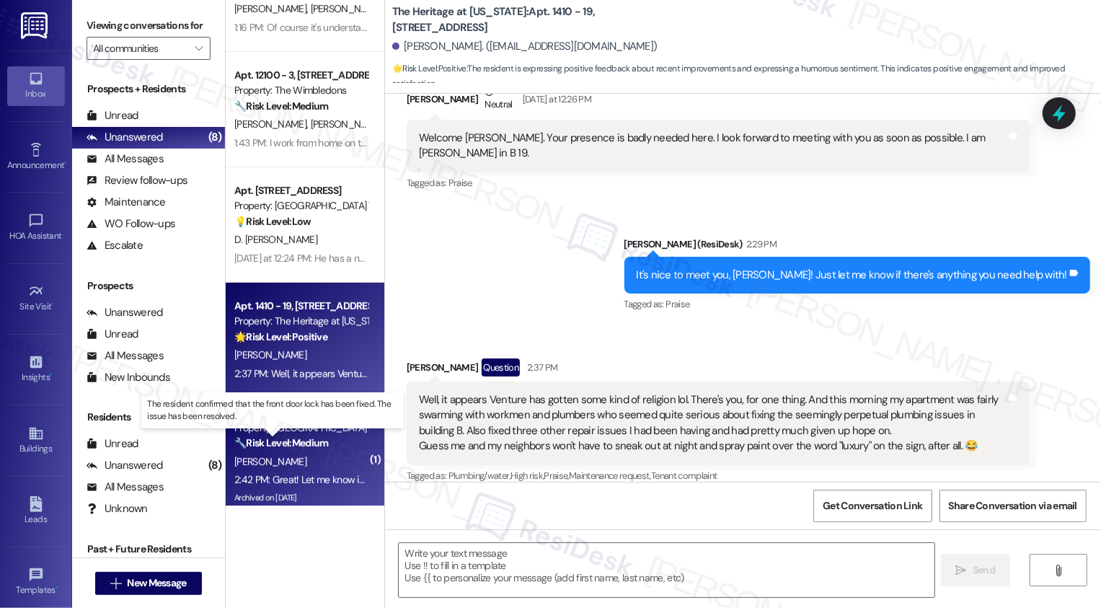
click at [273, 442] on strong "🔧 Risk Level: Medium" at bounding box center [281, 442] width 94 height 13
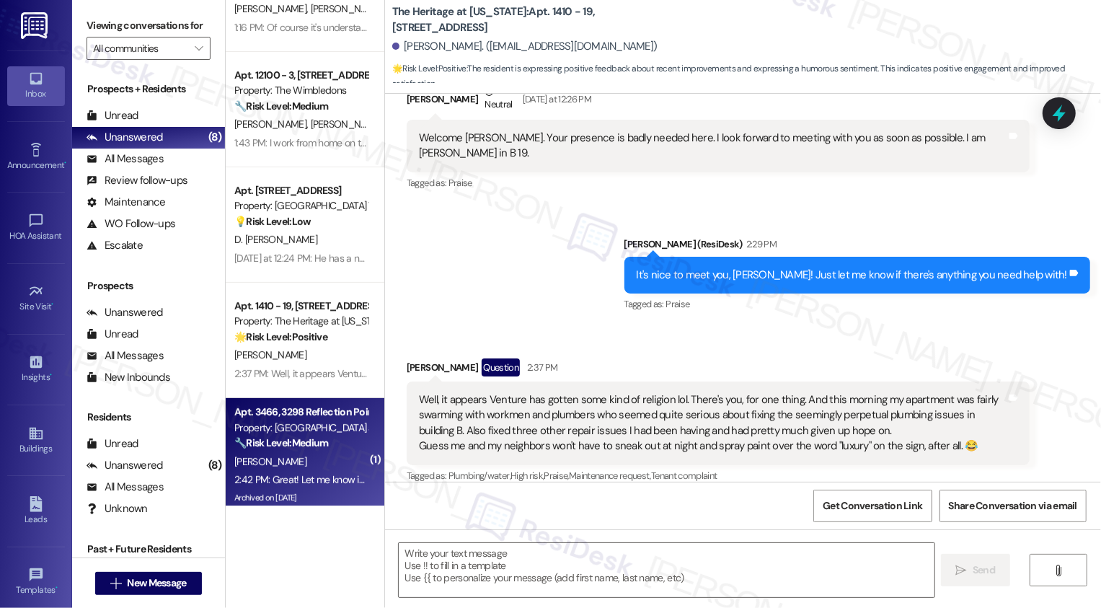
type textarea "Fetching suggested responses. Please feel free to read through the conversation…"
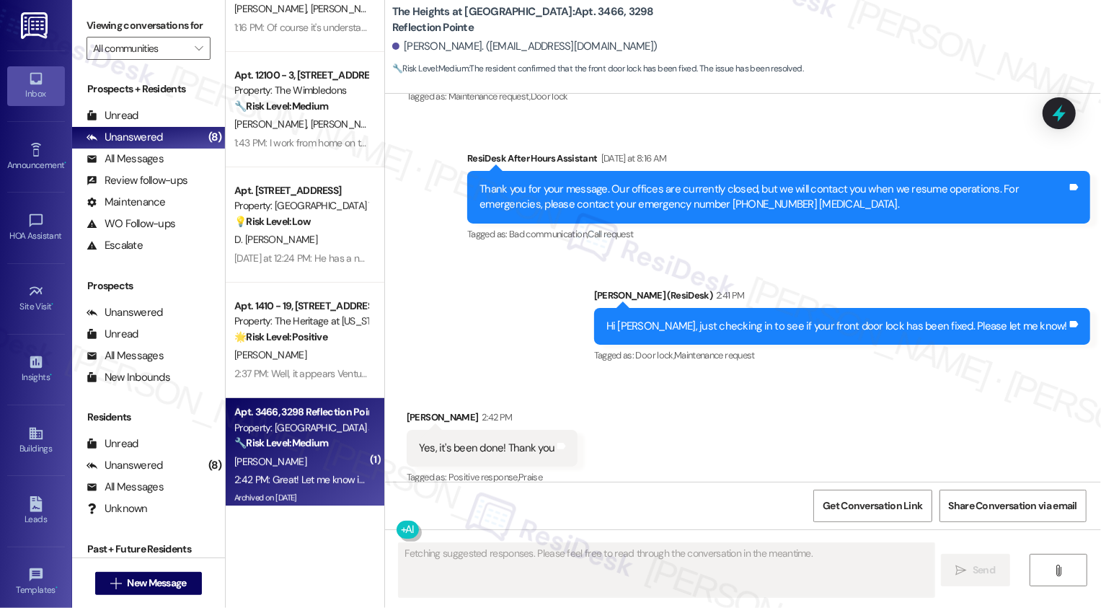
scroll to position [418, 0]
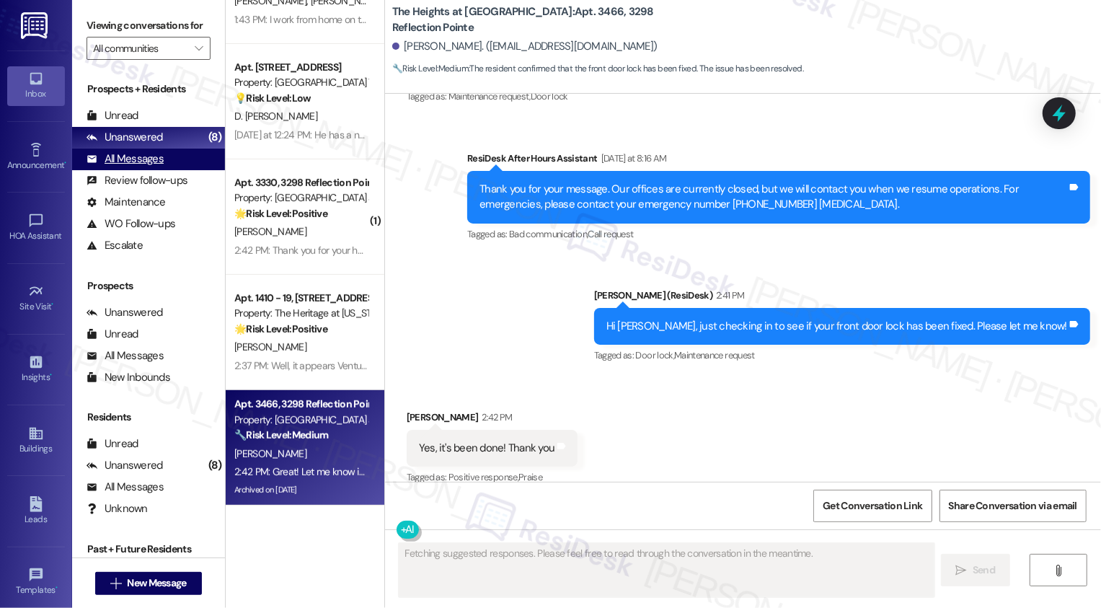
click at [156, 167] on div "All Messages" at bounding box center [125, 158] width 77 height 15
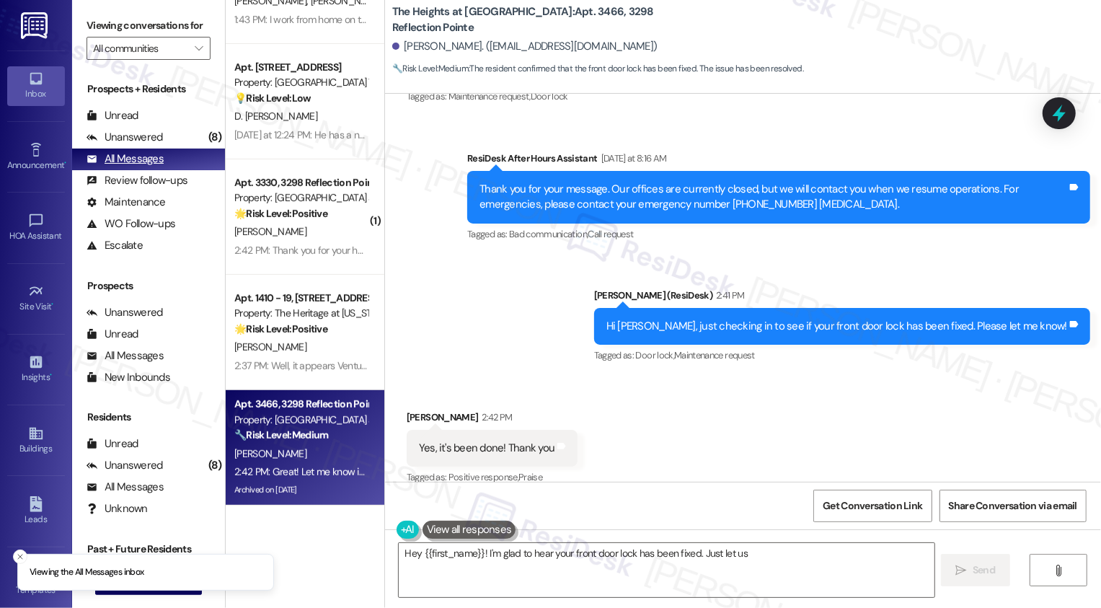
type textarea "Hey {{first_name}}! I'm glad to hear your front door lock has been fixed. Just …"
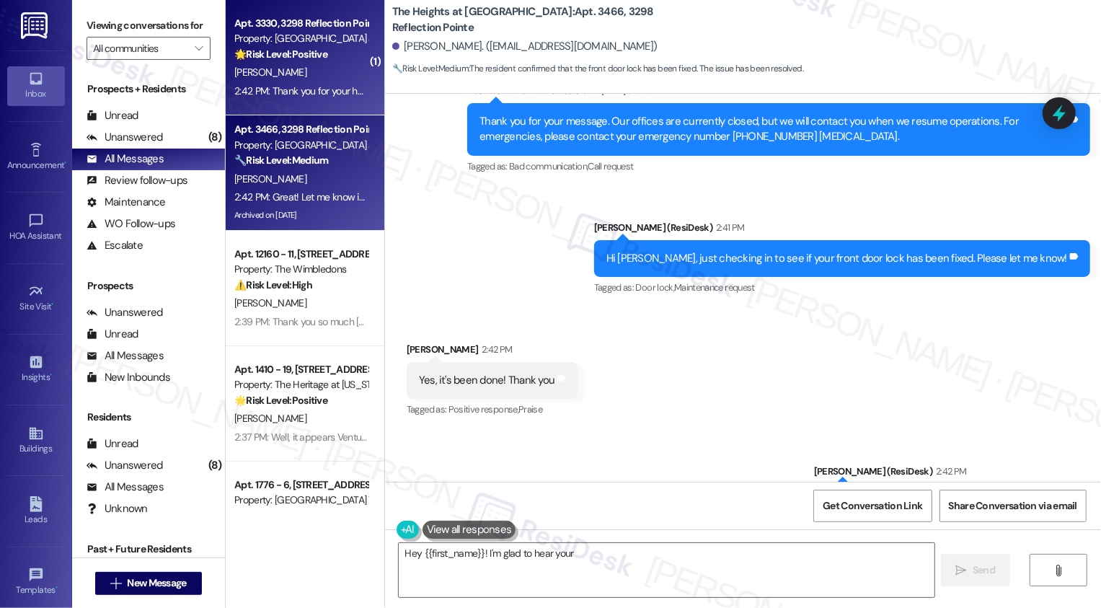
scroll to position [4065, 0]
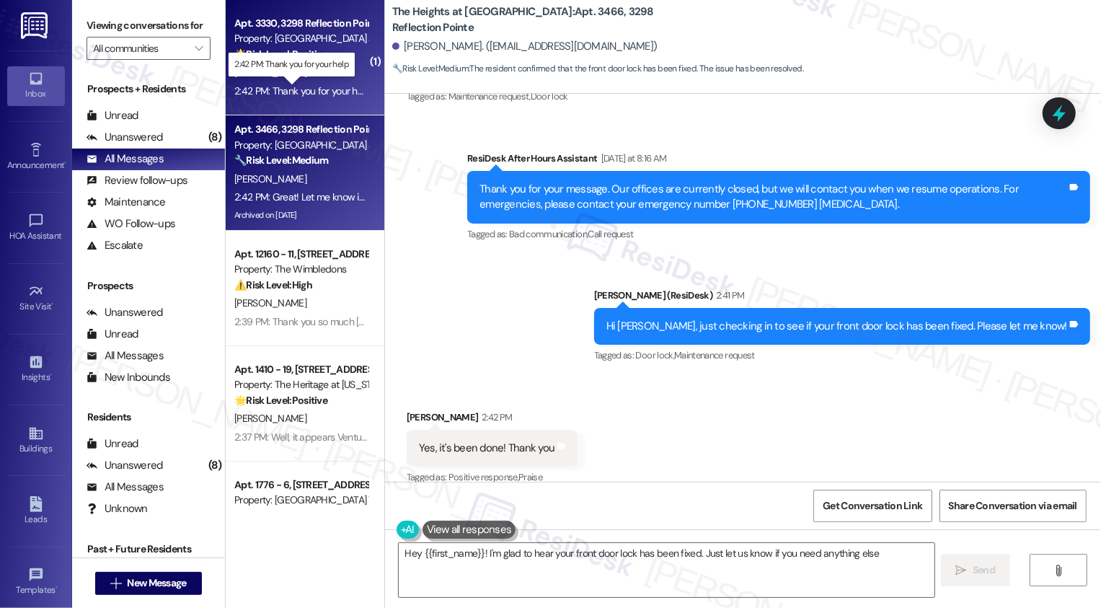
type textarea "Hey {{first_name}}! I'm glad to hear your front door lock has been fixed. Just …"
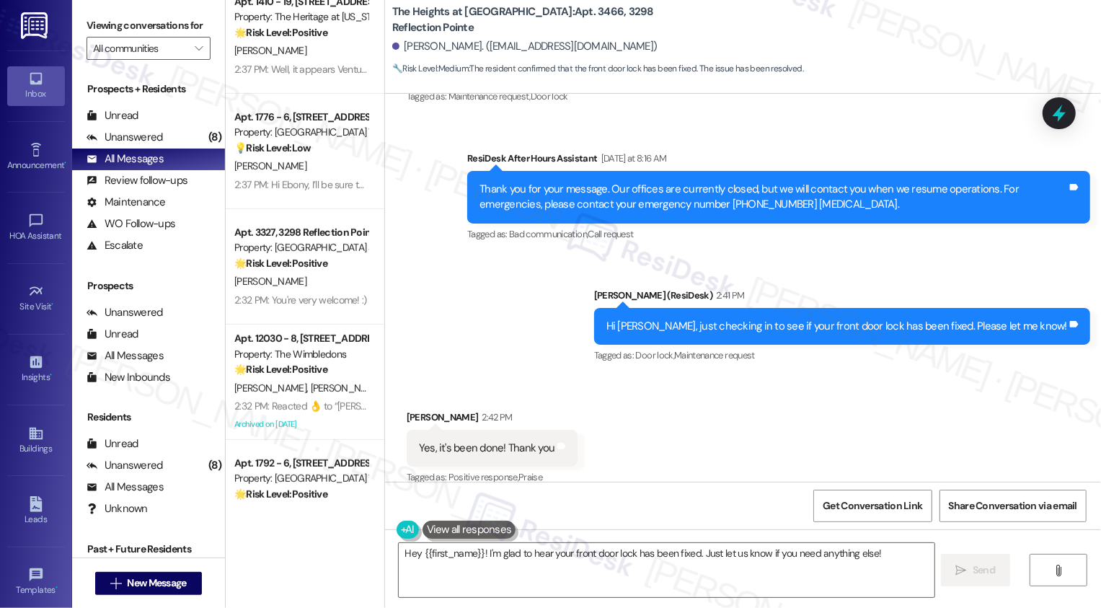
scroll to position [379, 0]
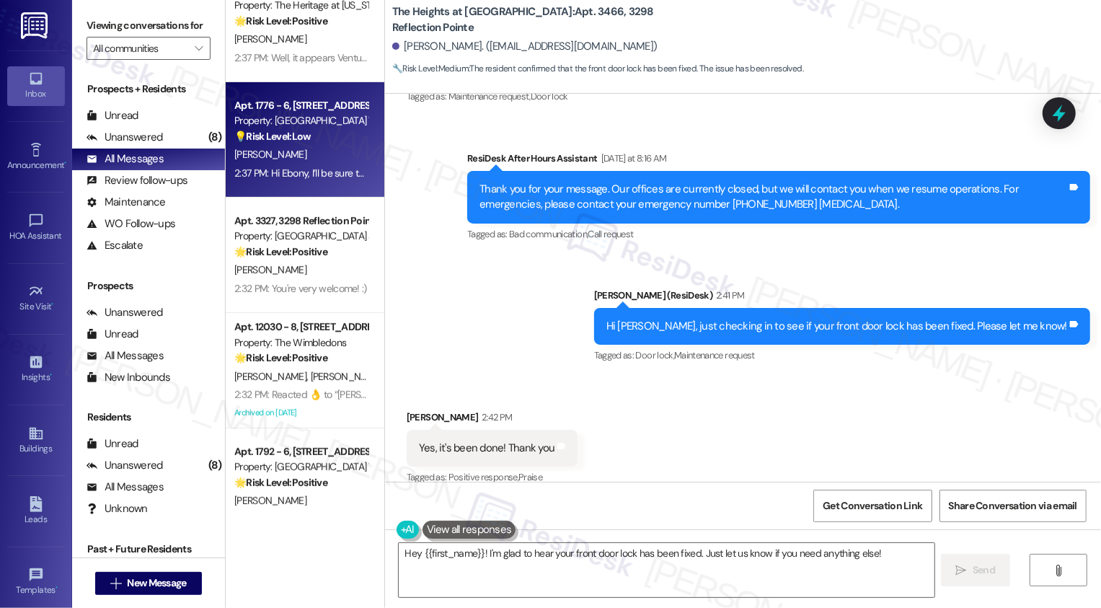
click at [282, 153] on div "E. Butts" at bounding box center [301, 155] width 136 height 18
type textarea "Fetching suggested responses. Please feel free to read through the conversation…"
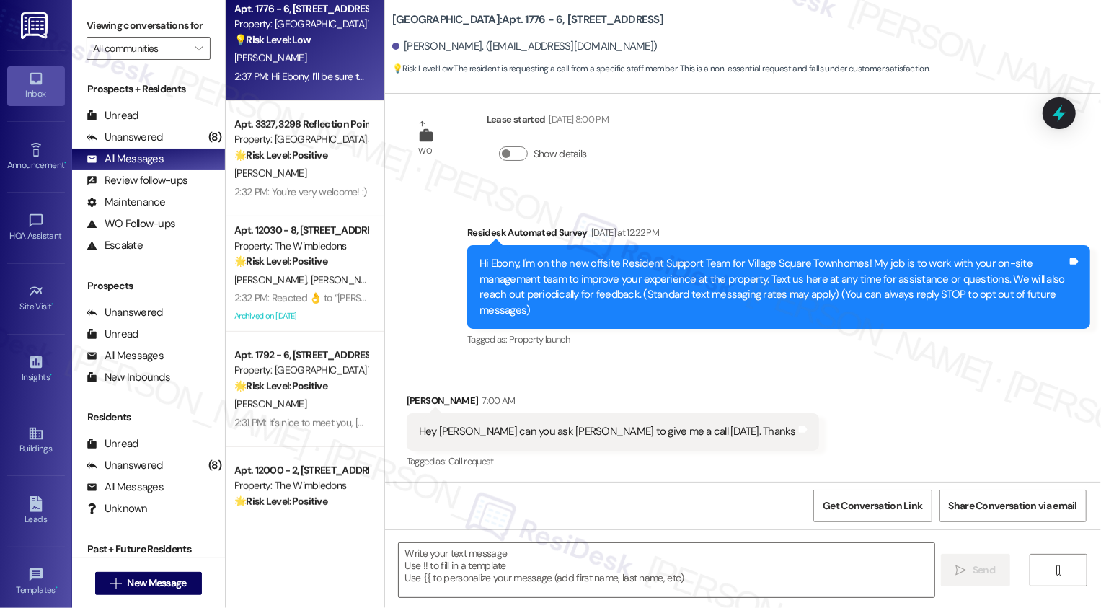
scroll to position [502, 0]
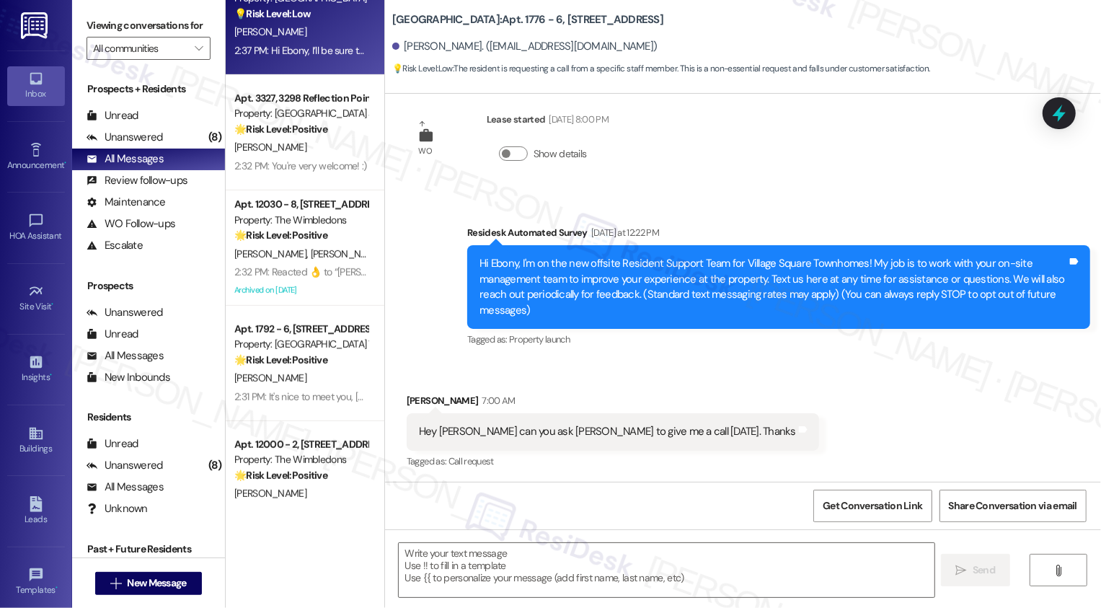
click at [292, 288] on div "Archived on 09/11/2025" at bounding box center [301, 290] width 136 height 18
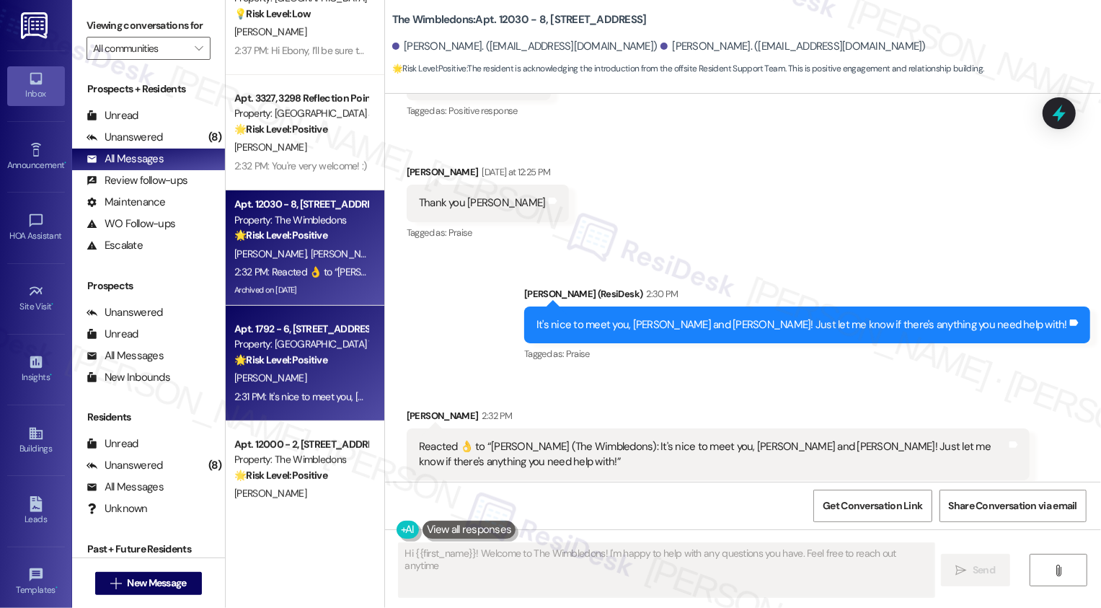
type textarea "Hi {{first_name}}! Welcome to The Wimbledons! I'm happy to help with any questi…"
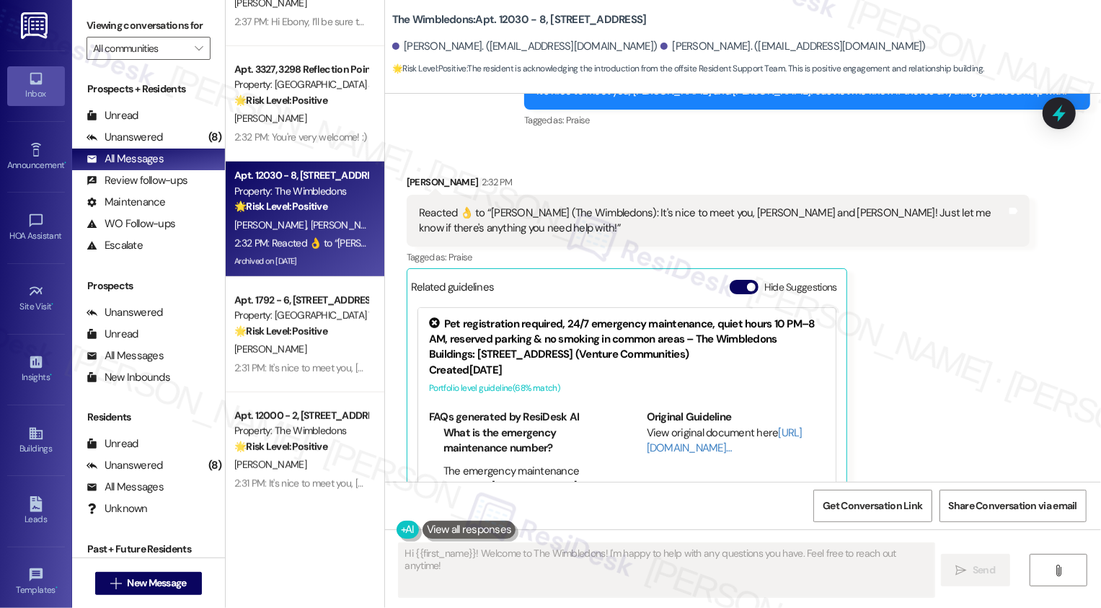
scroll to position [906, 0]
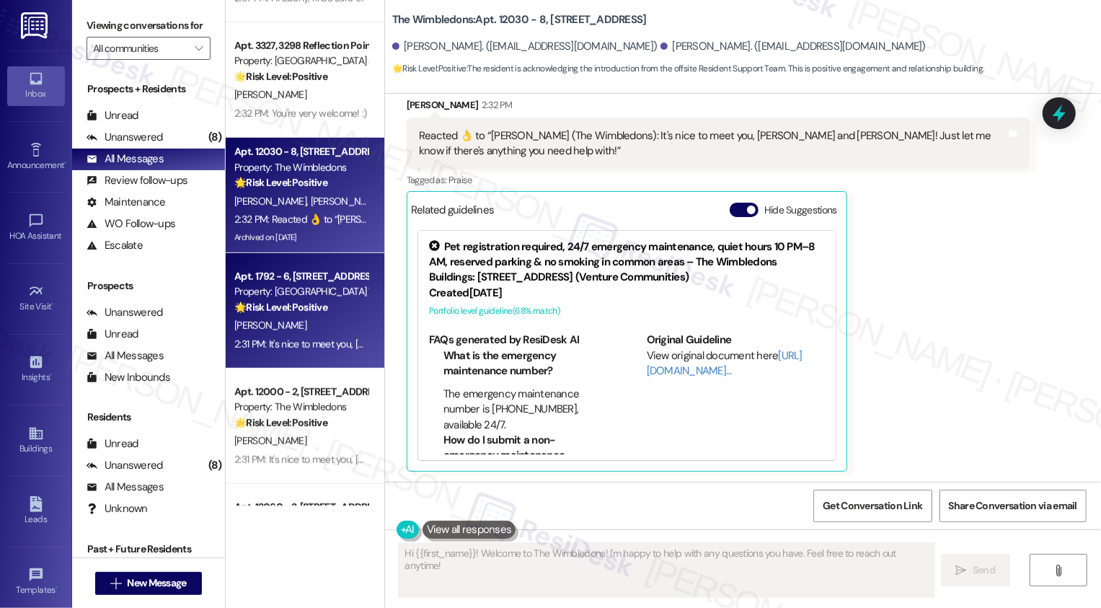
click at [292, 332] on div "A. Davis" at bounding box center [301, 326] width 136 height 18
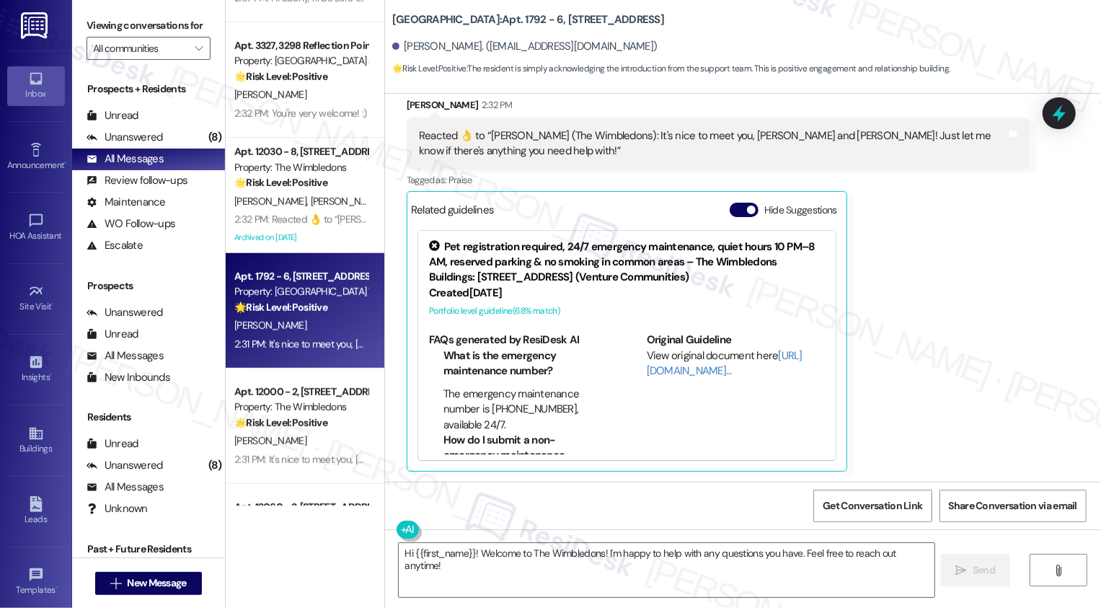
type textarea "Fetching suggested responses. Please feel free to read through the conversation…"
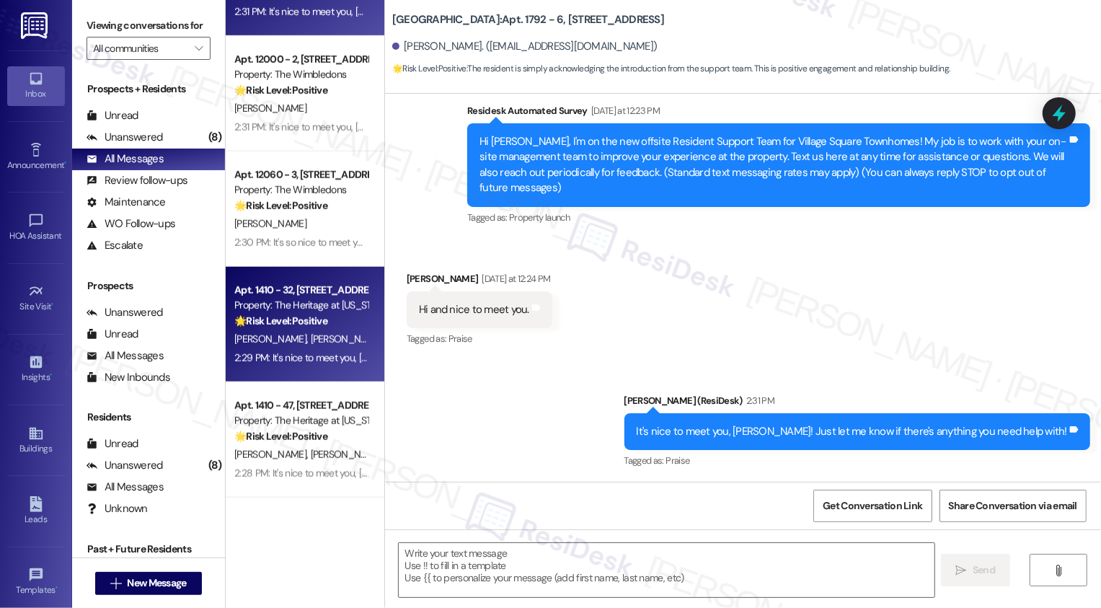
scroll to position [905, 0]
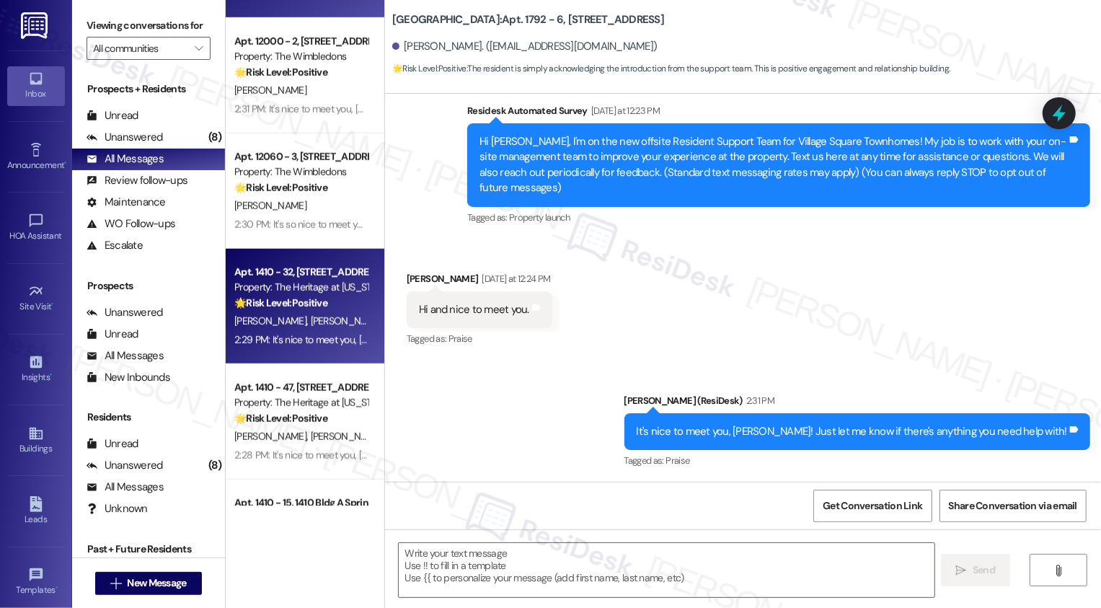
click at [288, 283] on div "Property: The Heritage at [US_STATE]" at bounding box center [300, 287] width 133 height 15
type textarea "Fetching suggested responses. Please feel free to read through the conversation…"
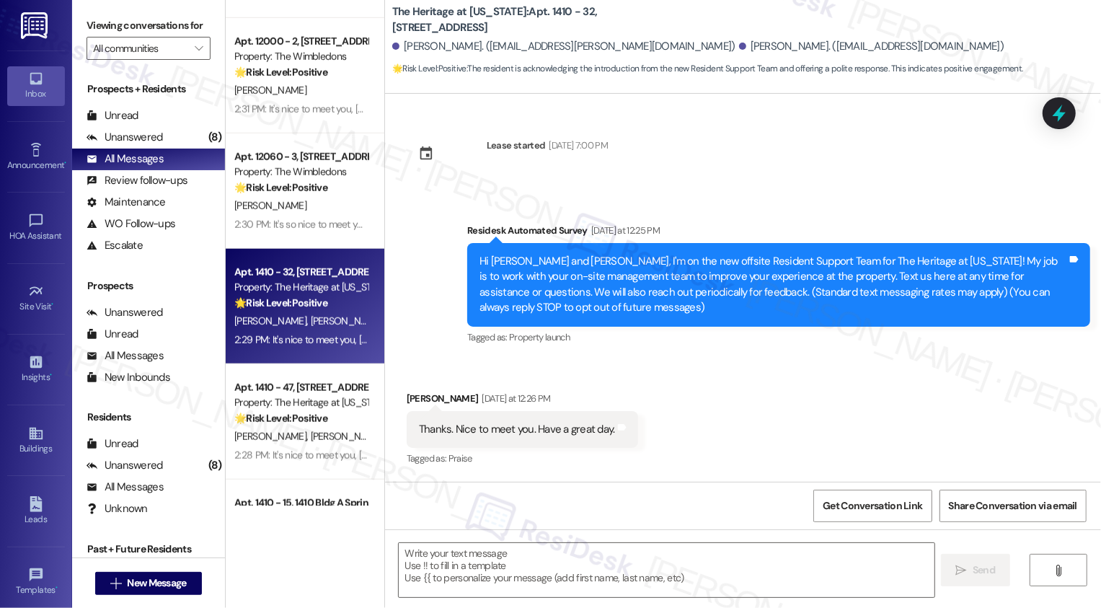
scroll to position [120, 0]
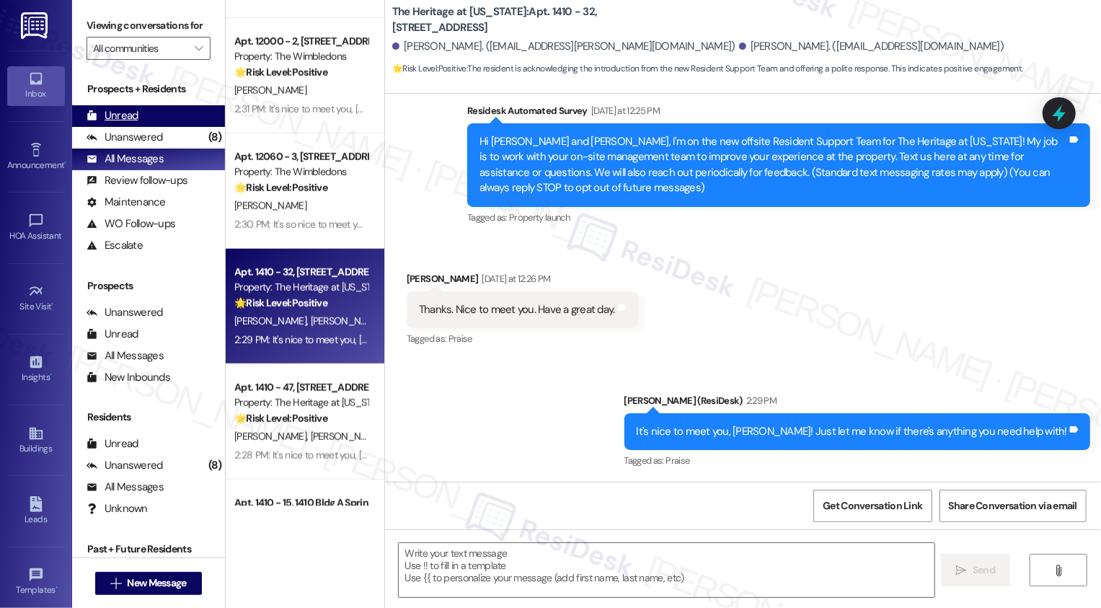
click at [193, 121] on div "Unread (0)" at bounding box center [148, 116] width 153 height 22
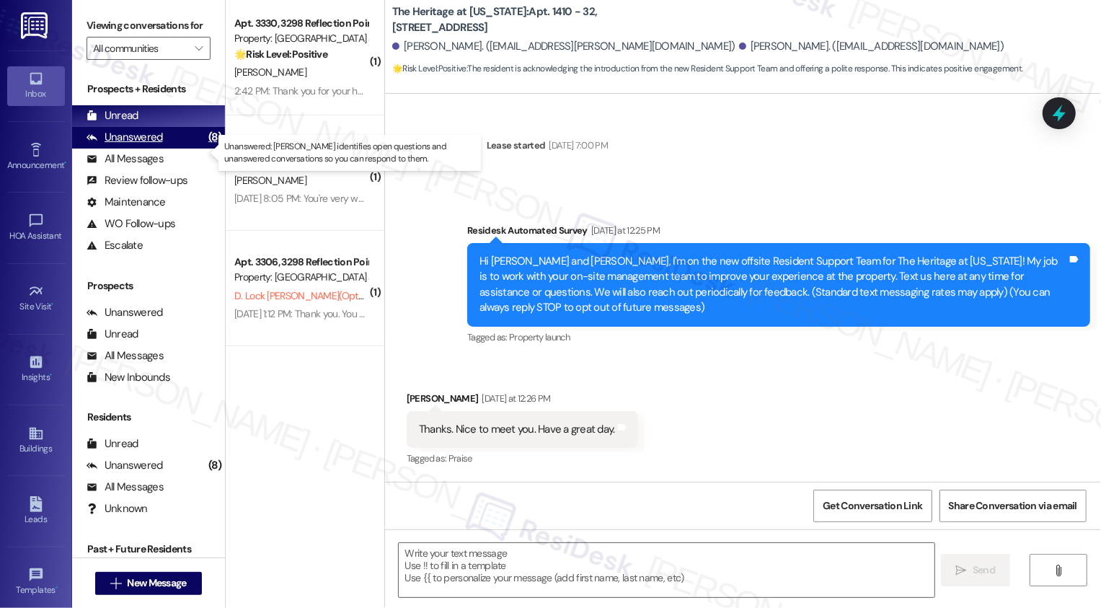
type textarea "Fetching suggested responses. Please feel free to read through the conversation…"
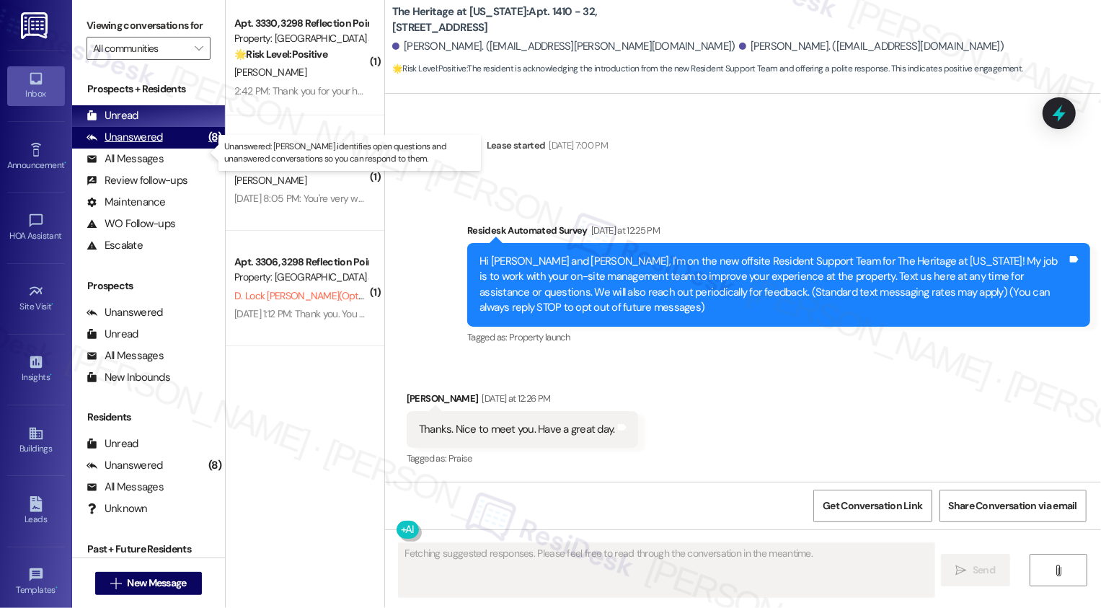
click at [182, 149] on div "Unanswered (8)" at bounding box center [148, 138] width 153 height 22
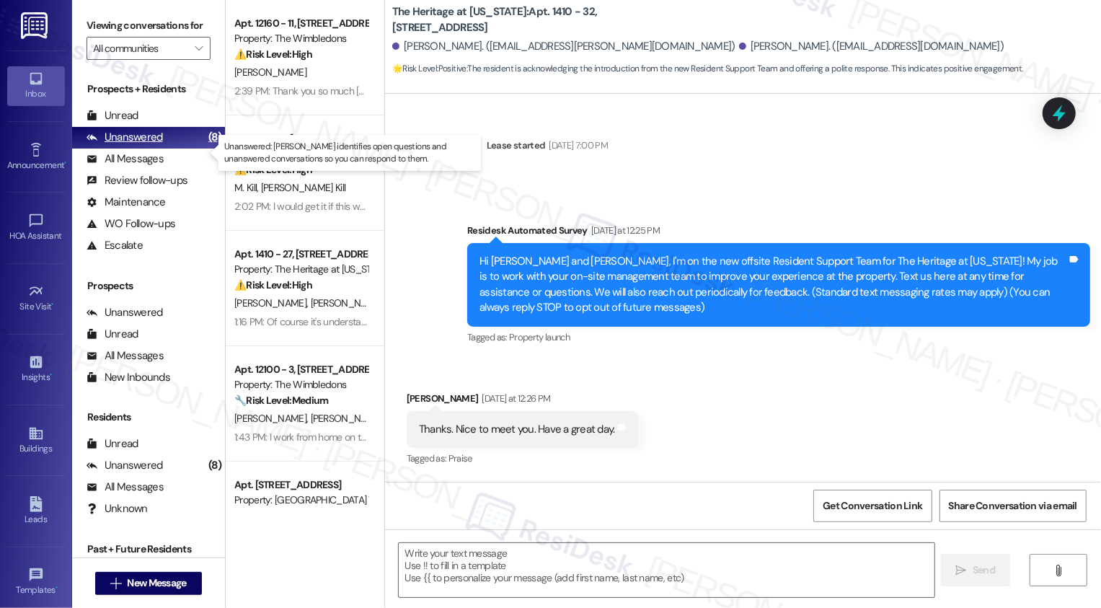
type textarea "Fetching suggested responses. Please feel free to read through the conversation…"
click at [195, 54] on icon "" at bounding box center [199, 49] width 8 height 12
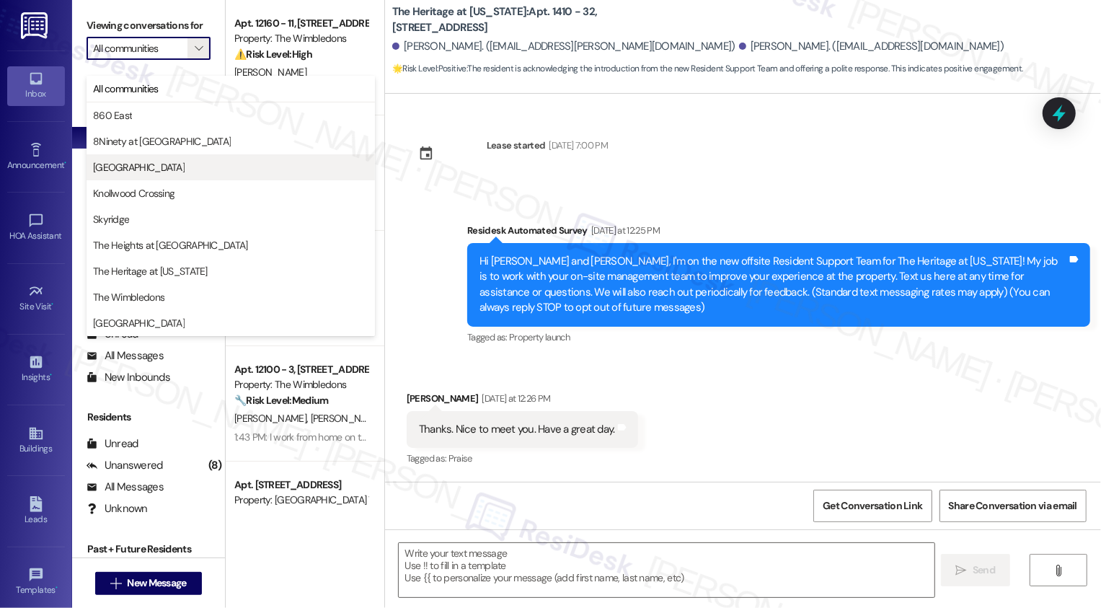
click at [125, 163] on span "[GEOGRAPHIC_DATA]" at bounding box center [139, 167] width 92 height 14
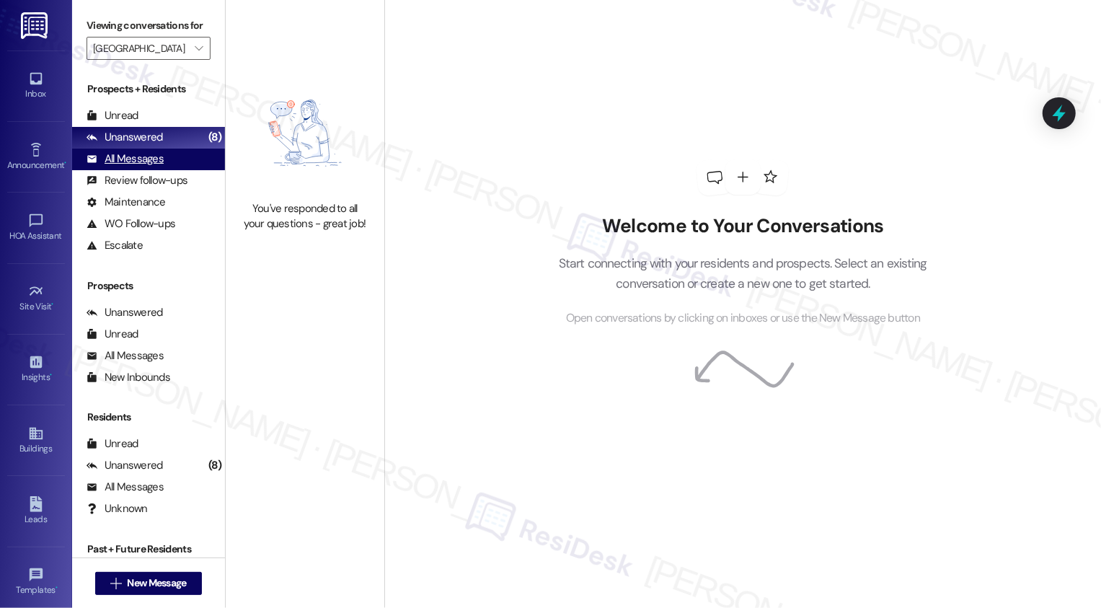
click at [170, 169] on div "All Messages (undefined)" at bounding box center [148, 160] width 153 height 22
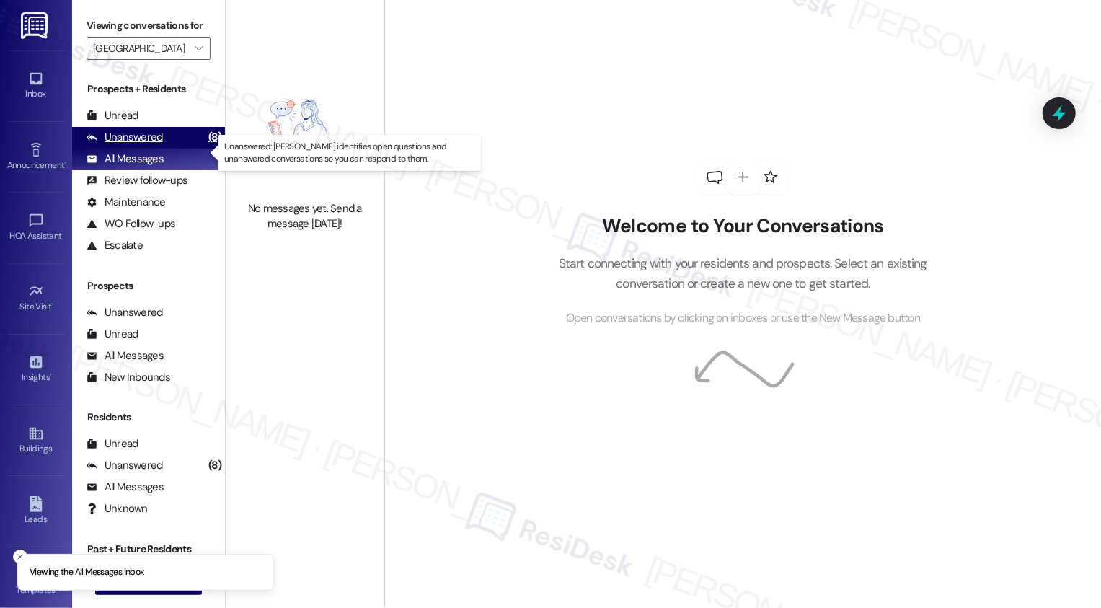
click at [154, 145] on div "Unanswered" at bounding box center [125, 137] width 76 height 15
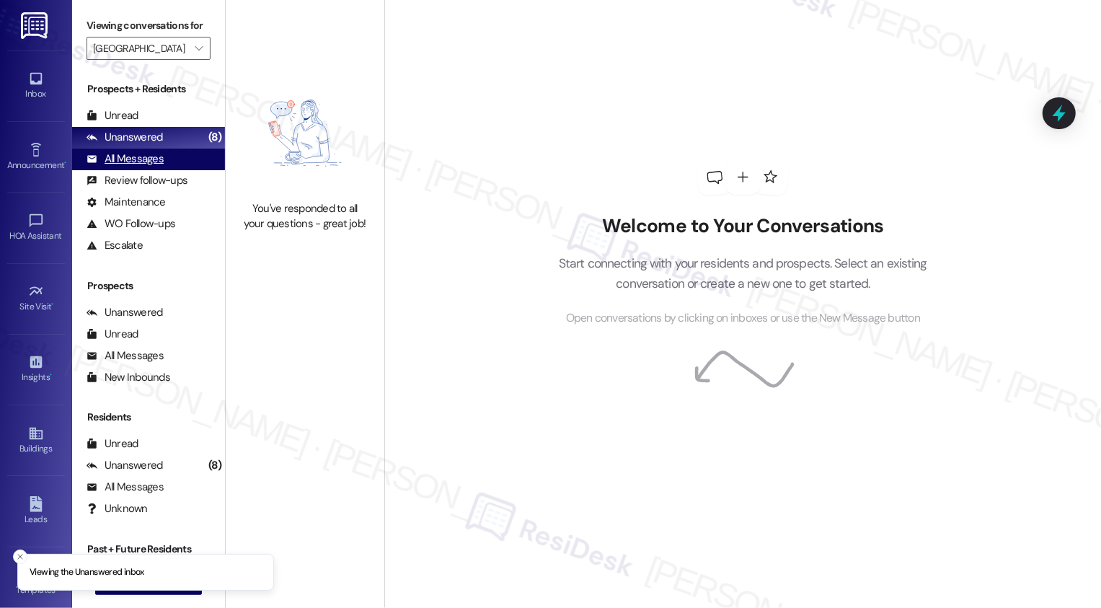
click at [145, 167] on div "All Messages" at bounding box center [125, 158] width 77 height 15
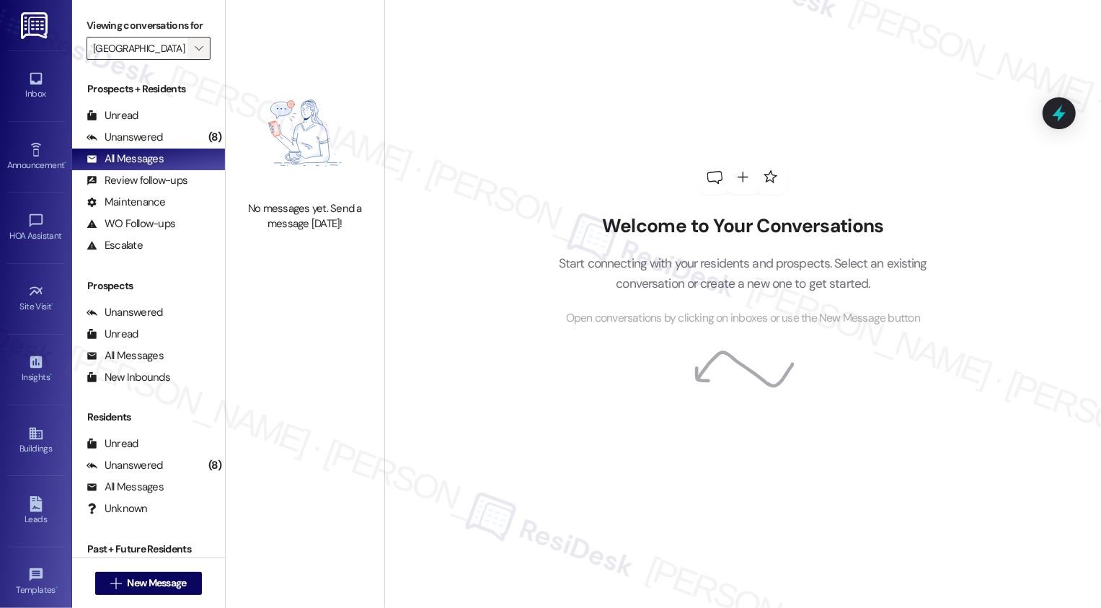
click at [199, 60] on button "" at bounding box center [198, 48] width 23 height 23
type input "Knollwood Crossing"
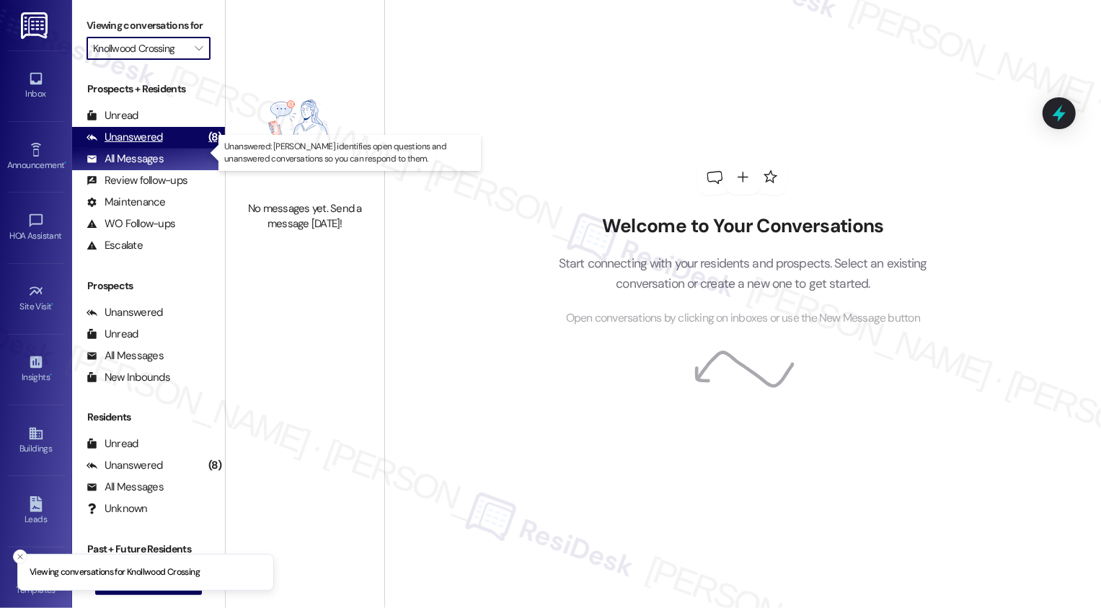
click at [154, 145] on div "Unanswered" at bounding box center [125, 137] width 76 height 15
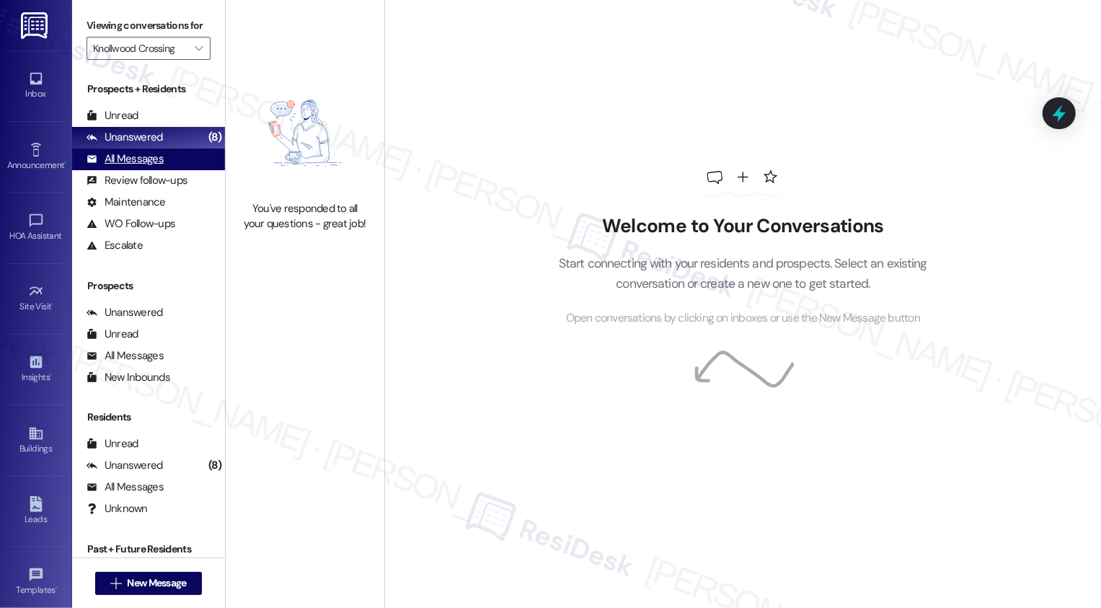
click at [146, 167] on div "All Messages" at bounding box center [125, 158] width 77 height 15
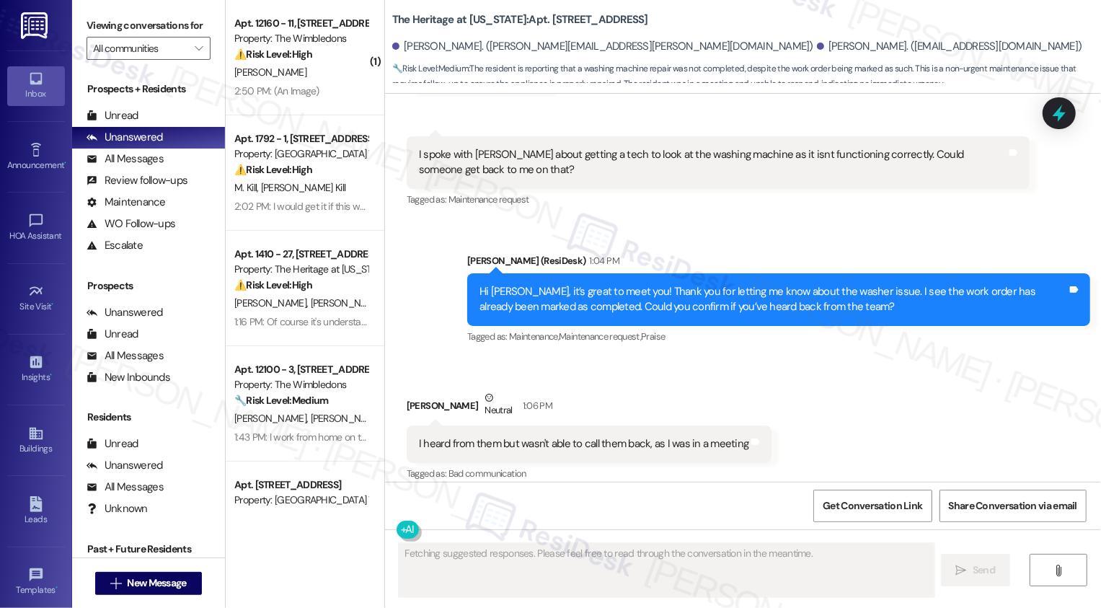
scroll to position [498, 0]
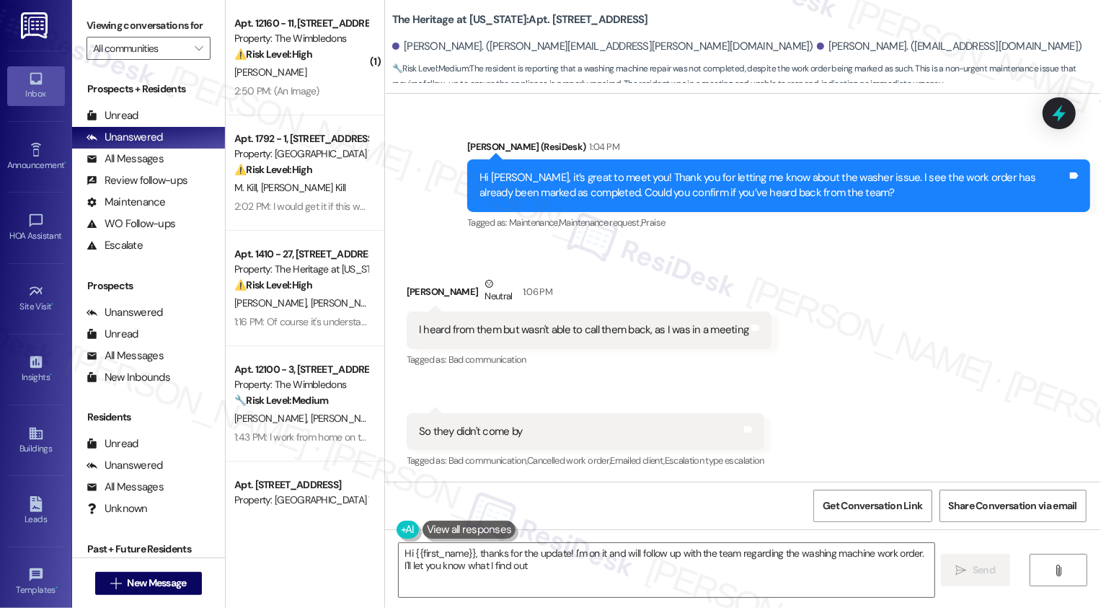
type textarea "Hi {{first_name}}, thanks for the update! I'm on it and will follow up with the…"
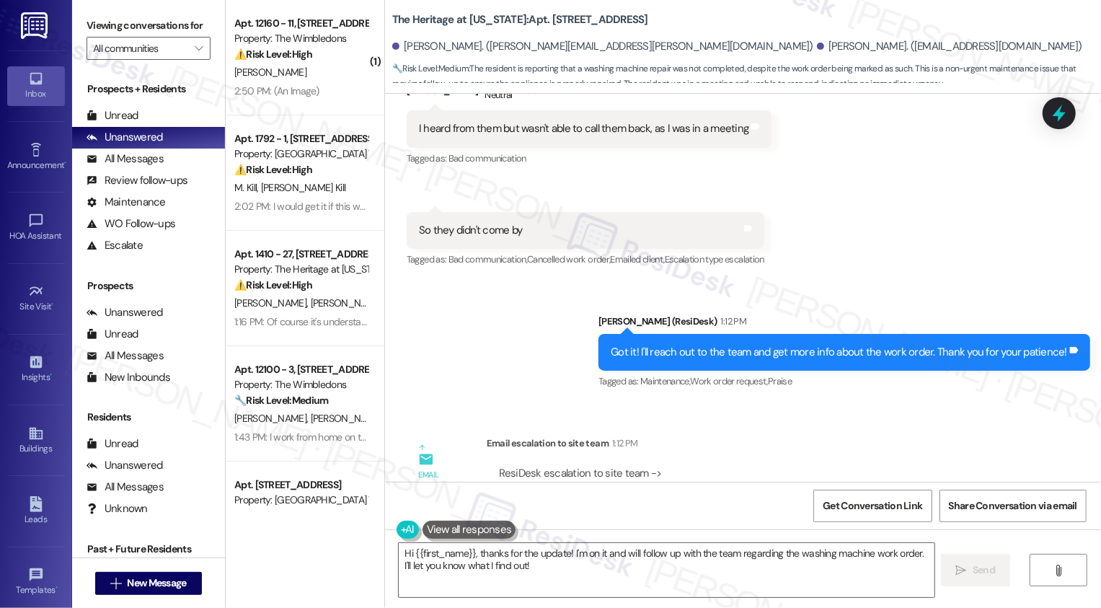
scroll to position [545, 0]
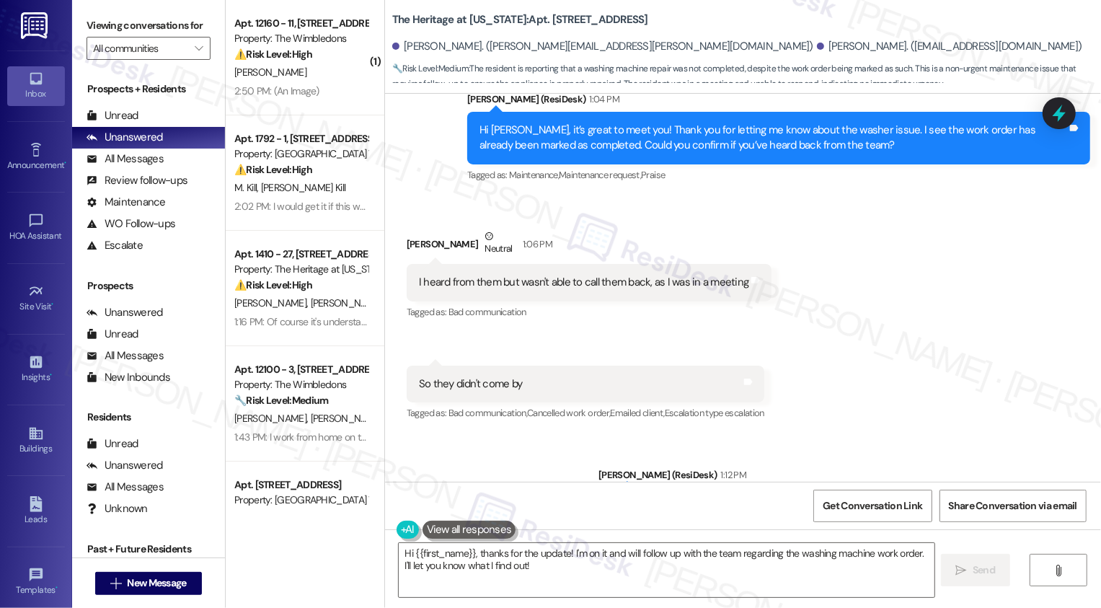
click at [415, 246] on div "[PERSON_NAME] Neutral 1:06 PM" at bounding box center [590, 246] width 366 height 35
copy div "Lauren"
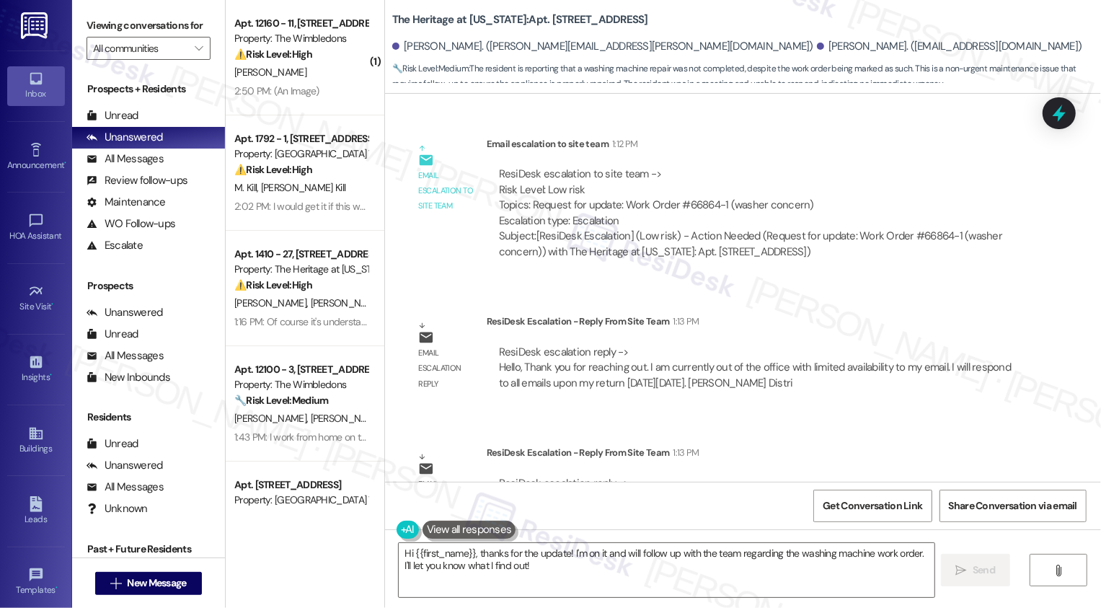
scroll to position [1190, 0]
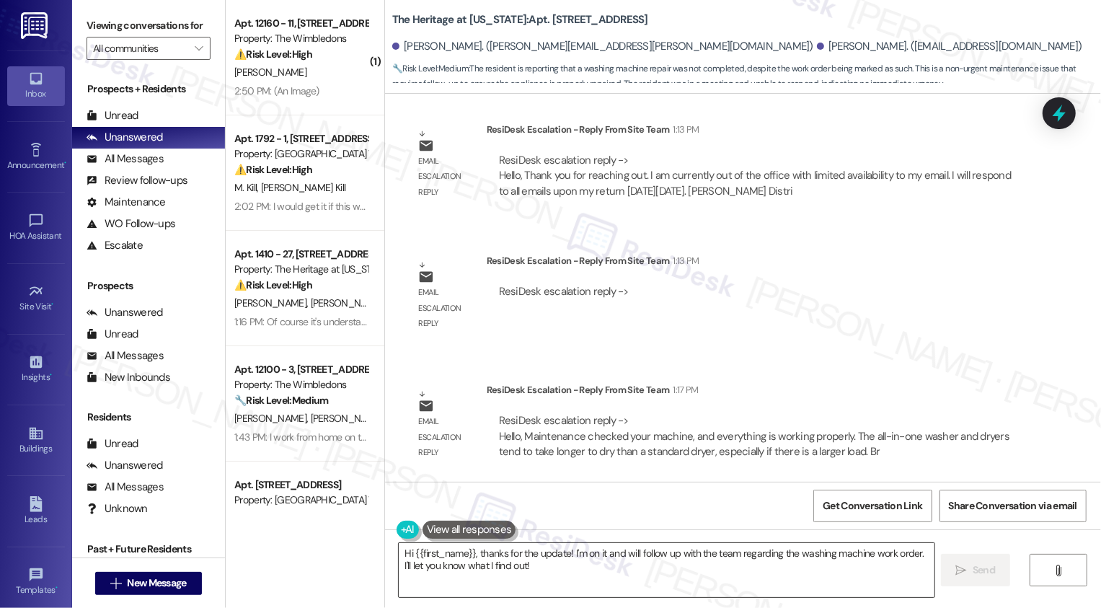
click at [505, 558] on textarea "Hi {{first_name}}, thanks for the update! I'm on it and will follow up with the…" at bounding box center [667, 570] width 536 height 54
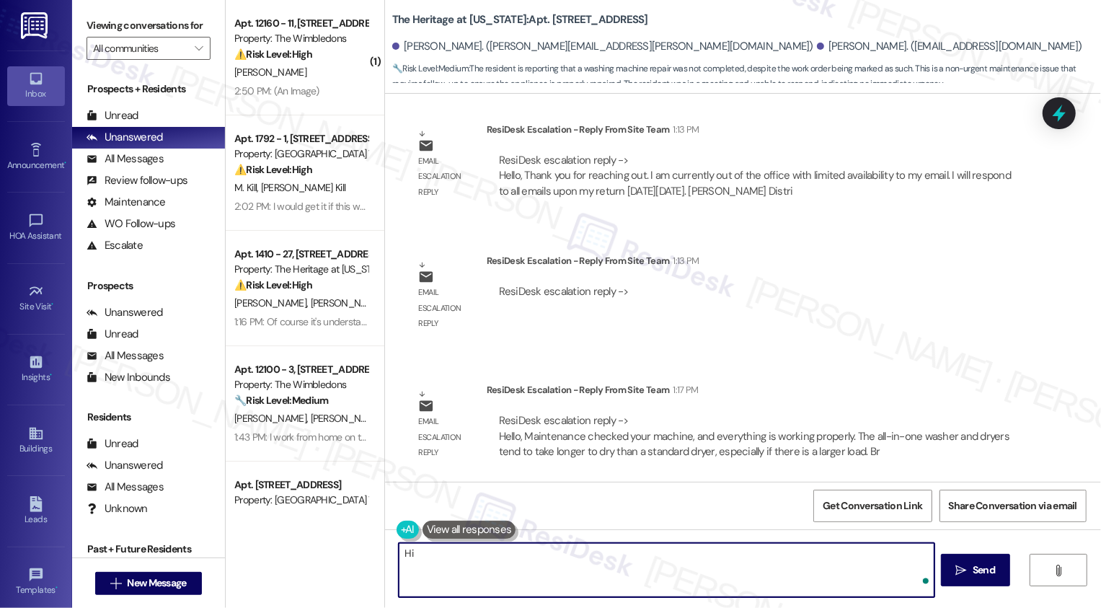
paste textarea "Lauren"
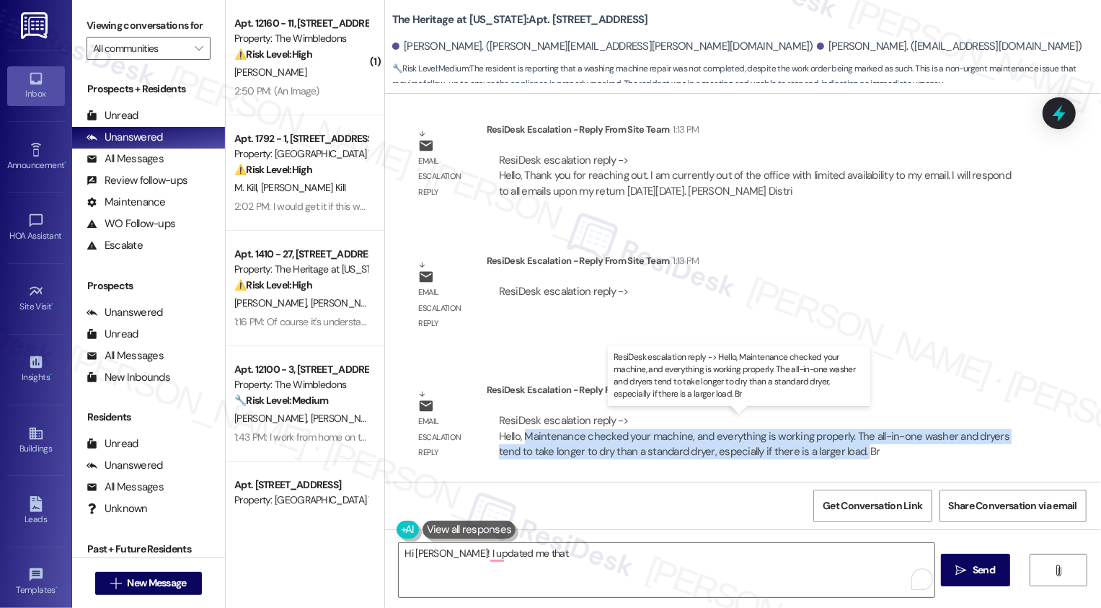
drag, startPoint x: 518, startPoint y: 436, endPoint x: 852, endPoint y: 453, distance: 335.0
click at [852, 454] on div "ResiDesk escalation reply -> Hello, Maintenance checked your machine, and every…" at bounding box center [754, 435] width 511 height 45
copy div "Maintenance checked your machine, and everything is working properly. The all-i…"
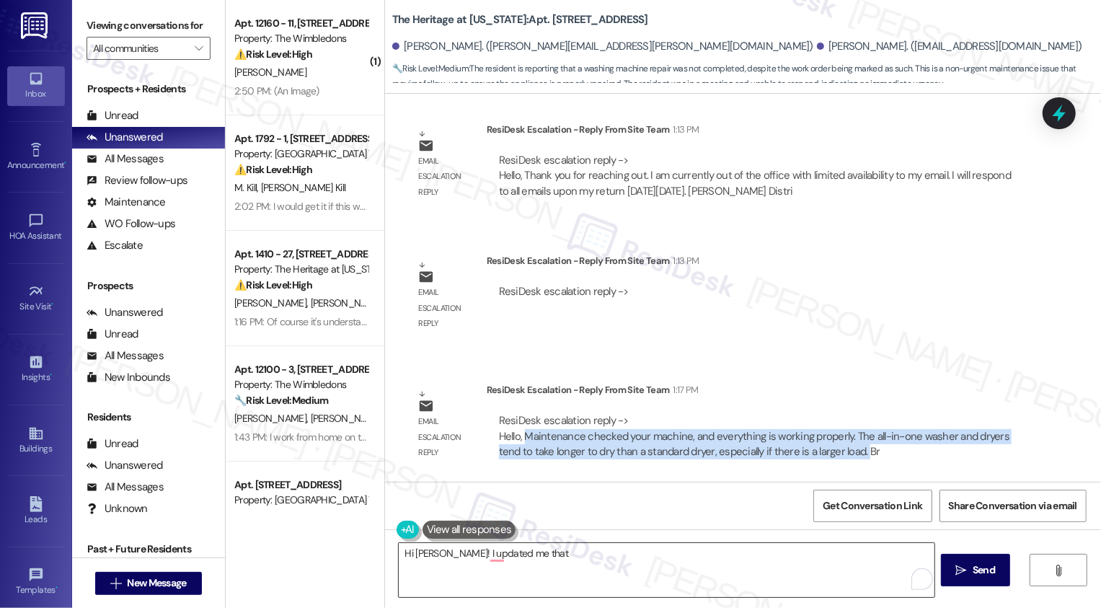
click at [559, 561] on textarea "Hi [PERSON_NAME]! I updated me that" at bounding box center [667, 570] width 536 height 54
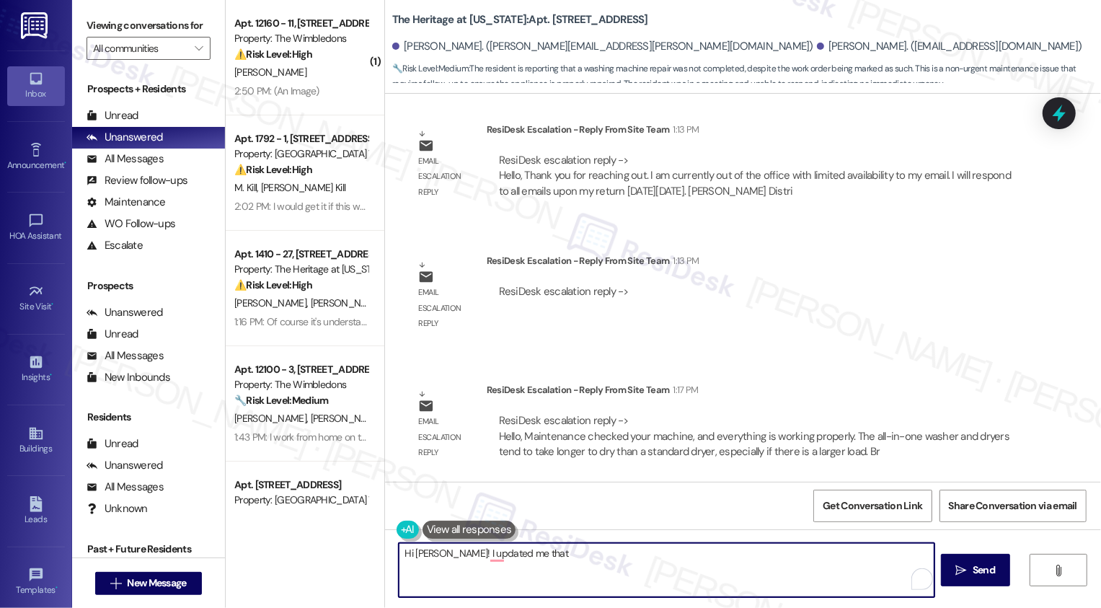
paste textarea "Maintenance checked your machine, and everything is working properly. The all-i…"
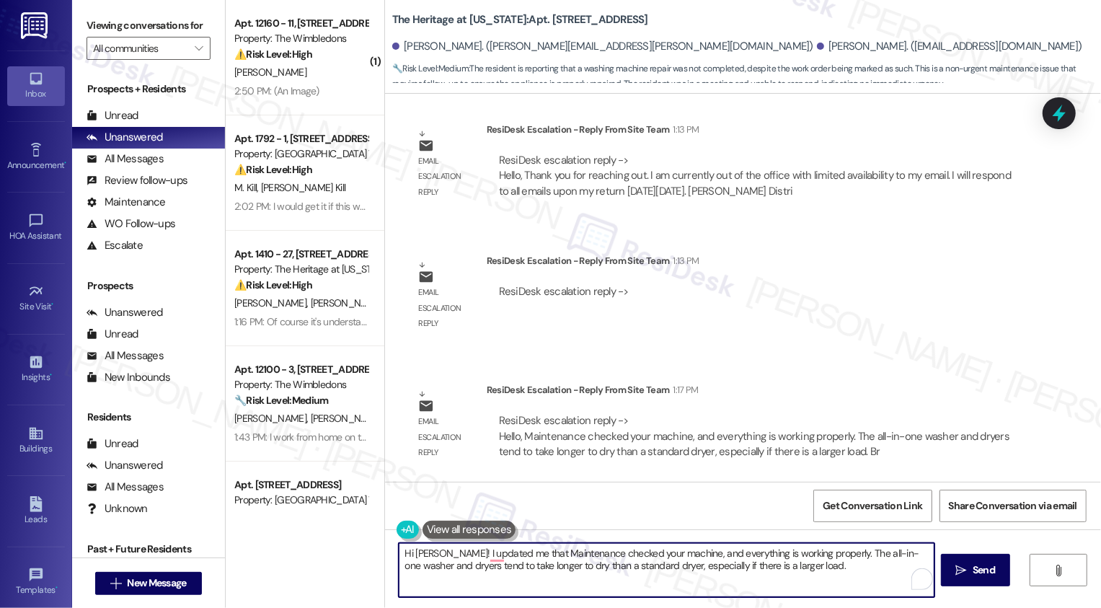
click at [446, 552] on textarea "Hi [PERSON_NAME]! I updated me that Maintenance checked your machine, and every…" at bounding box center [667, 570] width 536 height 54
click at [440, 553] on textarea "Hi [PERSON_NAME]! I updated me that Maintenance checked your machine, and every…" at bounding box center [667, 570] width 536 height 54
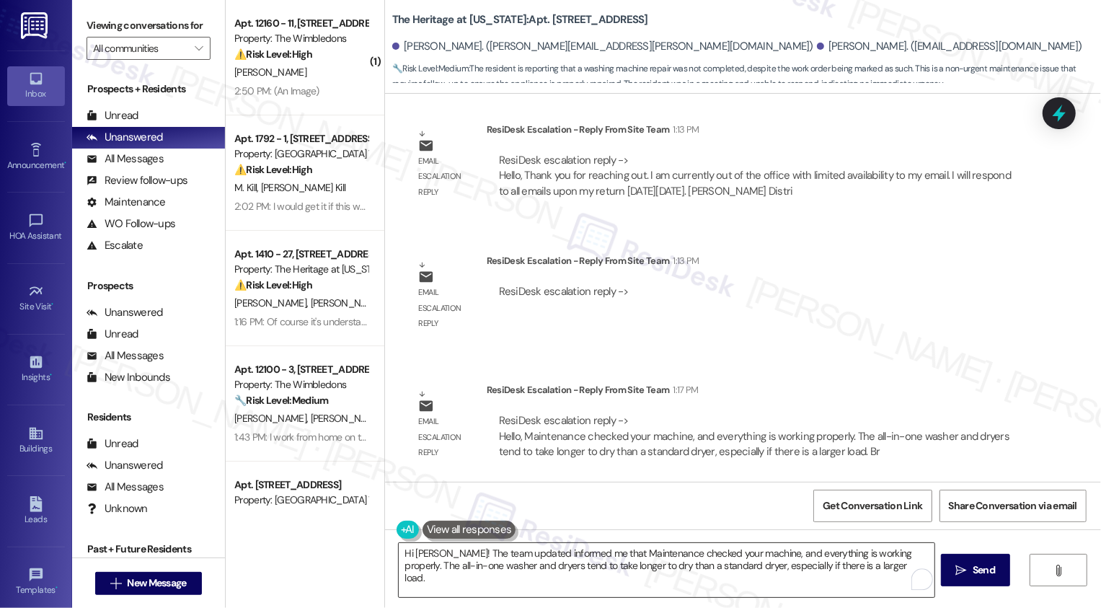
click at [512, 558] on textarea "Hi [PERSON_NAME]! The team updated informed me that Maintenance checked your ma…" at bounding box center [667, 570] width 536 height 54
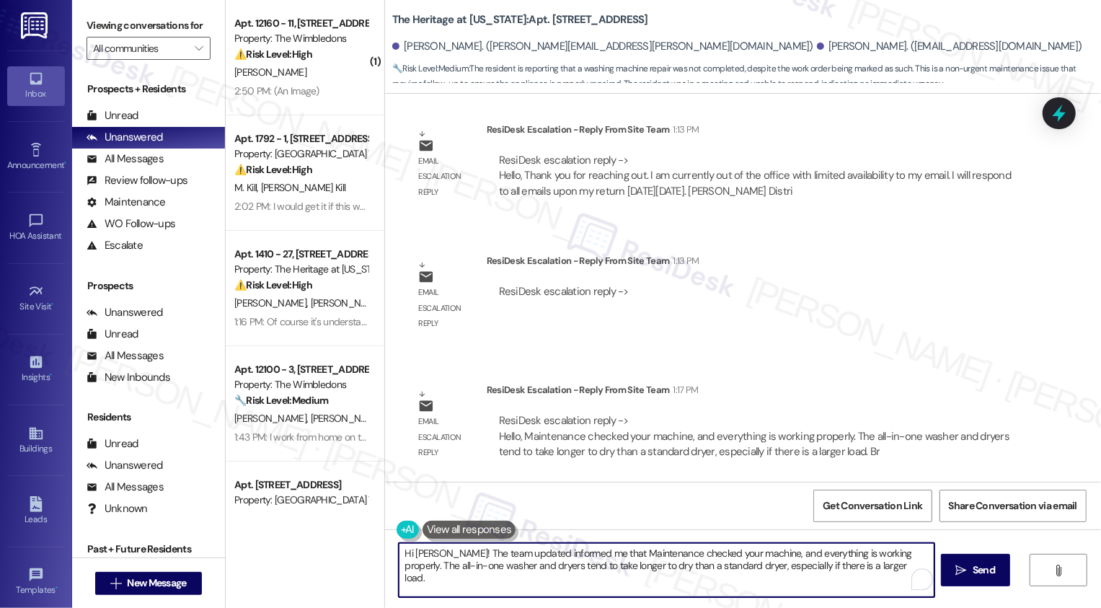
click at [512, 558] on textarea "Hi [PERSON_NAME]! The team updated informed me that Maintenance checked your ma…" at bounding box center [667, 570] width 536 height 54
click at [843, 565] on textarea "Hi [PERSON_NAME]! The team informed me that Maintenance checked your machine, a…" at bounding box center [667, 570] width 536 height 54
click at [874, 567] on textarea "Hi [PERSON_NAME]! The team informed me that Maintenance checked your machine, a…" at bounding box center [667, 570] width 536 height 54
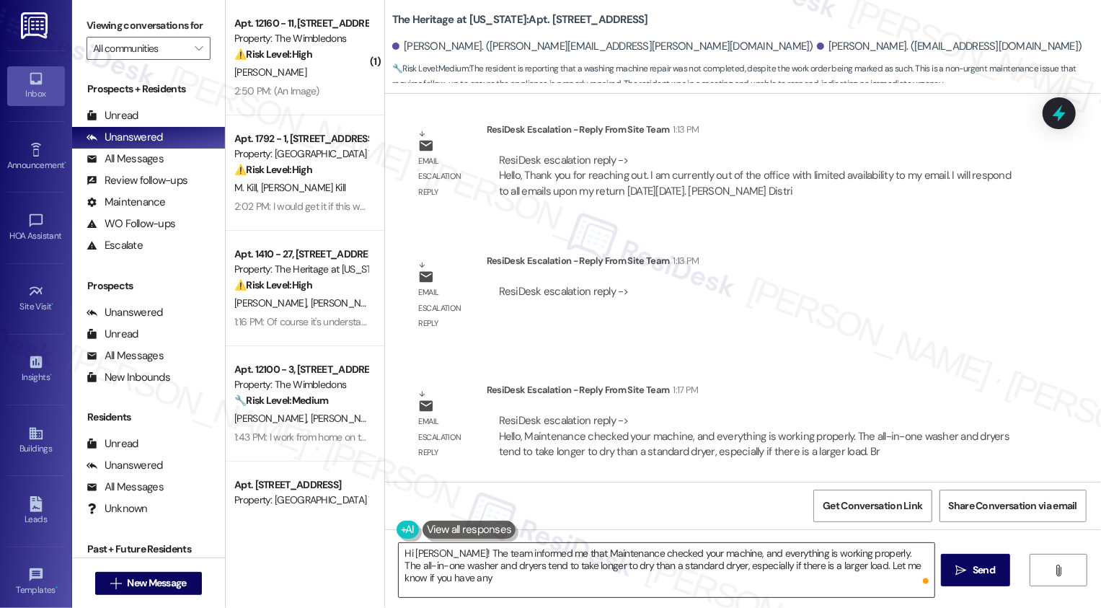
click at [821, 583] on textarea "Hi [PERSON_NAME]! The team informed me that Maintenance checked your machine, a…" at bounding box center [667, 570] width 536 height 54
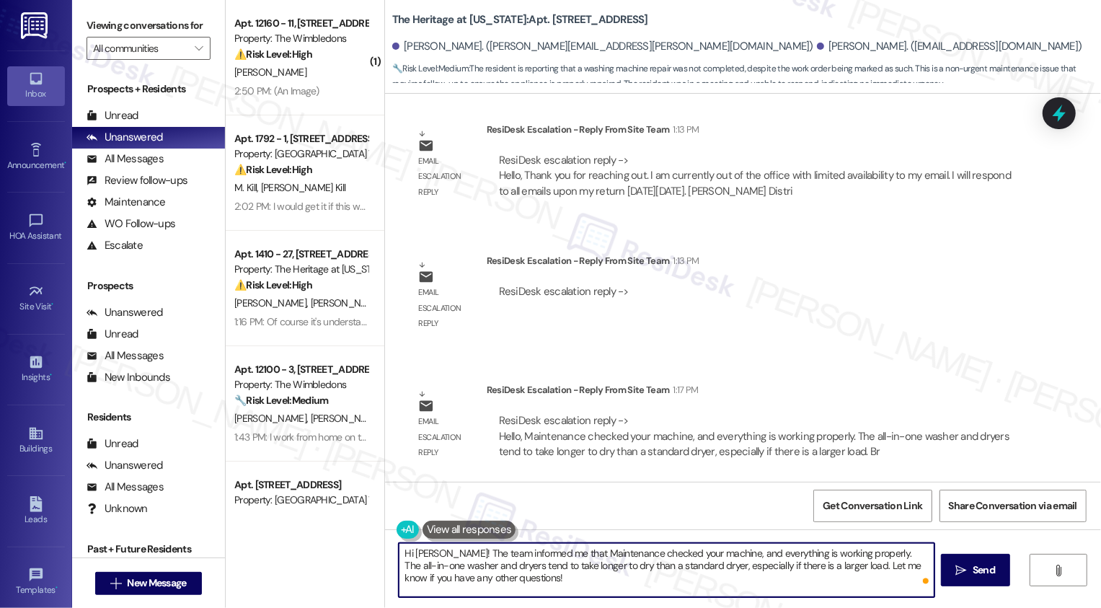
click at [511, 565] on textarea "Hi [PERSON_NAME]! The team informed me that Maintenance checked your machine, a…" at bounding box center [667, 570] width 536 height 54
click at [537, 565] on textarea "Hi Lauren! The team informed me that Maintenance checked your machine, and ever…" at bounding box center [667, 570] width 536 height 54
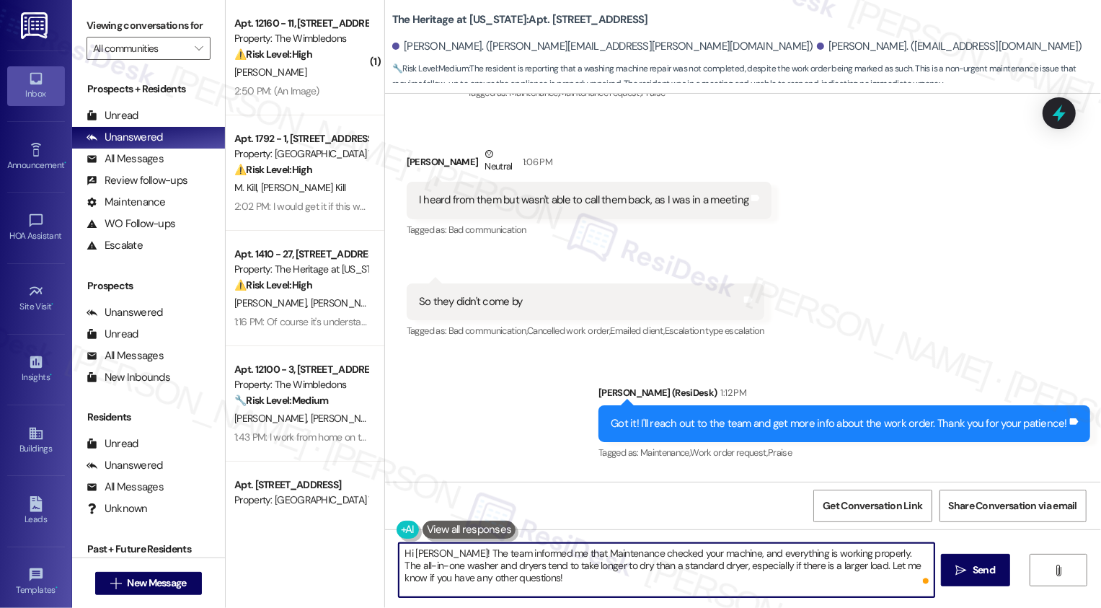
scroll to position [614, 0]
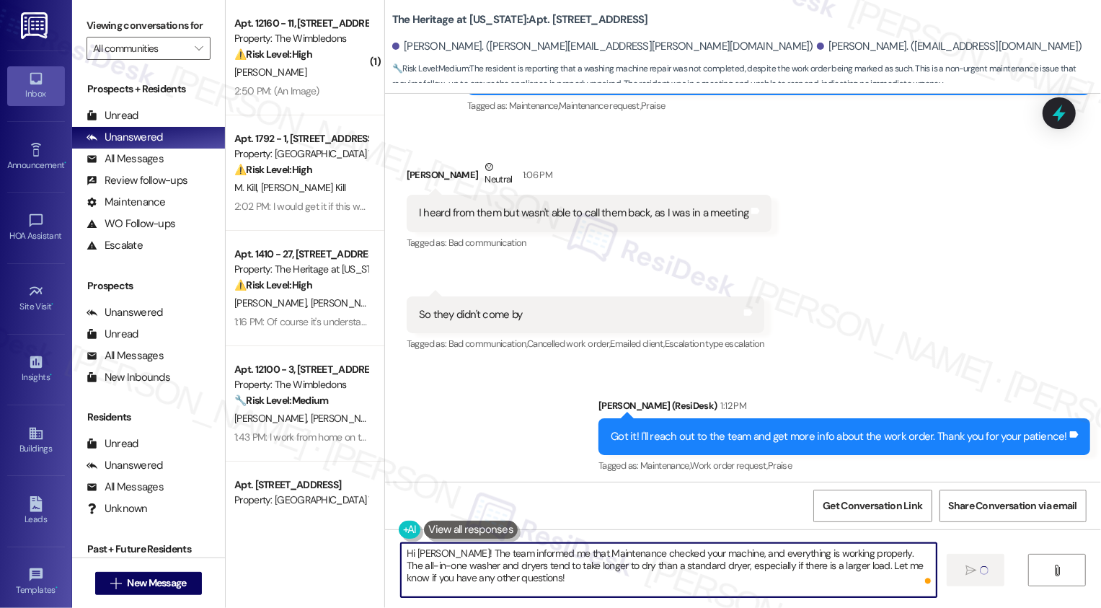
type textarea "Hi Lauren! The team informed me that Maintenance checked your machine, and ever…"
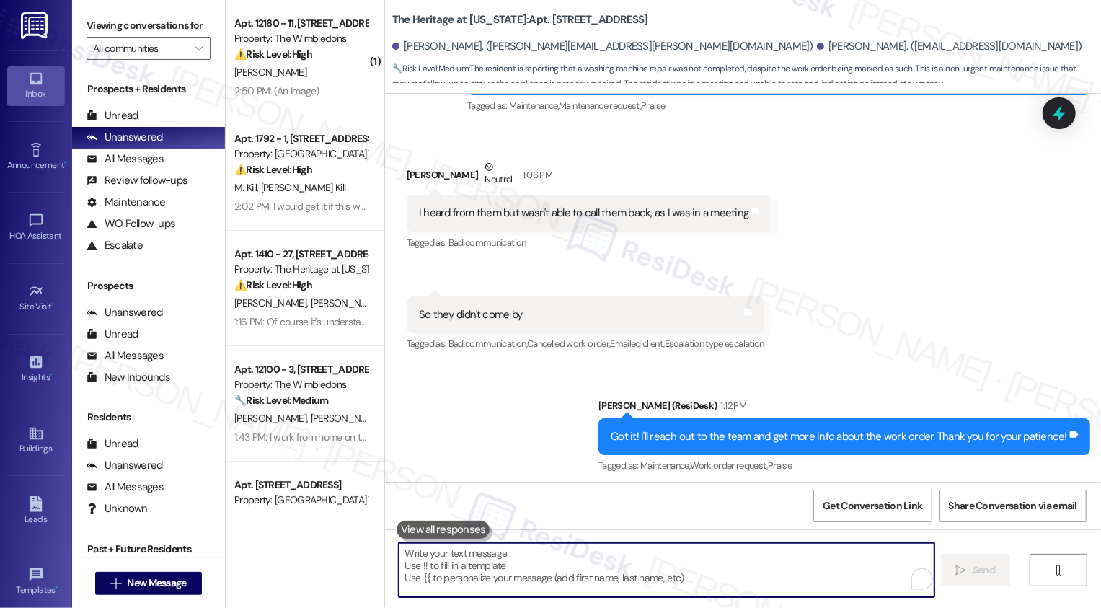
scroll to position [498, 0]
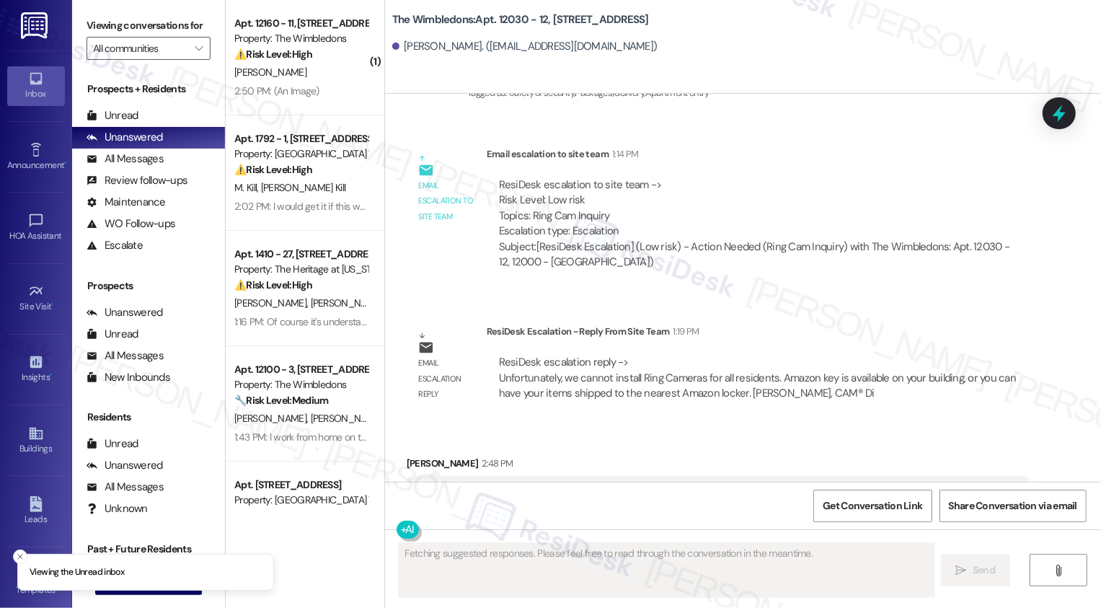
scroll to position [601, 0]
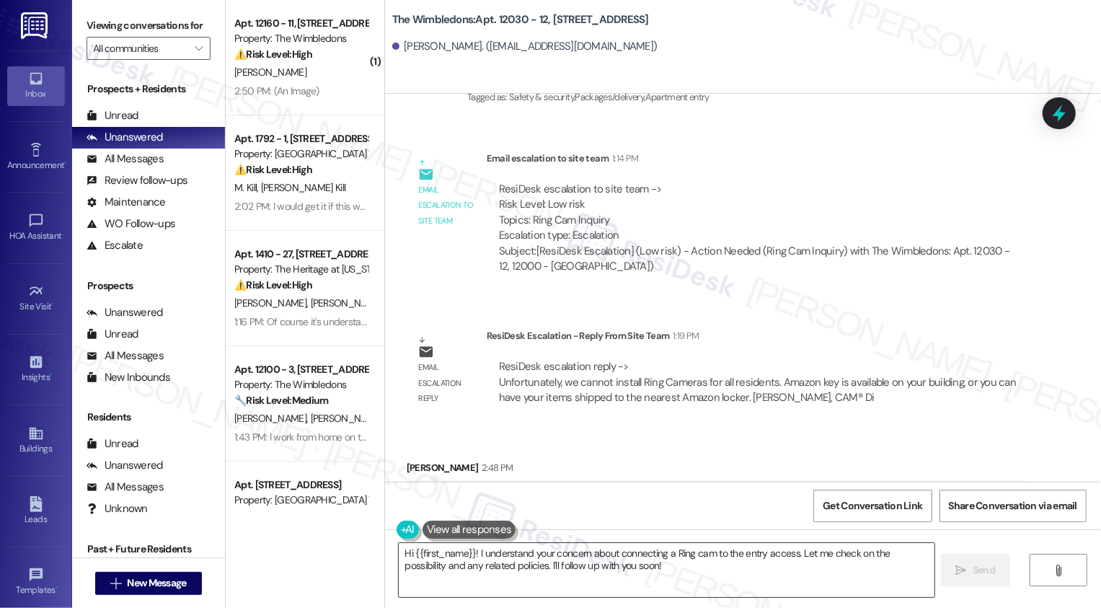
click at [506, 572] on textarea "Hi {{first_name}}! I understand your concern about connecting a Ring cam to the…" at bounding box center [667, 570] width 536 height 54
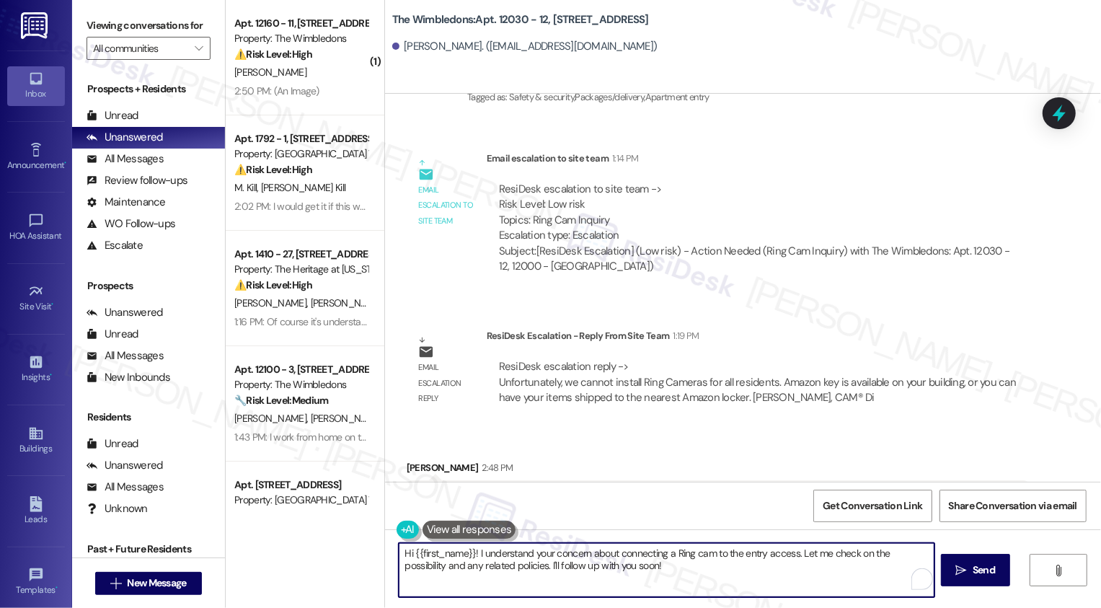
drag, startPoint x: 472, startPoint y: 552, endPoint x: 663, endPoint y: 569, distance: 191.8
click at [663, 569] on textarea "Hi {{first_name}}! I understand your concern about connecting a Ring cam to the…" at bounding box center [667, 570] width 536 height 54
paste textarea "Unfortunately, we cannot install Ring Cameras for all residents. Amazon key is …"
click at [748, 572] on textarea "Hi {{first_name}}! Unfortunately, we cannot install Ring Cameras for all reside…" at bounding box center [667, 570] width 536 height 54
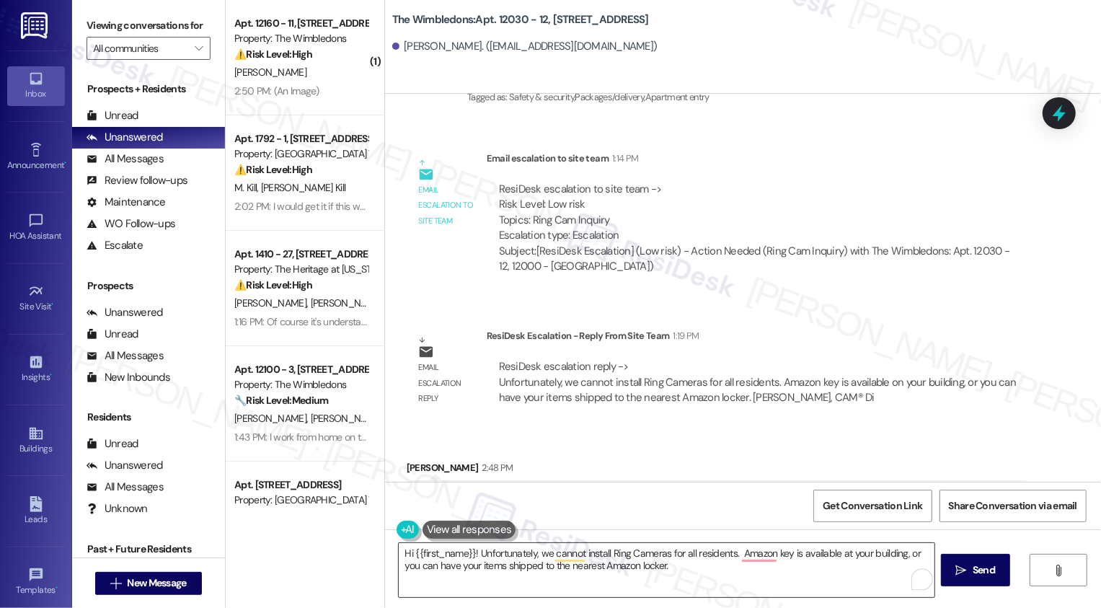
click at [658, 570] on textarea "Hi {{first_name}}! Unfortunately, we cannot install Ring Cameras for all reside…" at bounding box center [667, 570] width 536 height 54
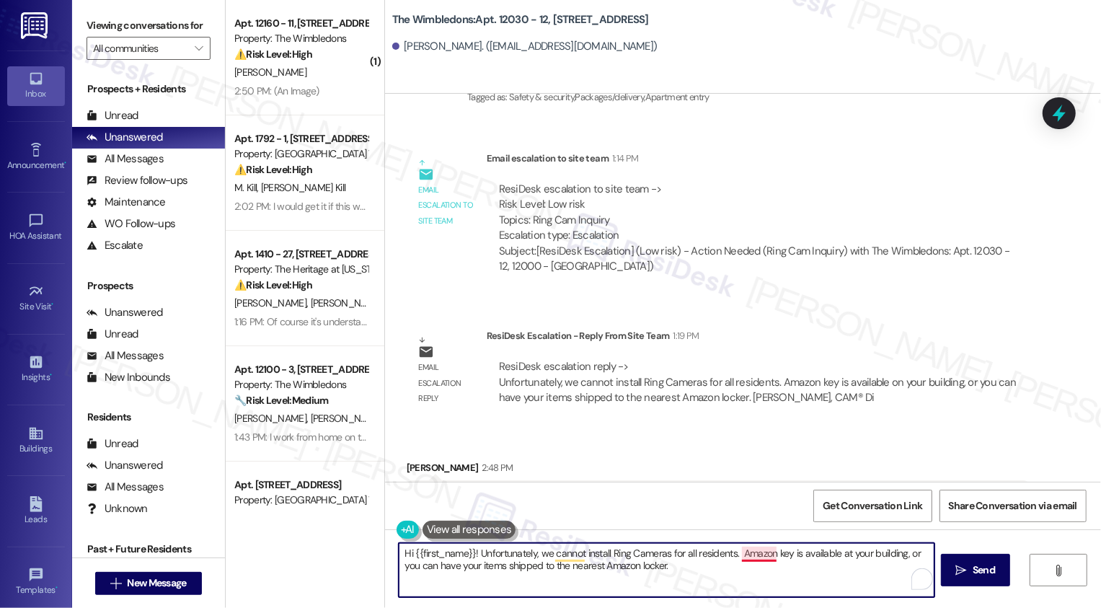
click at [733, 553] on textarea "Hi {{first_name}}! Unfortunately, we cannot install Ring Cameras for all reside…" at bounding box center [667, 570] width 536 height 54
click at [747, 557] on textarea "Hi {{first_name}}! Unfortunately, we cannot install Ring Cameras for all reside…" at bounding box center [667, 570] width 536 height 54
click at [714, 558] on textarea "Hi {{first_name}}! Unfortunately, we cannot install Ring Cameras for all reside…" at bounding box center [667, 570] width 536 height 54
click at [733, 553] on textarea "Hi {{first_name}}! Unfortunately, we cannot install Ring Cameras for all reside…" at bounding box center [667, 570] width 536 height 54
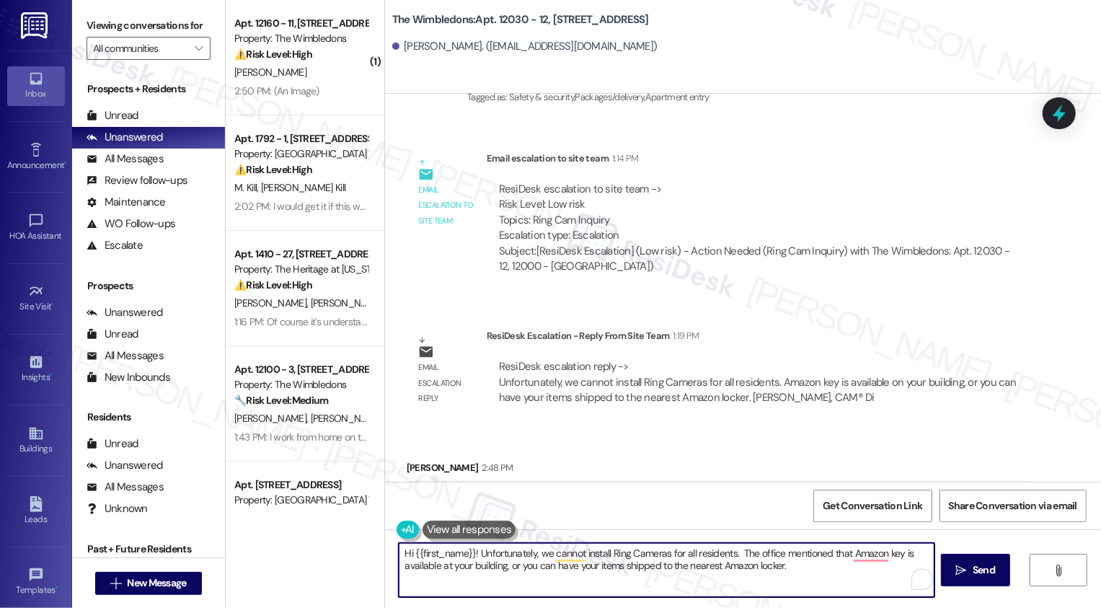
click at [733, 553] on textarea "Hi {{first_name}}! Unfortunately, we cannot install Ring Cameras for all reside…" at bounding box center [667, 570] width 536 height 54
click at [785, 565] on textarea "Hi {{first_name}}! Unfortunately, we cannot install Ring Cameras for all reside…" at bounding box center [667, 570] width 536 height 54
click at [827, 569] on textarea "Hi {{first_name}}! Unfortunately, we cannot install Ring Cameras for all reside…" at bounding box center [667, 570] width 536 height 54
click at [827, 573] on textarea "Hi {{first_name}}! Unfortunately, we cannot install Ring Cameras for all reside…" at bounding box center [667, 570] width 536 height 54
type textarea "Hi {{first_name}}! Unfortunately, we cannot install Ring Cameras for all reside…"
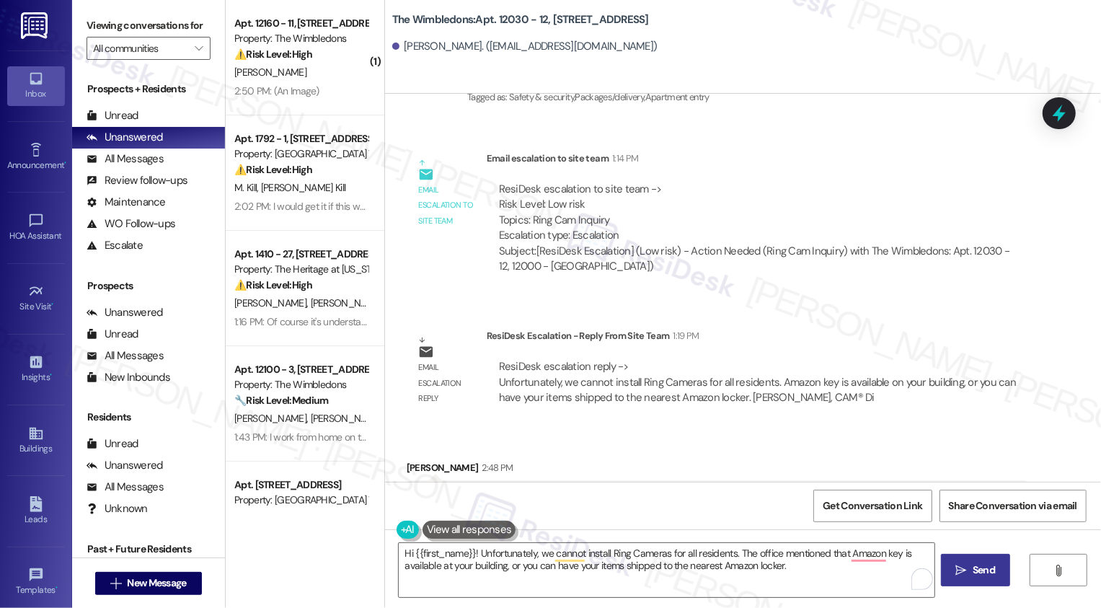
click at [970, 578] on span "Send" at bounding box center [984, 569] width 28 height 15
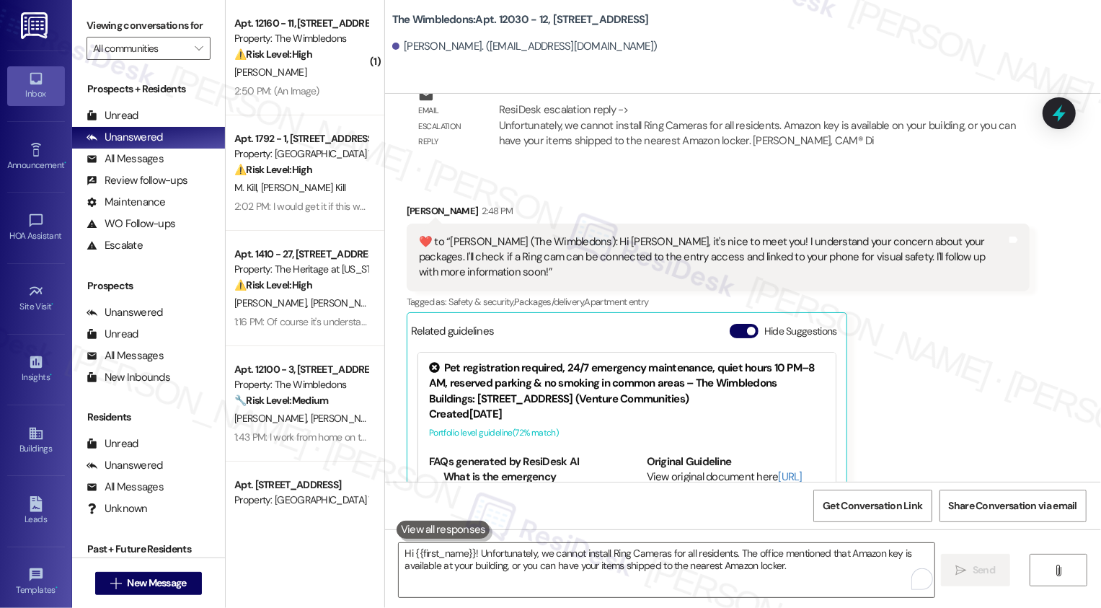
scroll to position [948, 0]
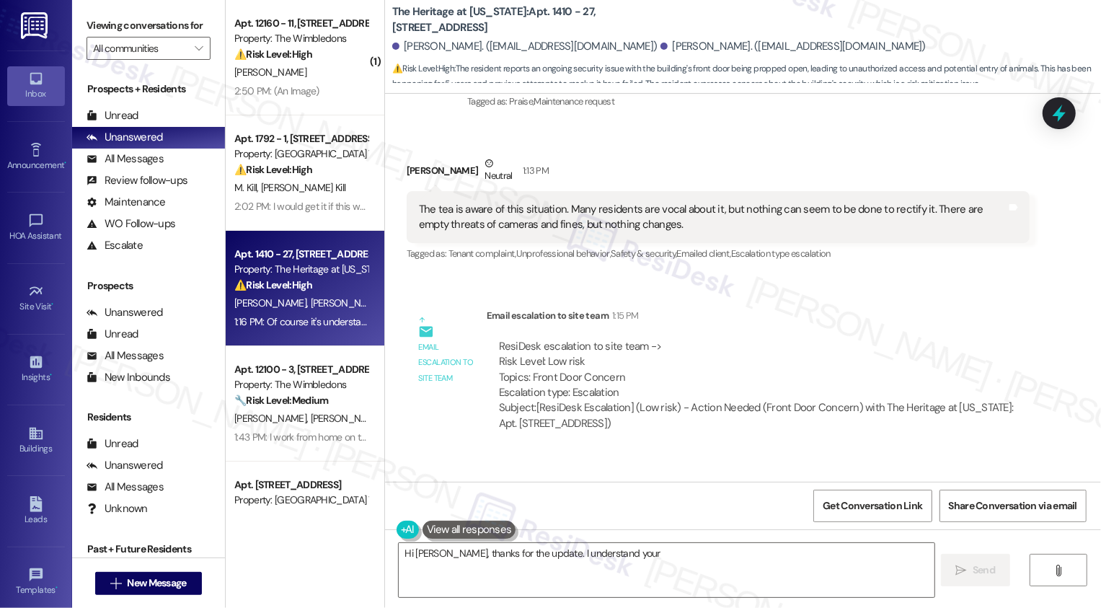
scroll to position [1421, 0]
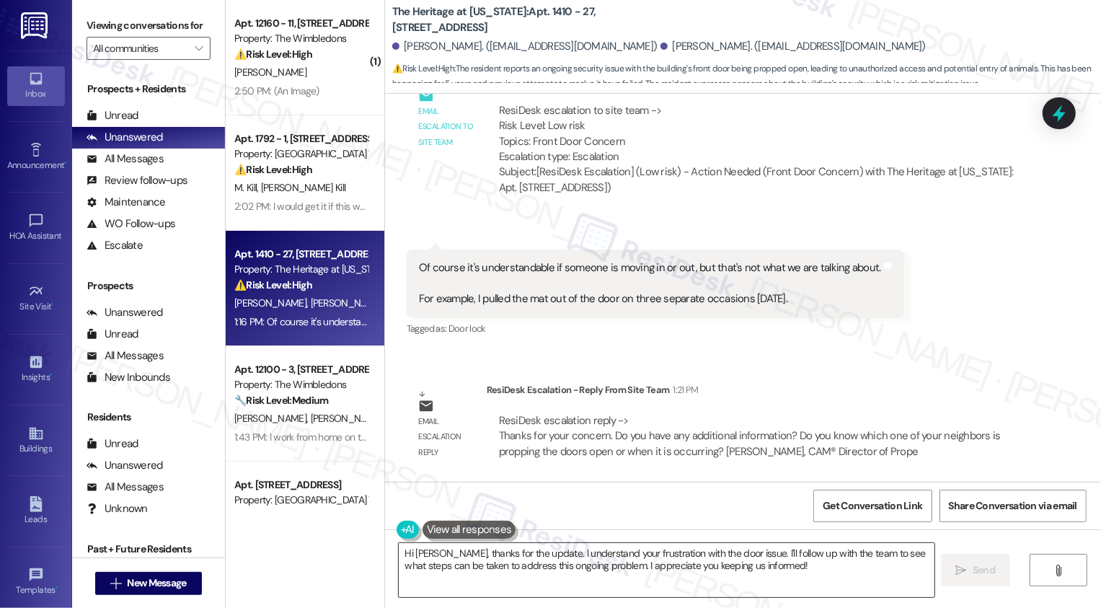
click at [472, 569] on textarea "Hi [PERSON_NAME], thanks for the update. I understand your frustration with the…" at bounding box center [667, 570] width 536 height 54
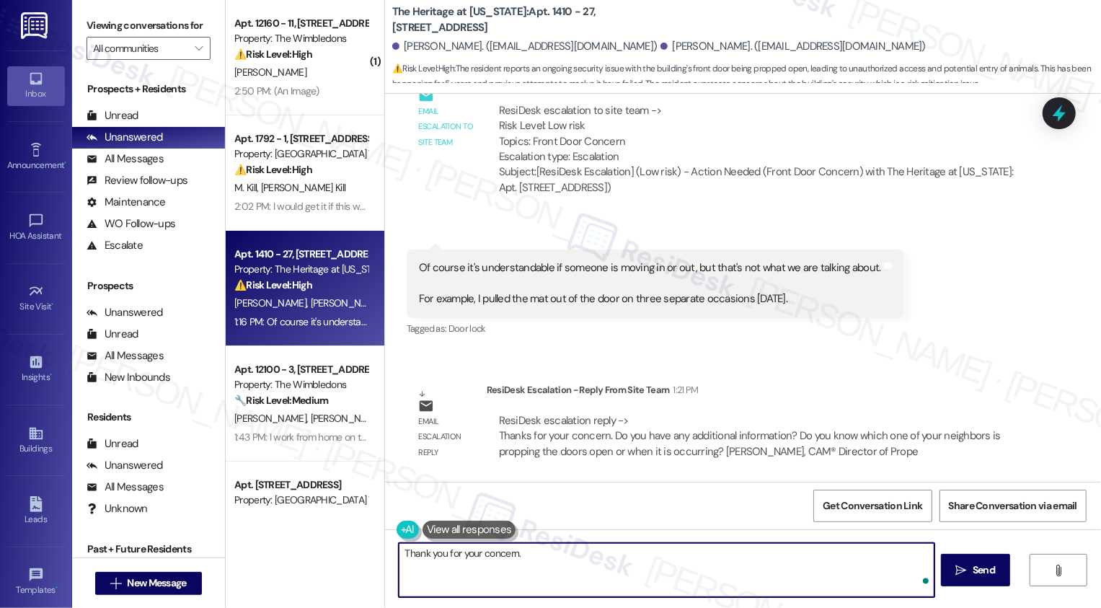
paste textarea "Do you have any additional information? Do you know which one of your neighbors…"
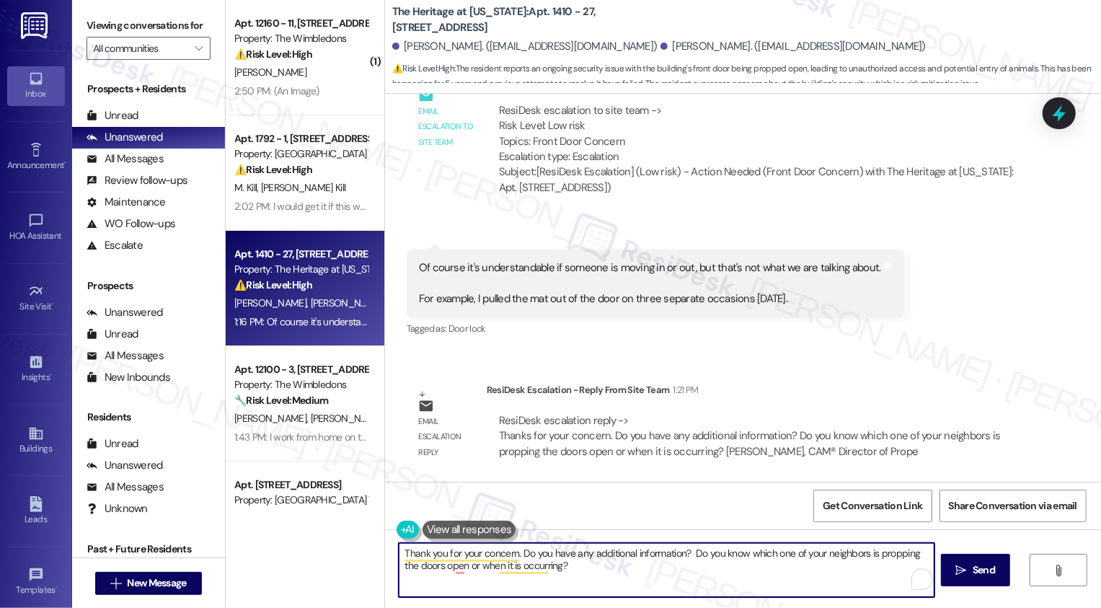
click at [684, 553] on textarea "Thank you for your concern. Do you have any additional information? Do you know…" at bounding box center [667, 570] width 536 height 54
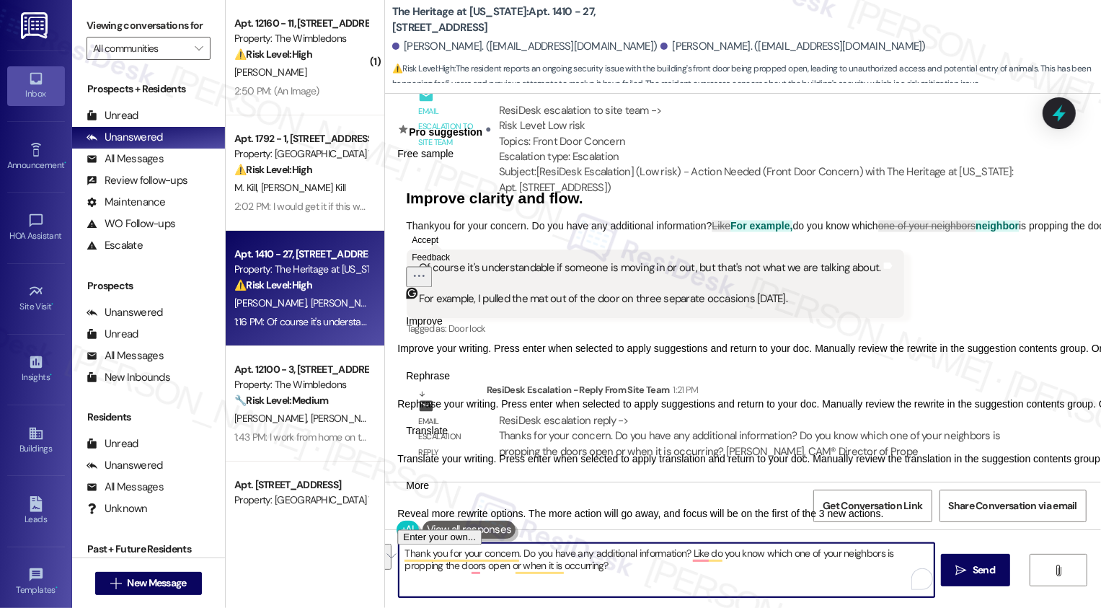
click at [448, 439] on span "Translate" at bounding box center [427, 431] width 42 height 15
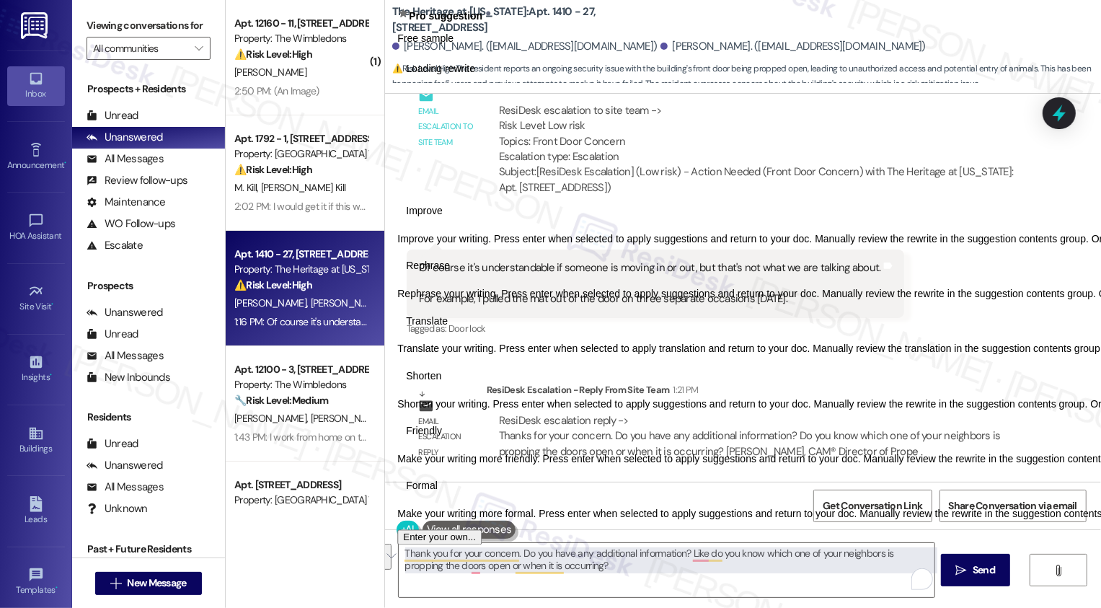
click at [442, 439] on span "Friendly" at bounding box center [424, 431] width 36 height 15
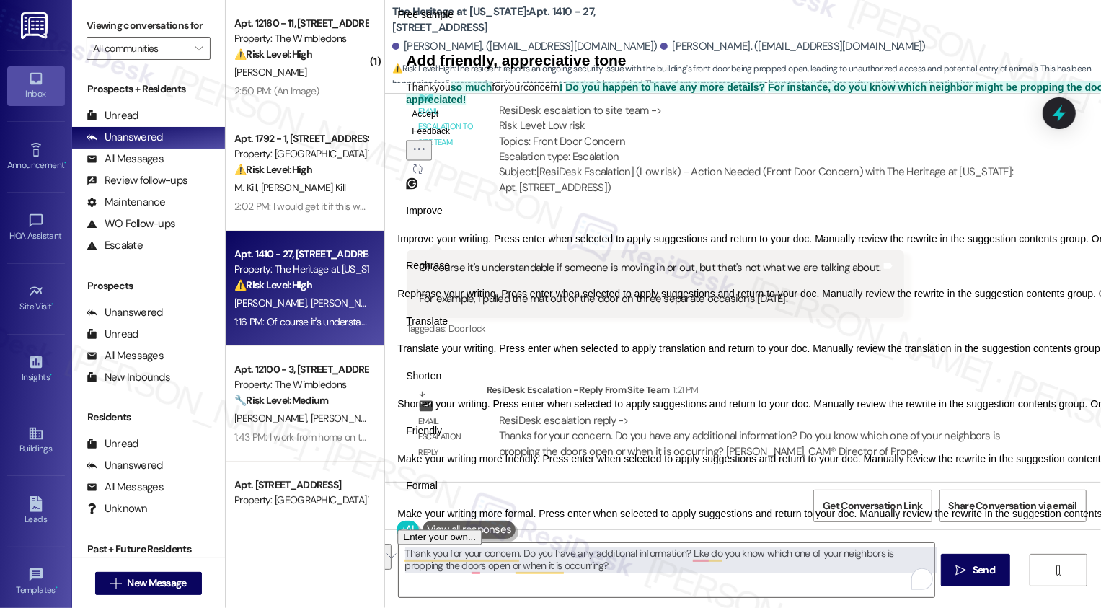
click at [443, 122] on button "Accept" at bounding box center [425, 113] width 38 height 17
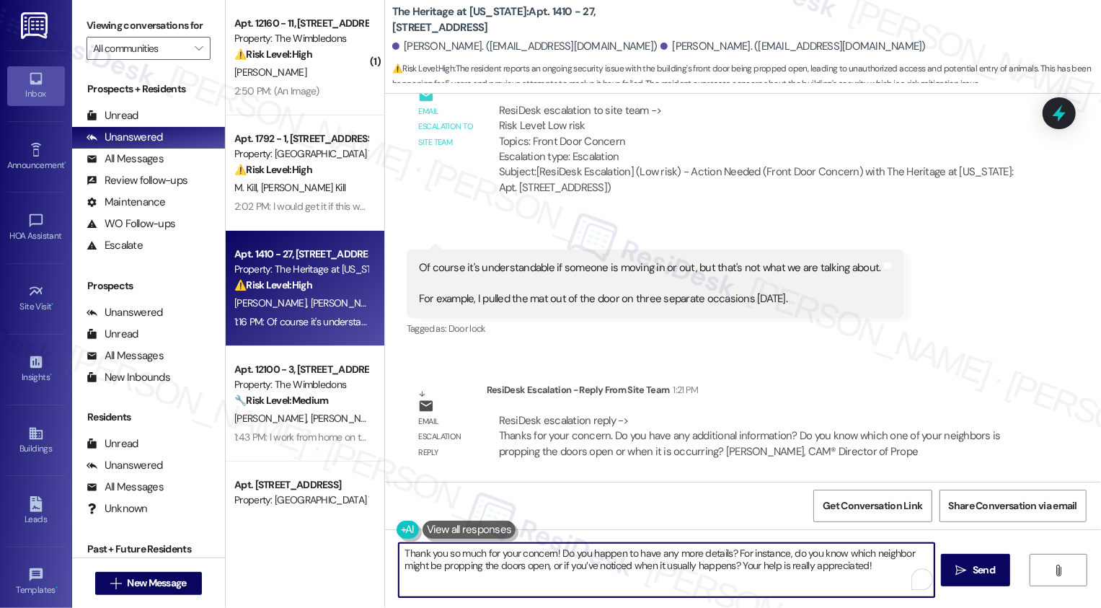
click at [491, 557] on textarea "Thank you so much for your concern! Do you happen to have any more details? For…" at bounding box center [667, 570] width 536 height 54
click at [689, 561] on textarea "Thank you so much for your concern! Do you happen to have any more details? For…" at bounding box center [667, 570] width 536 height 54
click at [731, 565] on textarea "Thank you so much for your concern! Do you happen to have any more details? For…" at bounding box center [667, 570] width 536 height 54
type textarea "Thank you so much for your concern! Do you happen to have any more details? For…"
click at [971, 577] on span "Send" at bounding box center [984, 569] width 28 height 15
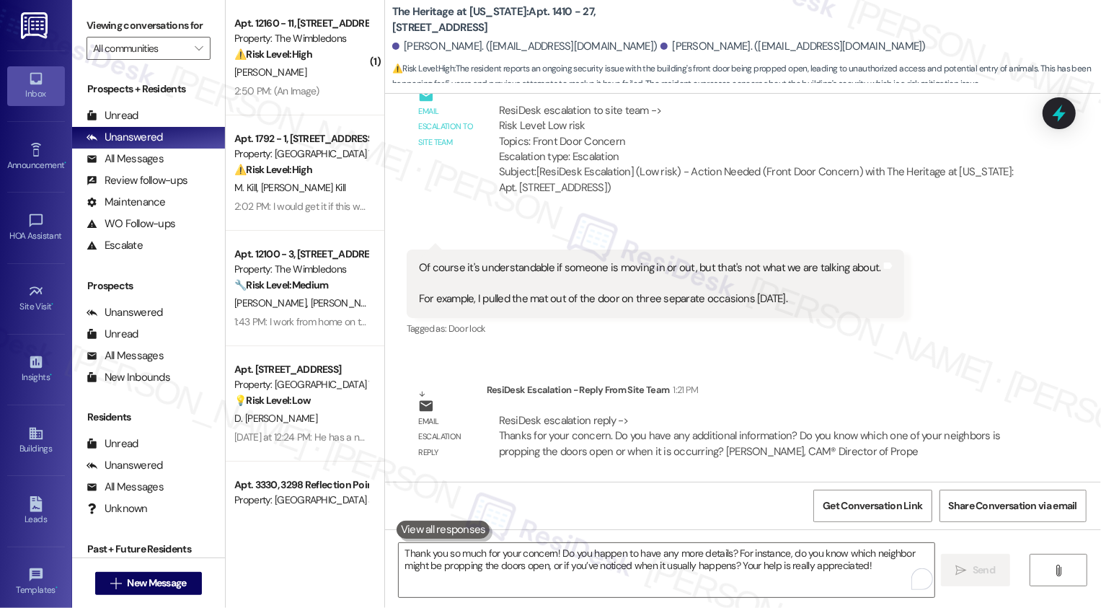
scroll to position [1288, 0]
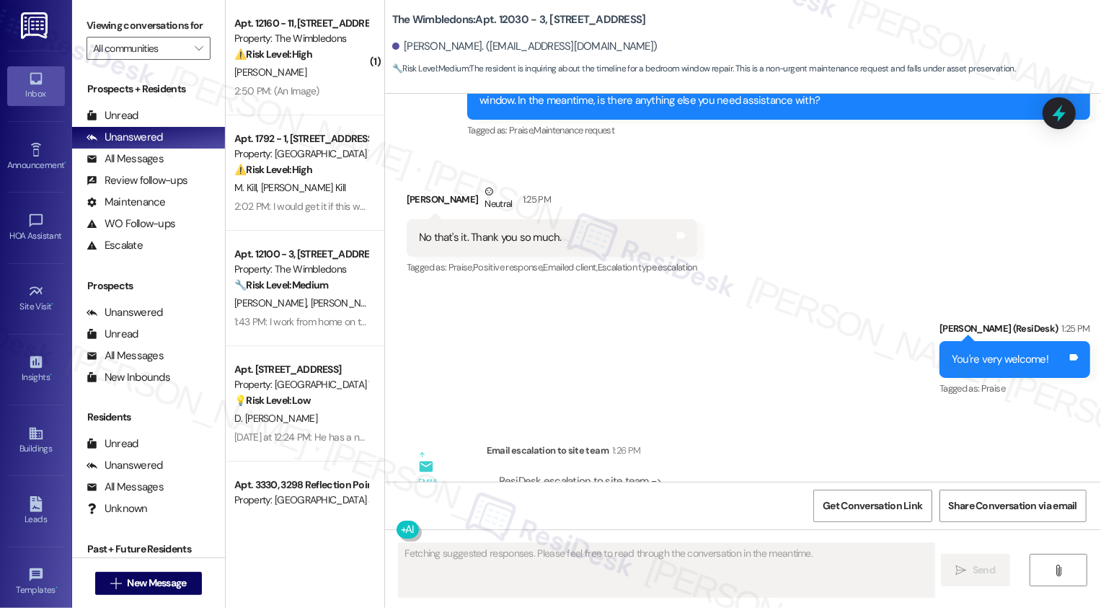
scroll to position [878, 0]
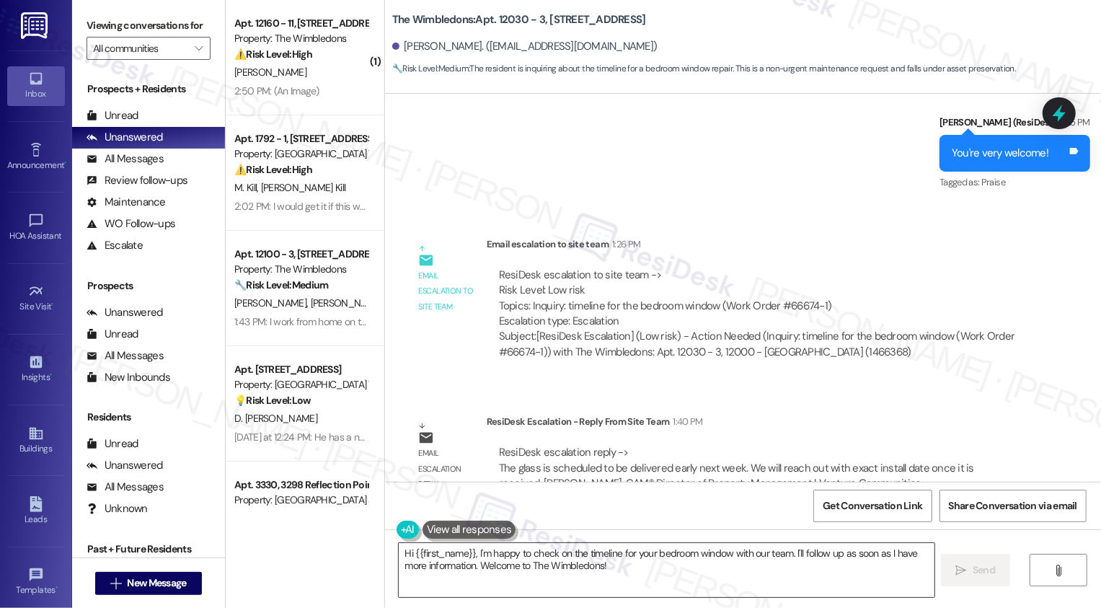
click at [479, 554] on textarea "Hi {{first_name}}, I'm happy to check on the timeline for your bedroom window w…" at bounding box center [667, 570] width 536 height 54
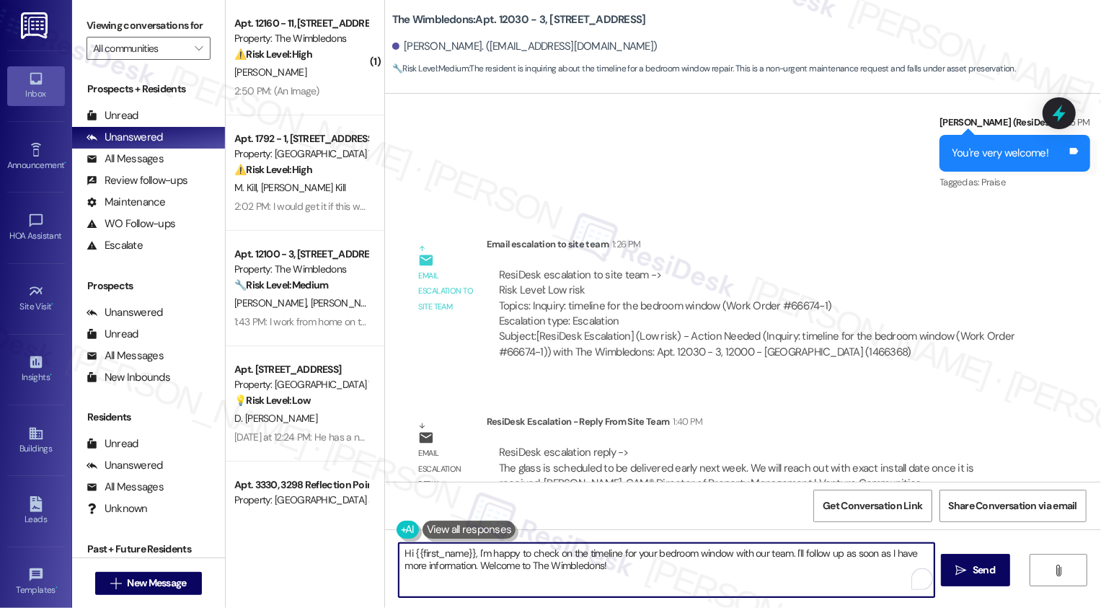
click at [487, 560] on textarea "Hi {{first_name}}, I'm happy to check on the timeline for your bedroom window w…" at bounding box center [667, 570] width 536 height 54
drag, startPoint x: 469, startPoint y: 552, endPoint x: 747, endPoint y: 587, distance: 280.6
click at [747, 589] on textarea "Hi {{first_name}}, I'm happy to check on the timeline for your bedroom window w…" at bounding box center [667, 570] width 536 height 54
paste textarea "The glass is scheduled to be delivered early next week. We will reach out with …"
click at [472, 552] on textarea "Hi {{first_name}},The glass is scheduled to be delivered early next week. We wi…" at bounding box center [667, 570] width 536 height 54
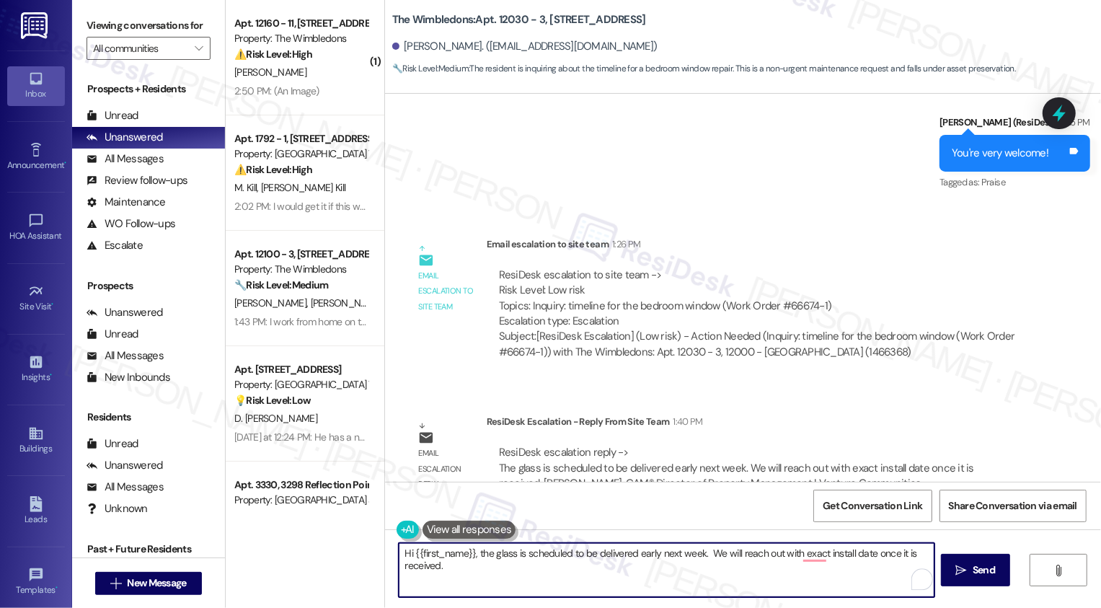
click at [700, 551] on textarea "Hi {{first_name}}, the glass is scheduled to be delivered early next week. We w…" at bounding box center [667, 570] width 536 height 54
click at [702, 552] on textarea "Hi {{first_name}}, the glass is scheduled to be delivered early next week. We w…" at bounding box center [667, 570] width 536 height 54
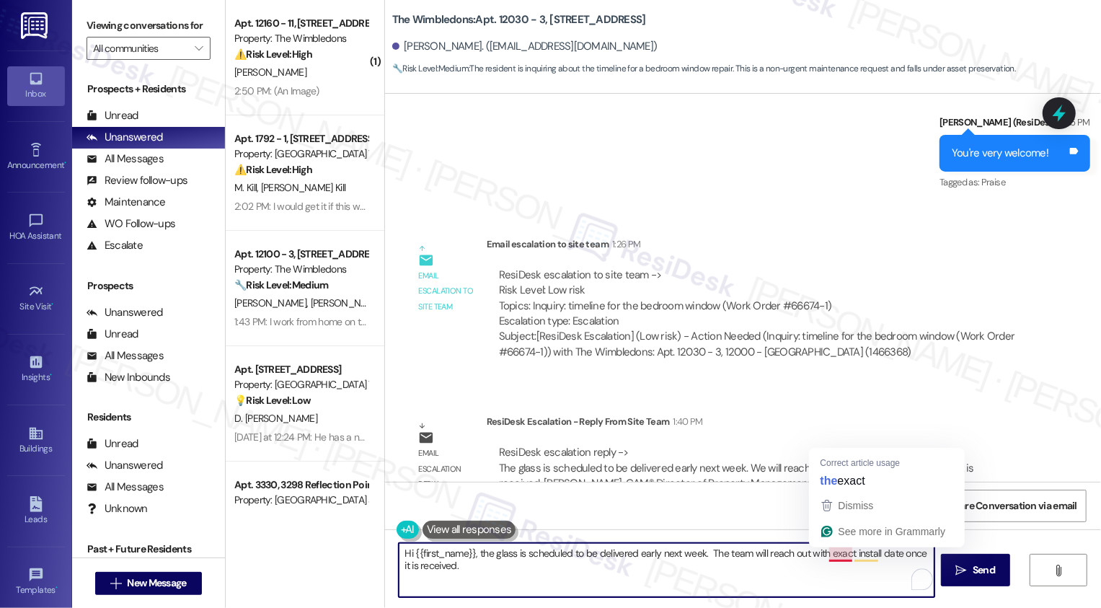
click at [550, 578] on textarea "Hi {{first_name}}, the glass is scheduled to be delivered early next week. The …" at bounding box center [667, 570] width 536 height 54
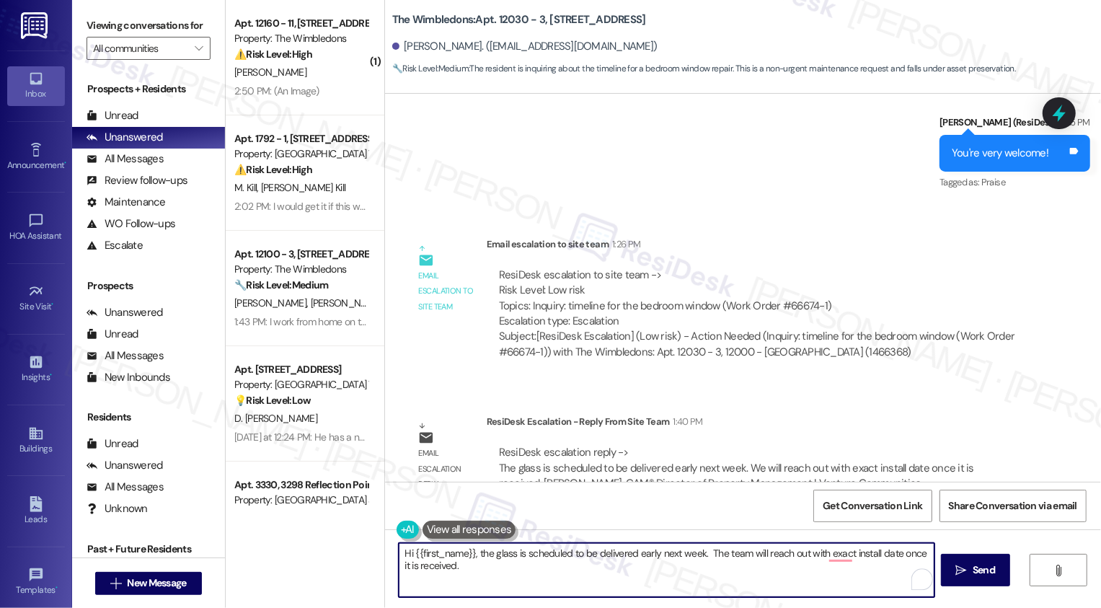
click at [702, 552] on textarea "Hi {{first_name}}, the glass is scheduled to be delivered early next week. The …" at bounding box center [667, 570] width 536 height 54
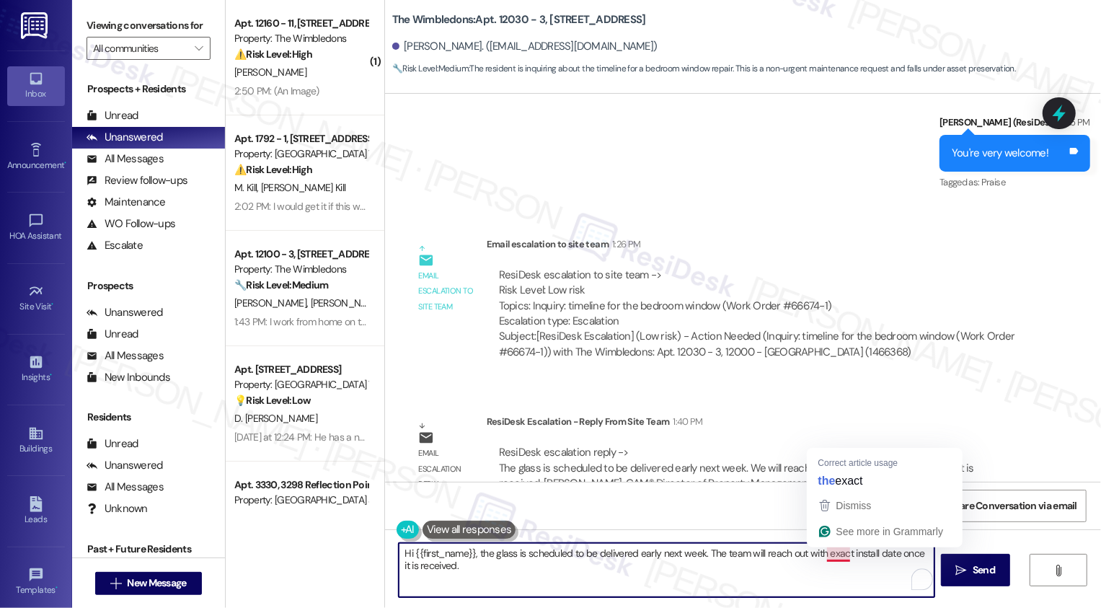
click at [831, 555] on textarea "Hi {{first_name}}, the glass is scheduled to be delivered early next week. The …" at bounding box center [667, 570] width 536 height 54
type textarea "Hi {{first_name}}, the glass is scheduled to be delivered early next week. The …"
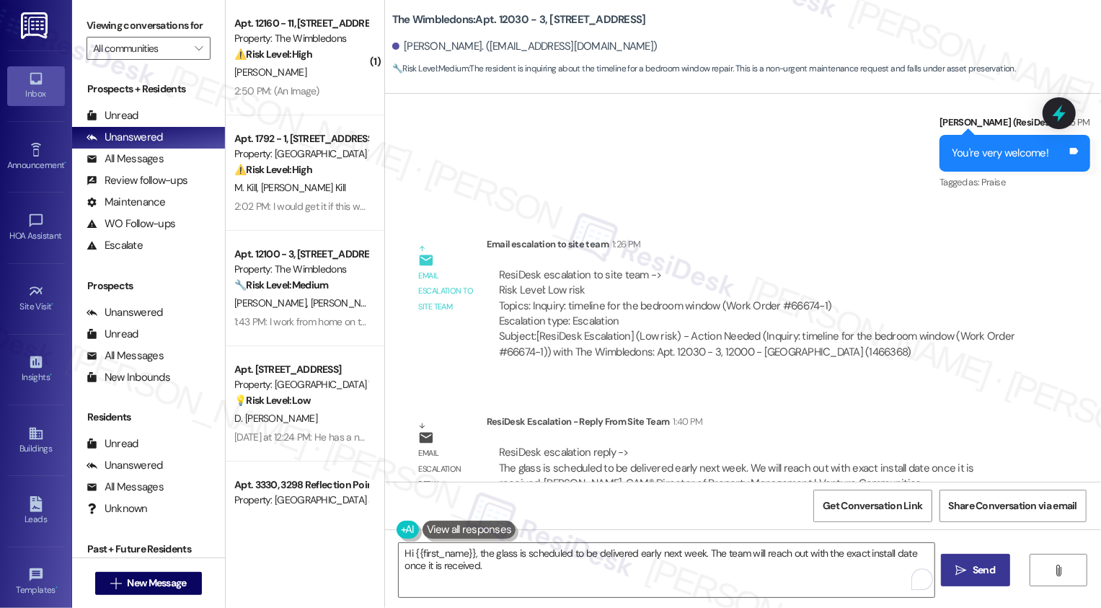
click at [953, 568] on span " Send" at bounding box center [975, 569] width 45 height 15
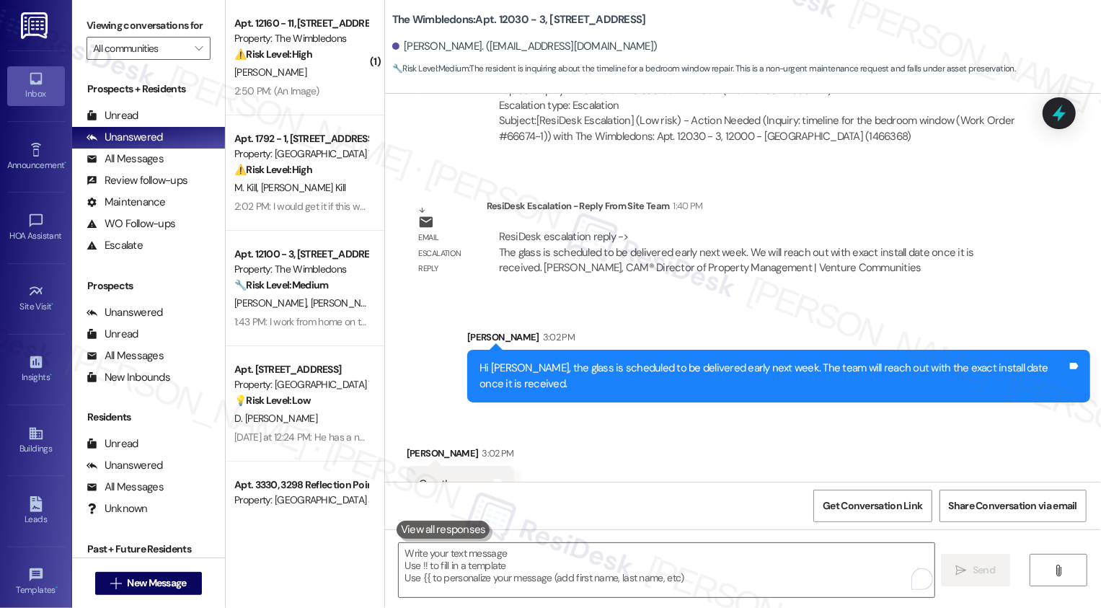
scroll to position [1094, 0]
click at [195, 54] on icon "" at bounding box center [199, 49] width 8 height 12
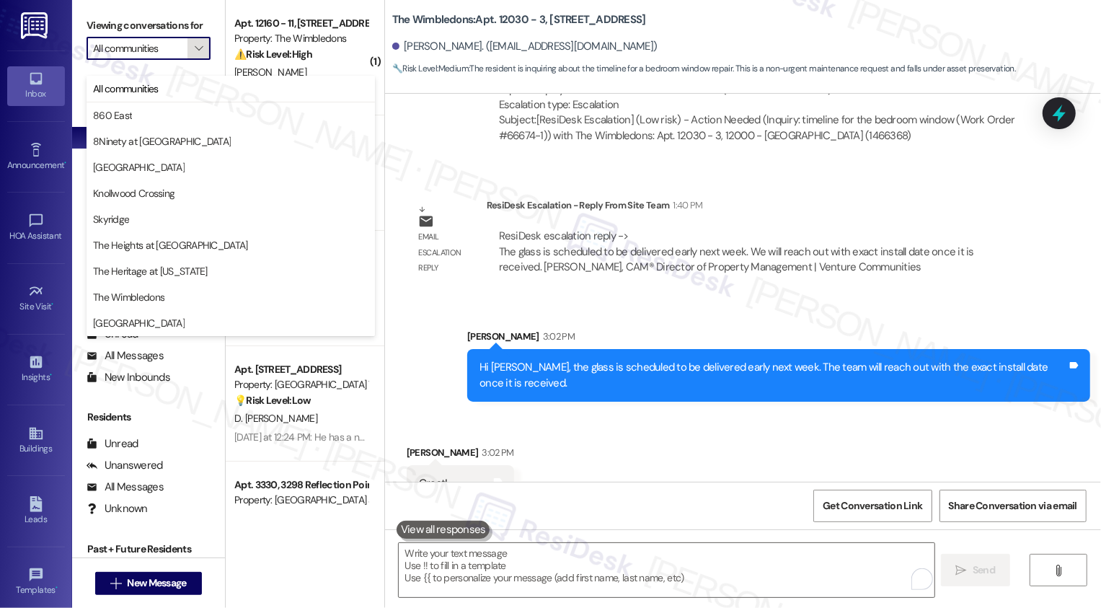
type input "[GEOGRAPHIC_DATA]"
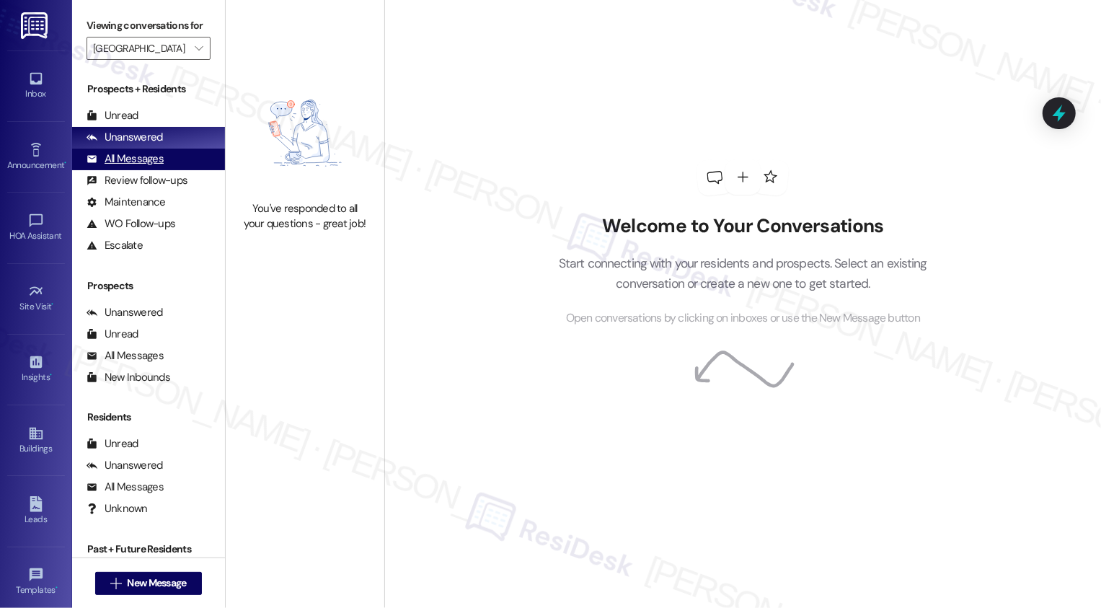
click at [142, 167] on div "All Messages" at bounding box center [125, 158] width 77 height 15
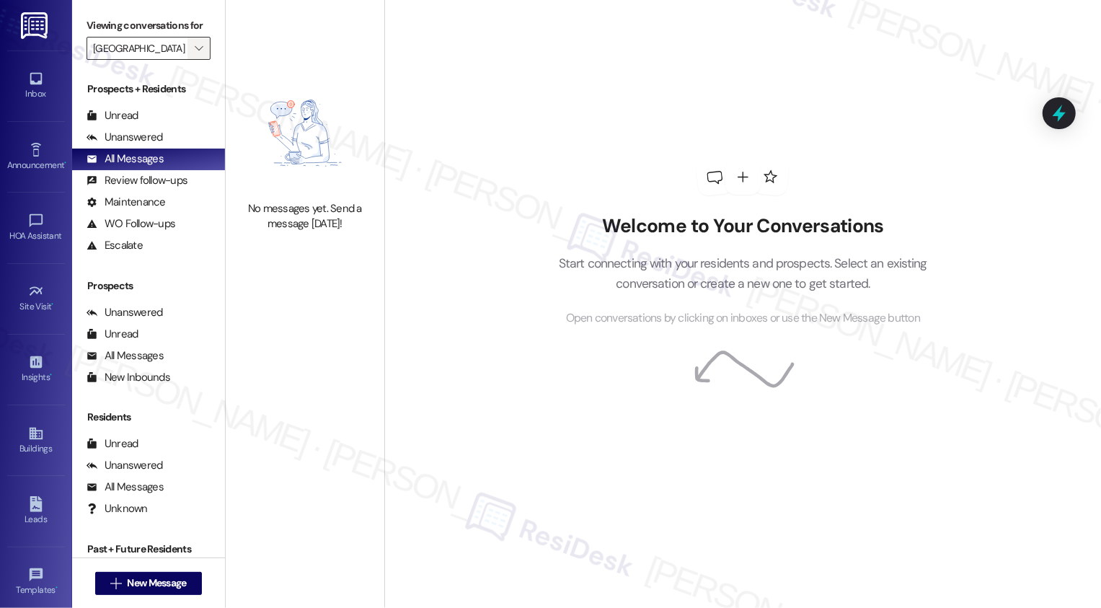
click at [195, 54] on icon "" at bounding box center [199, 49] width 8 height 12
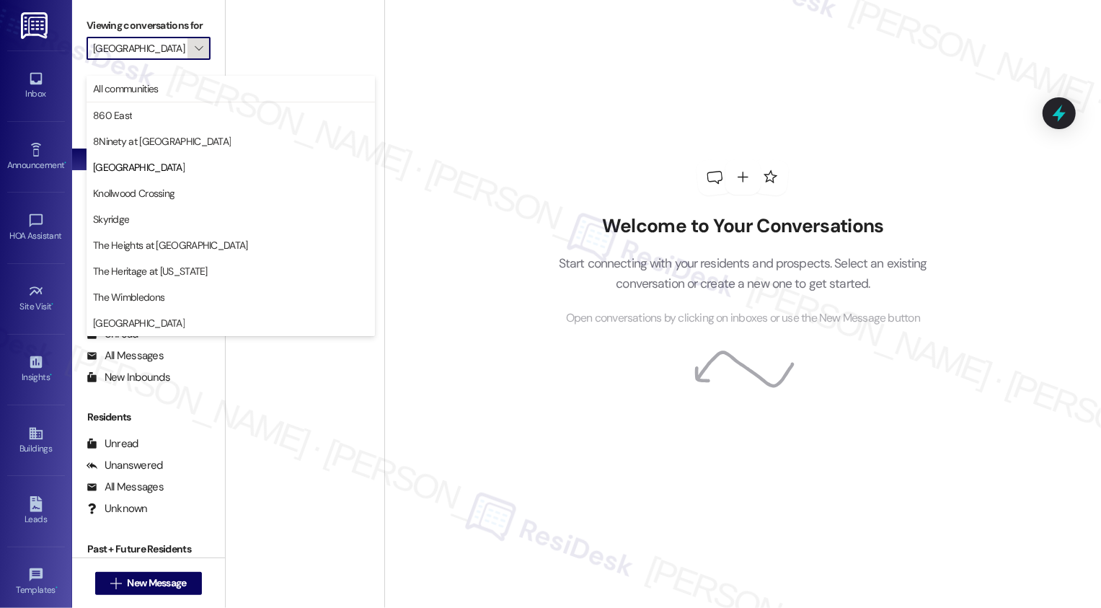
scroll to position [0, 4]
click at [149, 198] on span "Knollwood Crossing" at bounding box center [133, 193] width 81 height 14
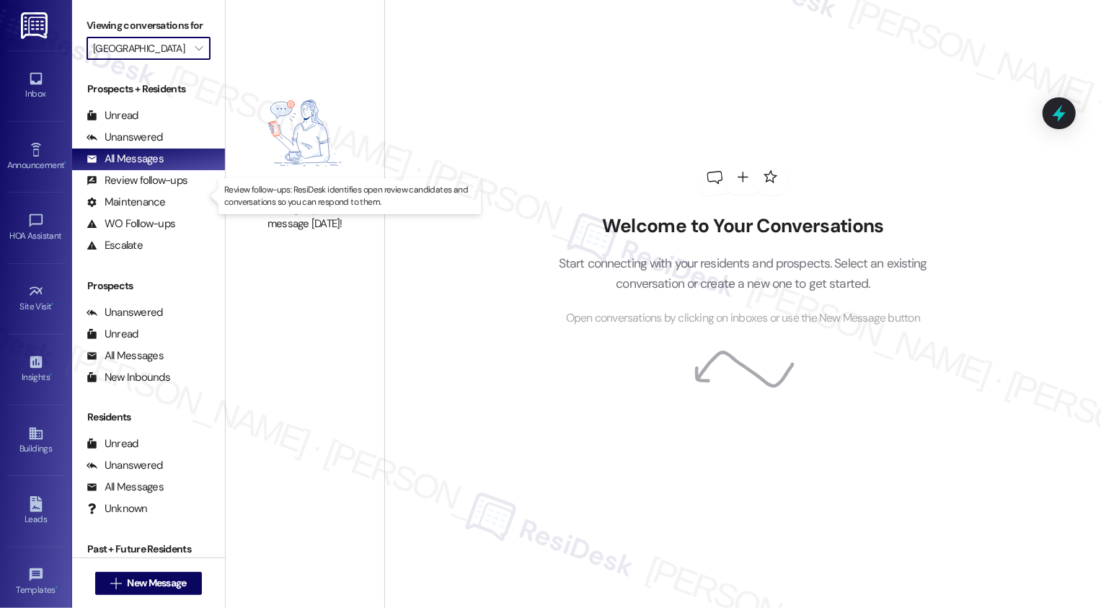
type input "Knollwood Crossing"
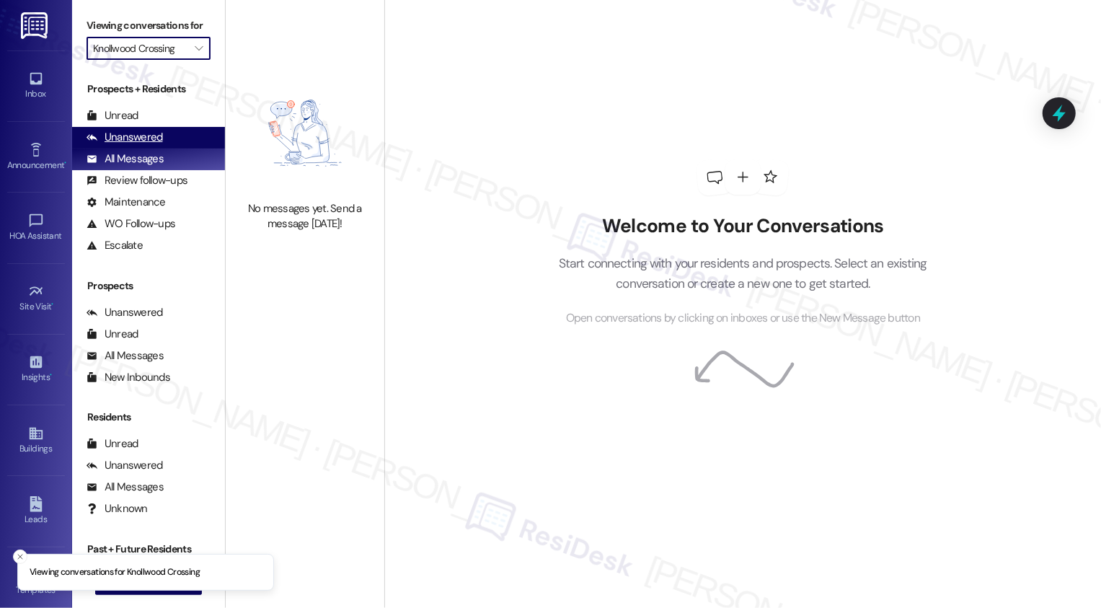
click at [154, 145] on div "Unanswered" at bounding box center [125, 137] width 76 height 15
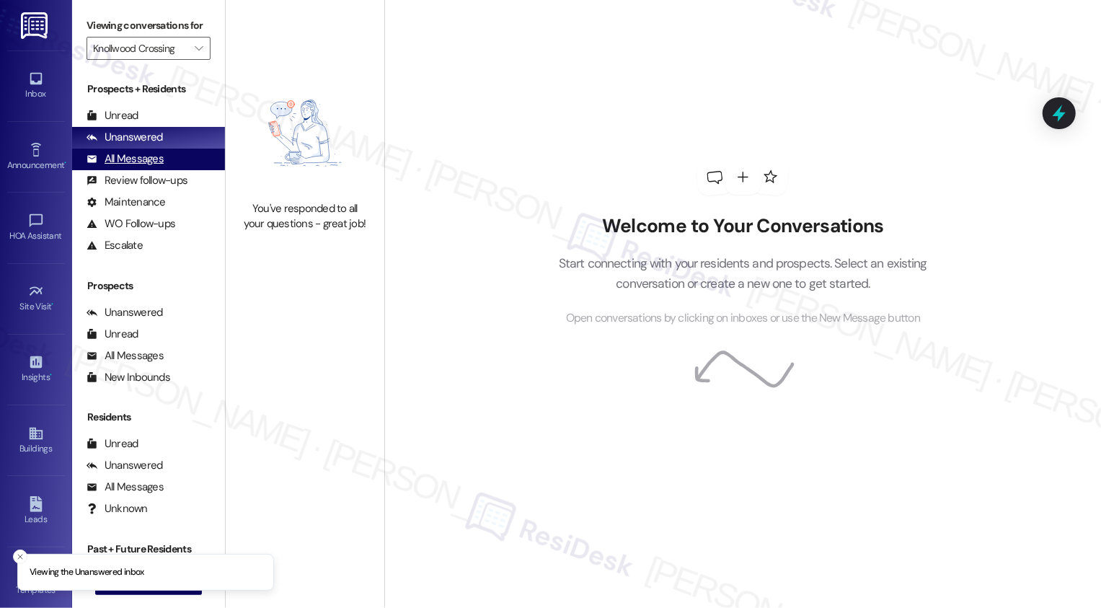
click at [155, 167] on div "All Messages" at bounding box center [125, 158] width 77 height 15
click at [130, 145] on div "Unanswered" at bounding box center [125, 137] width 76 height 15
click at [142, 167] on div "All Messages" at bounding box center [125, 158] width 77 height 15
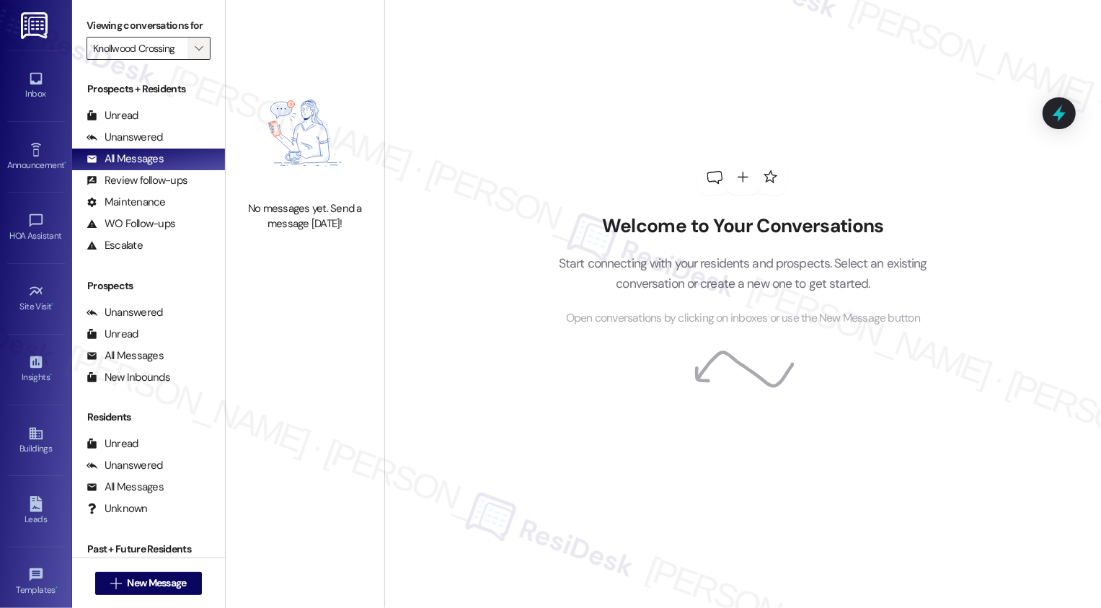
click at [195, 54] on icon "" at bounding box center [199, 49] width 8 height 12
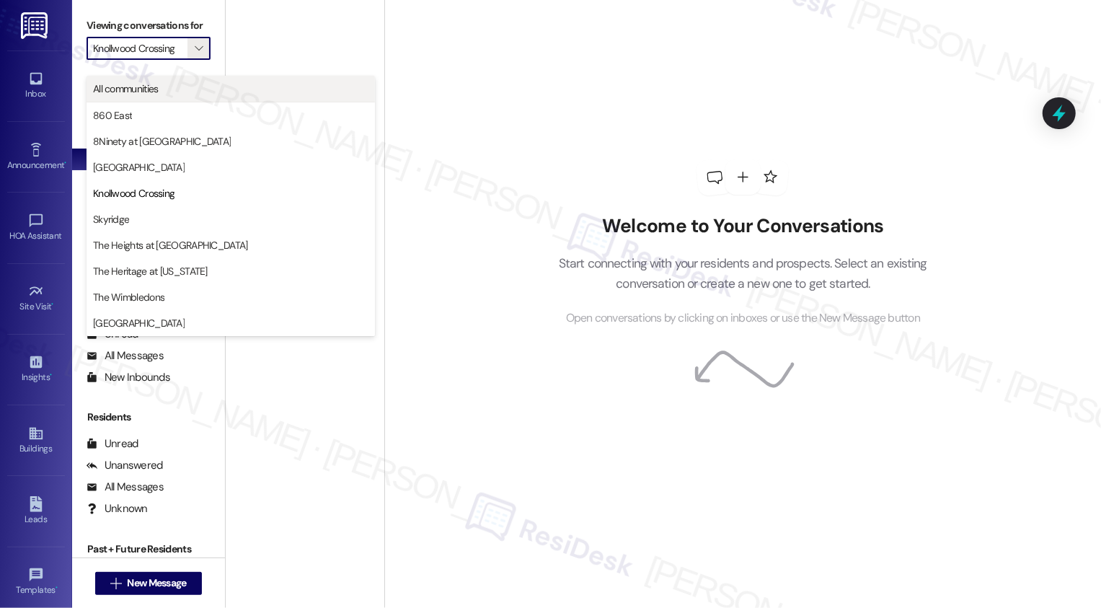
click at [182, 90] on span "All communities" at bounding box center [230, 88] width 275 height 14
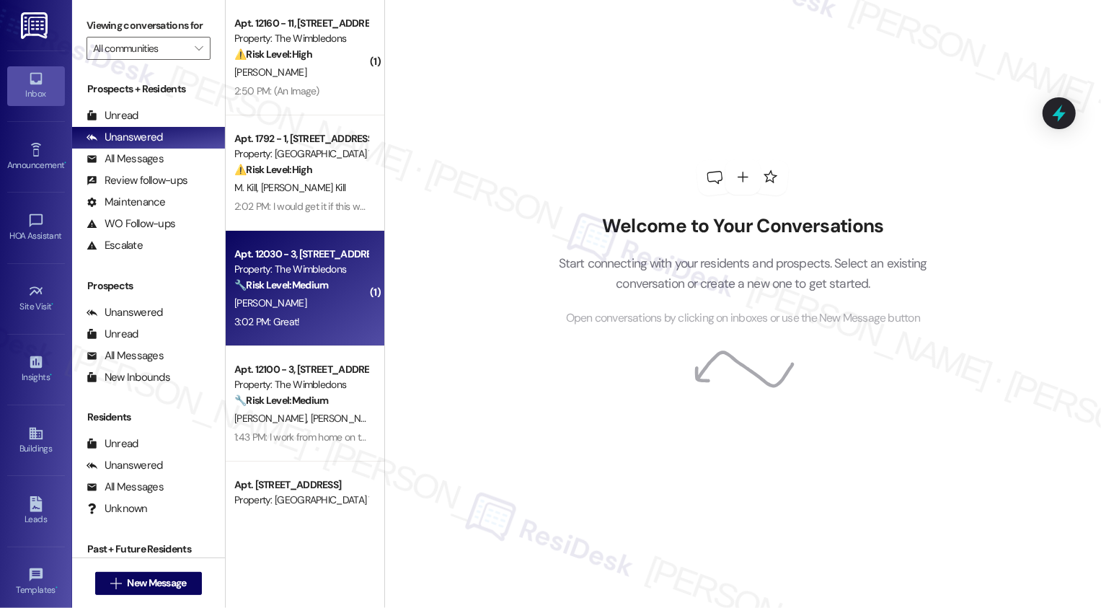
click at [312, 312] on div "[PERSON_NAME]" at bounding box center [301, 303] width 136 height 18
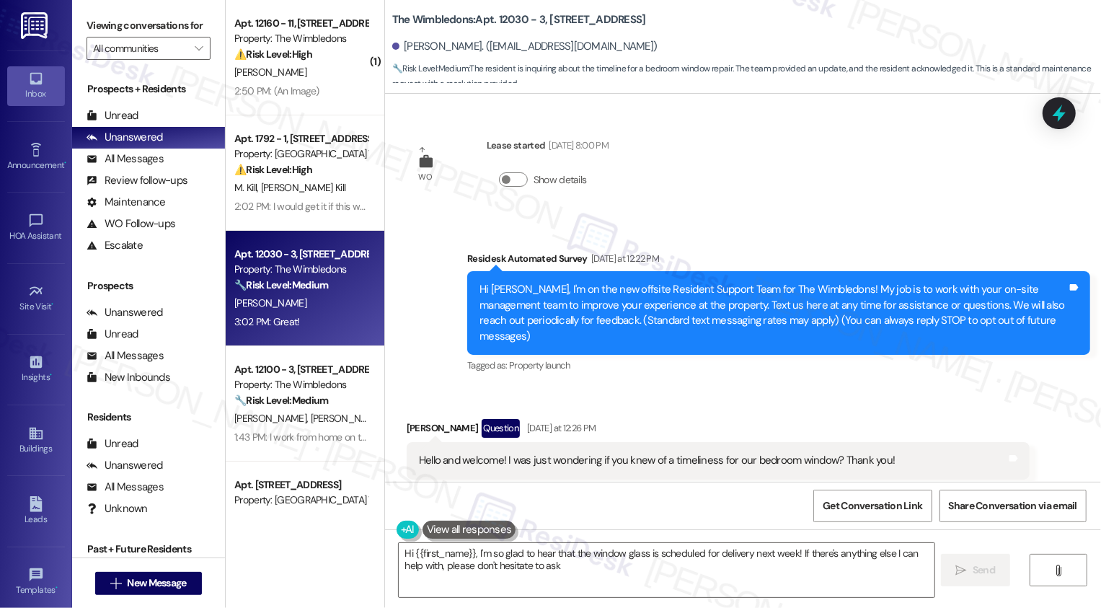
type textarea "Hi {{first_name}}, I'm so glad to hear that the window glass is scheduled for d…"
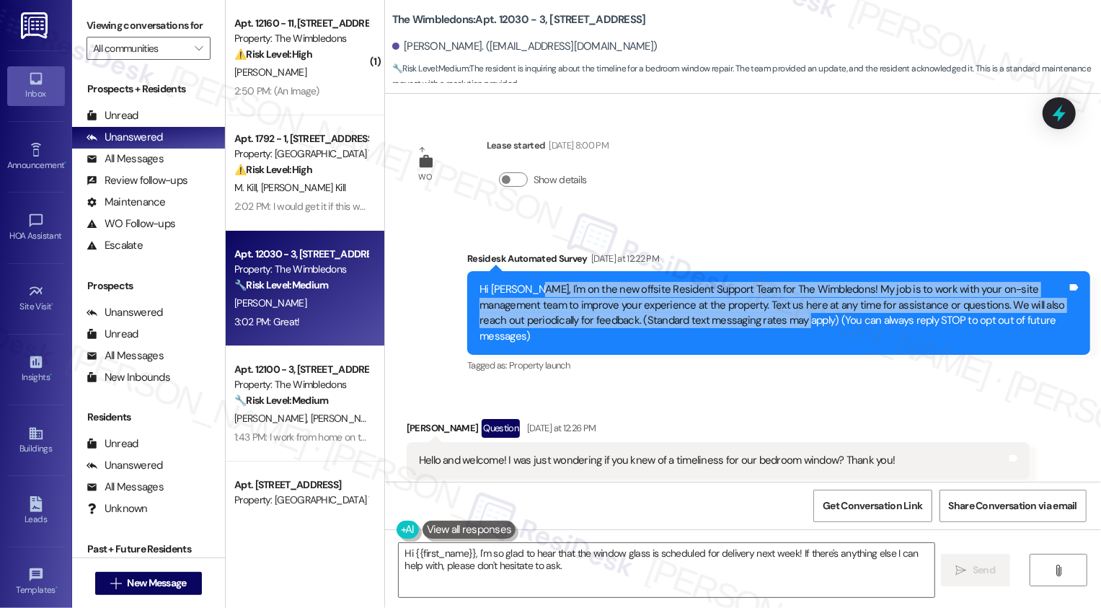
drag, startPoint x: 521, startPoint y: 290, endPoint x: 781, endPoint y: 317, distance: 261.8
click at [781, 317] on div "Hi [PERSON_NAME], I'm on the new offsite Resident Support Team for The Wimbledo…" at bounding box center [774, 313] width 588 height 62
copy div "I'm on the new offsite Resident Support Team for The Wimbledons! My job is to w…"
click at [28, 155] on icon at bounding box center [36, 150] width 16 height 16
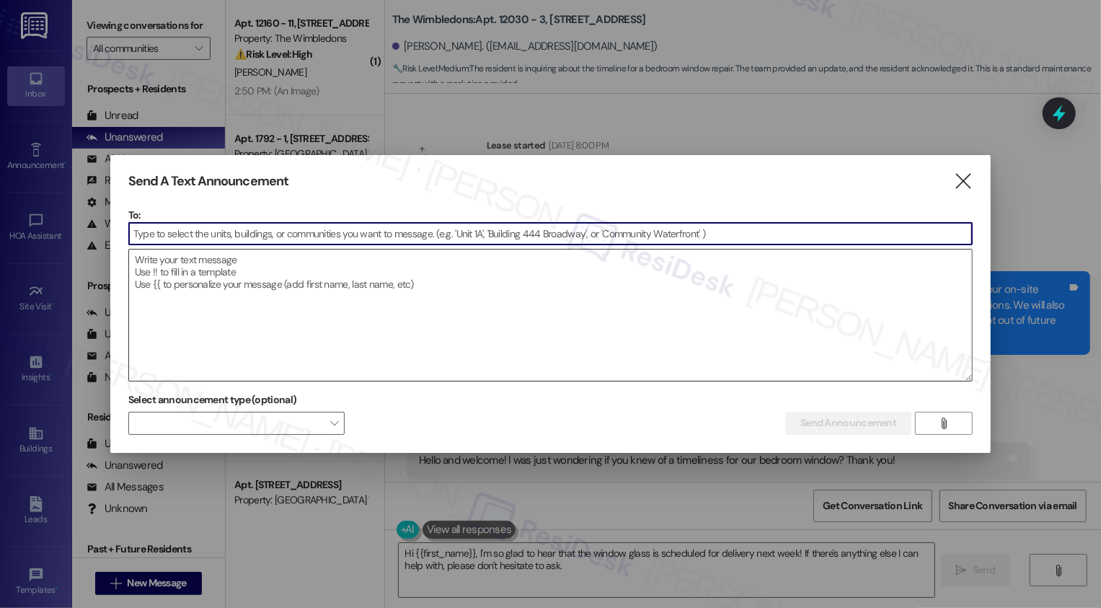
click at [285, 280] on textarea at bounding box center [551, 315] width 844 height 131
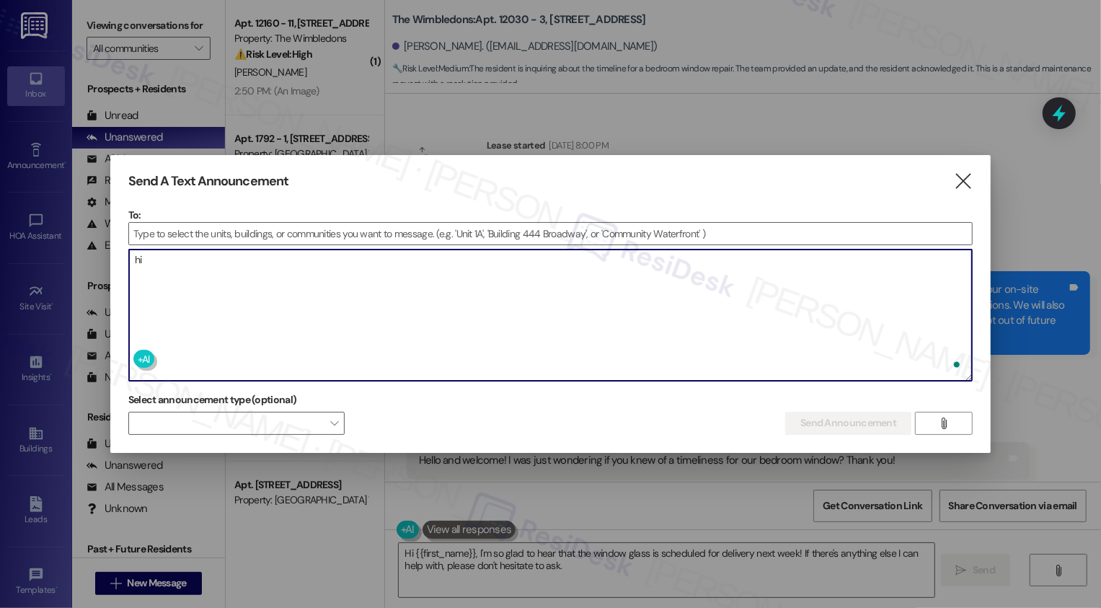
type textarea "h"
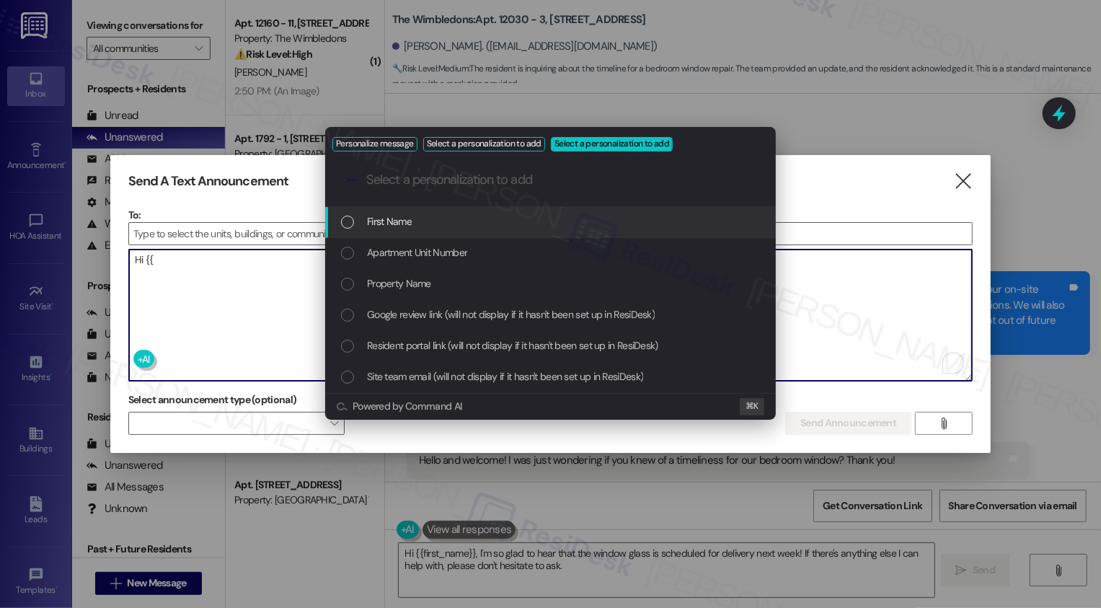
click at [345, 226] on div "List of options" at bounding box center [347, 222] width 13 height 13
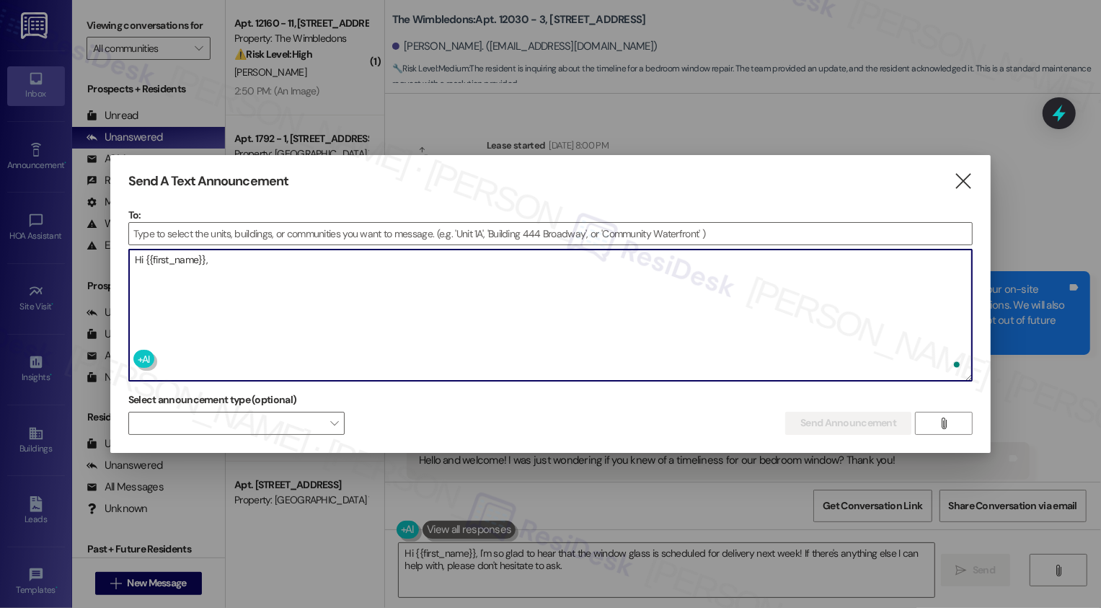
paste textarea "I'm on the new offsite Resident Support Team for The Wimbledons! My job is to w…"
type textarea "Hi {{first_name}}, I'm on the new offsite Resident Support Team for The Wimbled…"
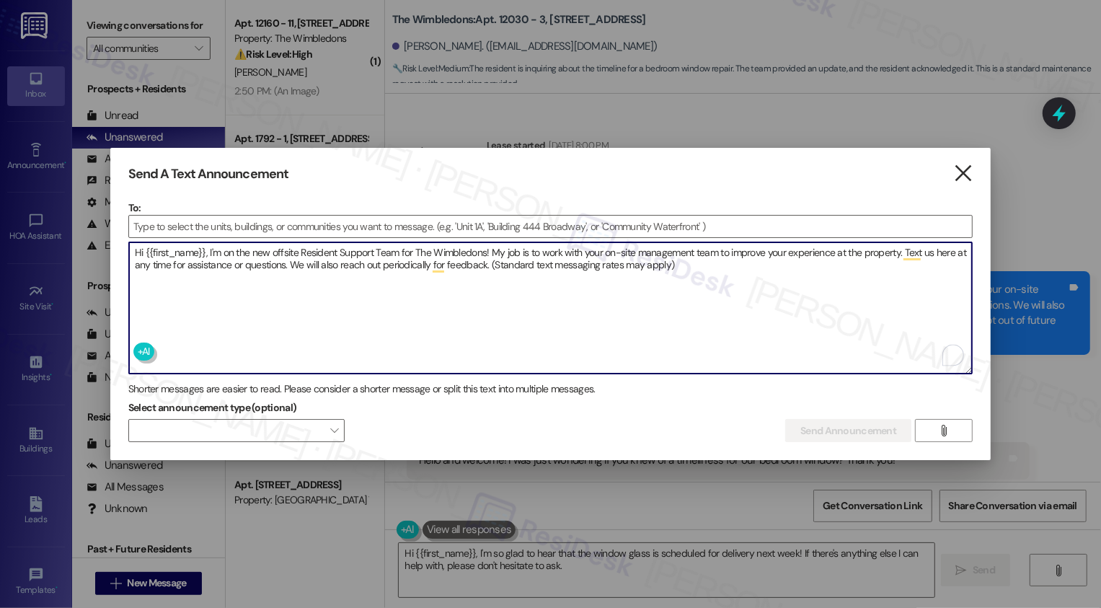
click at [963, 174] on icon "" at bounding box center [963, 173] width 19 height 15
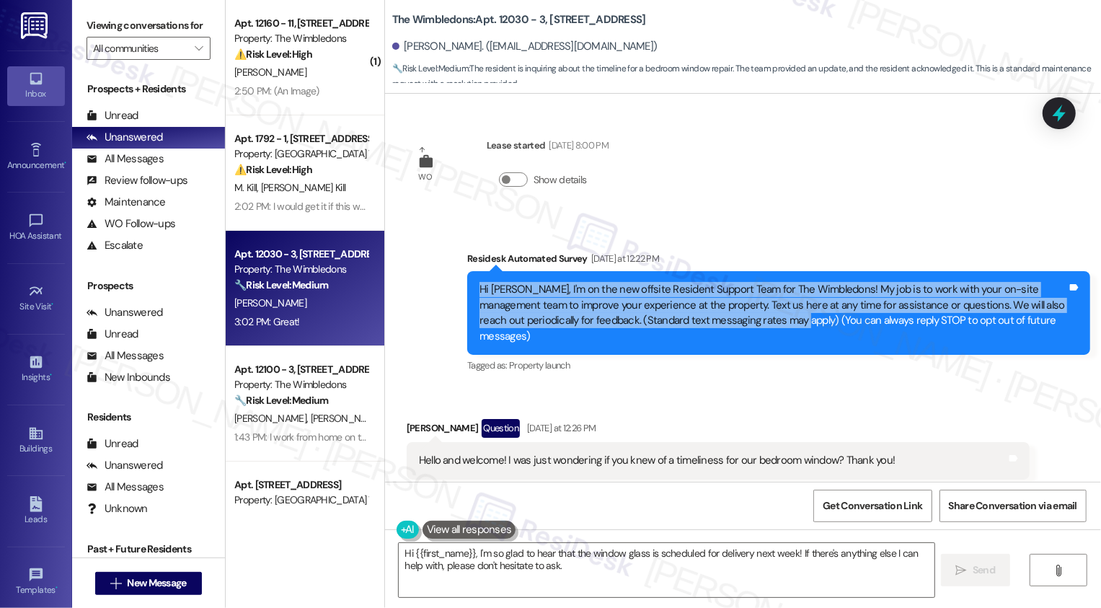
drag, startPoint x: 474, startPoint y: 288, endPoint x: 781, endPoint y: 325, distance: 309.4
click at [781, 325] on div "Hi [PERSON_NAME], I'm on the new offsite Resident Support Team for The Wimbledo…" at bounding box center [774, 313] width 588 height 62
copy div "Hi [PERSON_NAME], I'm on the new offsite Resident Support Team for The Wimbledo…"
click at [579, 558] on textarea "Hi {{first_name}}, I'm so glad to hear that the window glass is scheduled for d…" at bounding box center [667, 570] width 536 height 54
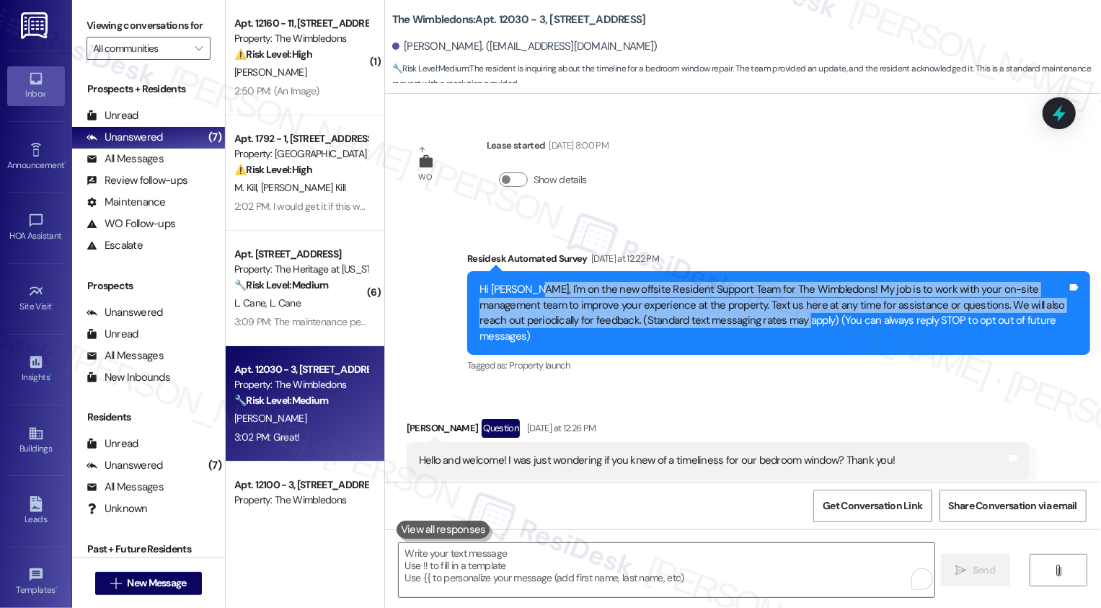
drag, startPoint x: 520, startPoint y: 288, endPoint x: 779, endPoint y: 328, distance: 261.9
click at [779, 328] on div "Hi [PERSON_NAME], I'm on the new offsite Resident Support Team for The Wimbledo…" at bounding box center [778, 313] width 623 height 84
copy div "I'm on the new offsite Resident Support Team for The Wimbledons! My job is to w…"
click at [517, 558] on textarea "To enrich screen reader interactions, please activate Accessibility in Grammarl…" at bounding box center [667, 570] width 536 height 54
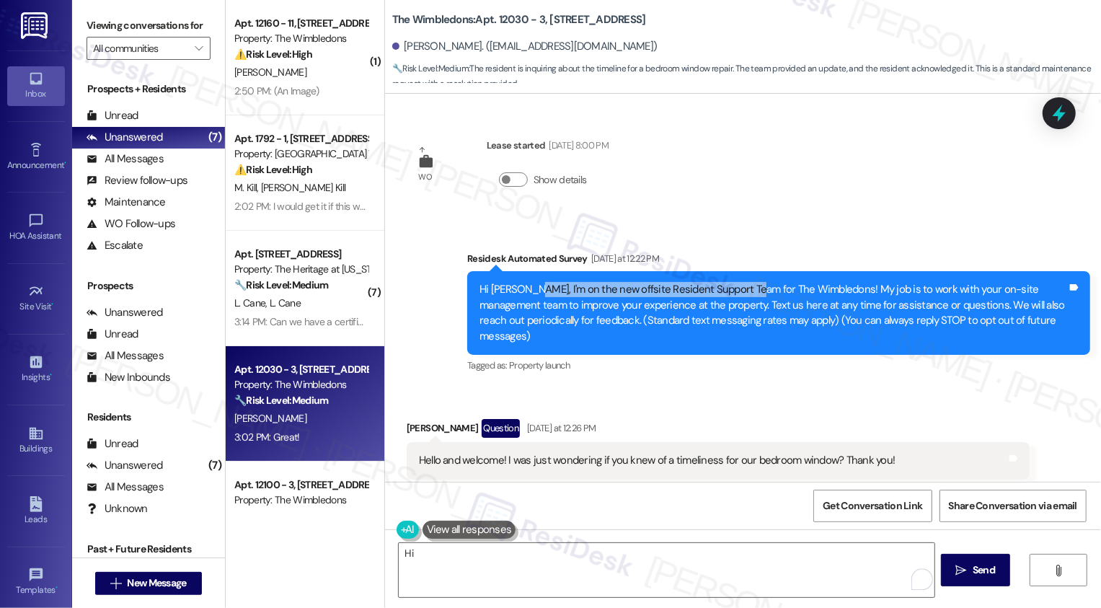
drag, startPoint x: 520, startPoint y: 288, endPoint x: 736, endPoint y: 292, distance: 215.7
click at [737, 292] on div "Hi [PERSON_NAME], I'm on the new offsite Resident Support Team for The Wimbledo…" at bounding box center [774, 313] width 588 height 62
copy div "I'm on the new offsite Resident Support Team for"
click at [485, 560] on textarea "Hi" at bounding box center [667, 570] width 536 height 54
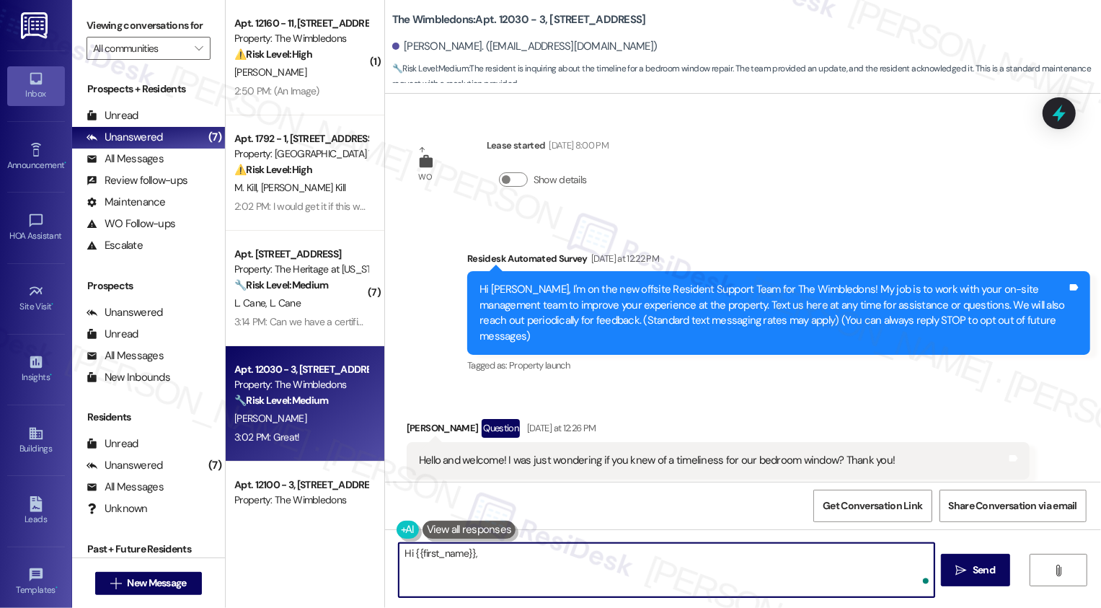
paste textarea "I'm on the new offsite Resident Support Team for"
type textarea "Hi {{first_name}}, I'm on the new offsite Resident Support Team for {{"
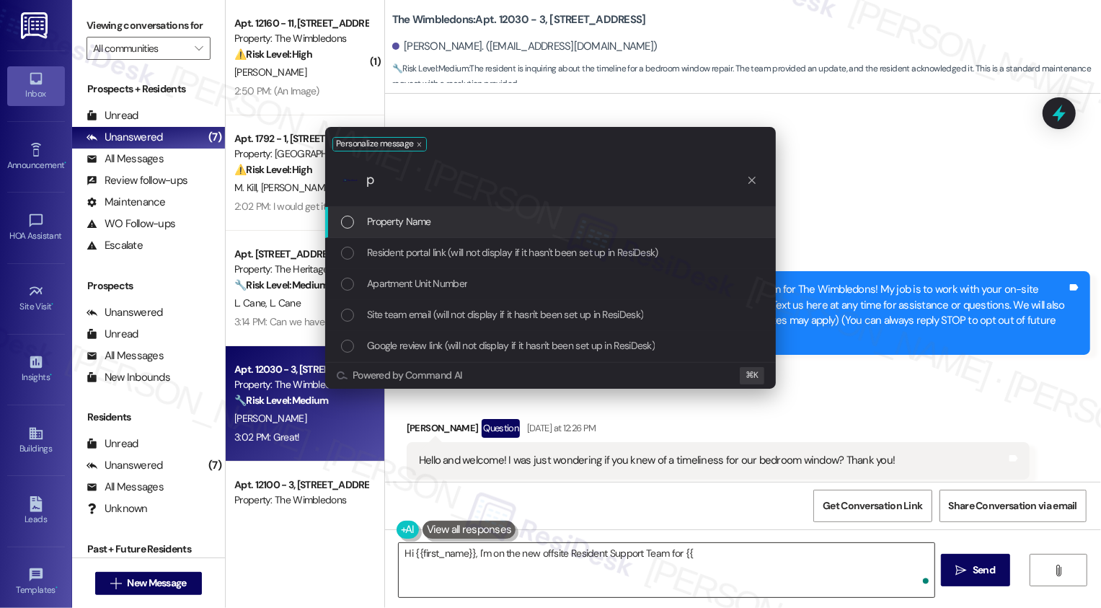
type input "pr"
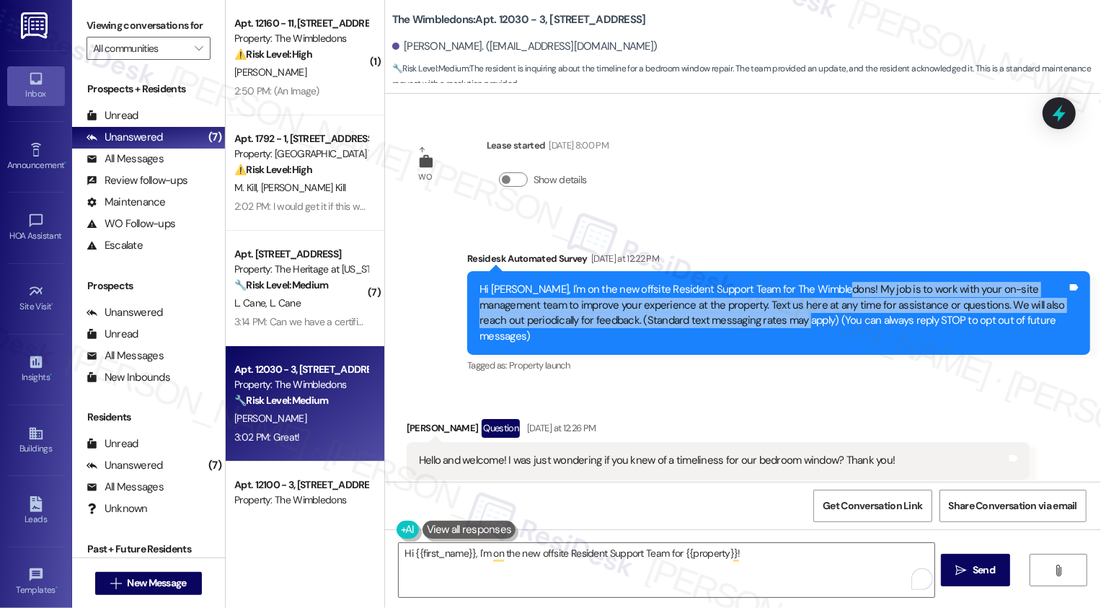
drag, startPoint x: 823, startPoint y: 287, endPoint x: 779, endPoint y: 324, distance: 57.3
click at [779, 324] on div "Hi [PERSON_NAME], I'm on the new offsite Resident Support Team for The Wimbledo…" at bounding box center [774, 313] width 588 height 62
copy div "My job is to work with your on-site management team to improve your experience …"
click at [784, 554] on textarea "Hi {{first_name}}, I'm on the new offsite Resident Support Team for {{property}…" at bounding box center [667, 570] width 536 height 54
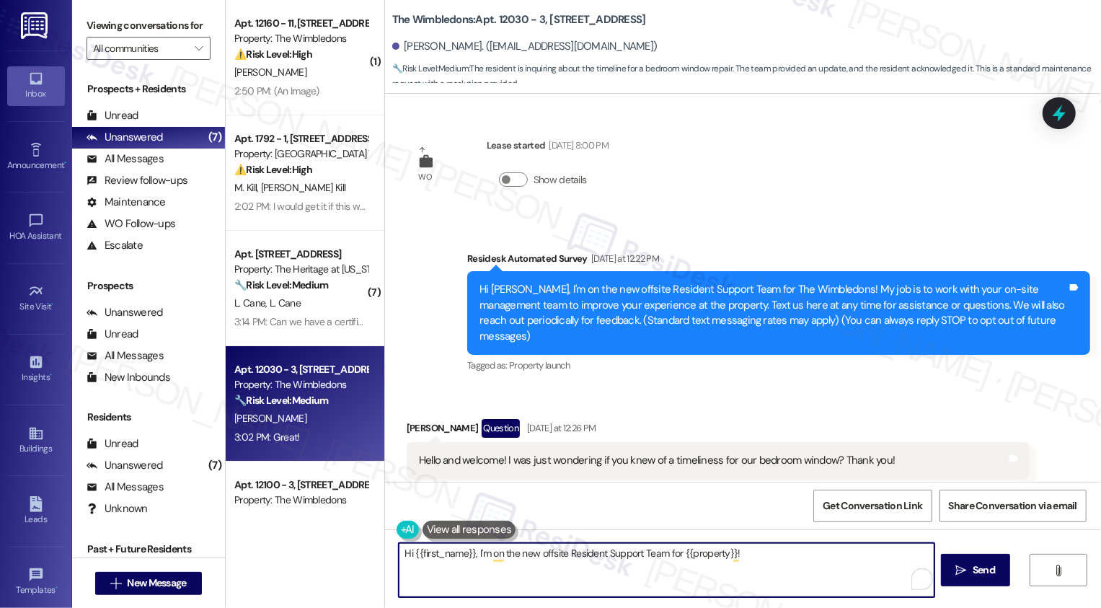
paste textarea "My job is to work with your on-site management team to improve your experience …"
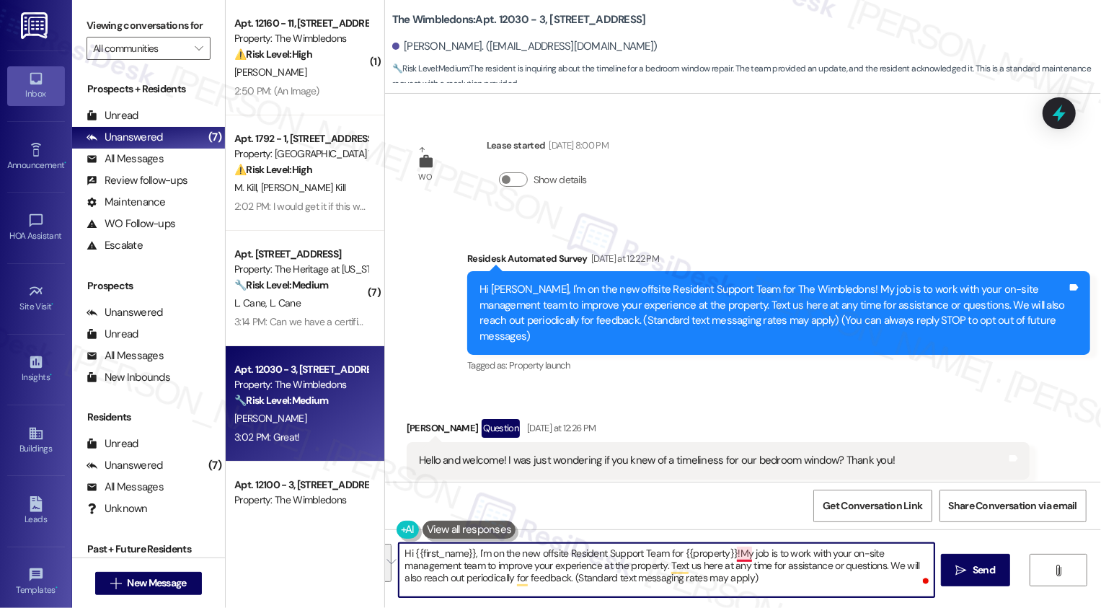
click at [733, 554] on textarea "Hi {{first_name}}, I'm on the new offsite Resident Support Team for {{property}…" at bounding box center [667, 570] width 536 height 54
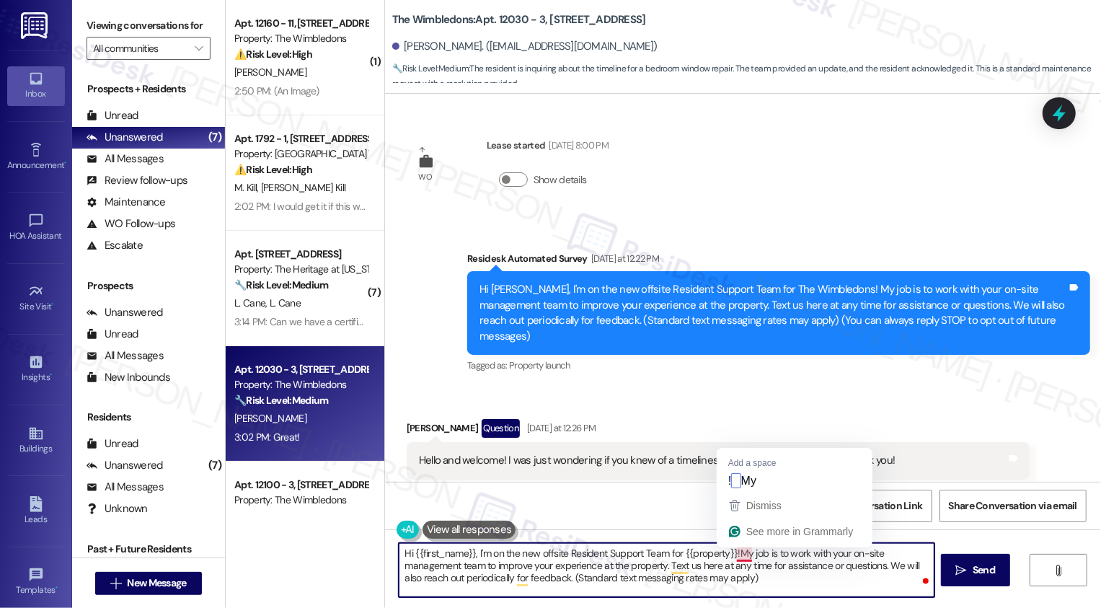
type textarea "Hi {{first_name}}, I'm on the new offsite Resident Support Team for {{property}…"
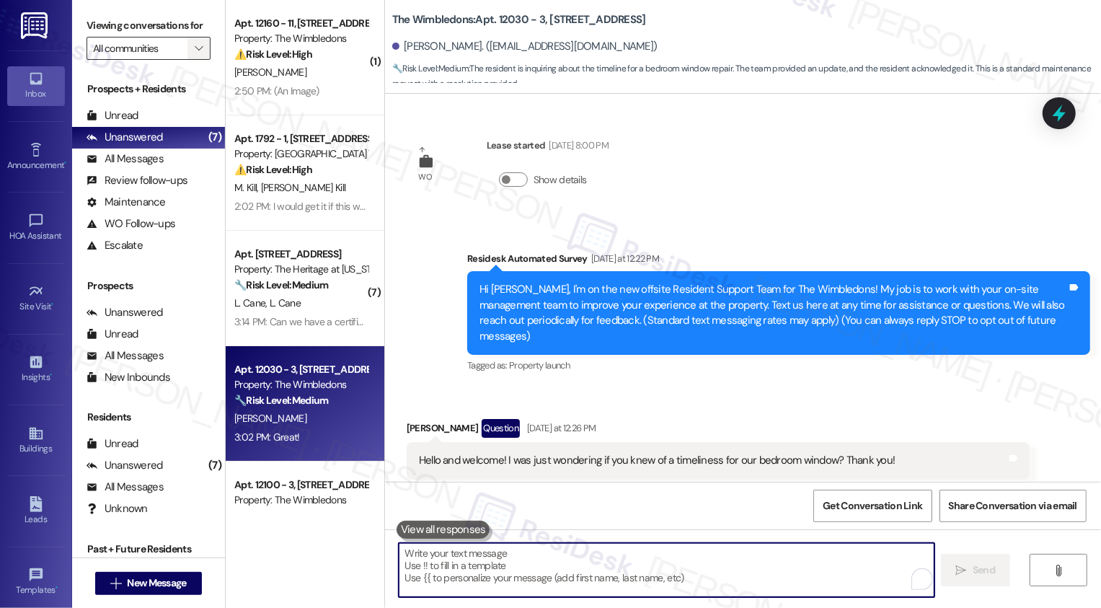
click at [195, 54] on icon "" at bounding box center [199, 49] width 8 height 12
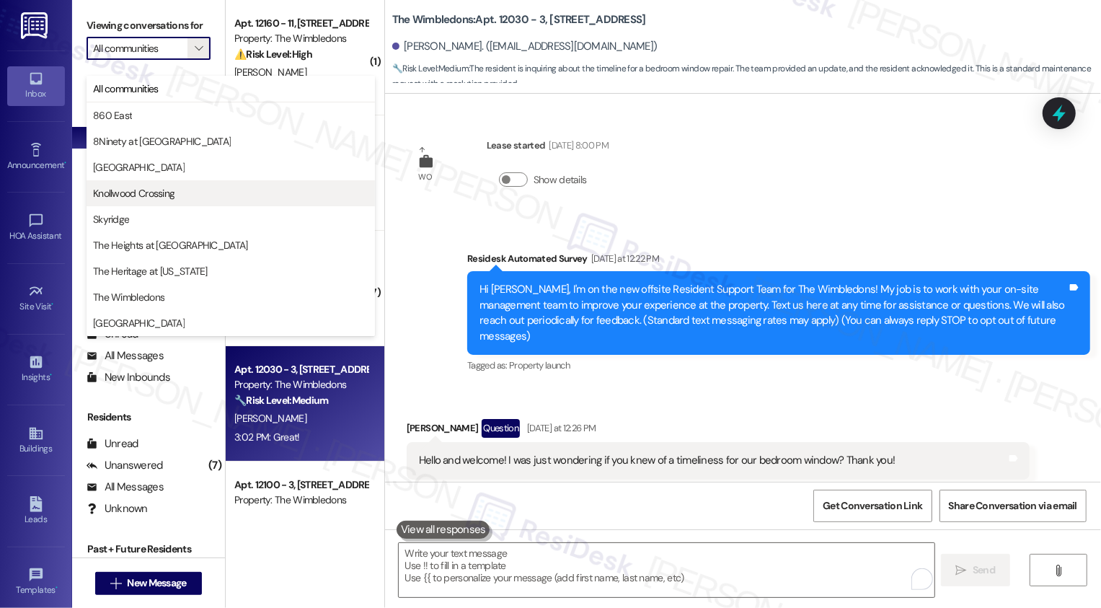
click at [142, 196] on span "Knollwood Crossing" at bounding box center [133, 193] width 81 height 14
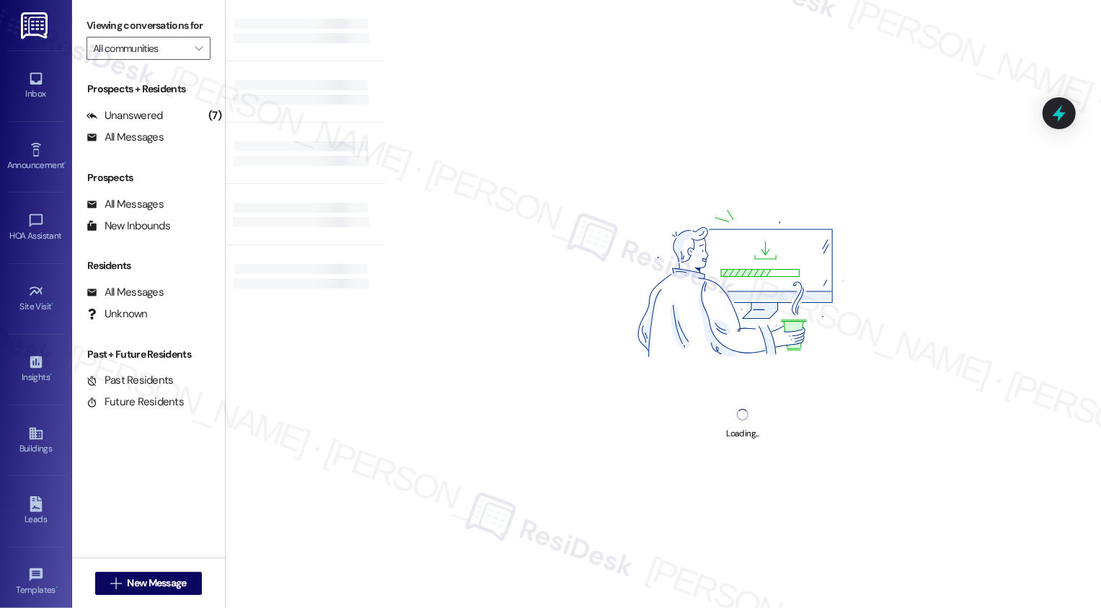
type input "Knollwood Crossing"
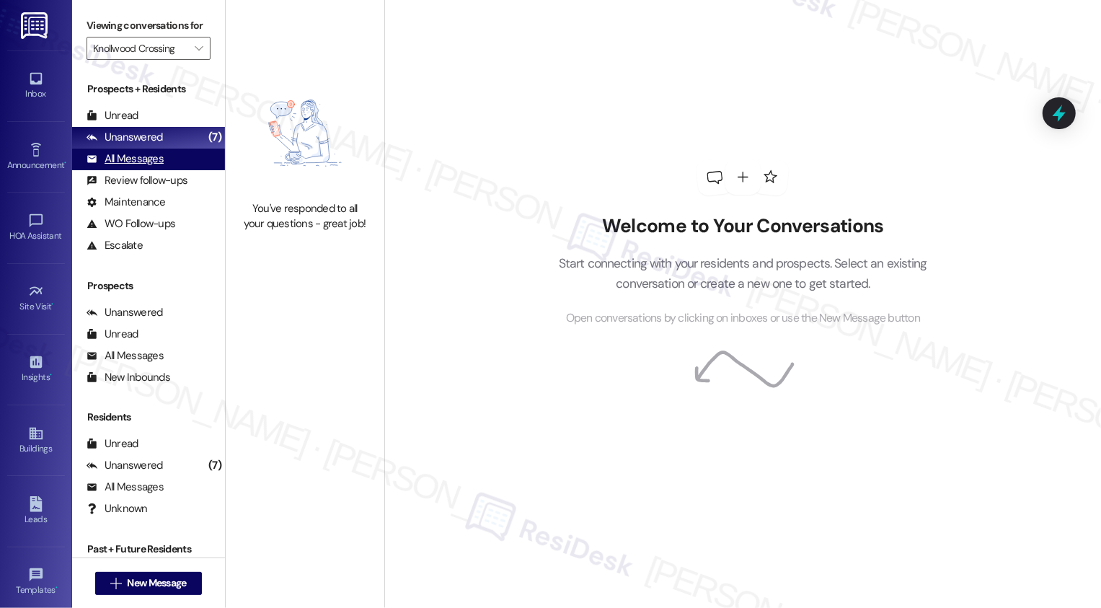
click at [185, 170] on div "All Messages (undefined)" at bounding box center [148, 160] width 153 height 22
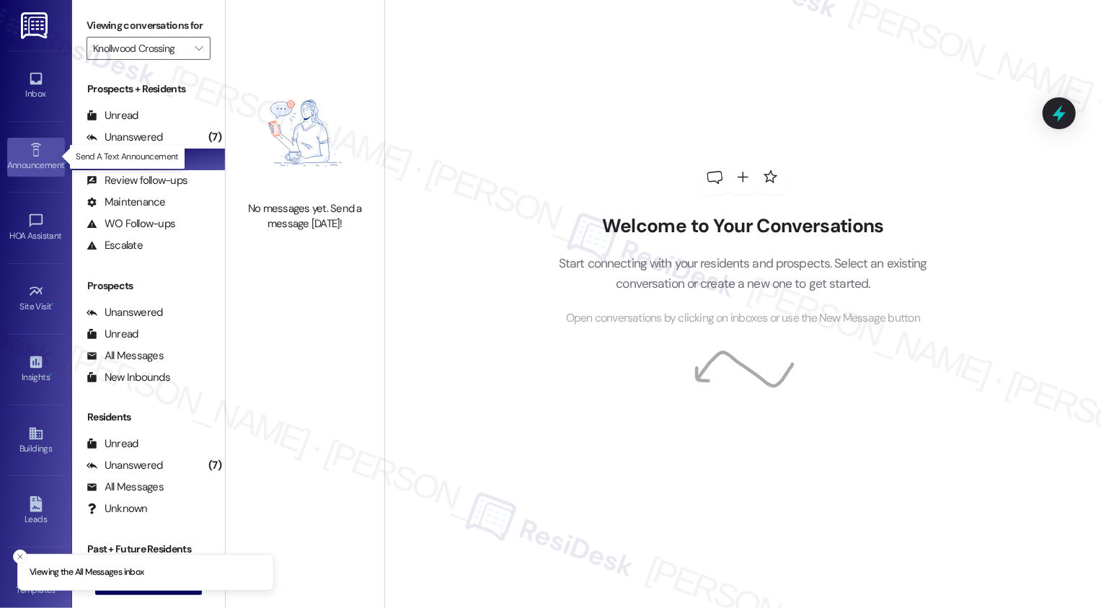
click at [32, 156] on icon at bounding box center [36, 150] width 16 height 16
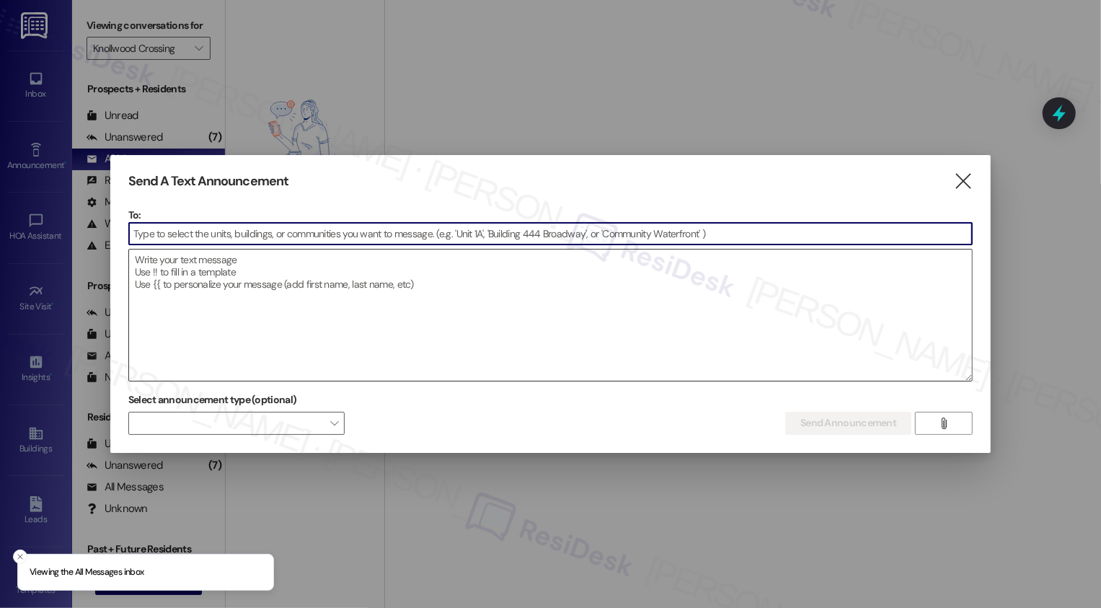
click at [196, 278] on textarea at bounding box center [551, 315] width 844 height 131
paste textarea "Hi {{first_name}}, I'm on the new offsite Resident Support Team for {{property}…"
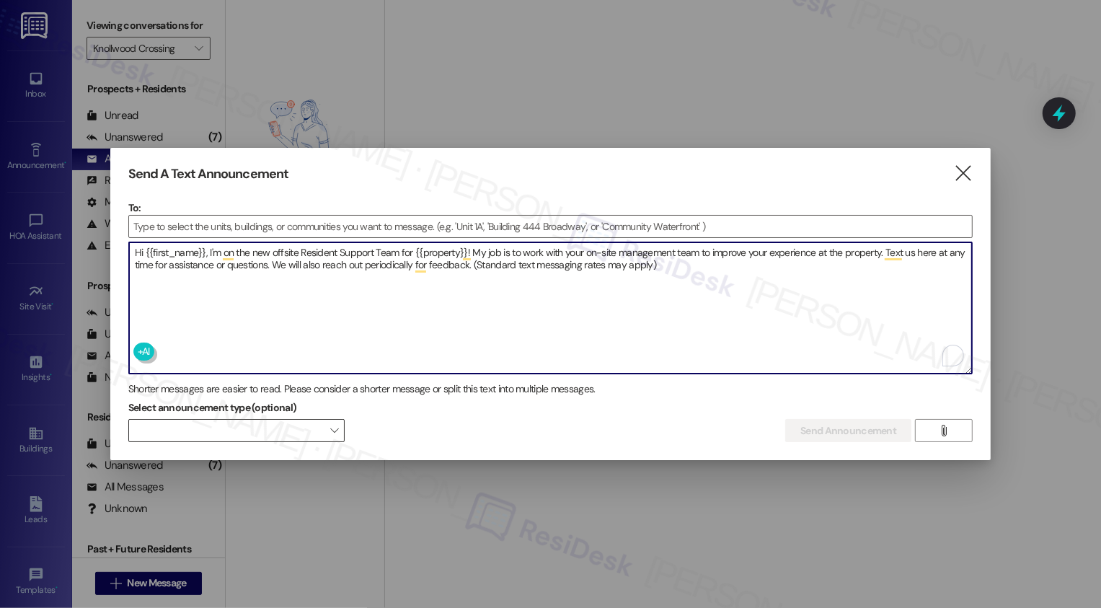
type textarea "Hi {{first_name}}, I'm on the new offsite Resident Support Team for {{property}…"
click at [331, 424] on span "" at bounding box center [334, 430] width 8 height 23
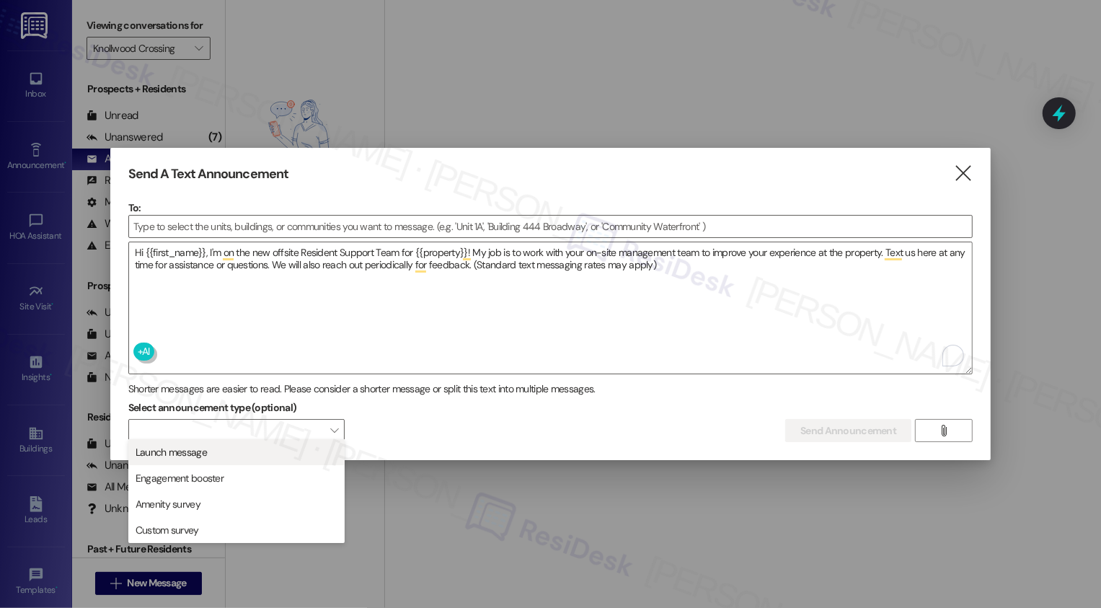
click at [234, 446] on span "Launch message" at bounding box center [236, 452] width 203 height 16
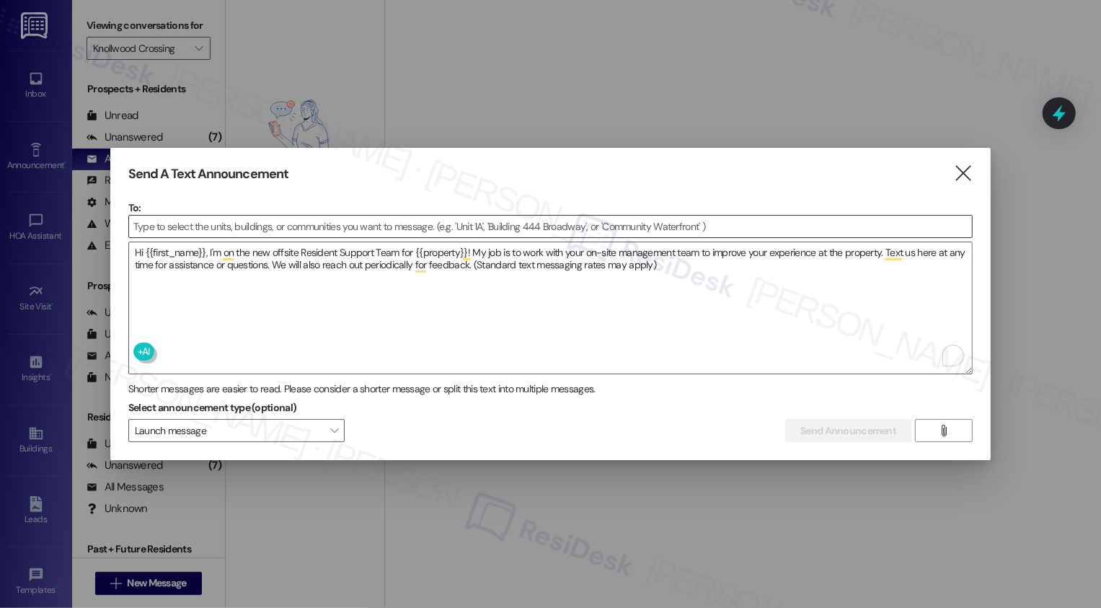
click at [214, 216] on input at bounding box center [551, 227] width 844 height 22
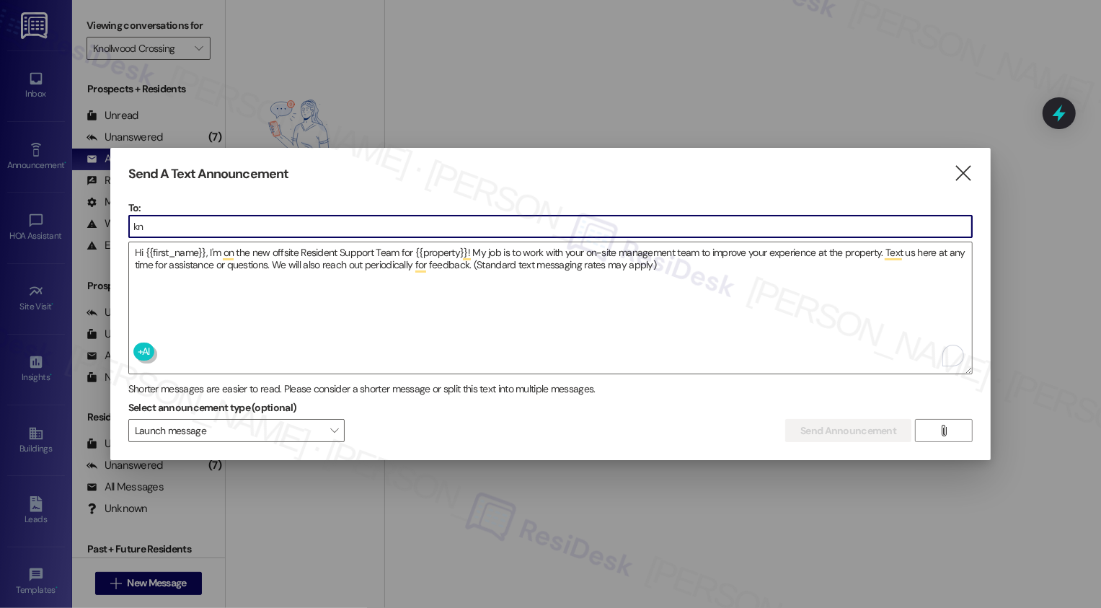
type input "kno"
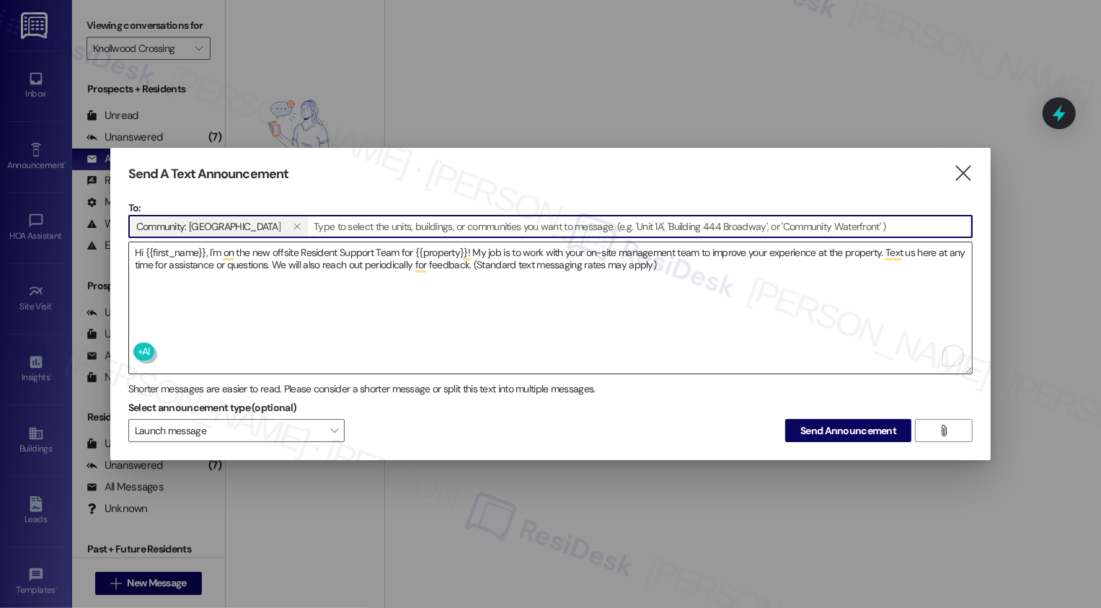
click at [647, 255] on textarea "Hi {{first_name}}, I'm on the new offsite Resident Support Team for {{property}…" at bounding box center [551, 307] width 844 height 131
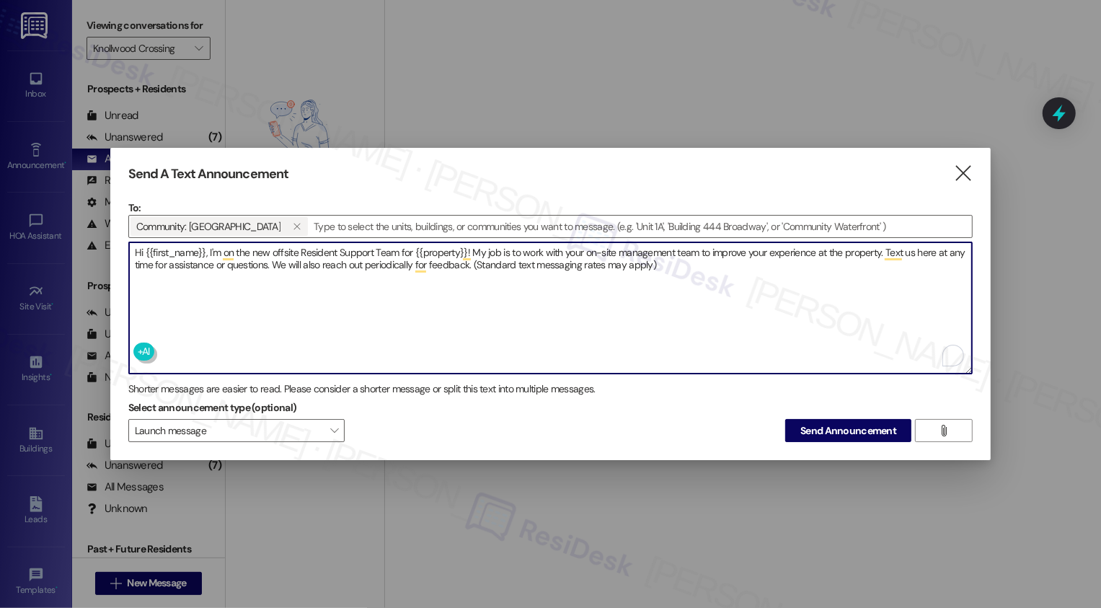
click at [700, 268] on textarea "Hi {{first_name}}, I'm on the new offsite Resident Support Team for {{property}…" at bounding box center [551, 307] width 844 height 131
click at [853, 425] on span "Send Announcement" at bounding box center [848, 430] width 96 height 15
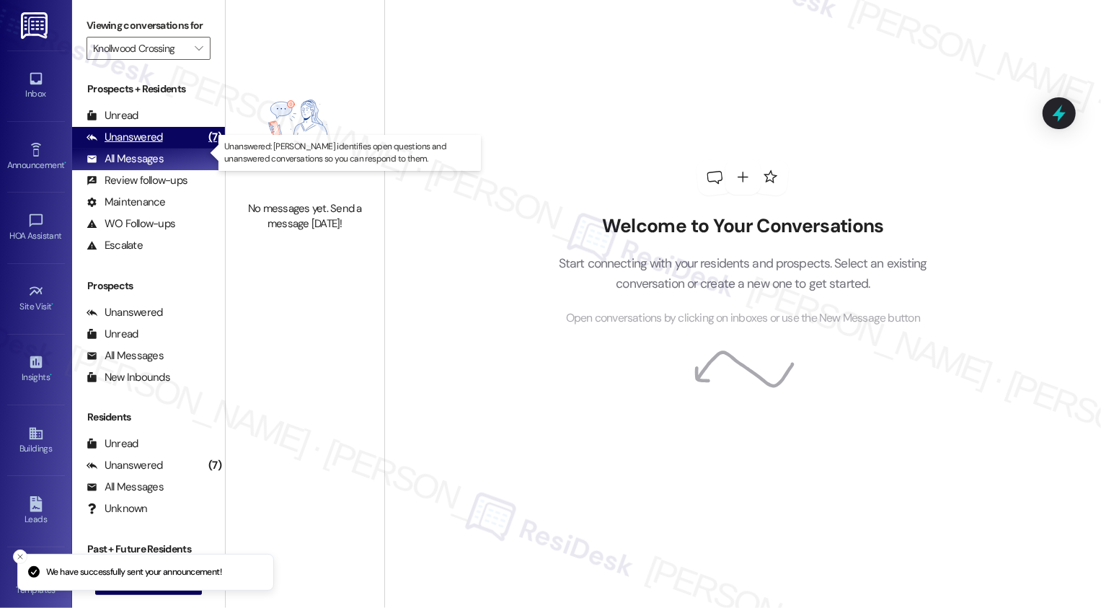
click at [154, 145] on div "Unanswered" at bounding box center [125, 137] width 76 height 15
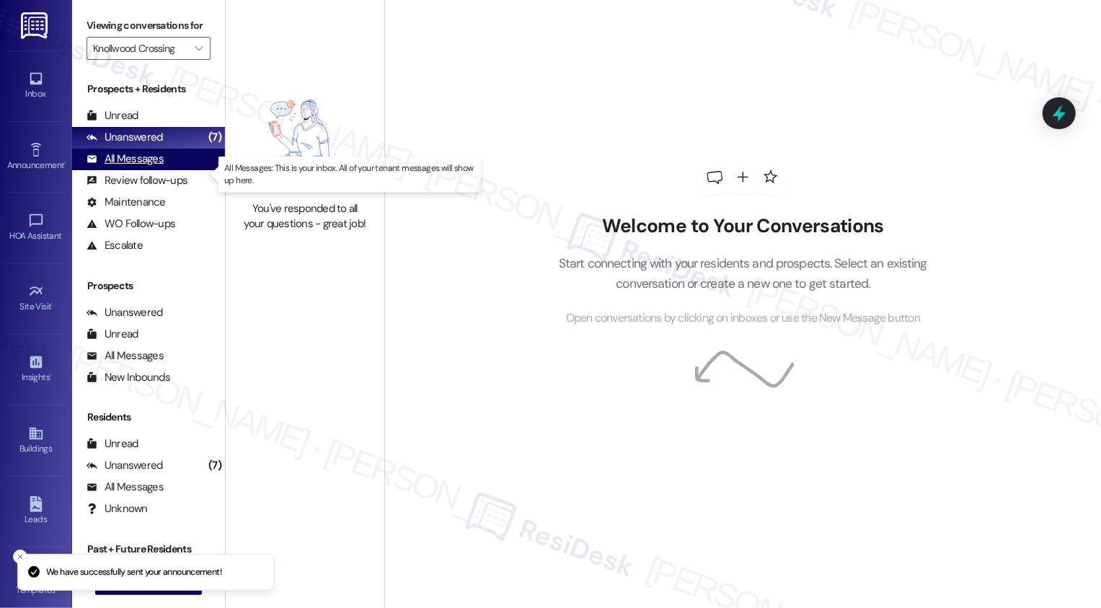
click at [151, 167] on div "All Messages" at bounding box center [125, 158] width 77 height 15
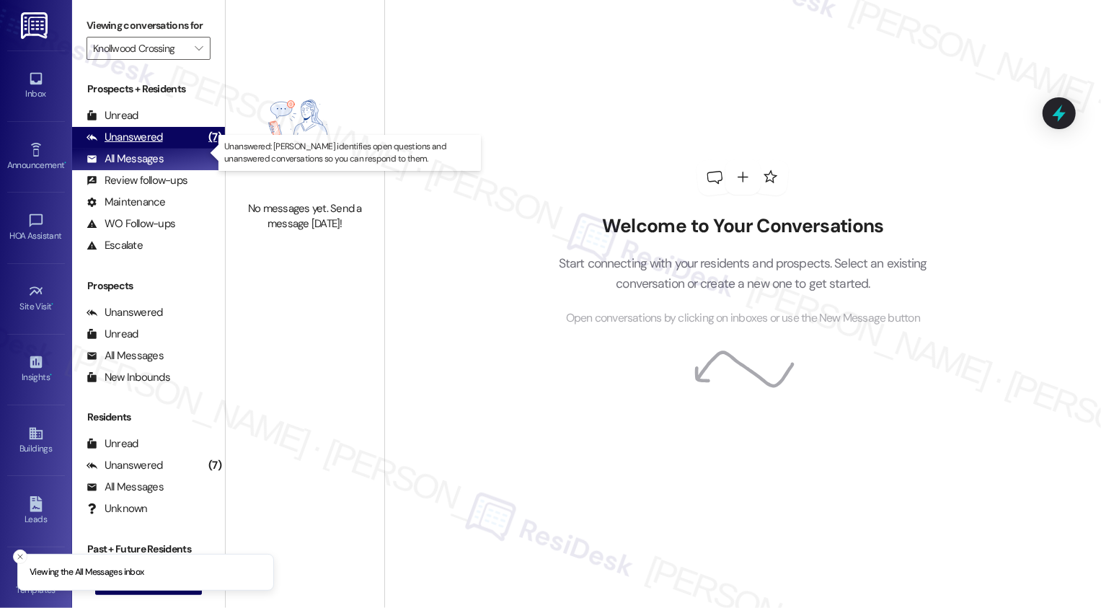
click at [139, 145] on div "Unanswered" at bounding box center [125, 137] width 76 height 15
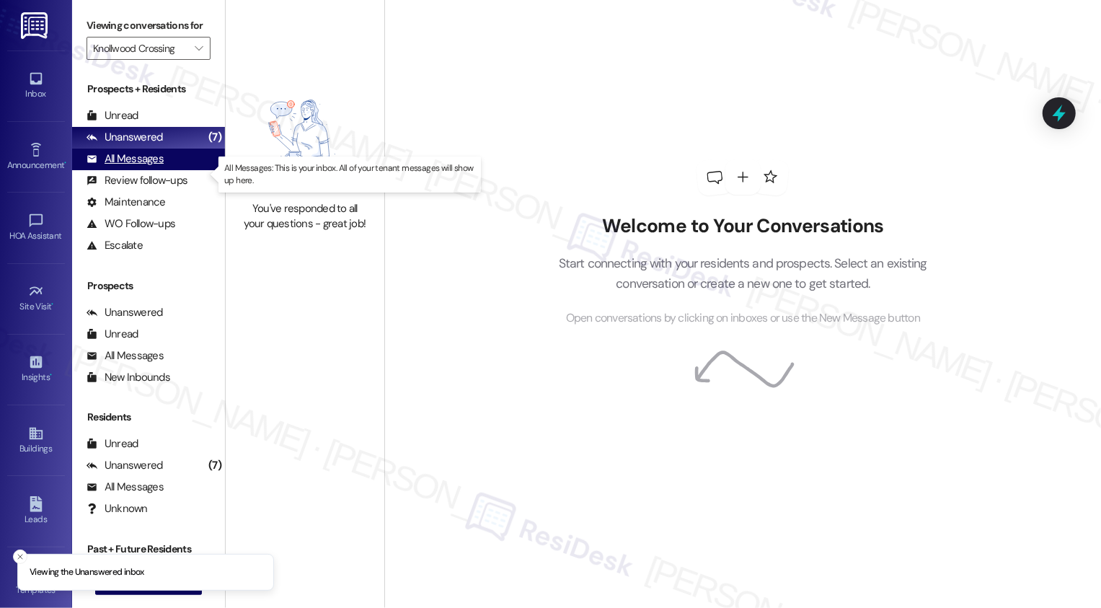
click at [136, 167] on div "All Messages" at bounding box center [125, 158] width 77 height 15
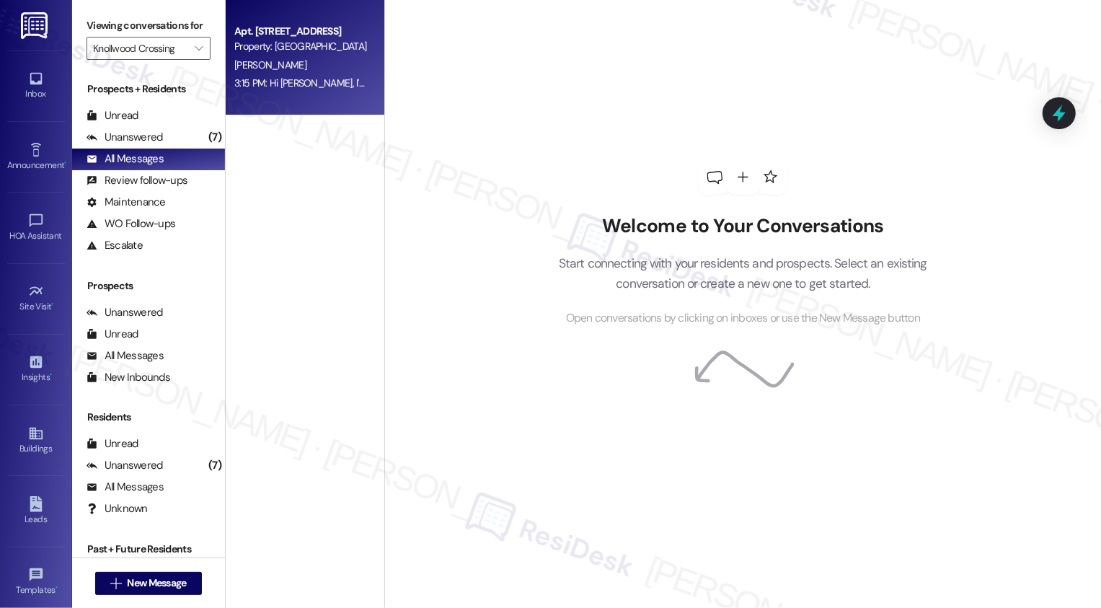
click at [261, 75] on div "3:15 PM: Hi [PERSON_NAME], I'm on the new offsite Resident Support Team for Kno…" at bounding box center [301, 83] width 136 height 18
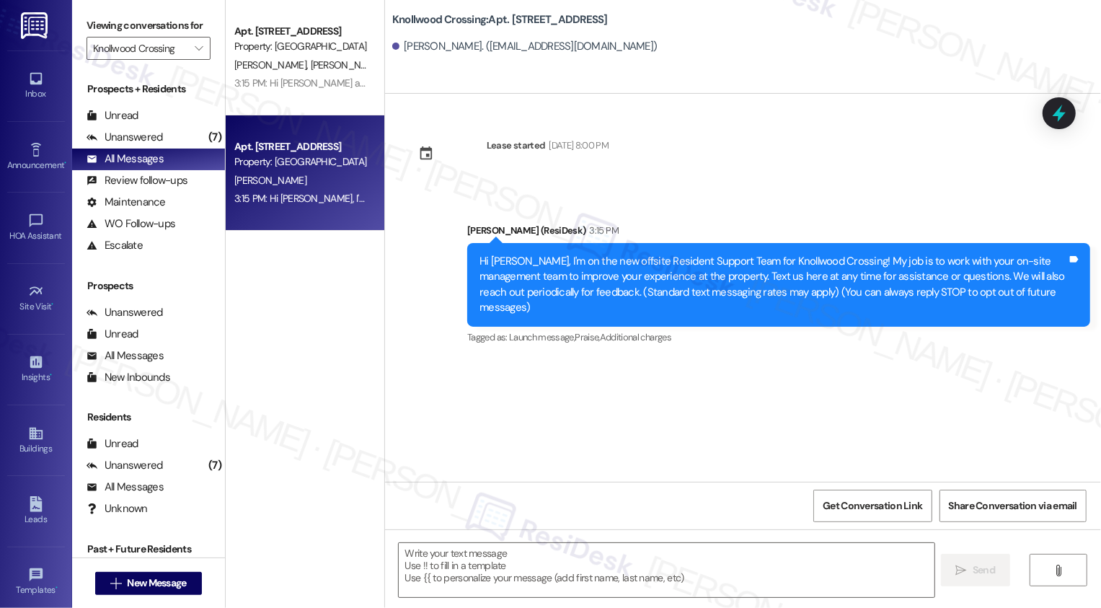
type textarea "Fetching suggested responses. Please feel free to read through the conversation…"
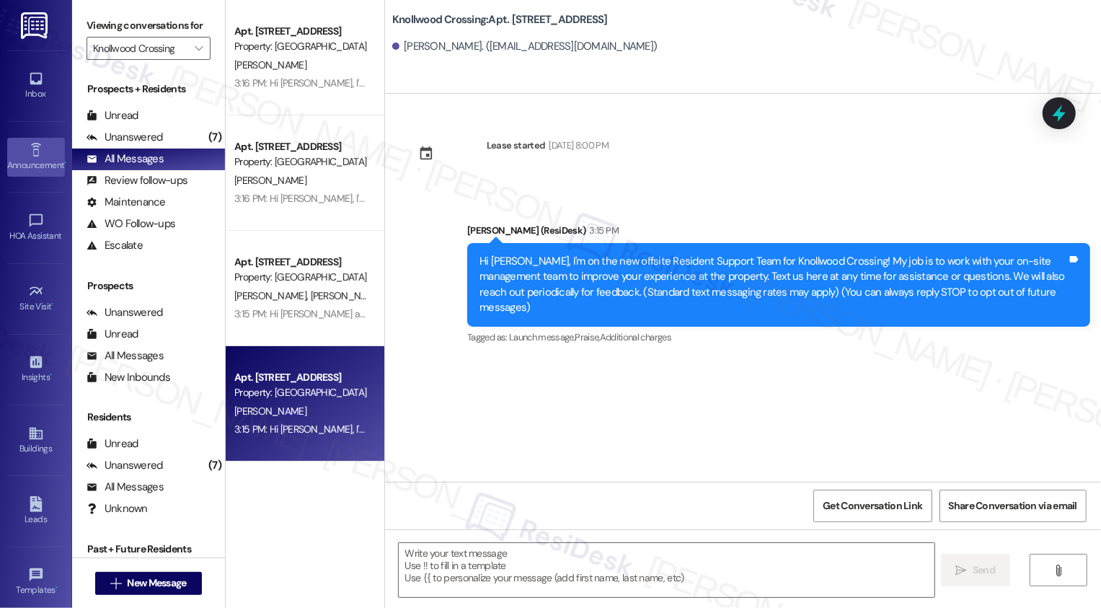
click at [27, 164] on div "Announcement •" at bounding box center [36, 165] width 72 height 14
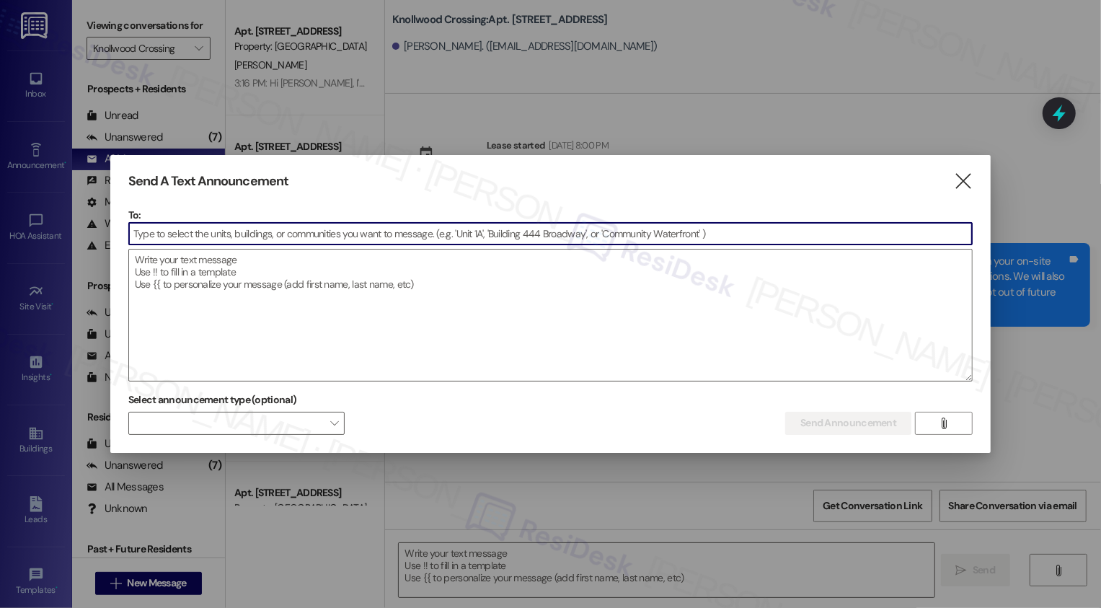
click at [953, 175] on div "Send A Text Announcement " at bounding box center [550, 181] width 845 height 17
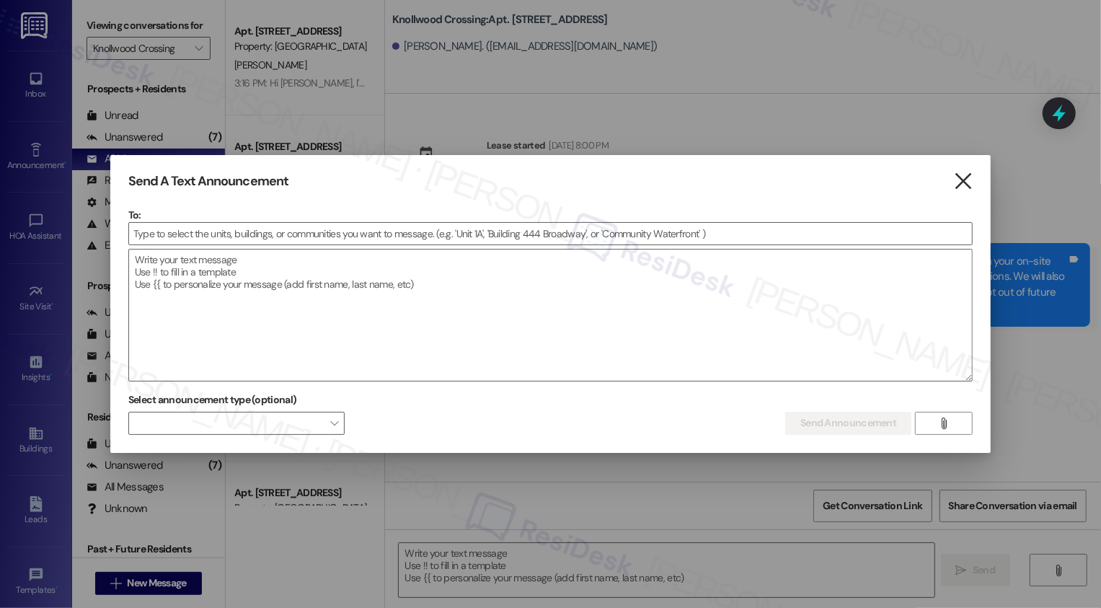
click at [964, 180] on icon "" at bounding box center [963, 181] width 19 height 15
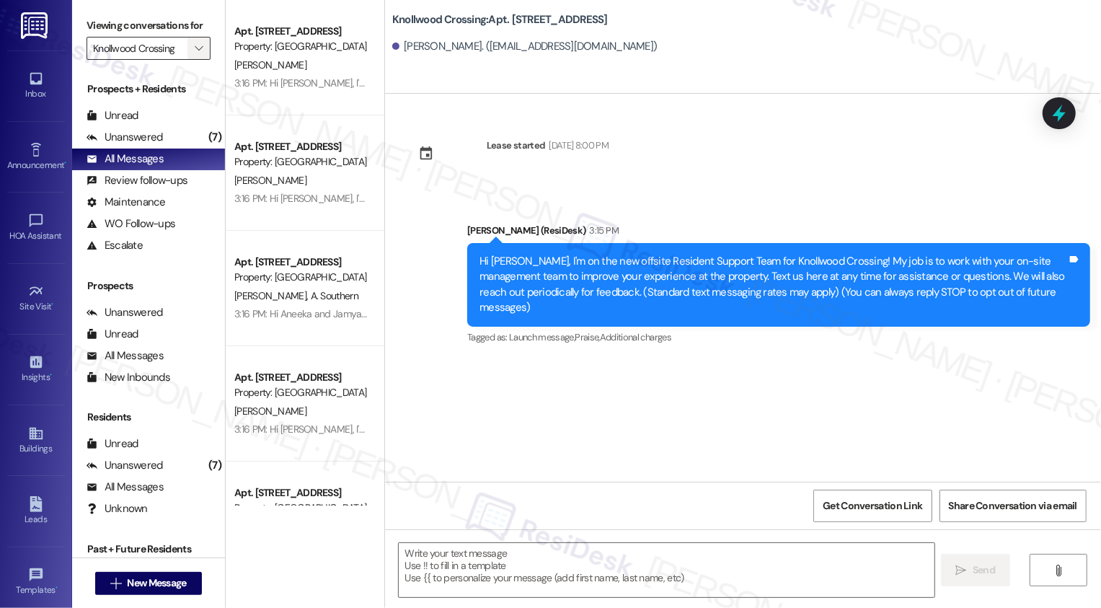
click at [195, 54] on icon "" at bounding box center [199, 49] width 8 height 12
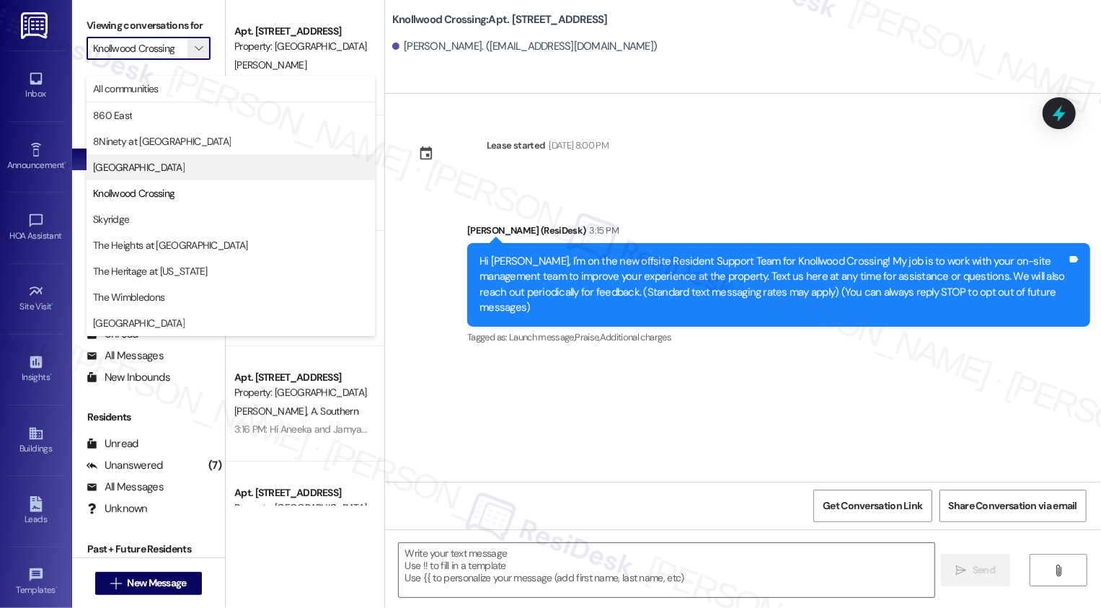
click at [138, 160] on span "[GEOGRAPHIC_DATA]" at bounding box center [139, 167] width 92 height 14
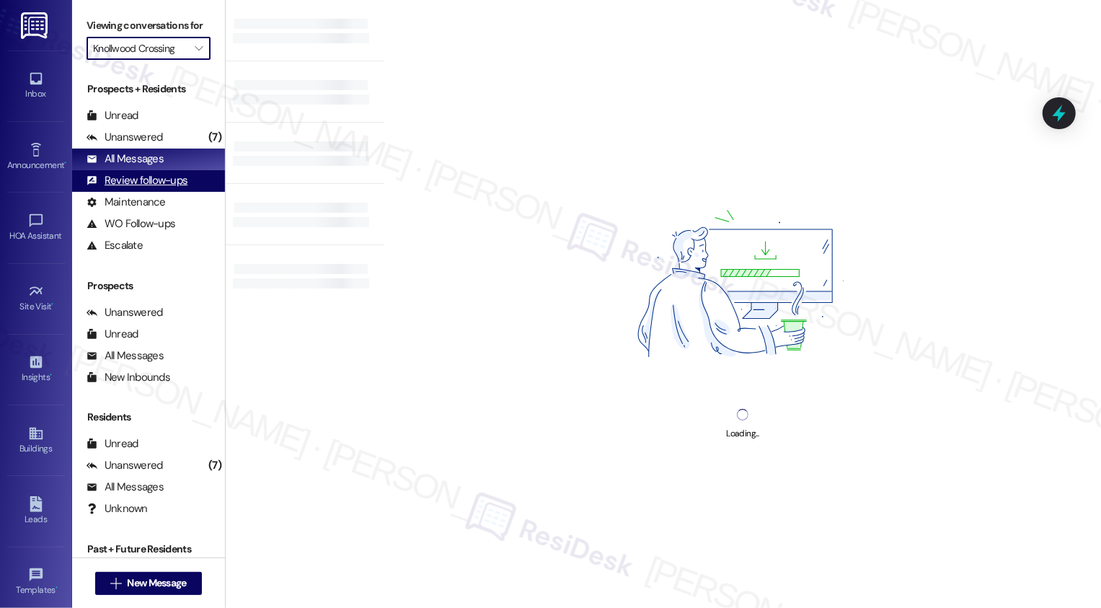
type input "[GEOGRAPHIC_DATA]"
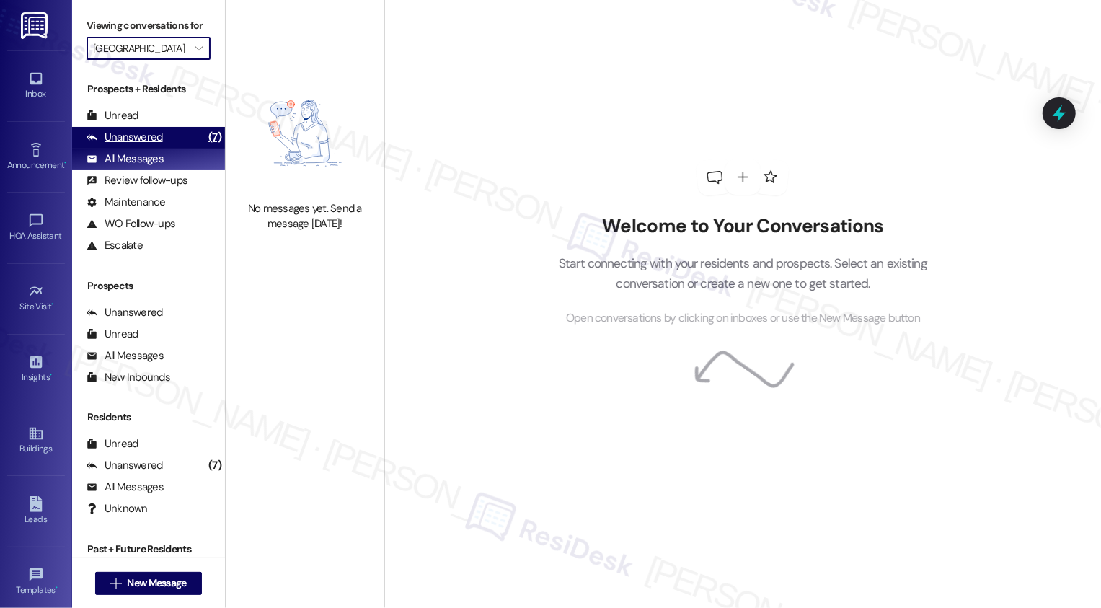
click at [154, 145] on div "Unanswered" at bounding box center [125, 137] width 76 height 15
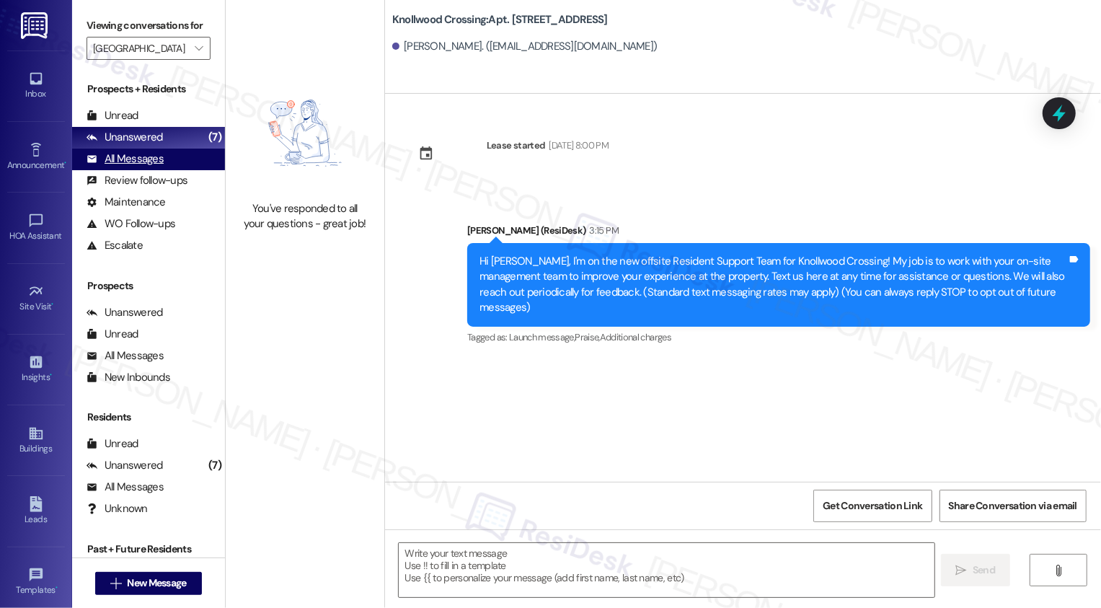
type textarea "Fetching suggested responses. Please feel free to read through the conversation…"
click at [152, 167] on div "All Messages" at bounding box center [125, 158] width 77 height 15
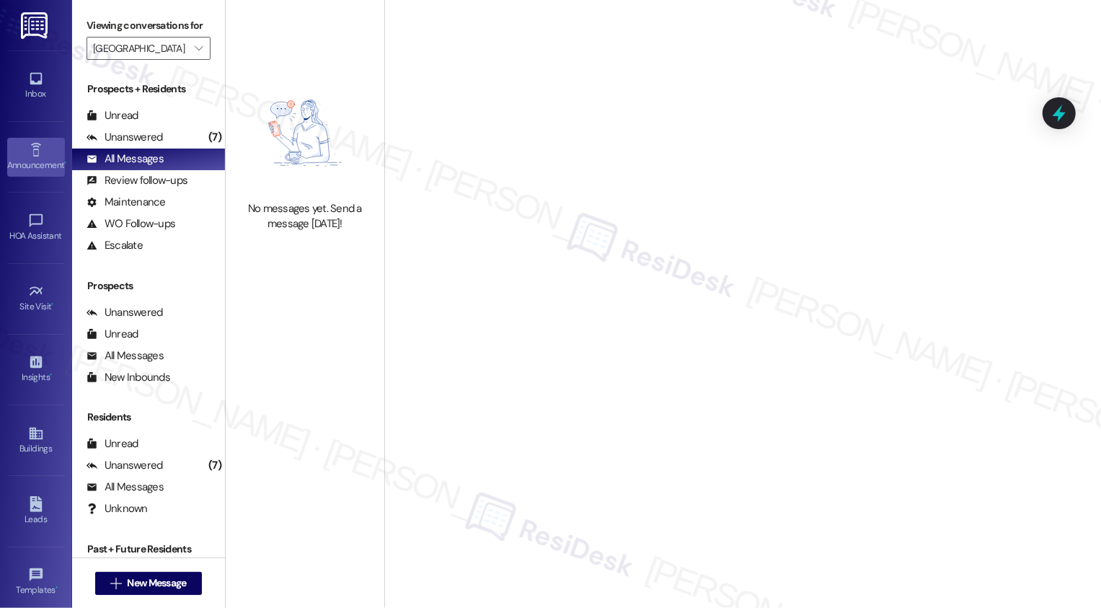
click at [38, 165] on div "Announcement •" at bounding box center [36, 165] width 72 height 14
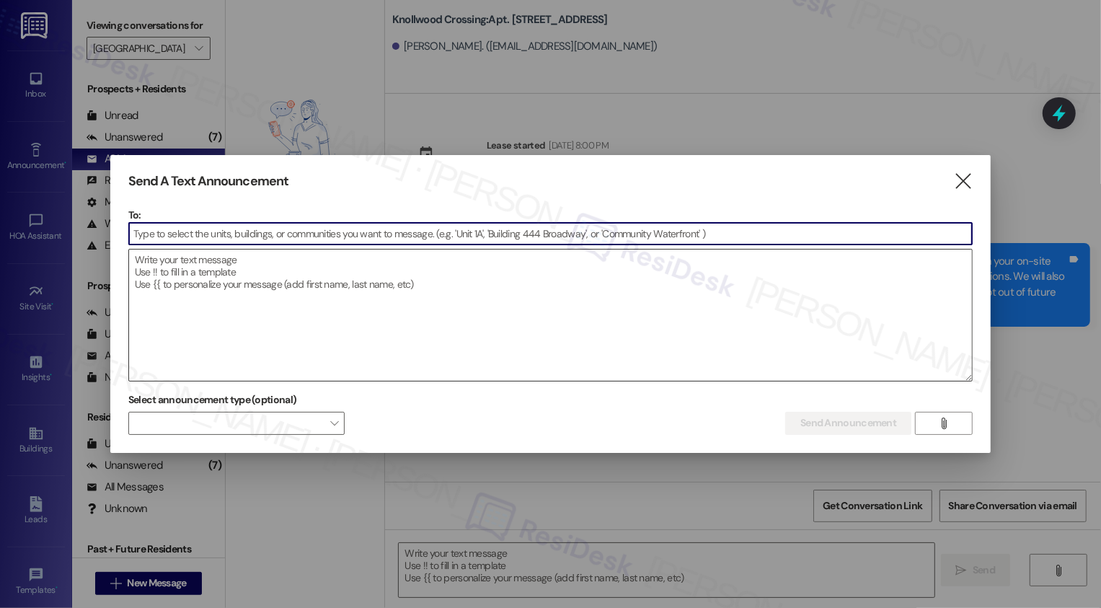
click at [230, 317] on textarea at bounding box center [551, 315] width 844 height 131
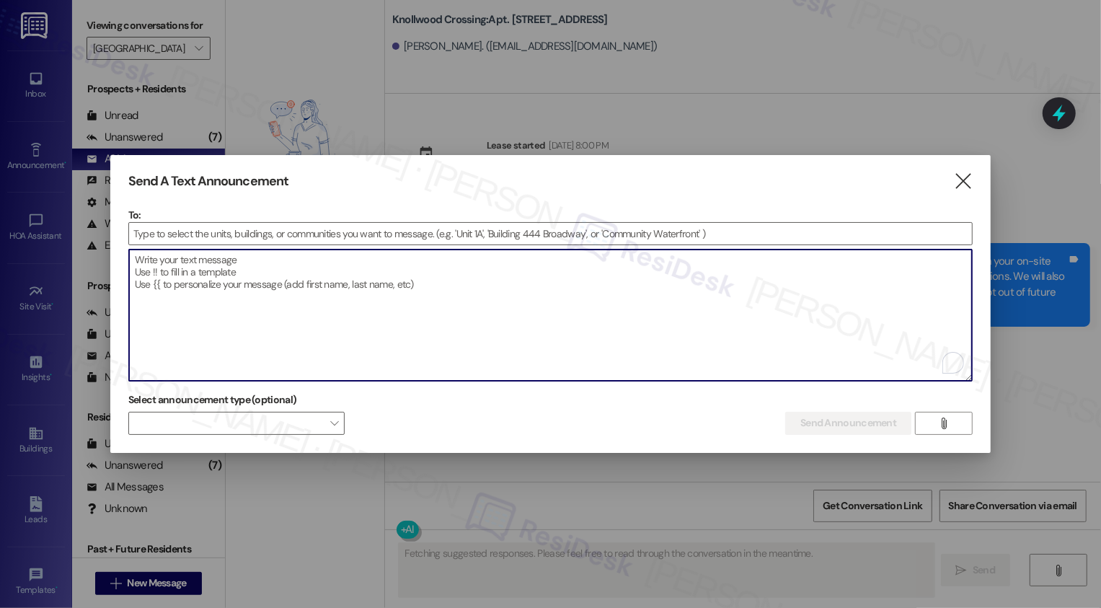
type textarea "Fetching suggested responses. Please feel free to read through the conversation…"
paste textarea "Hi {{first_name}}, I'm on the new offsite Resident Support Team for {{property}…"
type textarea "Hi {{first_name}}, I'm on the new offsite Resident Support Team for {{property}…"
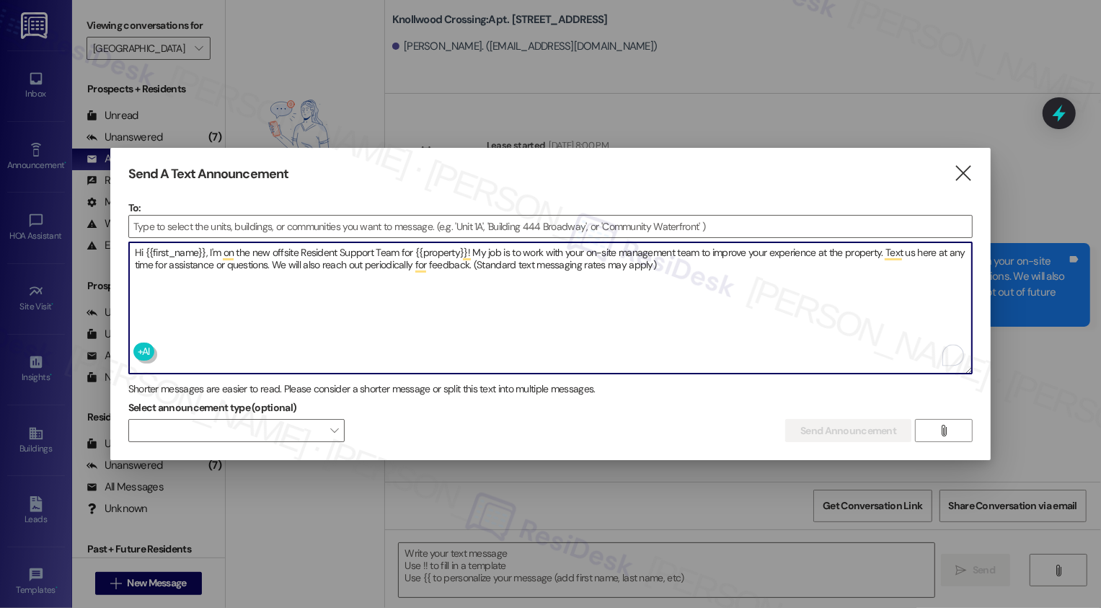
type textarea "Hi {{first_name}}, I'm on the new offsite Resident Support Team for {{property}…"
click at [345, 431] on div "Select announcement type (optional)  Send Announcement " at bounding box center [550, 419] width 845 height 45
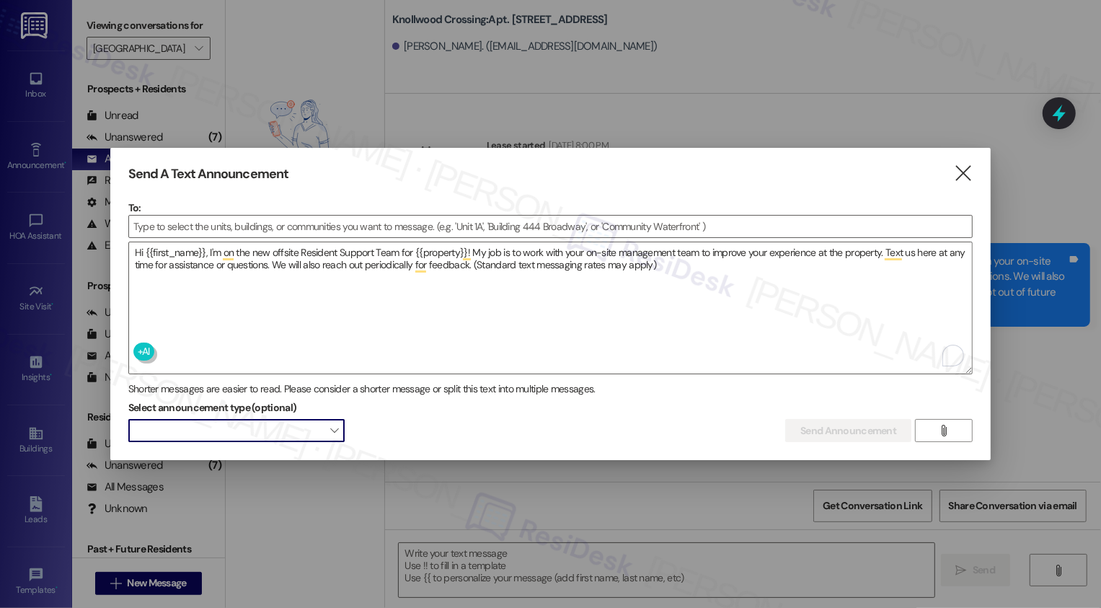
click at [335, 428] on span "" at bounding box center [334, 430] width 8 height 23
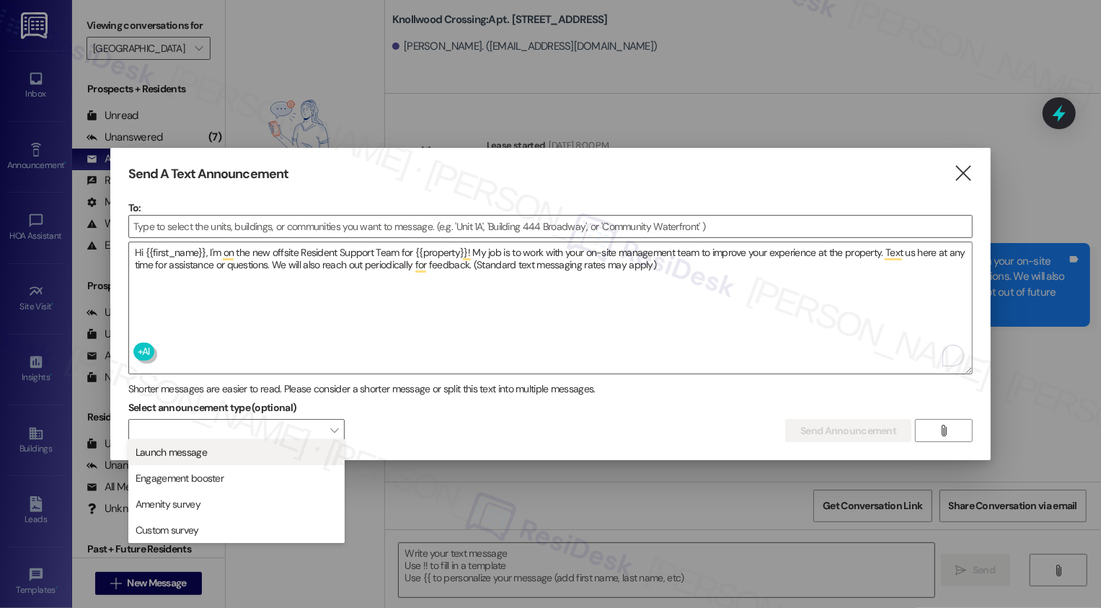
click at [287, 461] on button "Launch message" at bounding box center [236, 452] width 216 height 26
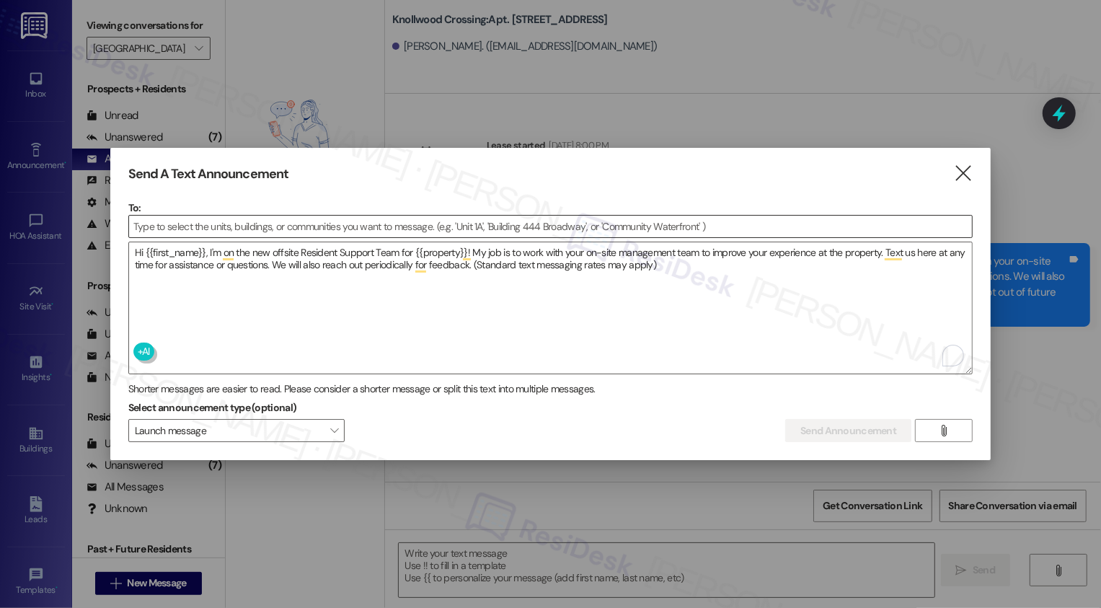
click at [298, 219] on input at bounding box center [551, 227] width 844 height 22
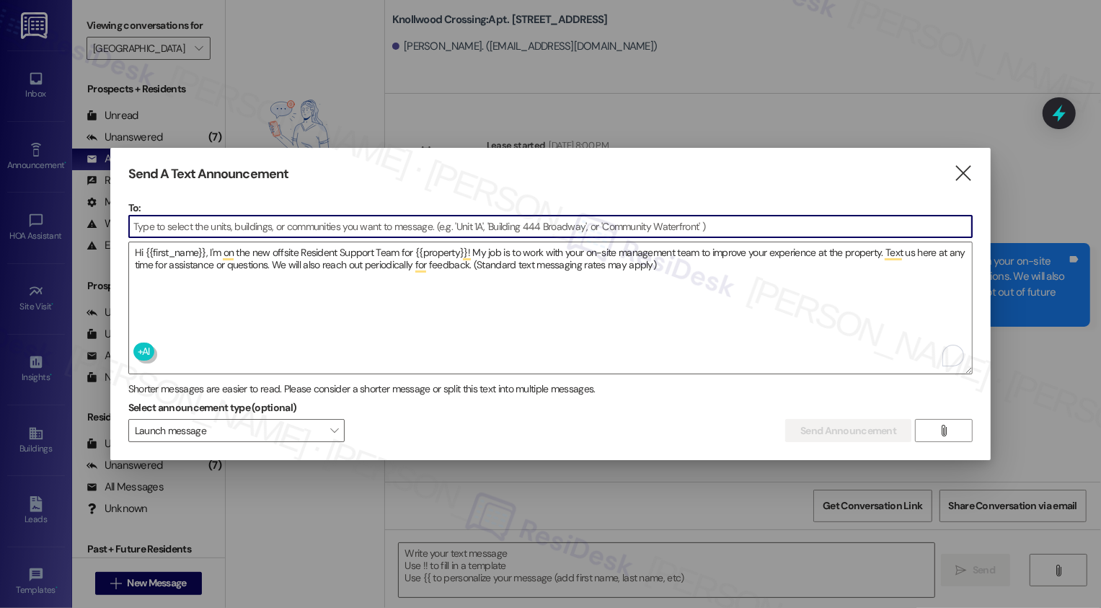
click at [299, 216] on input at bounding box center [551, 227] width 844 height 22
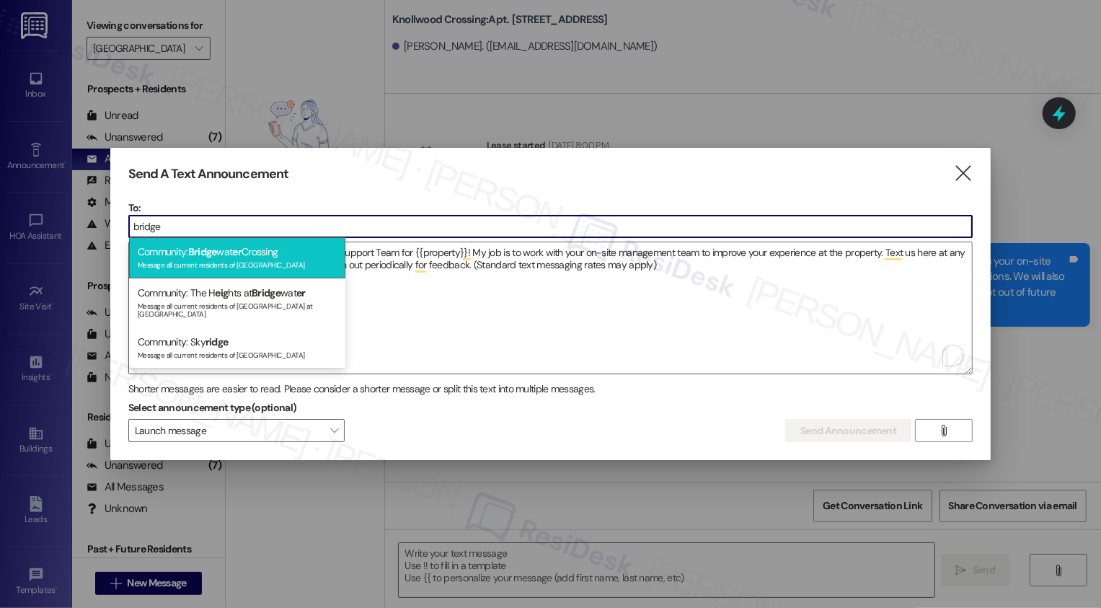
type input "bridge"
click at [237, 249] on span "er" at bounding box center [236, 251] width 9 height 13
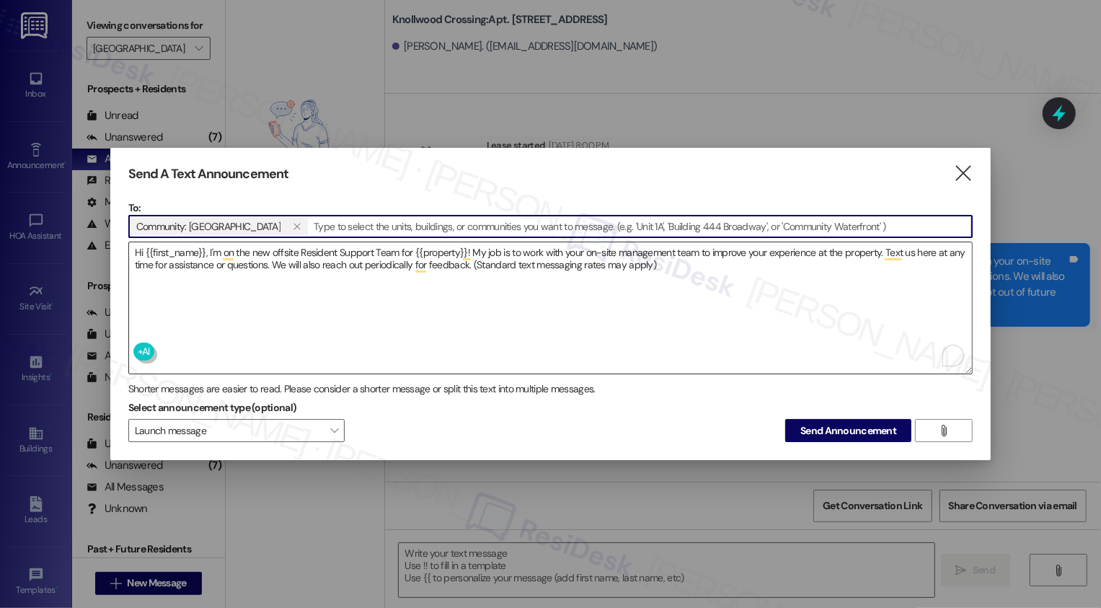
click at [694, 270] on textarea "Hi {{first_name}}, I'm on the new offsite Resident Support Team for {{property}…" at bounding box center [551, 307] width 844 height 131
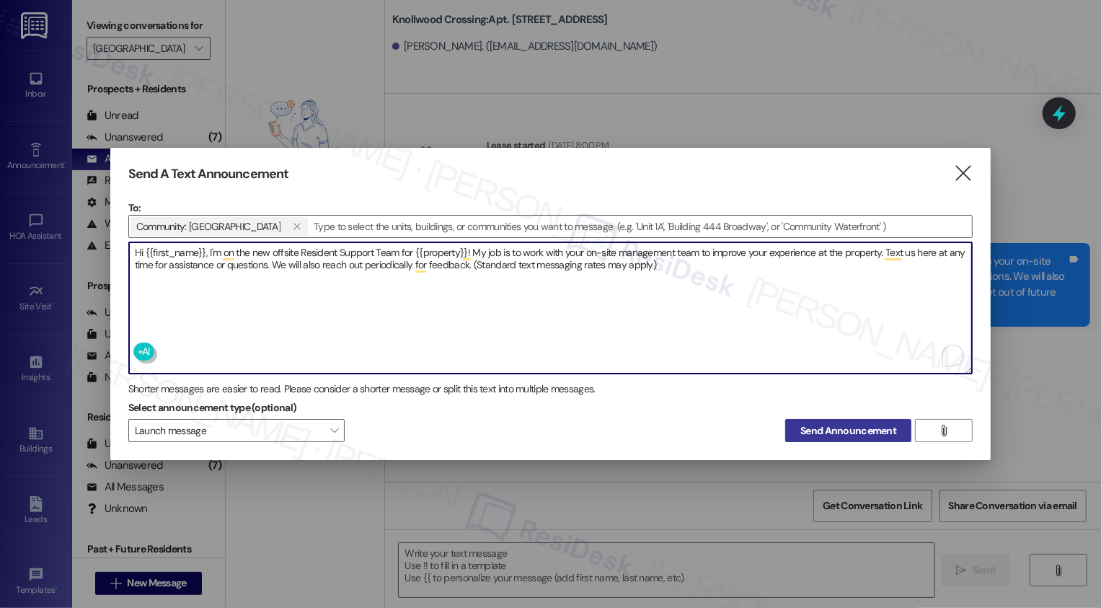
click at [825, 429] on span "Send Announcement" at bounding box center [848, 430] width 96 height 15
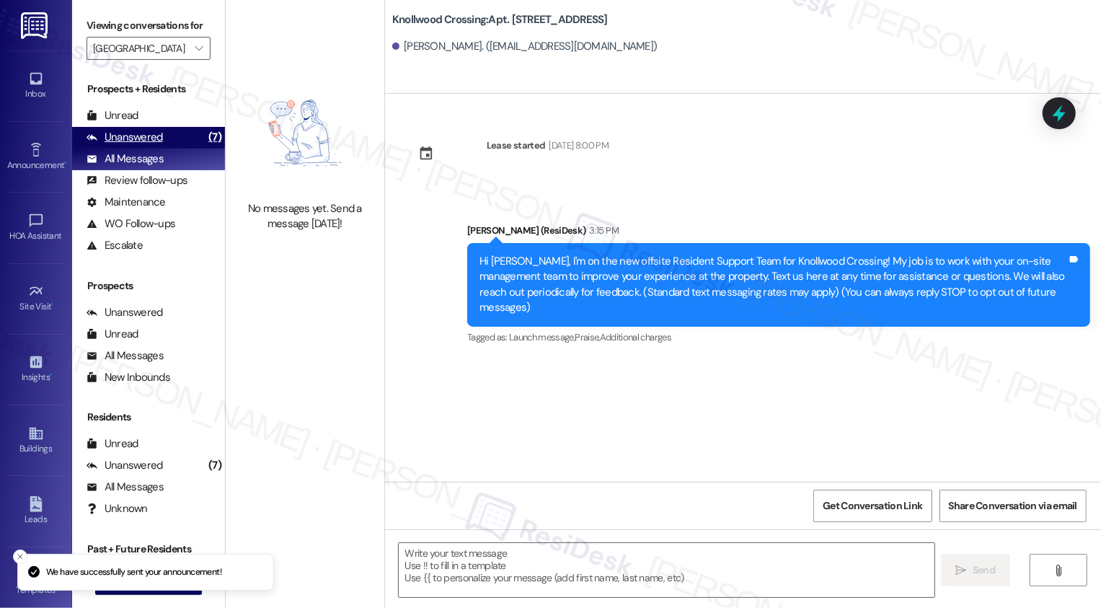
click at [181, 149] on div "Unanswered (7)" at bounding box center [148, 138] width 153 height 22
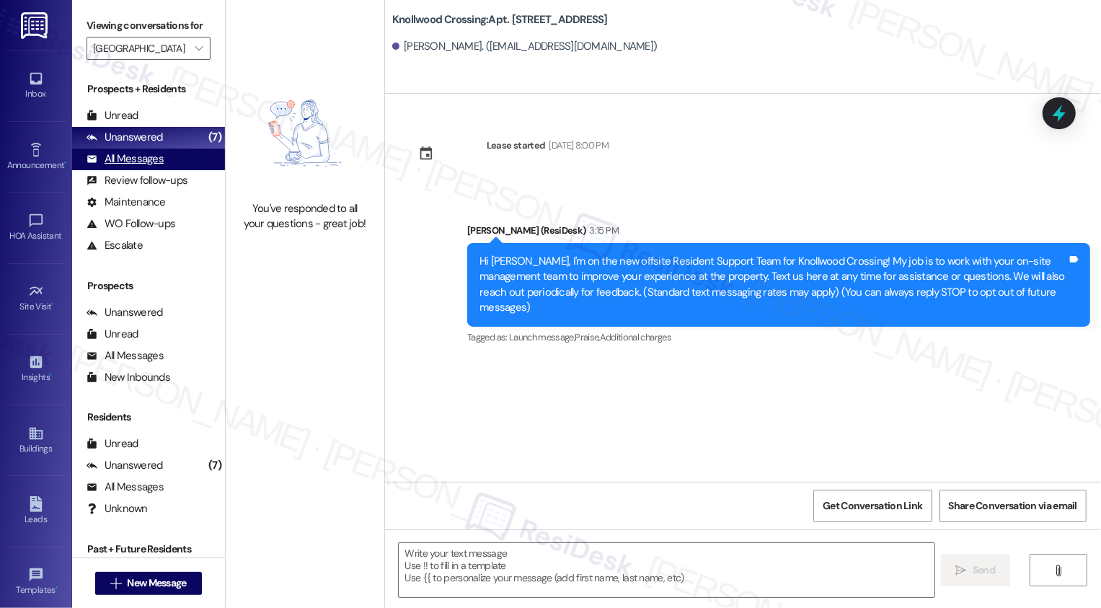
click at [143, 167] on div "All Messages" at bounding box center [125, 158] width 77 height 15
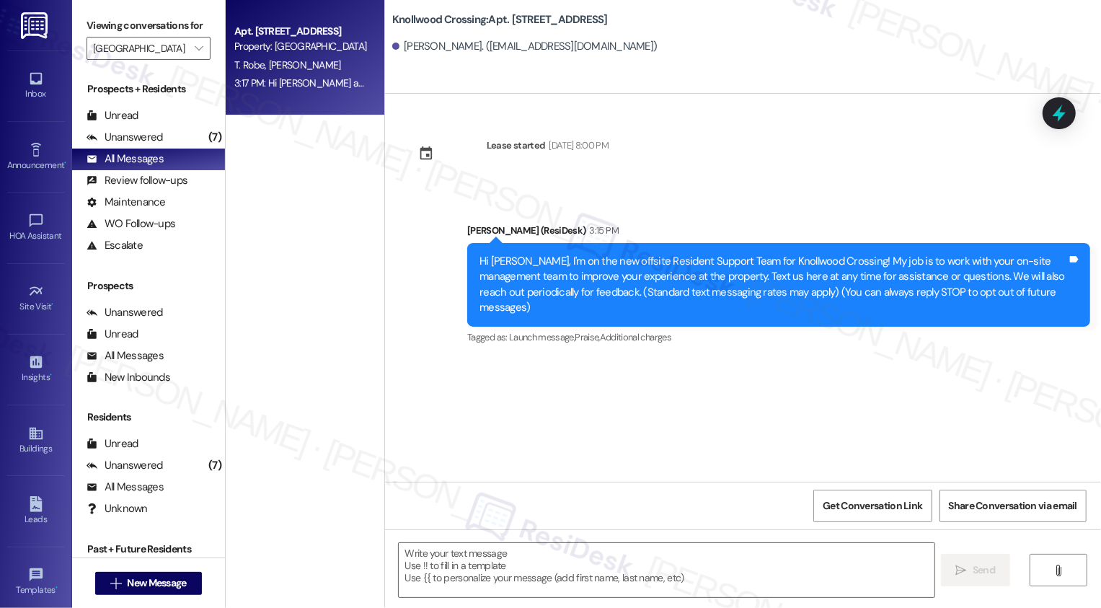
click at [270, 66] on span "[PERSON_NAME]" at bounding box center [305, 64] width 72 height 13
type textarea "Fetching suggested responses. Please feel free to read through the conversation…"
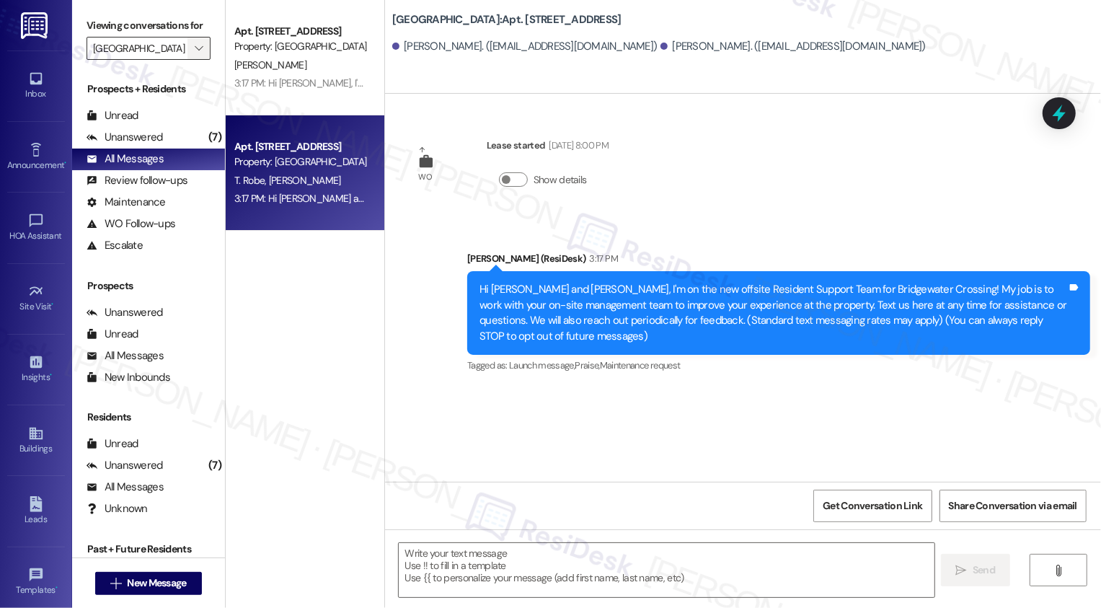
click at [192, 60] on span "" at bounding box center [199, 48] width 14 height 23
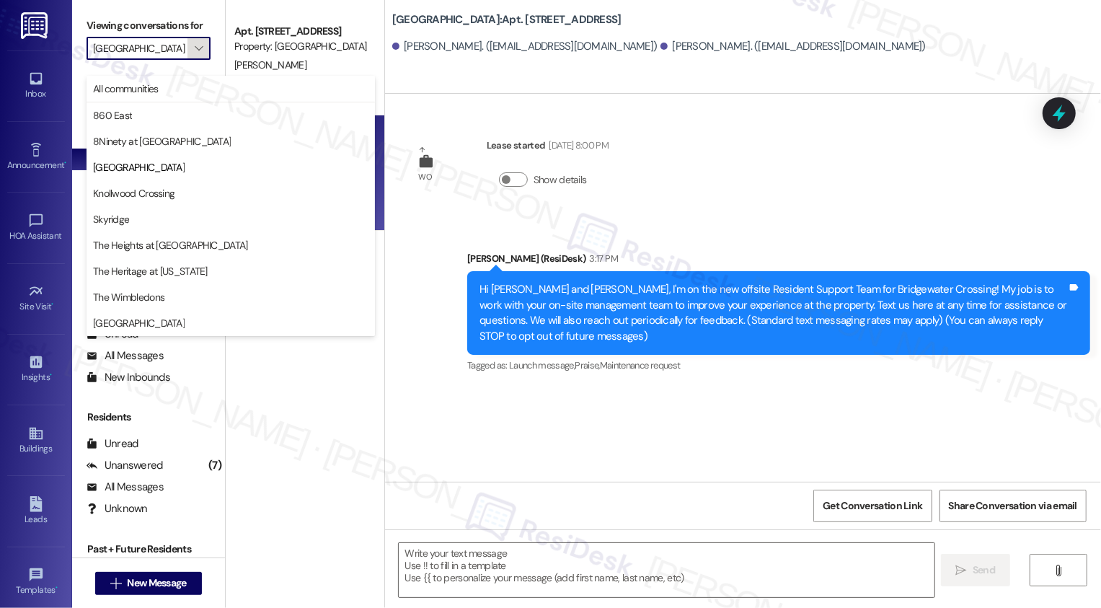
scroll to position [0, 4]
click at [300, 541] on div "Apt. 17B-The Mohican, [STREET_ADDRESS] Property: [GEOGRAPHIC_DATA] [PERSON_NAME…" at bounding box center [305, 304] width 159 height 608
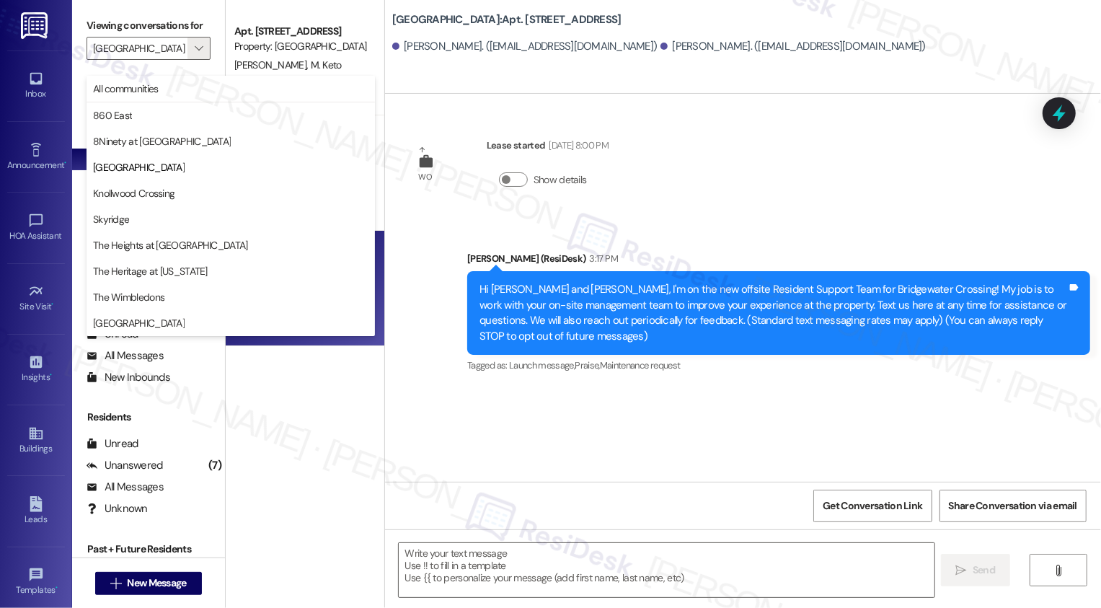
click at [334, 415] on div "Apt. 70C-[GEOGRAPHIC_DATA], [STREET_ADDRESS] Property: [GEOGRAPHIC_DATA] [PERSO…" at bounding box center [305, 253] width 159 height 506
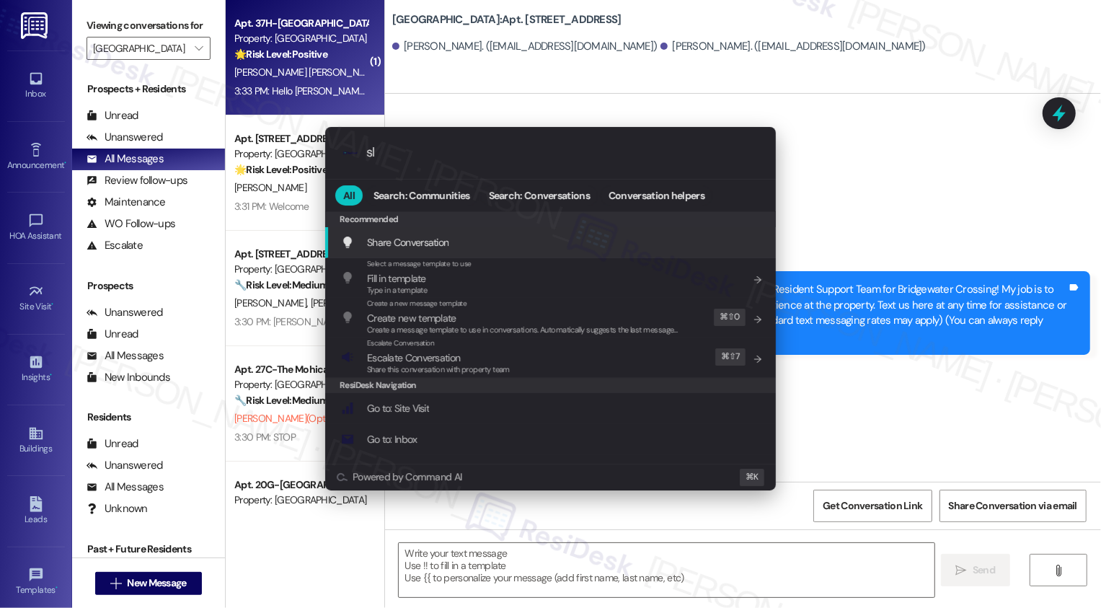
type input "sla"
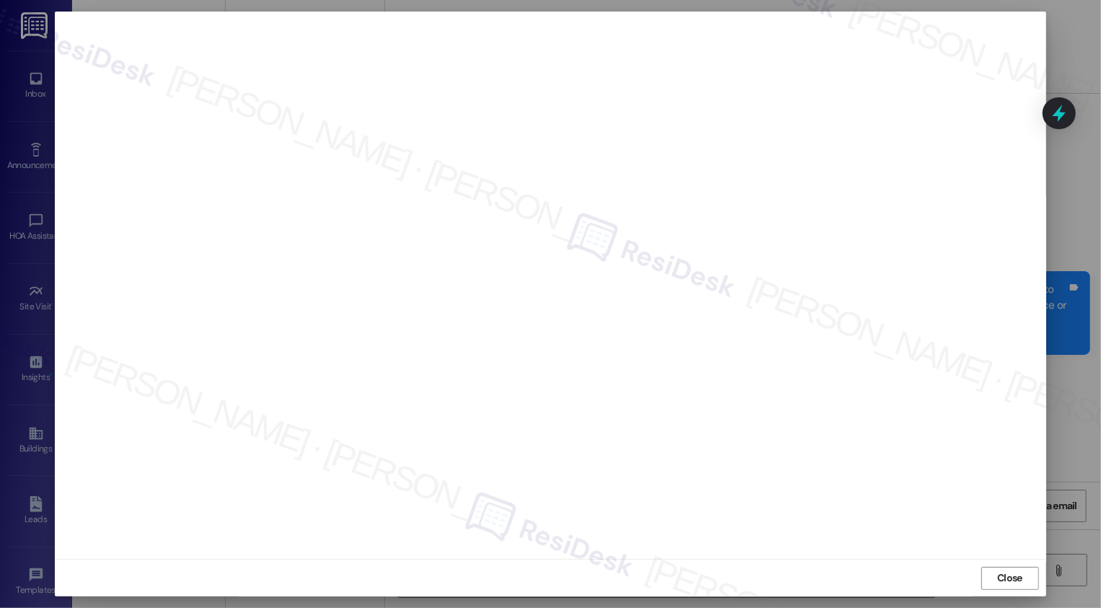
click at [1018, 591] on div "Close" at bounding box center [550, 578] width 991 height 38
click at [994, 578] on span "Close" at bounding box center [1009, 577] width 31 height 15
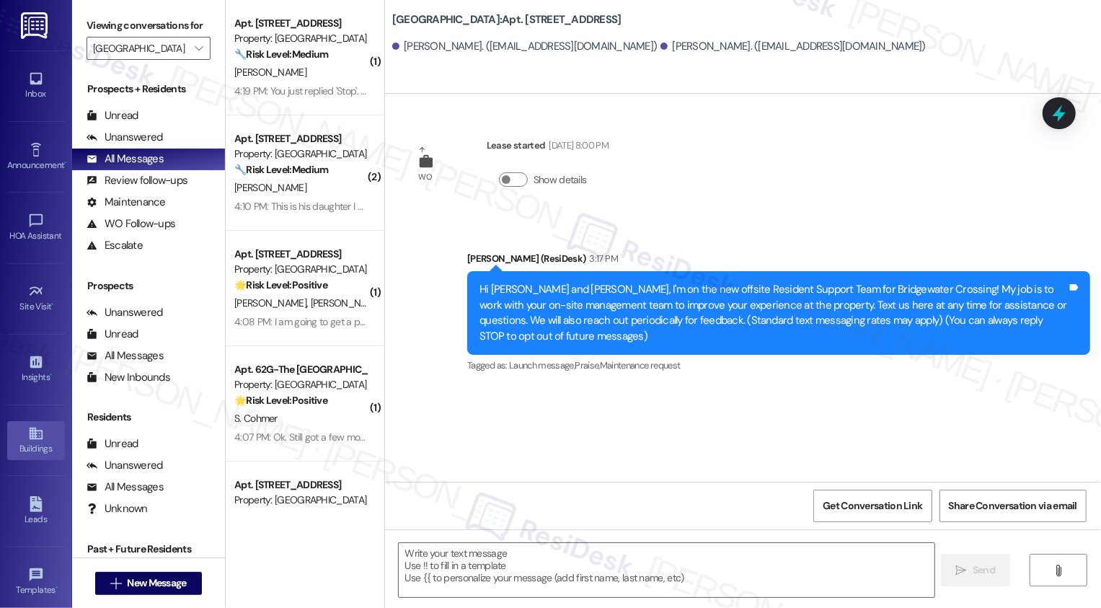
click at [46, 433] on link "Buildings" at bounding box center [36, 440] width 58 height 39
